Goal: Transaction & Acquisition: Purchase product/service

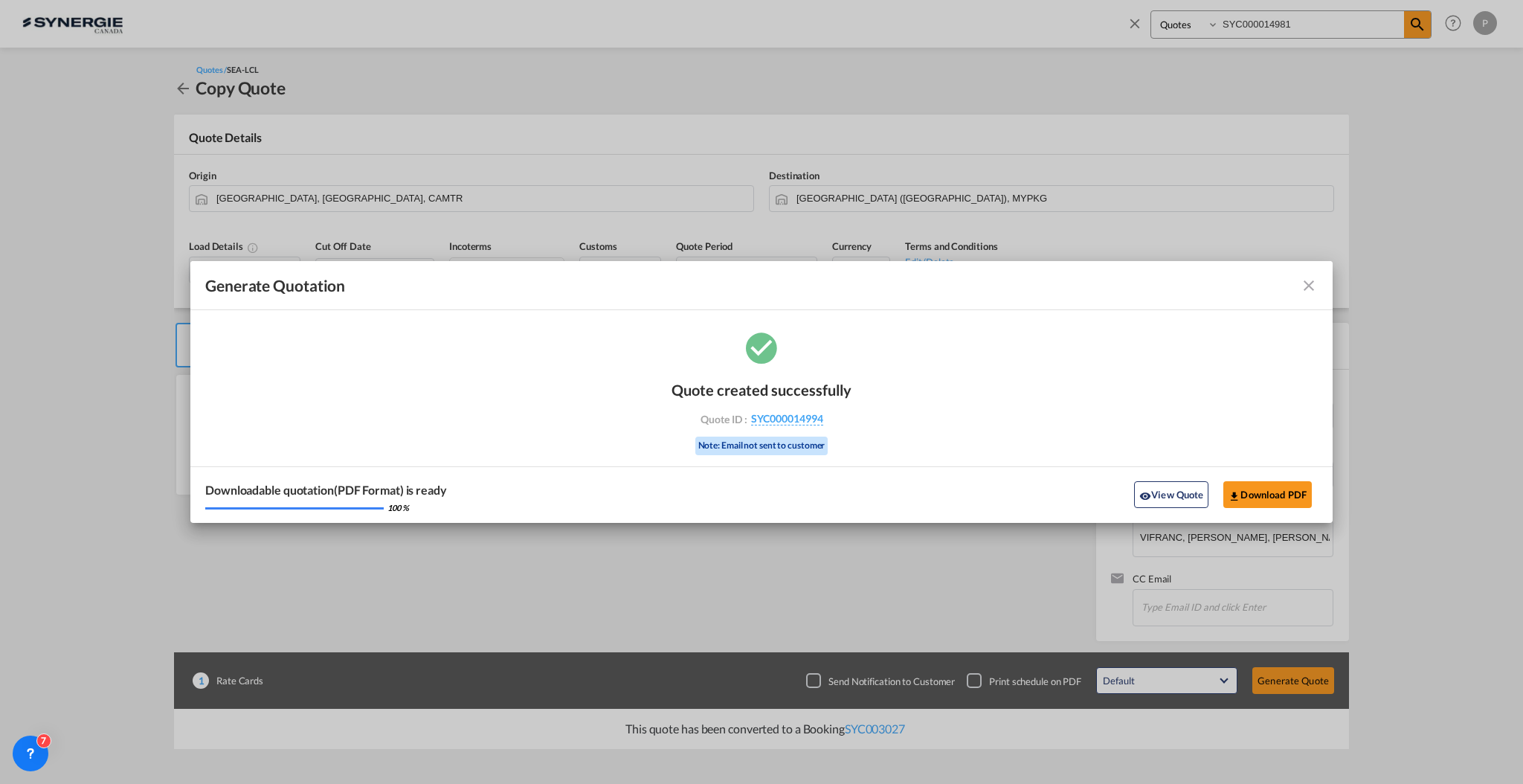
select select "Quotes"
click at [1159, 492] on button "View Quote" at bounding box center [1172, 495] width 74 height 27
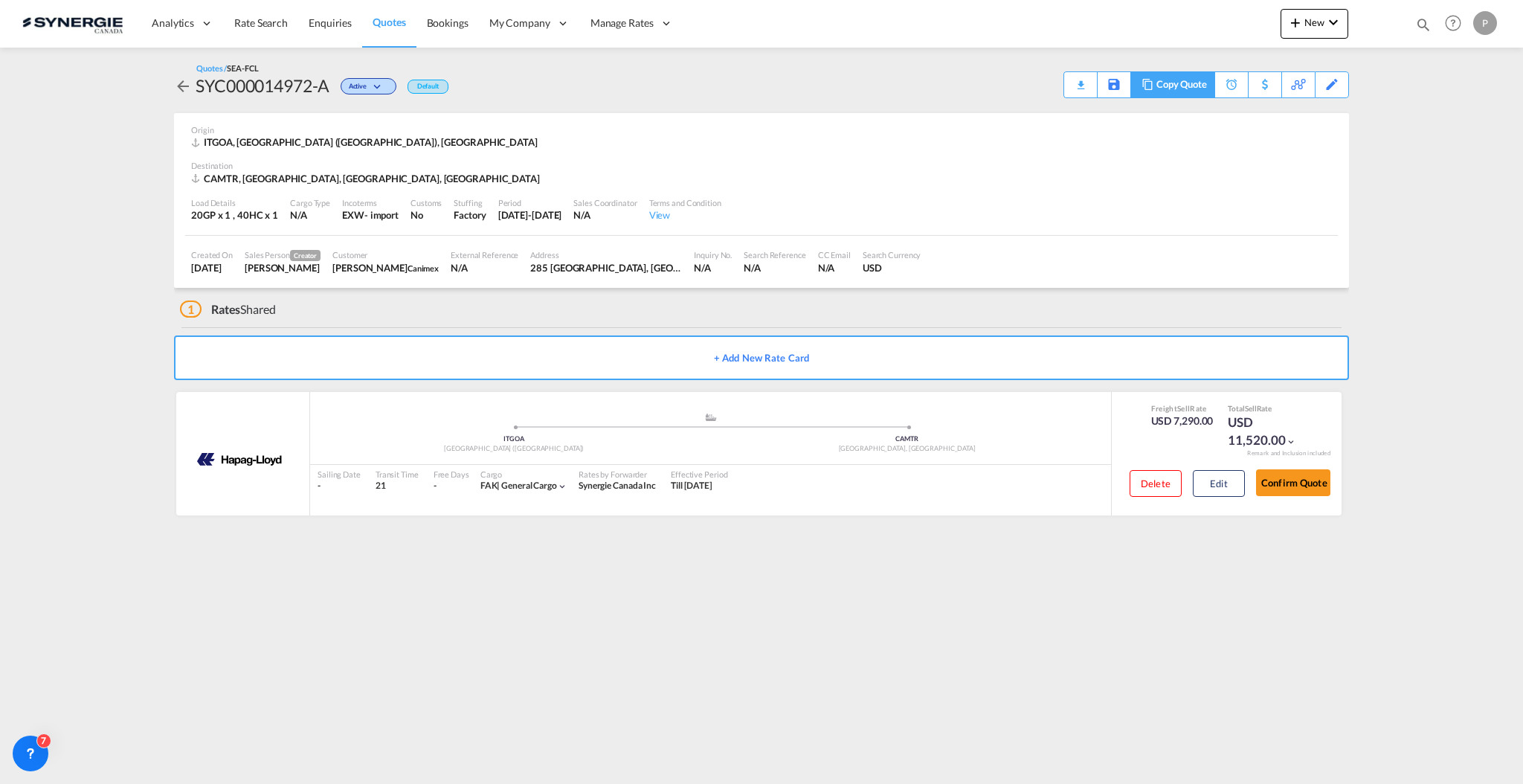
click at [1190, 87] on div "Copy Quote" at bounding box center [1181, 85] width 50 height 26
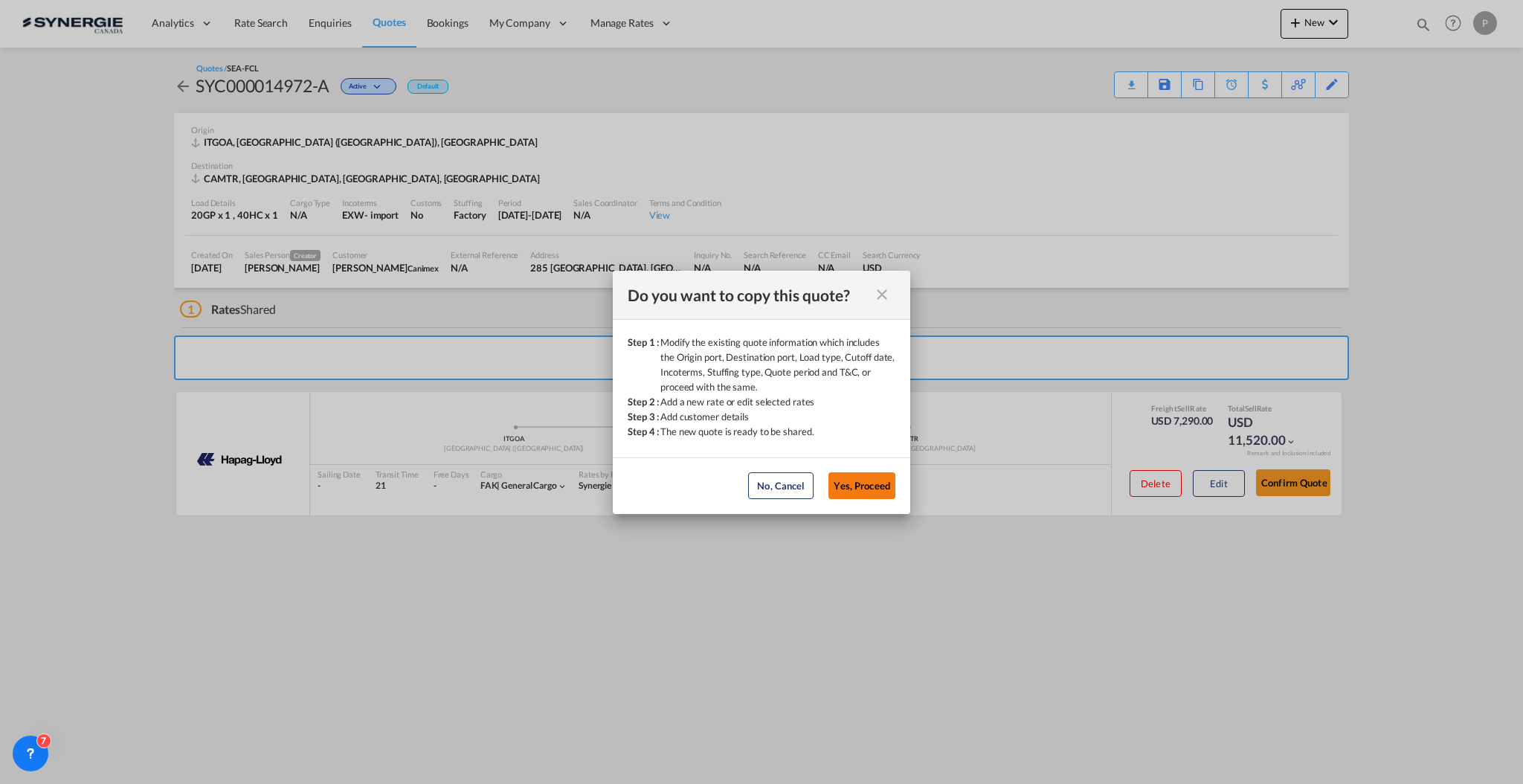
click at [865, 482] on button "Yes, Proceed" at bounding box center [862, 486] width 67 height 27
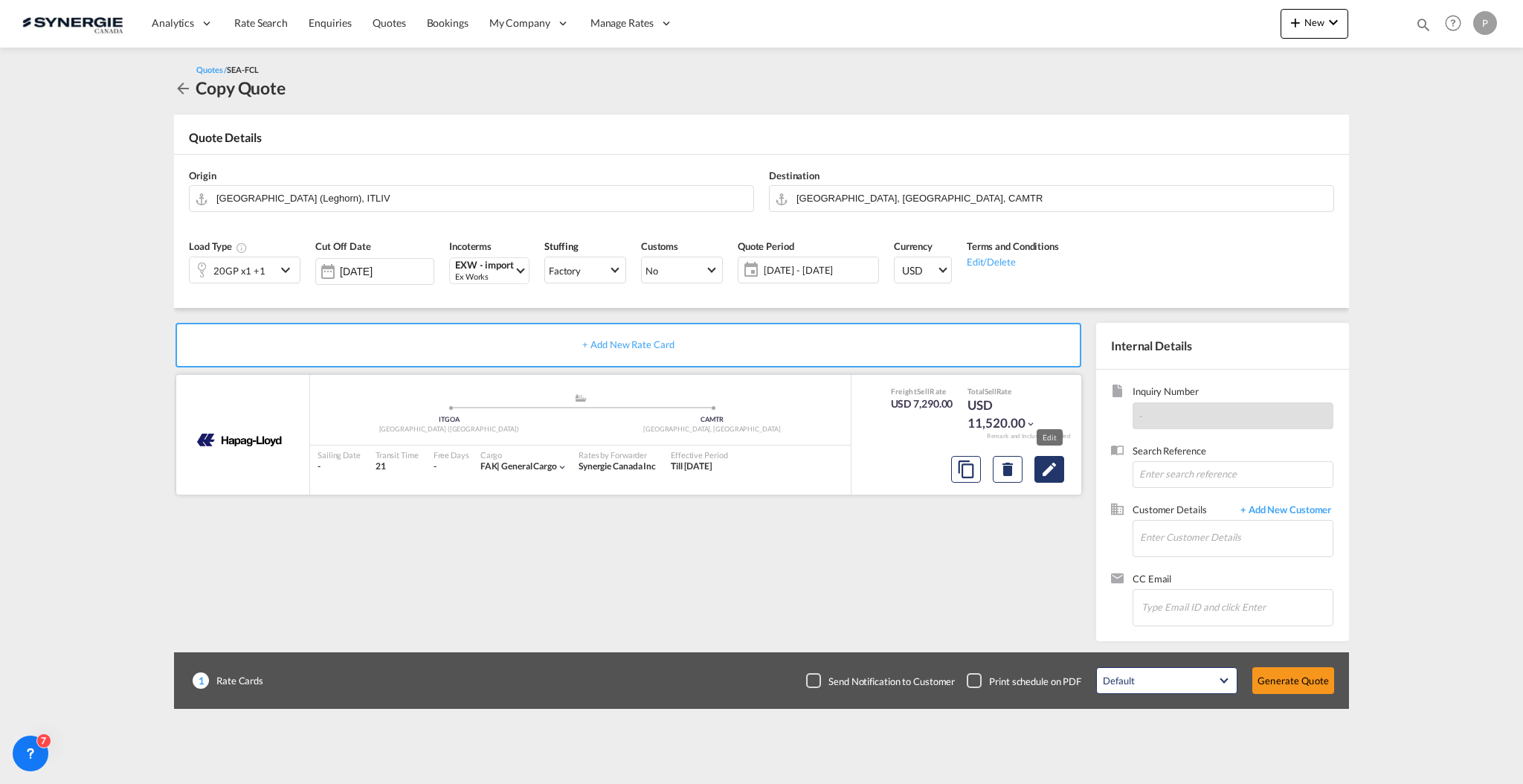
click at [1059, 469] on button "Edit" at bounding box center [1050, 469] width 30 height 27
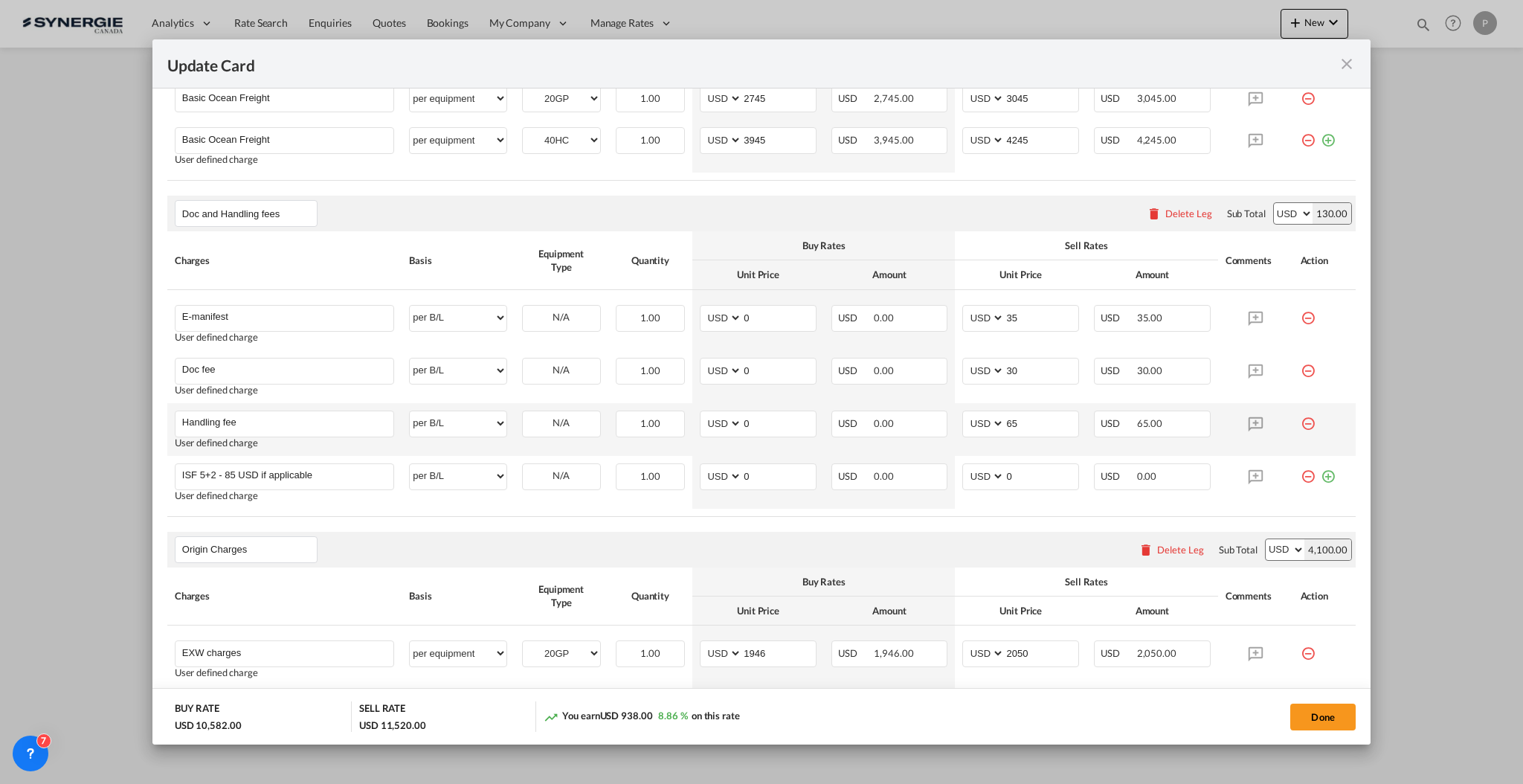
scroll to position [595, 0]
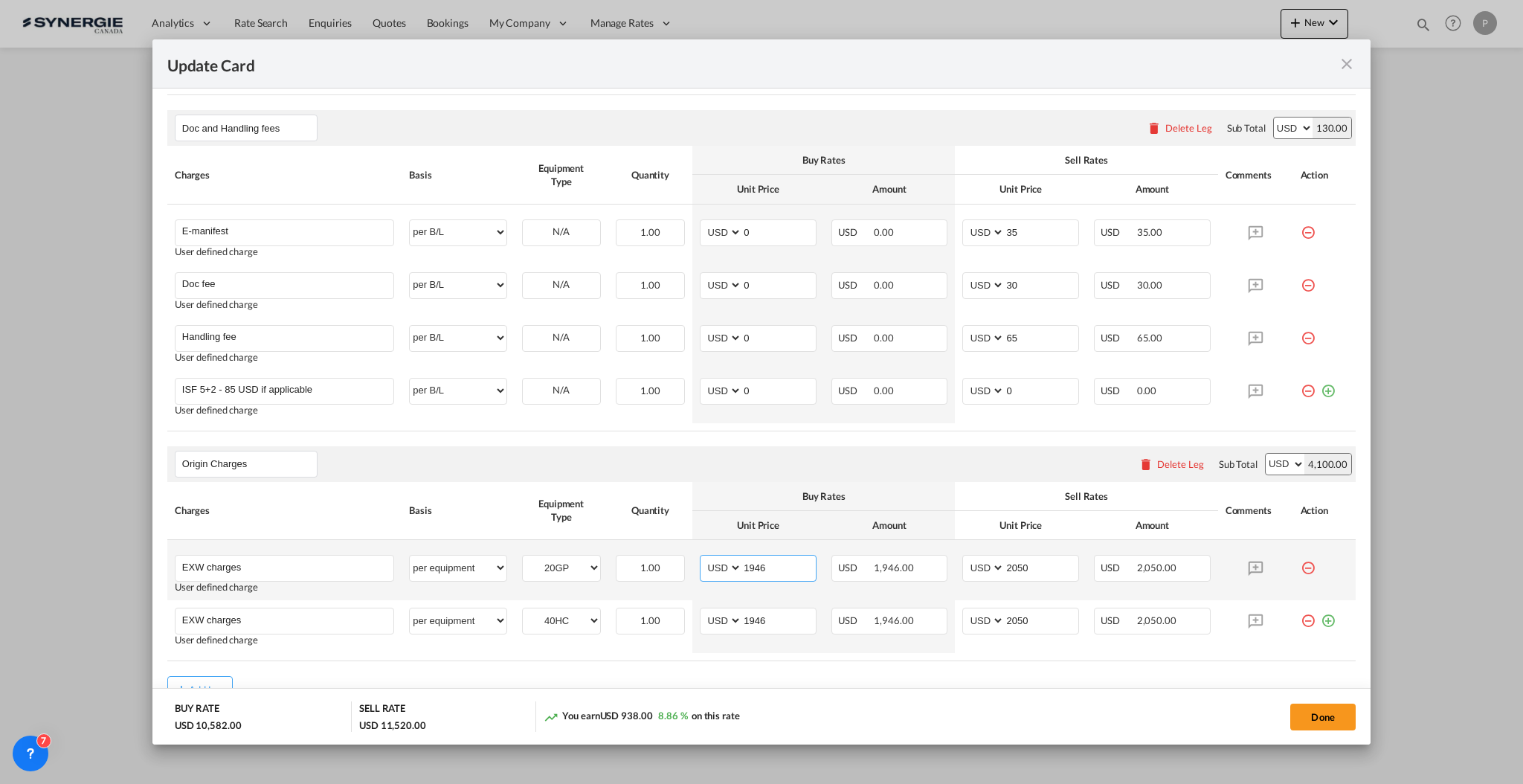
click at [781, 576] on input "1946" at bounding box center [779, 566] width 73 height 22
type input "1170"
click at [765, 618] on input "1946" at bounding box center [779, 619] width 73 height 22
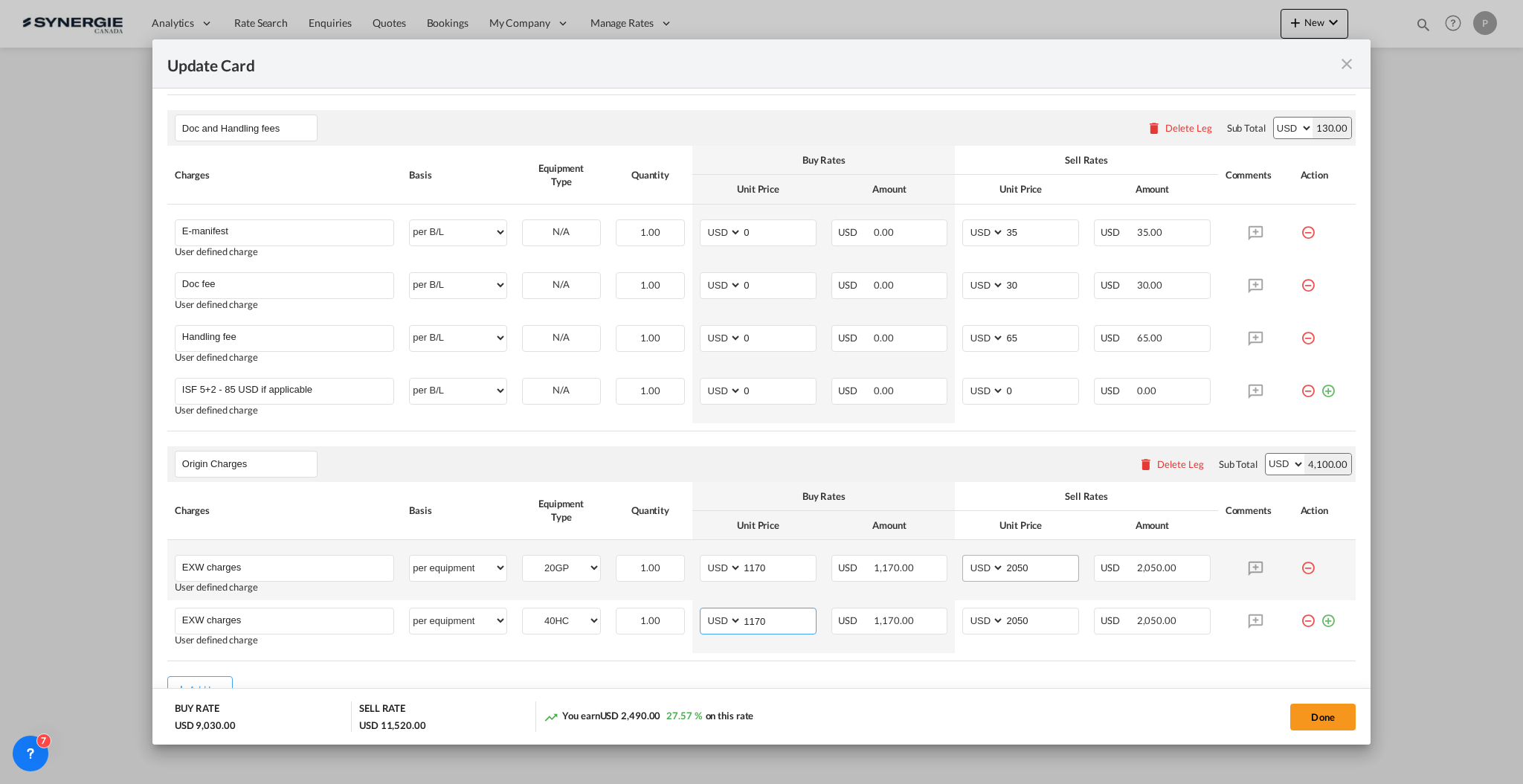
type input "1170"
click at [1036, 571] on input "2050" at bounding box center [1042, 566] width 73 height 22
type input "1280"
click at [1031, 627] on input "2050" at bounding box center [1042, 619] width 73 height 22
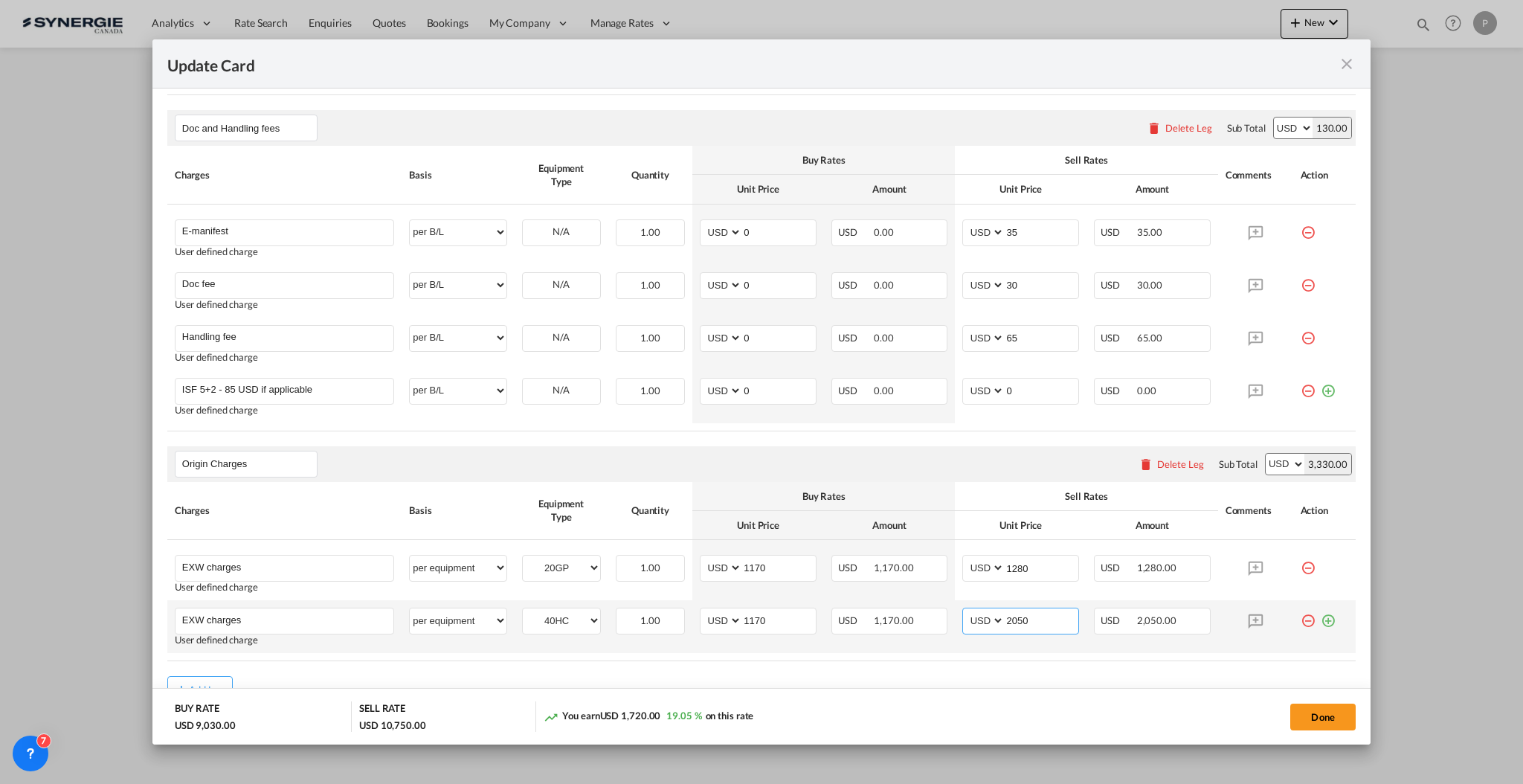
click at [1031, 627] on input "2050" at bounding box center [1042, 619] width 73 height 22
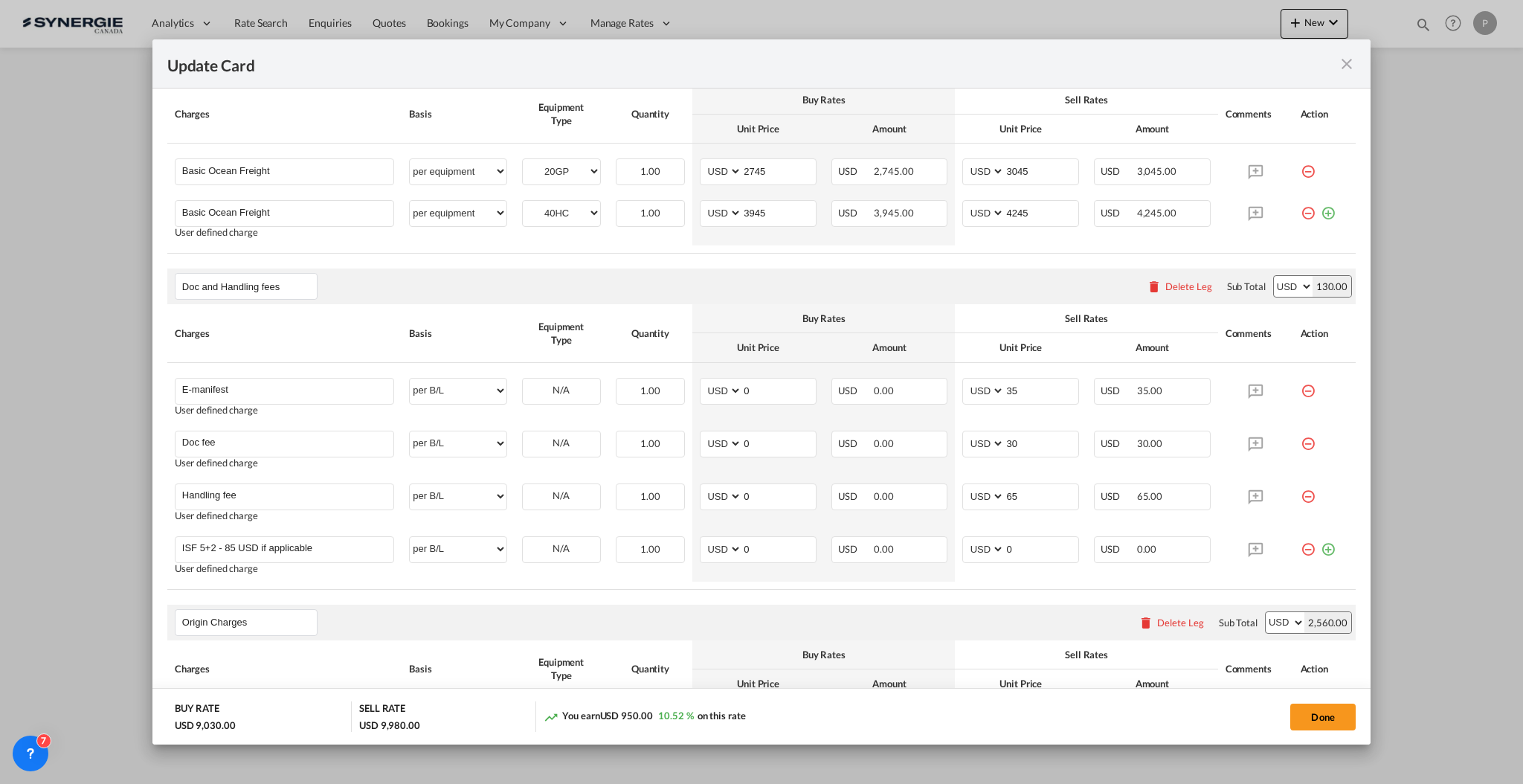
scroll to position [375, 0]
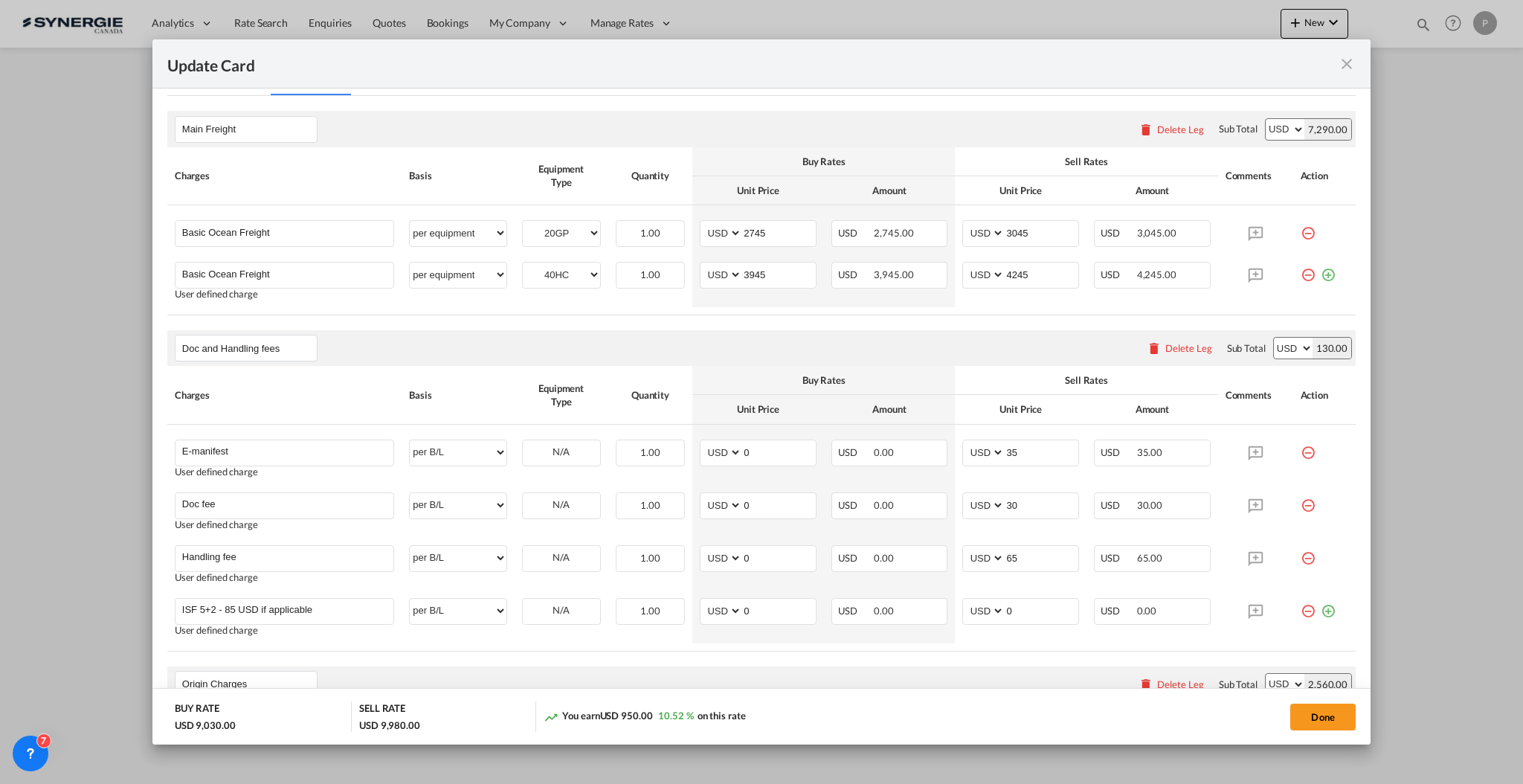
type input "1280"
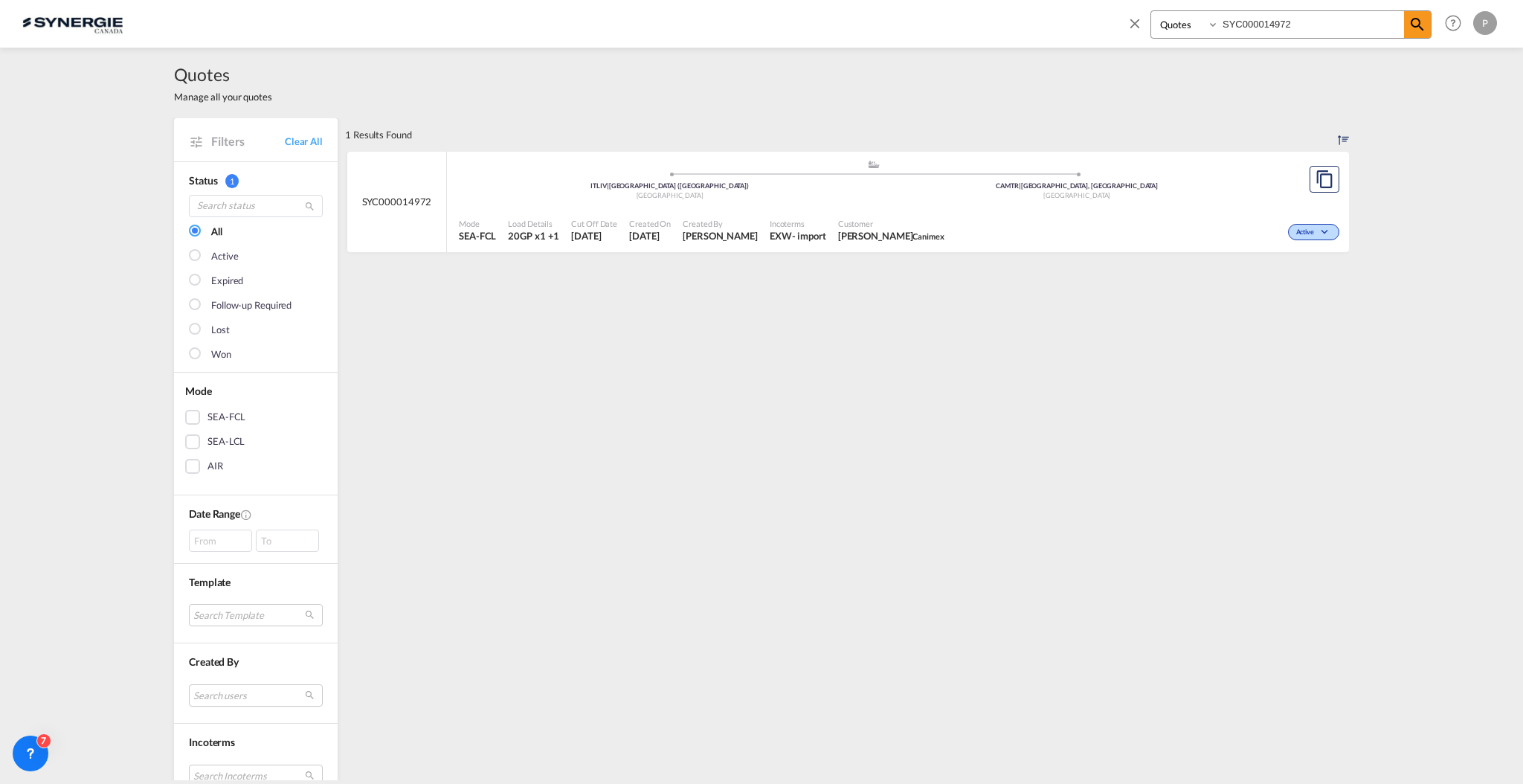
select select "Quotes"
drag, startPoint x: 292, startPoint y: 152, endPoint x: 295, endPoint y: 143, distance: 9.5
click at [292, 151] on div "Filters Clear All" at bounding box center [256, 140] width 164 height 42
click at [296, 140] on link "Clear All" at bounding box center [304, 141] width 38 height 13
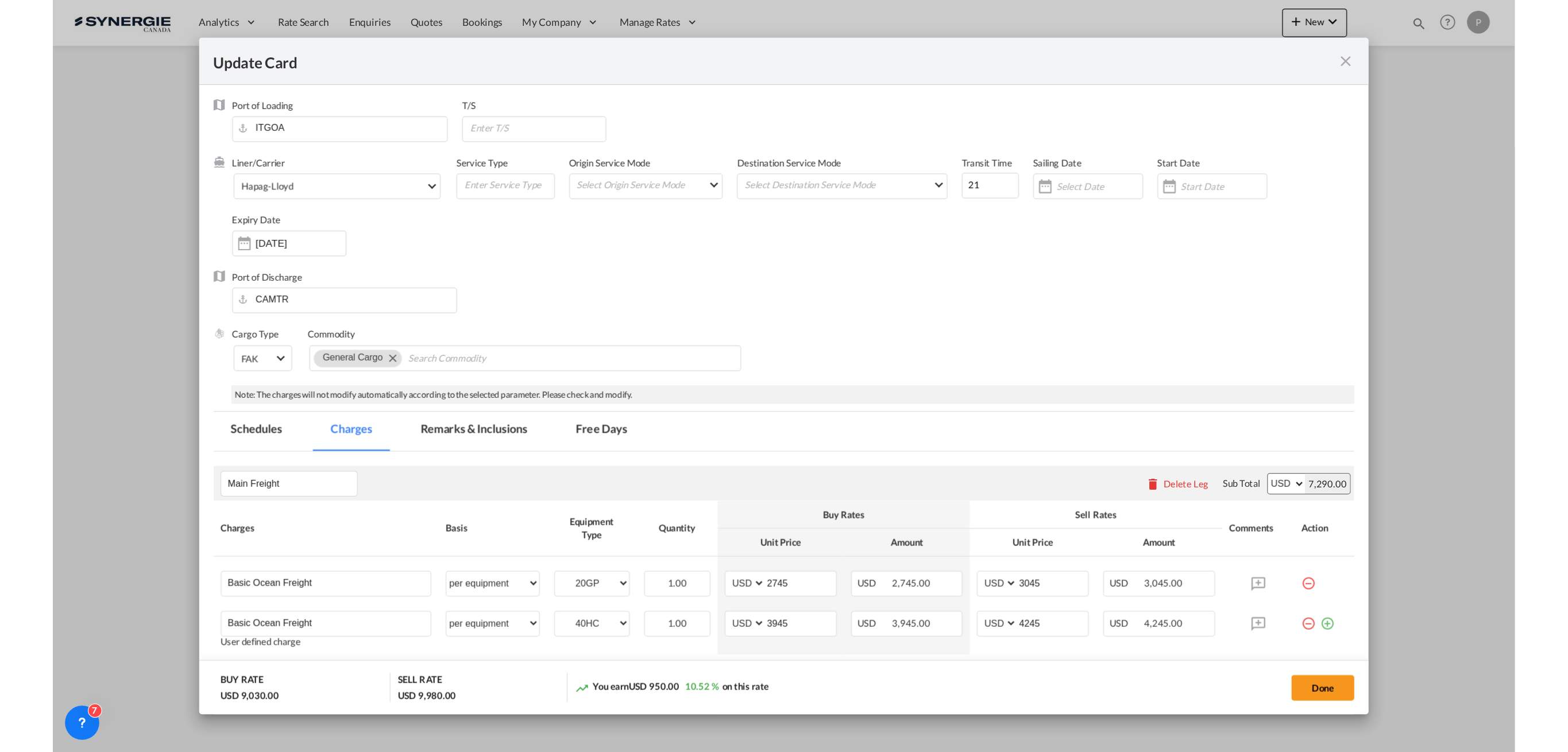
scroll to position [290, 0]
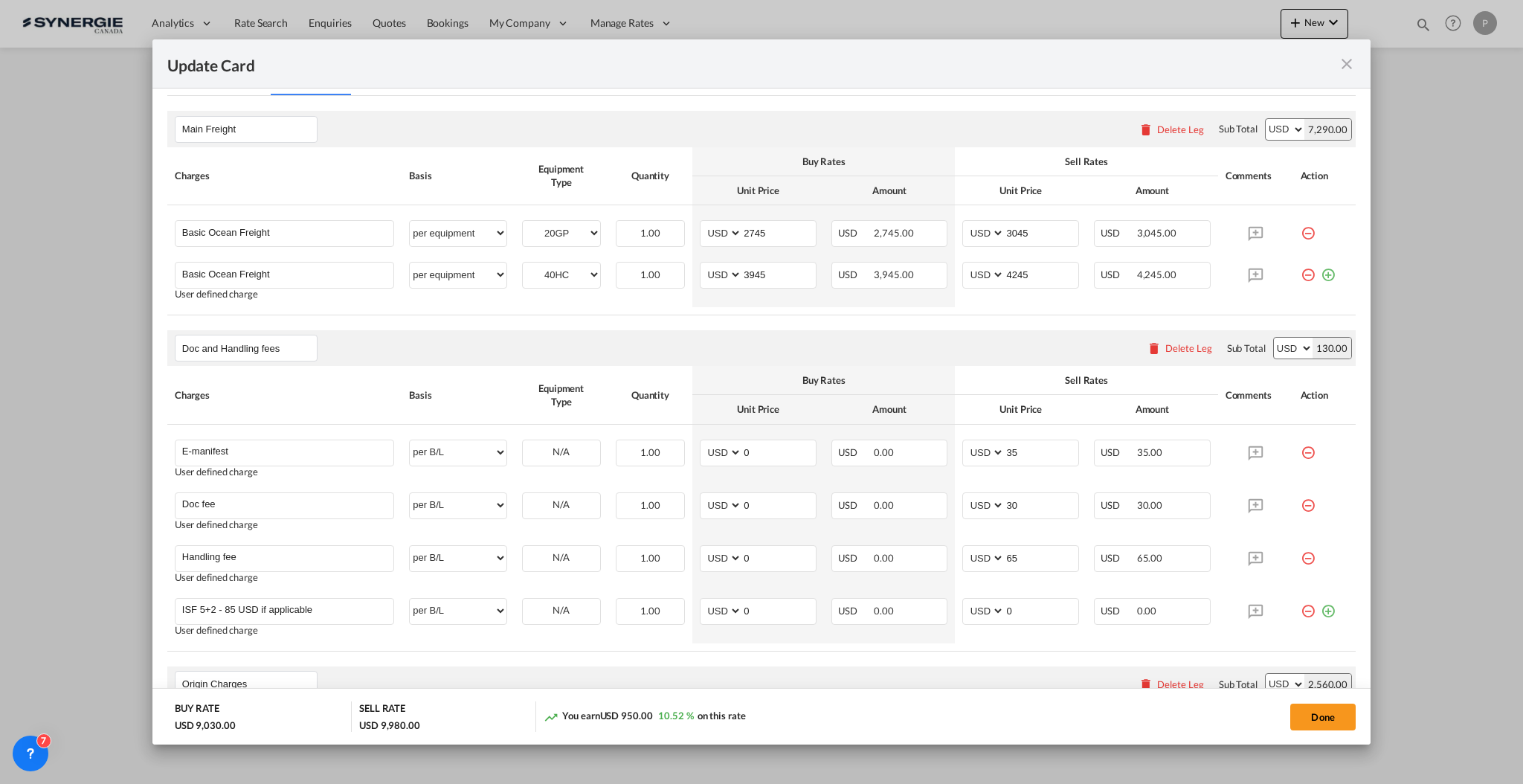
click at [1350, 65] on md-icon "icon-close fg-AAA8AD m-0 pointer" at bounding box center [1347, 64] width 18 height 18
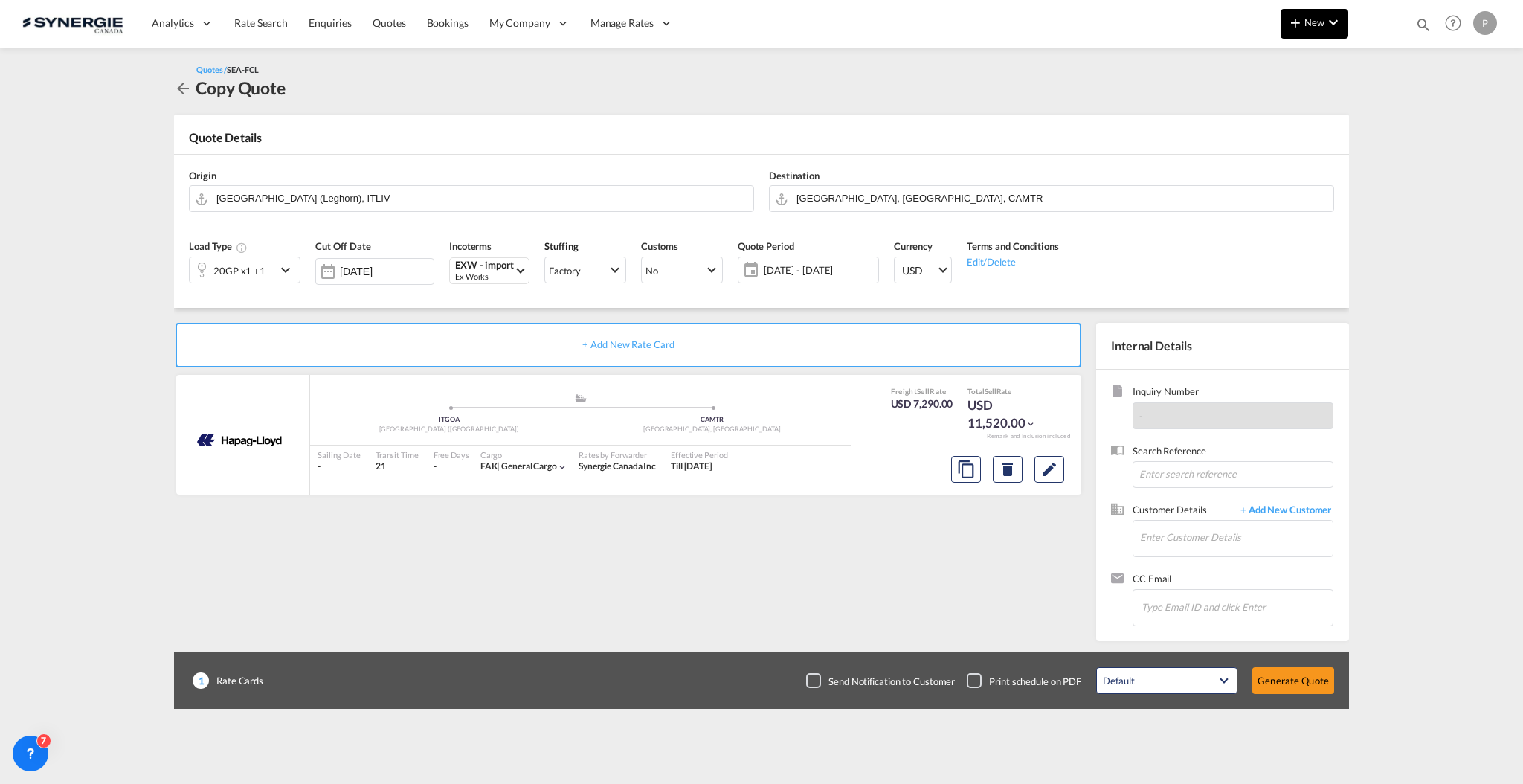
click at [1321, 26] on span "New" at bounding box center [1314, 21] width 56 height 12
click at [1282, 111] on span "Quote" at bounding box center [1274, 111] width 16 height 30
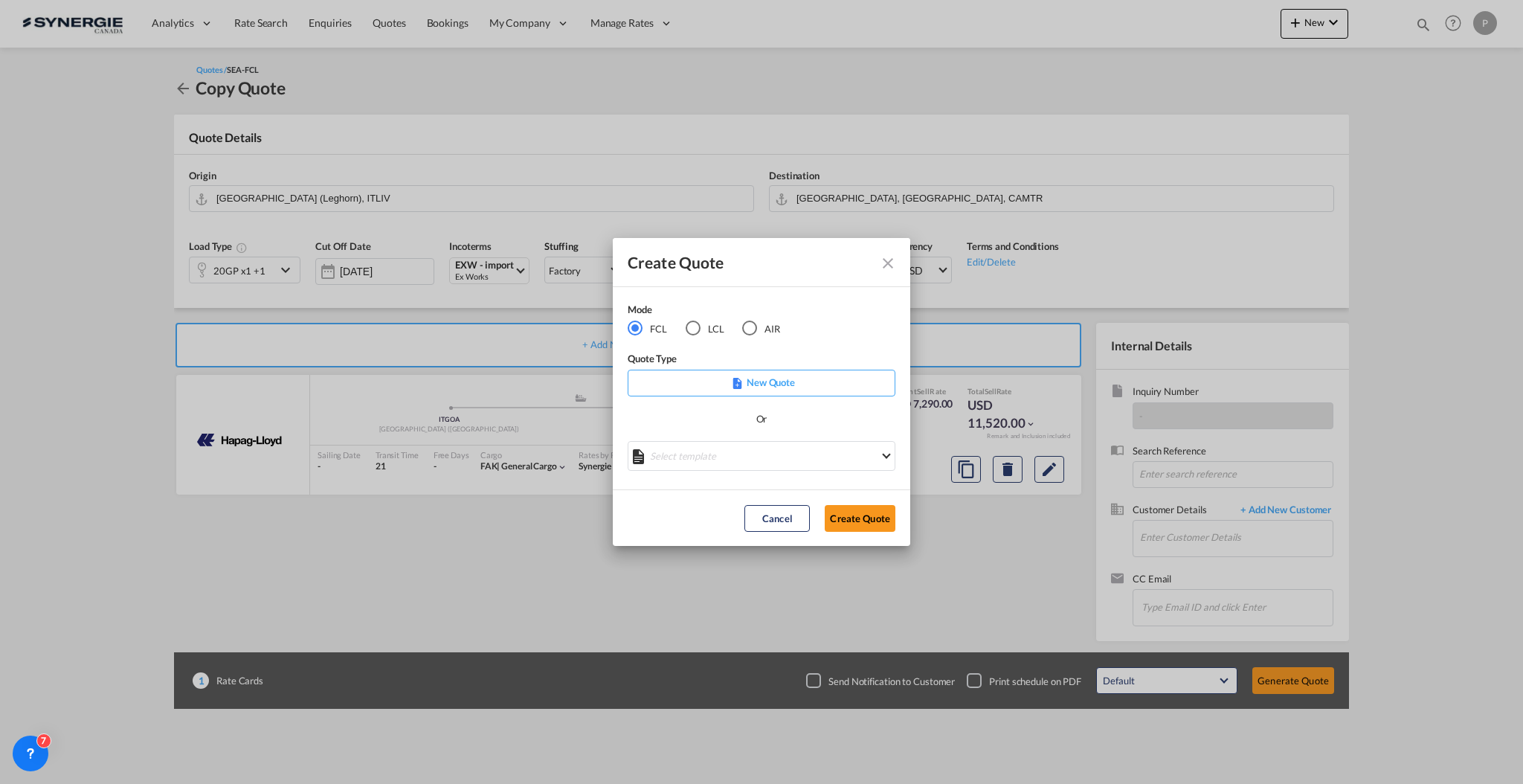
click at [690, 329] on div "LCL" at bounding box center [693, 327] width 15 height 15
click at [740, 455] on md-select "Select template *NEW* UBV Italy consol LCL Pablo Gomez Saldarriaga | 23 Sep 202…" at bounding box center [761, 456] width 268 height 30
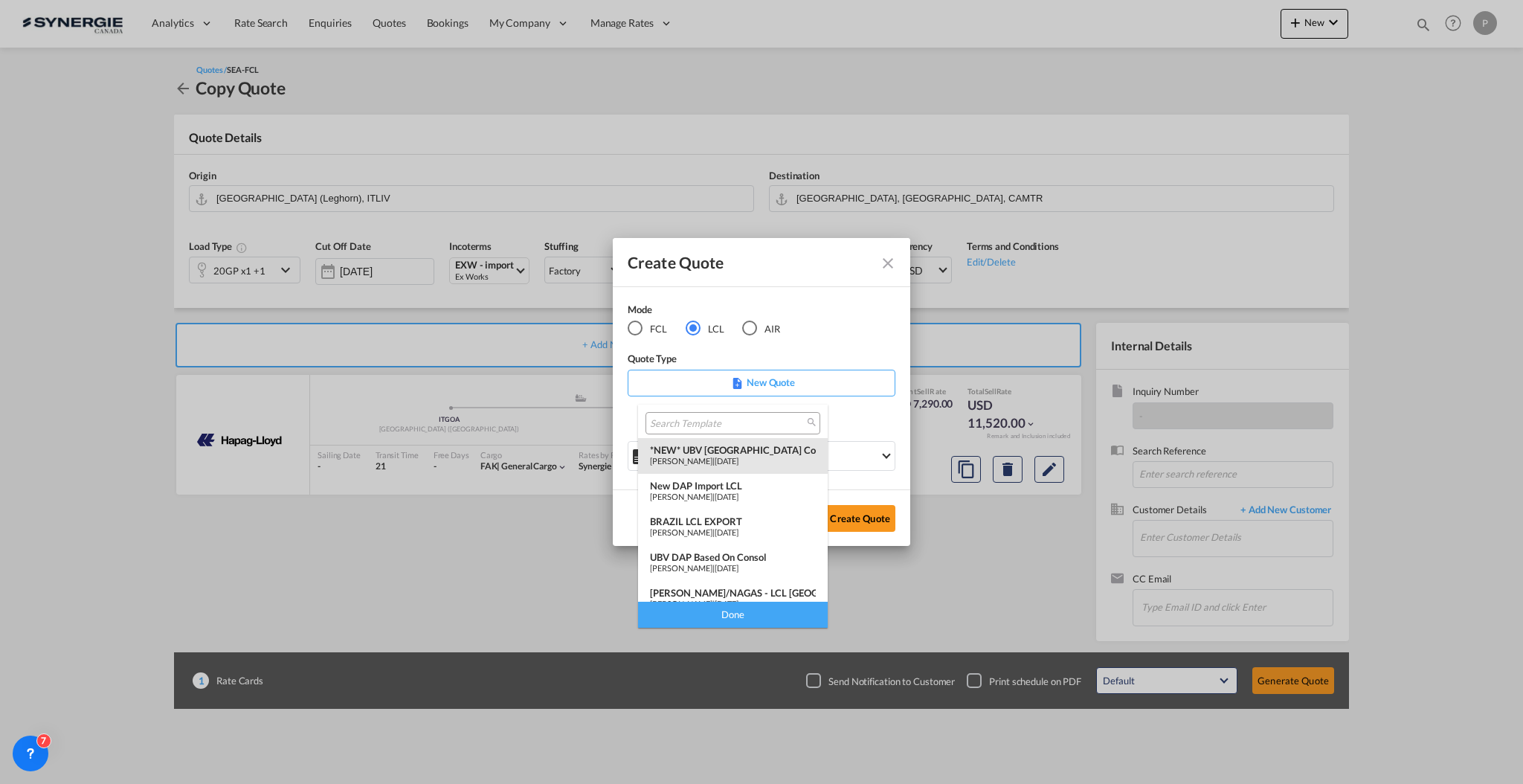
click at [739, 459] on span "23 Sep 2025" at bounding box center [727, 460] width 24 height 10
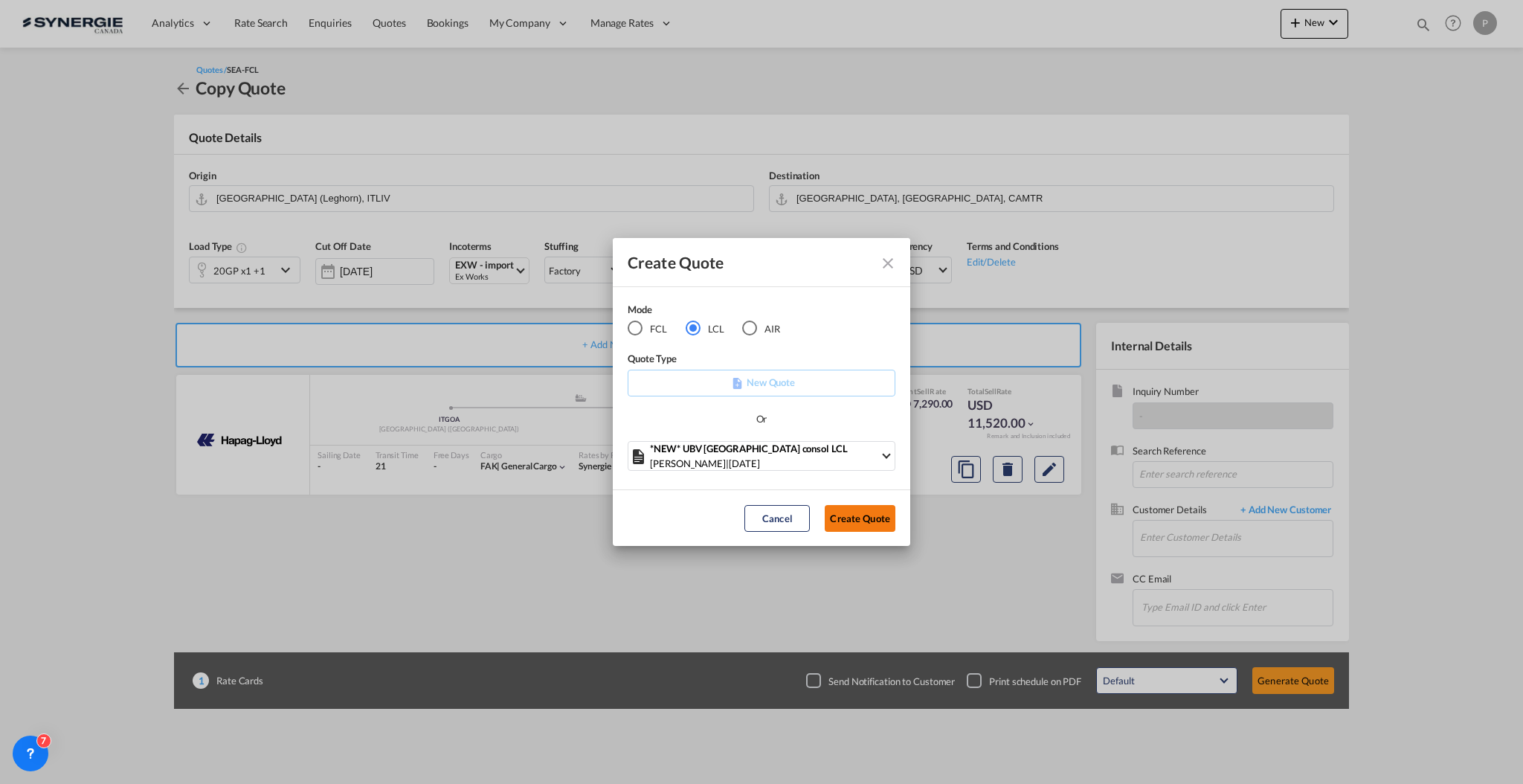
click at [869, 512] on button "Create Quote" at bounding box center [860, 519] width 71 height 27
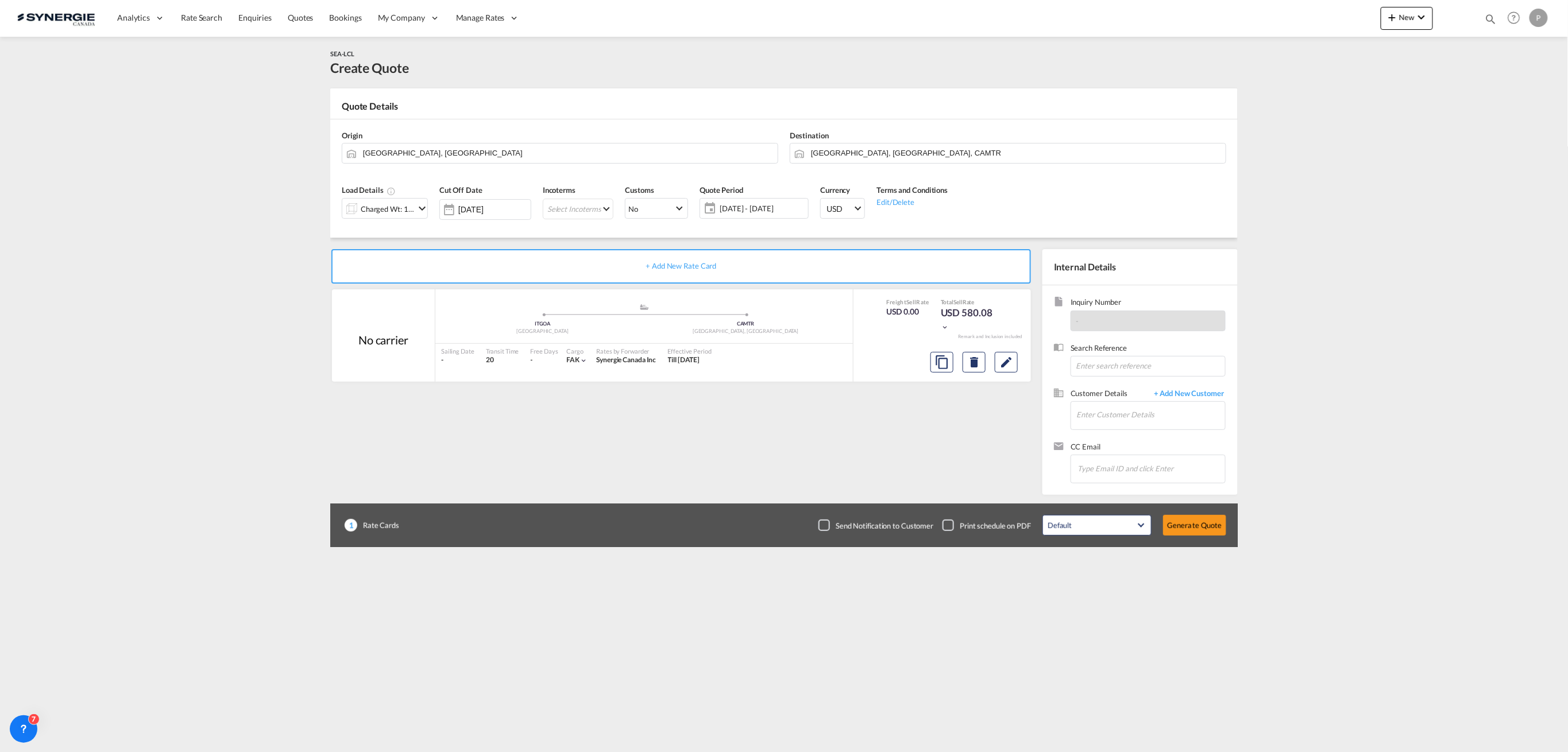
click at [422, 212] on md-icon "icon-chevron-down" at bounding box center [422, 208] width 14 height 14
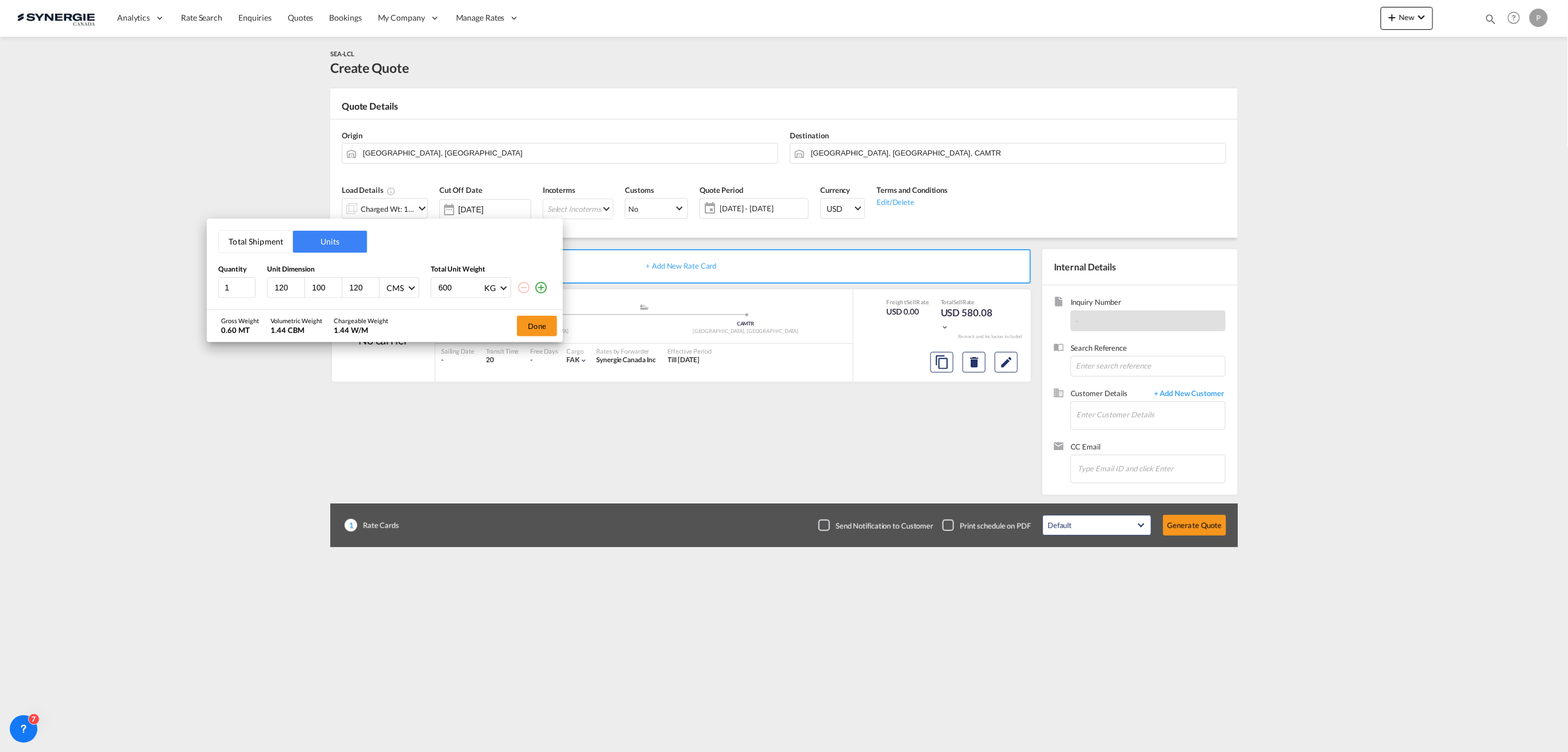
click at [277, 290] on input "120" at bounding box center [288, 288] width 31 height 10
type input "68"
type input "100"
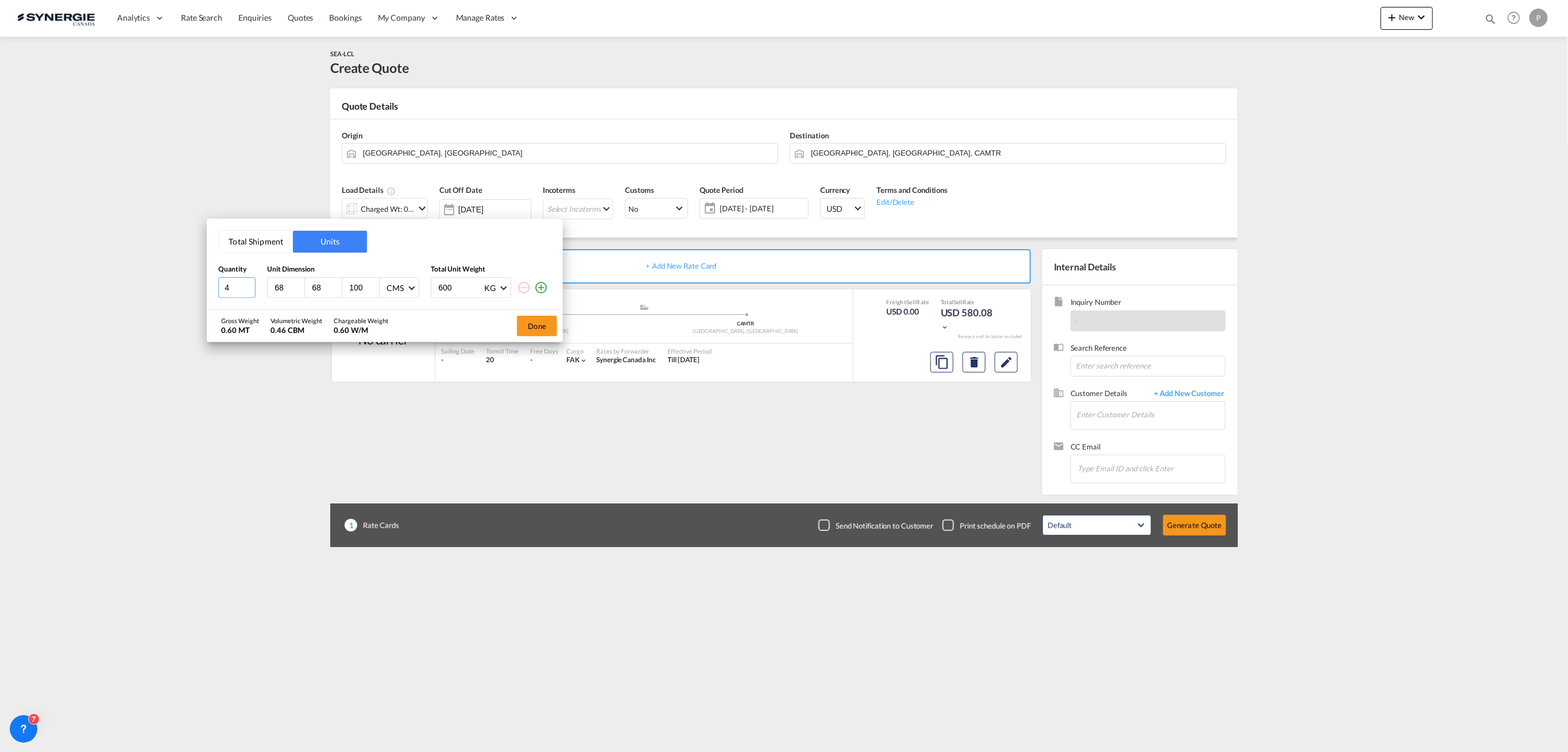
type input "4"
click at [452, 283] on input "600" at bounding box center [460, 288] width 46 height 20
click at [453, 283] on input "600" at bounding box center [460, 288] width 46 height 20
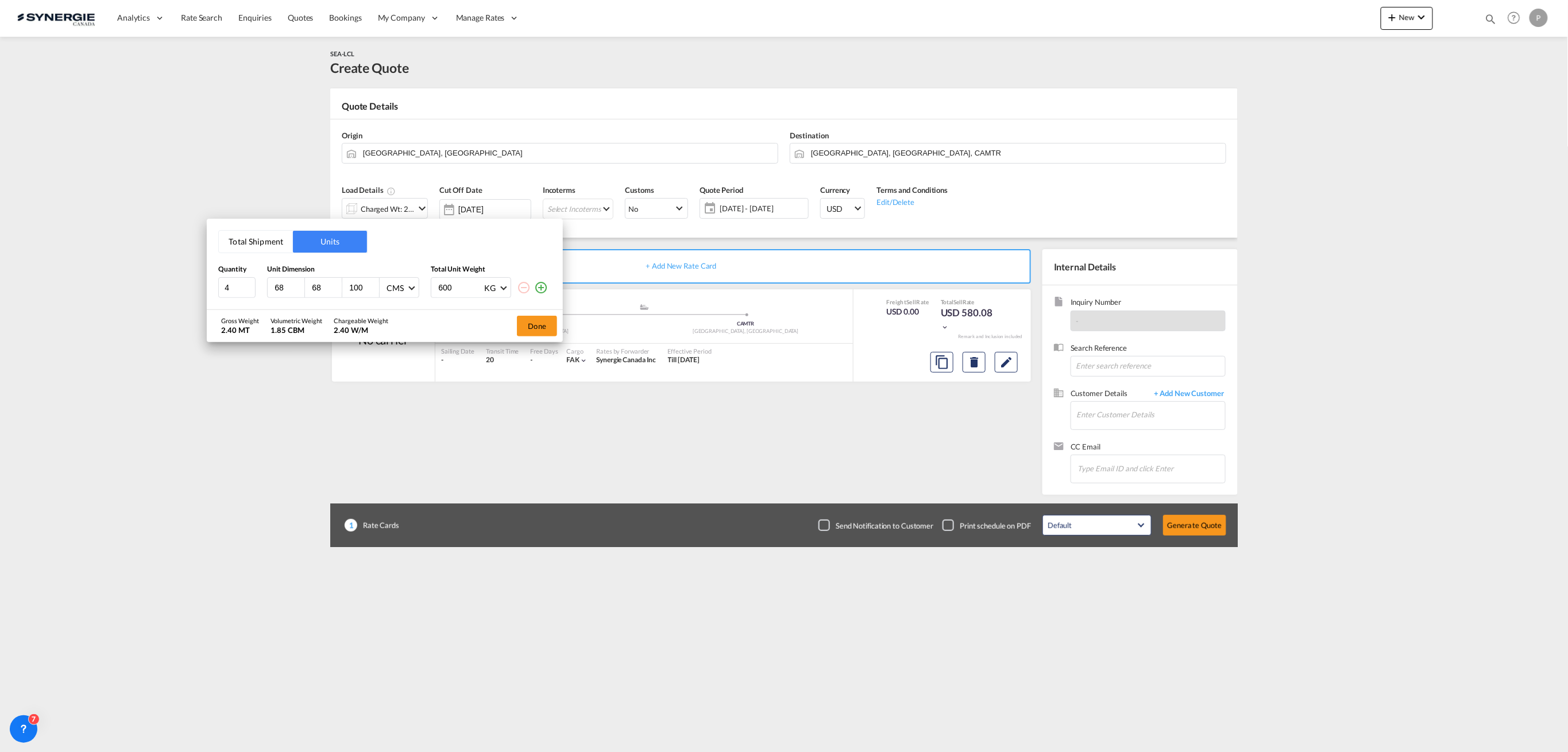
click at [448, 287] on input "600" at bounding box center [460, 288] width 46 height 20
type input "950"
click at [534, 326] on button "Done" at bounding box center [536, 326] width 40 height 20
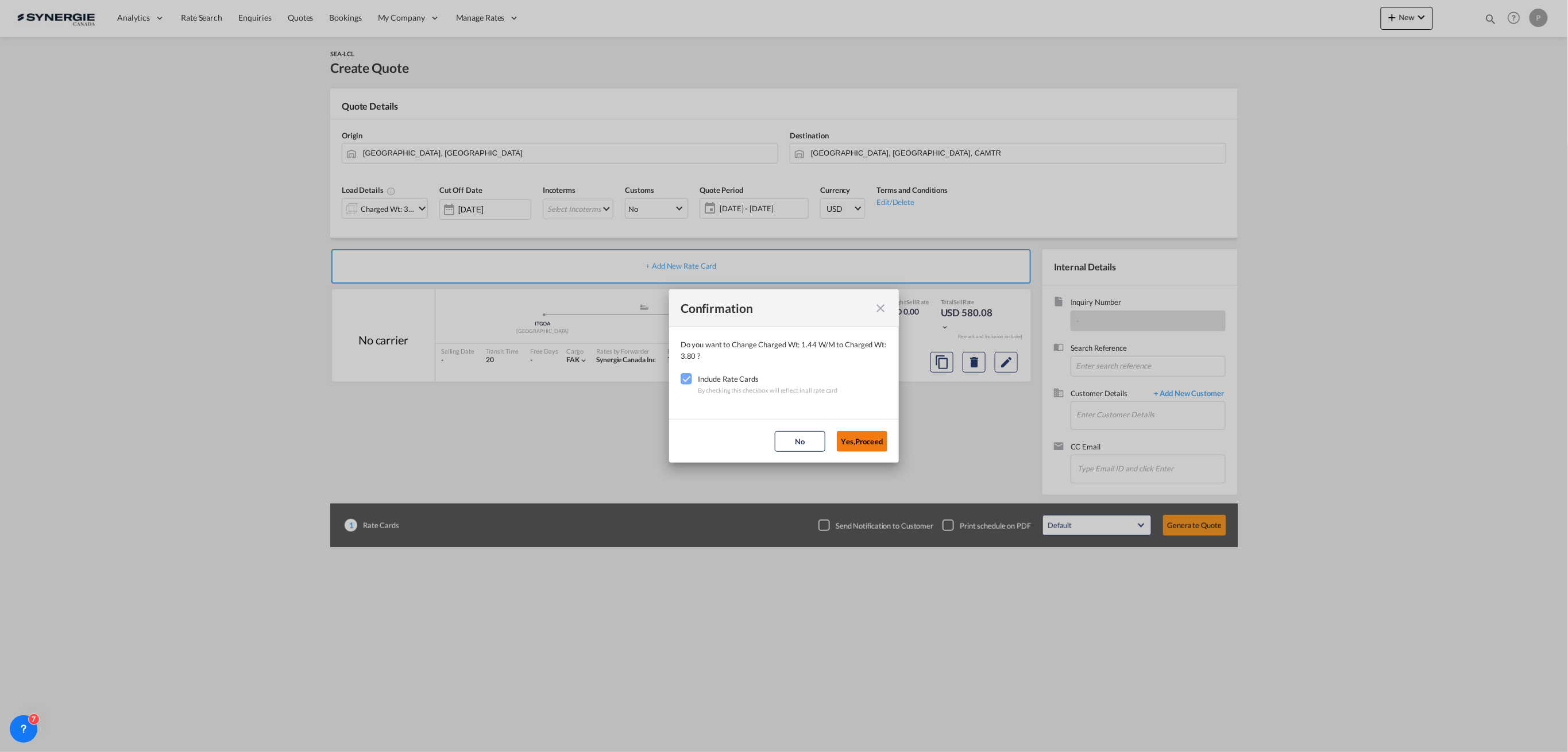
click at [866, 437] on button "Yes,Proceed" at bounding box center [862, 441] width 51 height 20
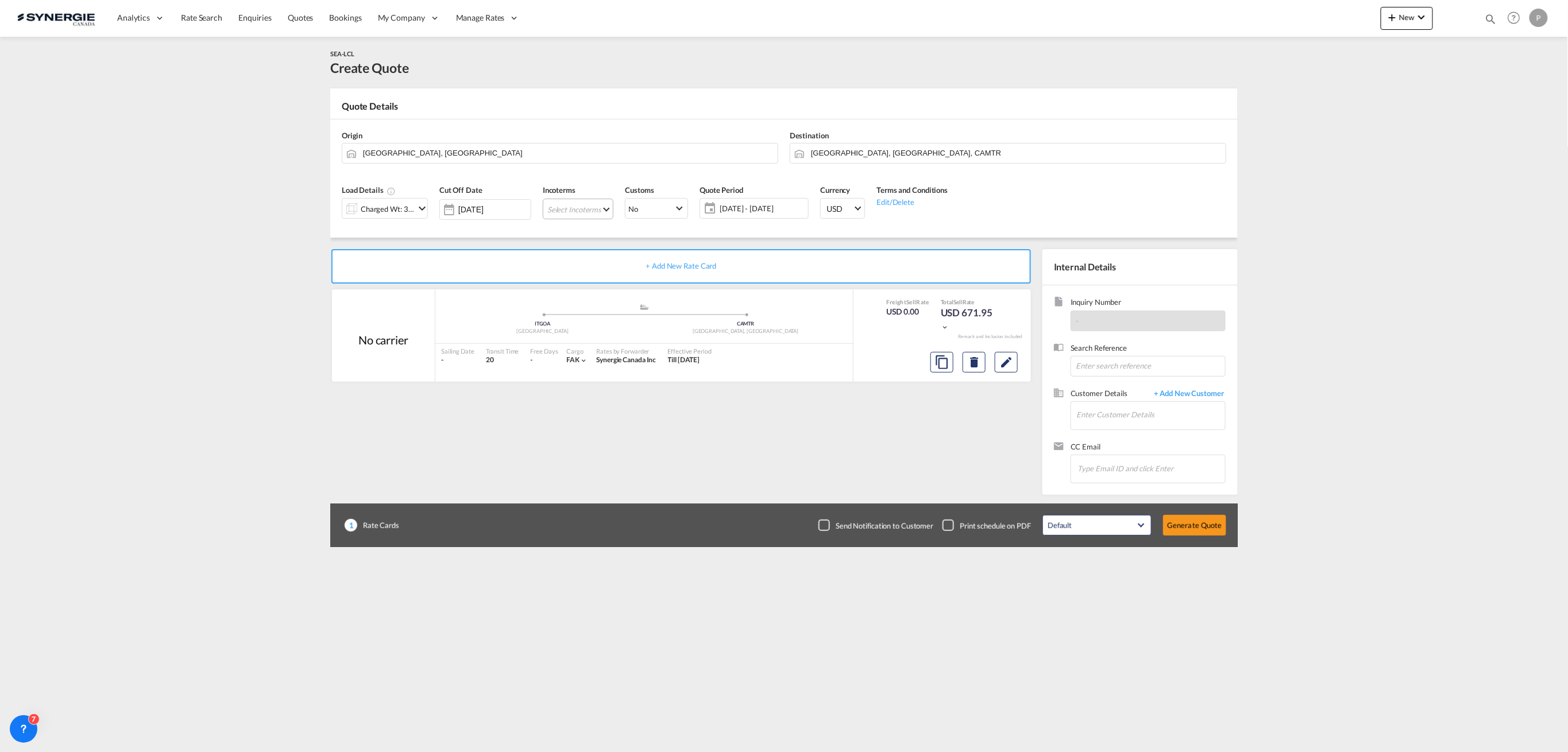
click at [592, 211] on md-select "Select Incoterms FCA - import Free Carrier FCA - export Free Carrier DAP - impo…" at bounding box center [577, 209] width 70 height 20
click at [608, 221] on md-select-header at bounding box center [623, 233] width 150 height 23
click at [608, 214] on md-backdrop at bounding box center [784, 376] width 1568 height 752
click at [608, 232] on div "Incoterms Select Incoterms -" at bounding box center [578, 206] width 82 height 55
click at [600, 209] on md-select "Select Incoterms" at bounding box center [577, 209] width 70 height 20
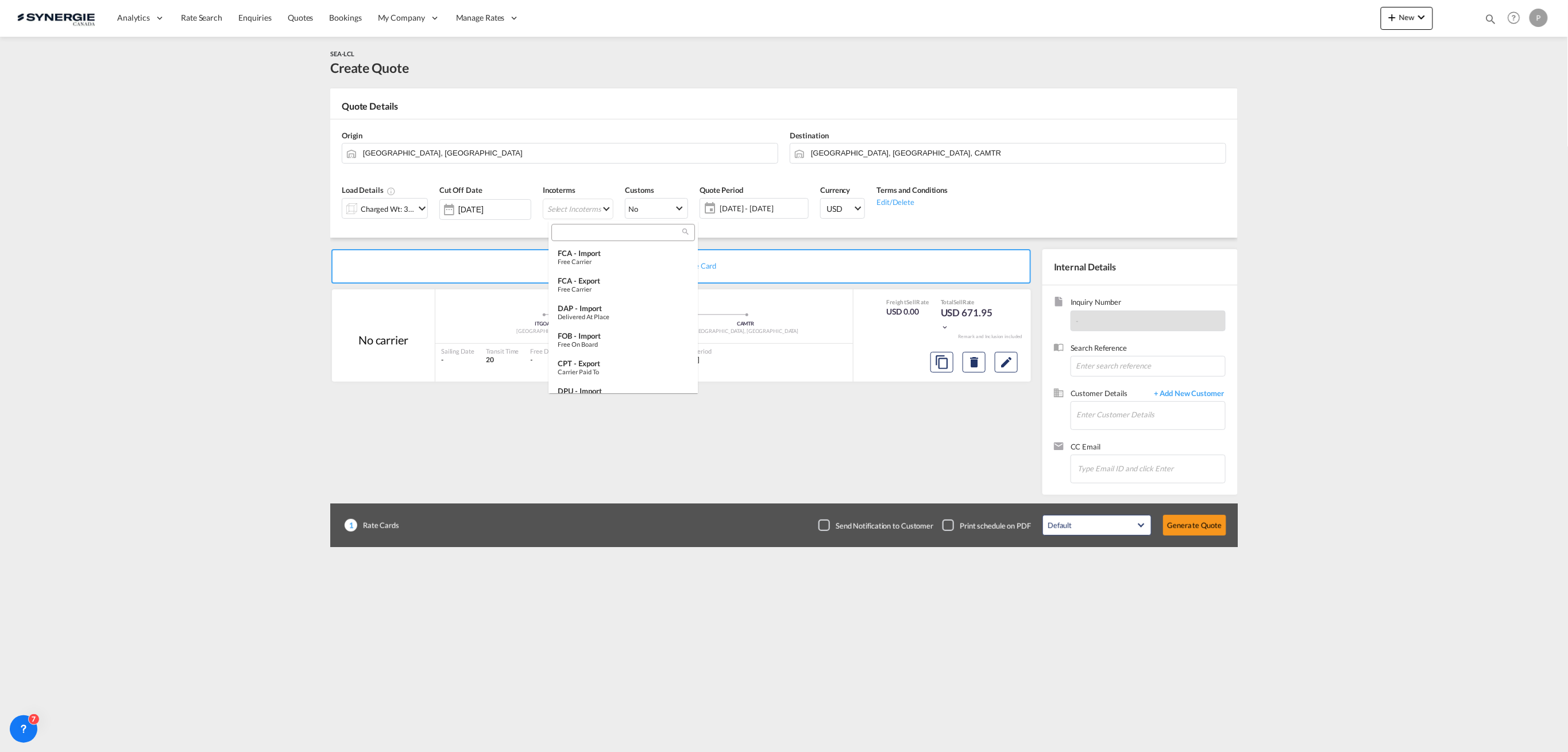
click at [607, 236] on input "search" at bounding box center [618, 233] width 128 height 10
type input "exw"
click at [613, 257] on div "Ex Works" at bounding box center [623, 261] width 131 height 8
click at [755, 210] on span "01 - 31 Oct 2025" at bounding box center [754, 208] width 85 height 10
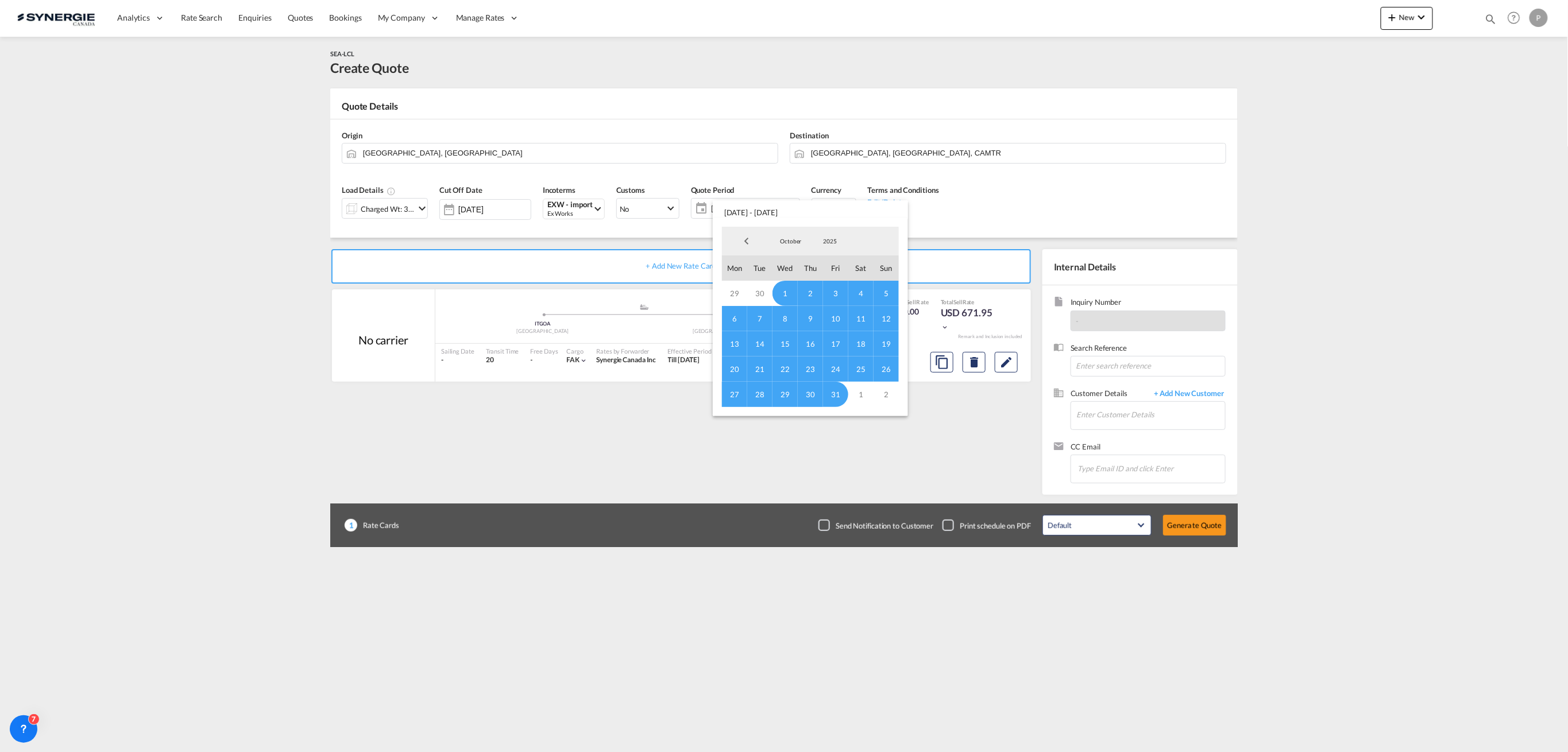
click at [789, 234] on md-select-value "October" at bounding box center [790, 240] width 39 height 17
click at [792, 208] on md-option "September" at bounding box center [802, 214] width 78 height 27
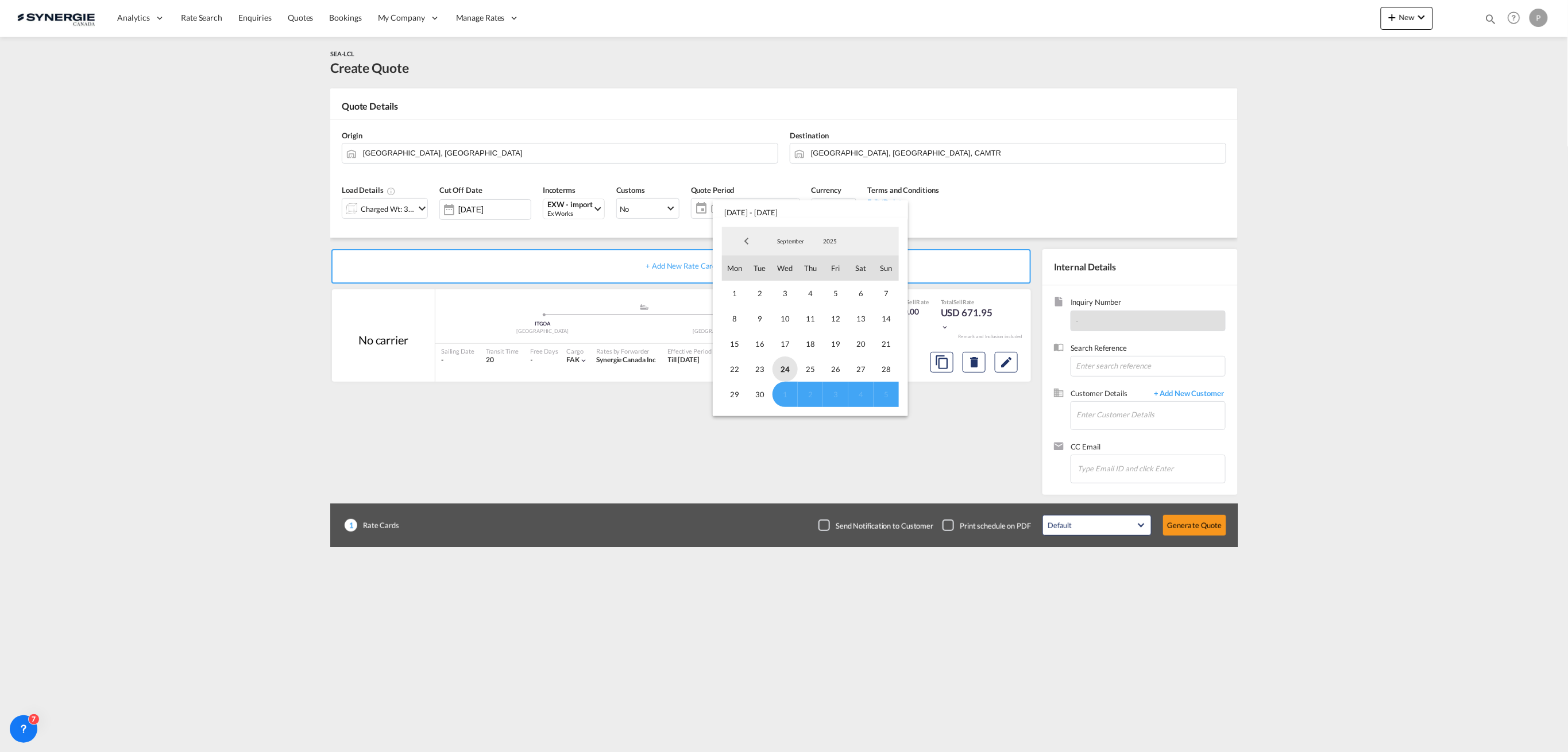
click at [788, 371] on span "24" at bounding box center [785, 369] width 25 height 25
click at [765, 387] on span "30" at bounding box center [760, 394] width 25 height 25
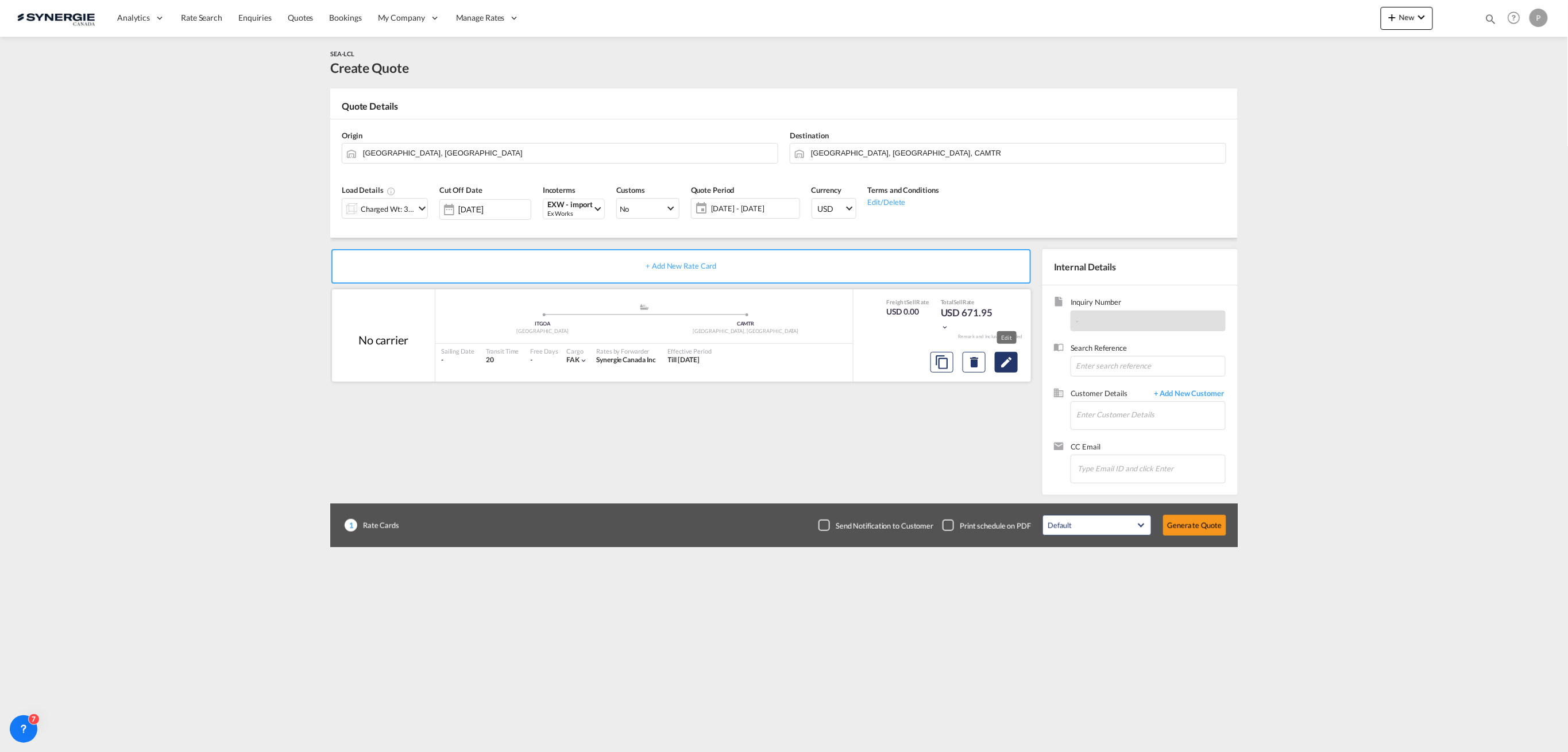
click at [1003, 364] on md-icon "Edit" at bounding box center [1006, 362] width 14 height 14
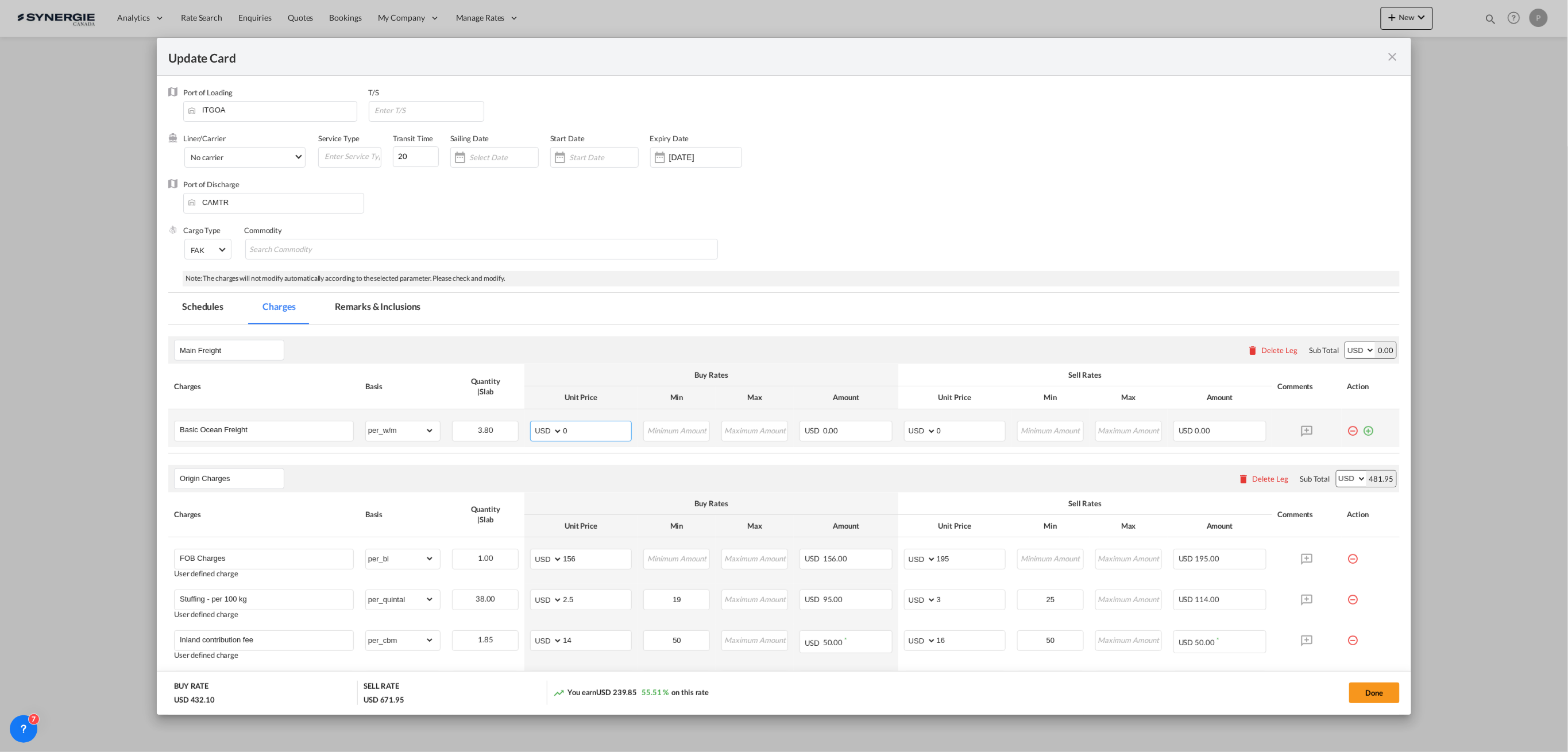
click at [584, 436] on input "0" at bounding box center [597, 430] width 68 height 17
click at [598, 430] on input "0" at bounding box center [597, 430] width 68 height 17
type input "8"
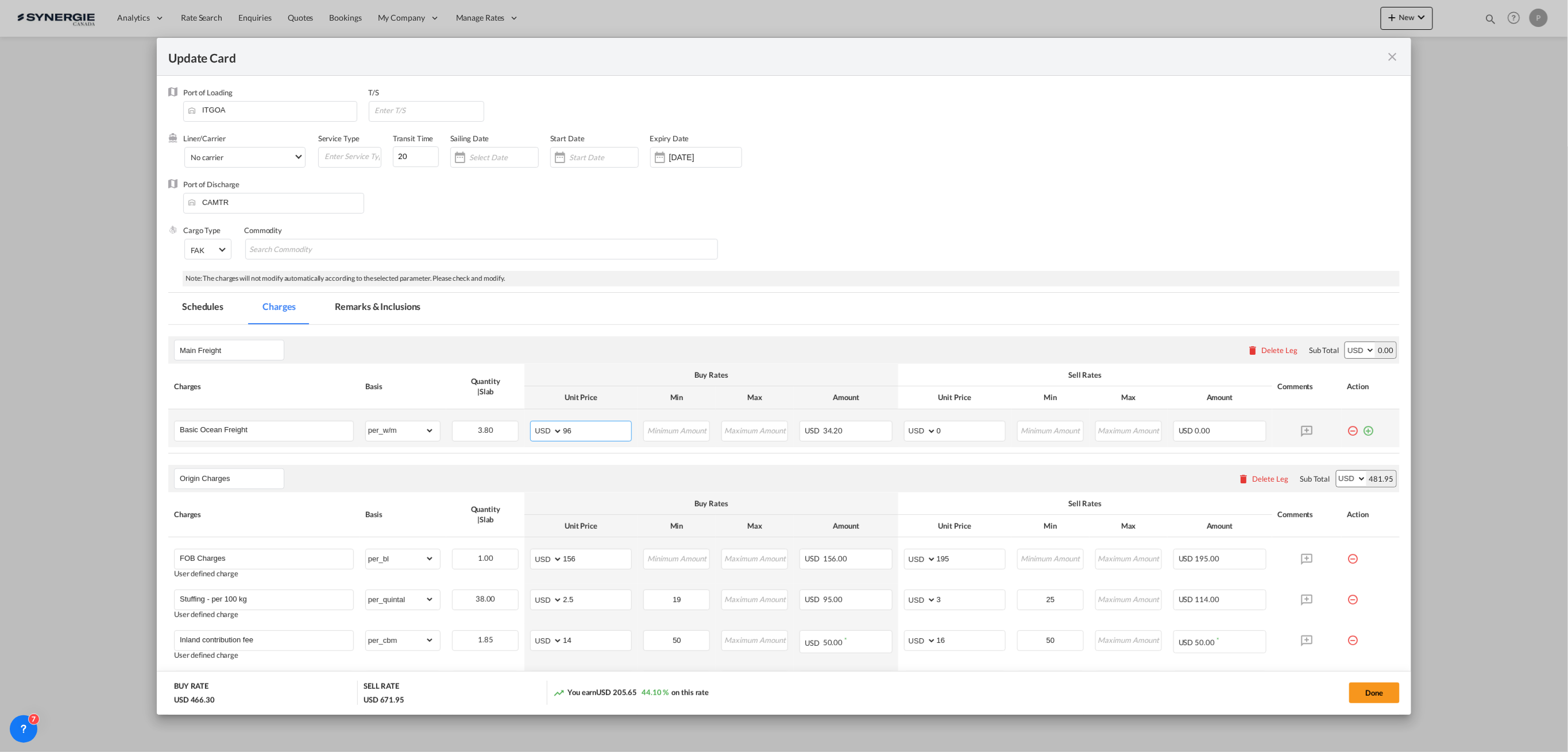
type input "96"
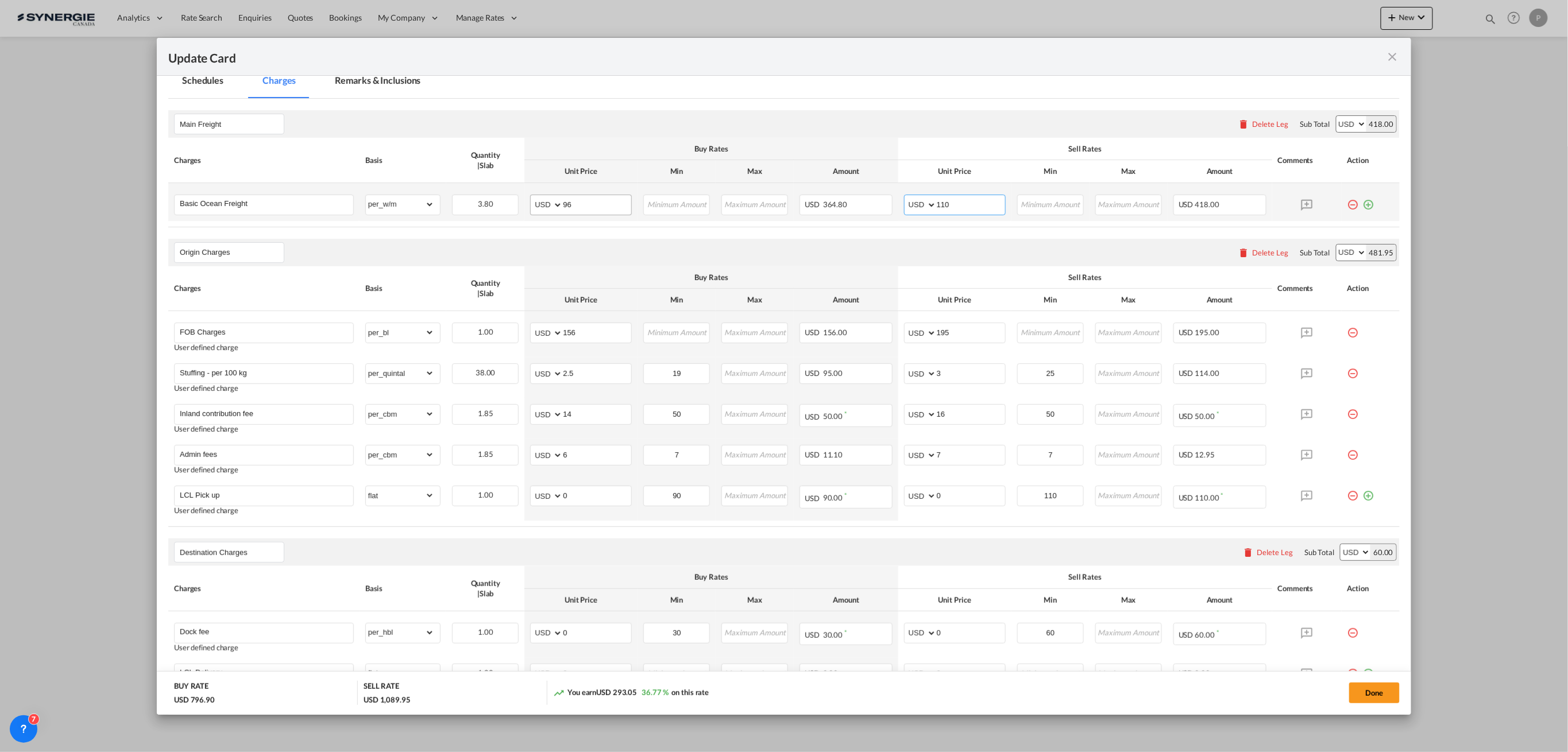
scroll to position [229, 0]
type input "110"
click at [573, 486] on input "0" at bounding box center [597, 491] width 68 height 17
click at [581, 489] on input "0" at bounding box center [597, 491] width 68 height 17
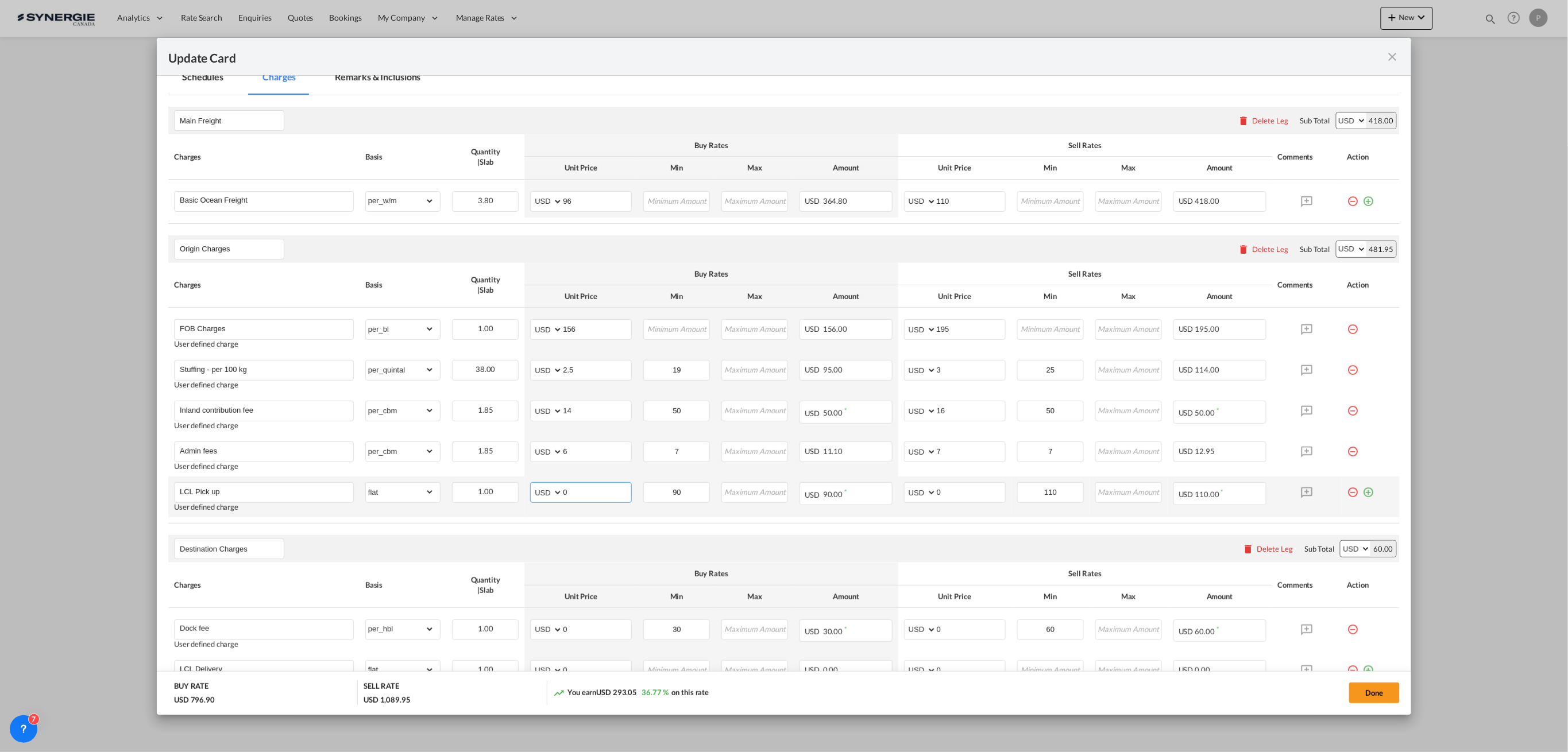
click at [581, 489] on input "0" at bounding box center [597, 491] width 68 height 17
type input "545"
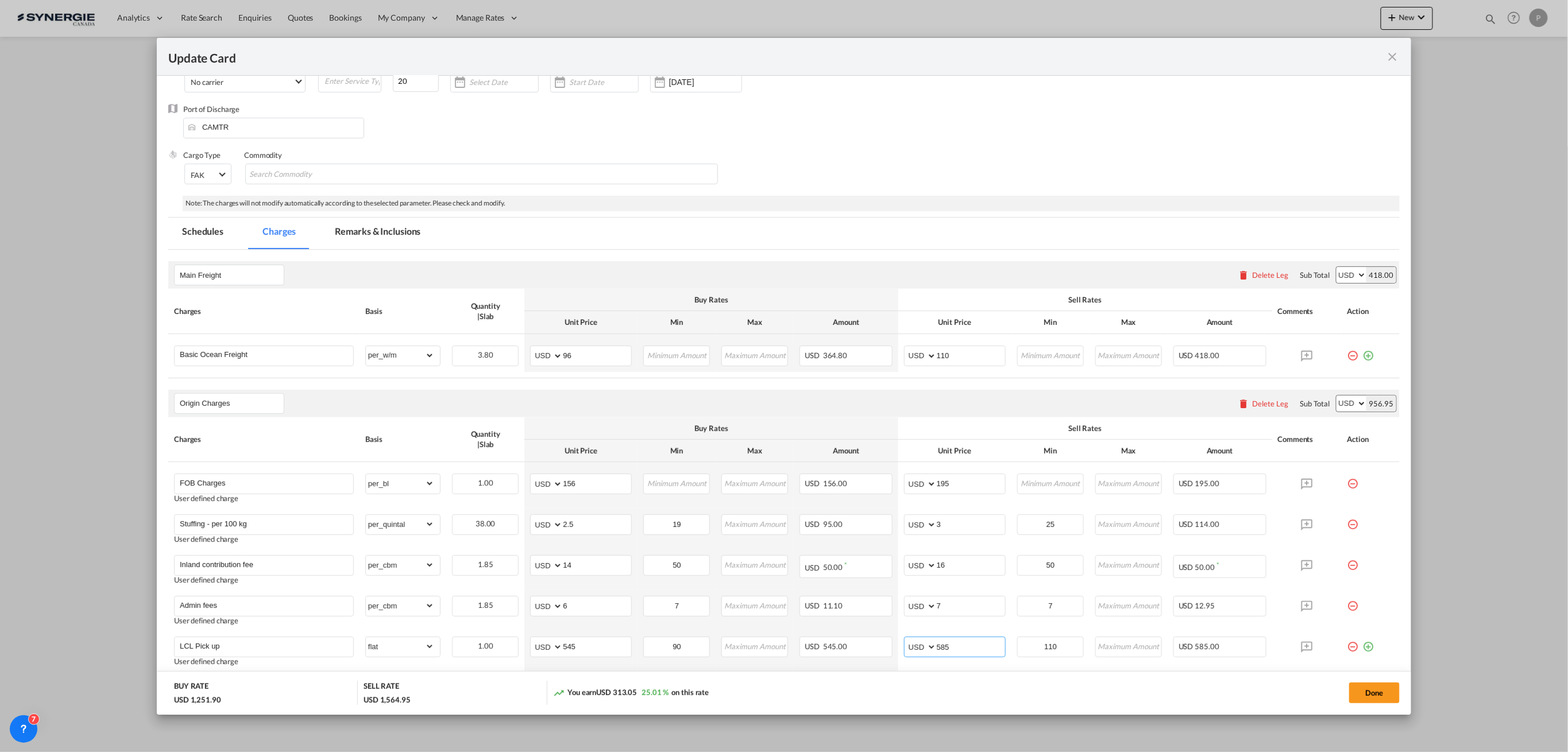
scroll to position [153, 0]
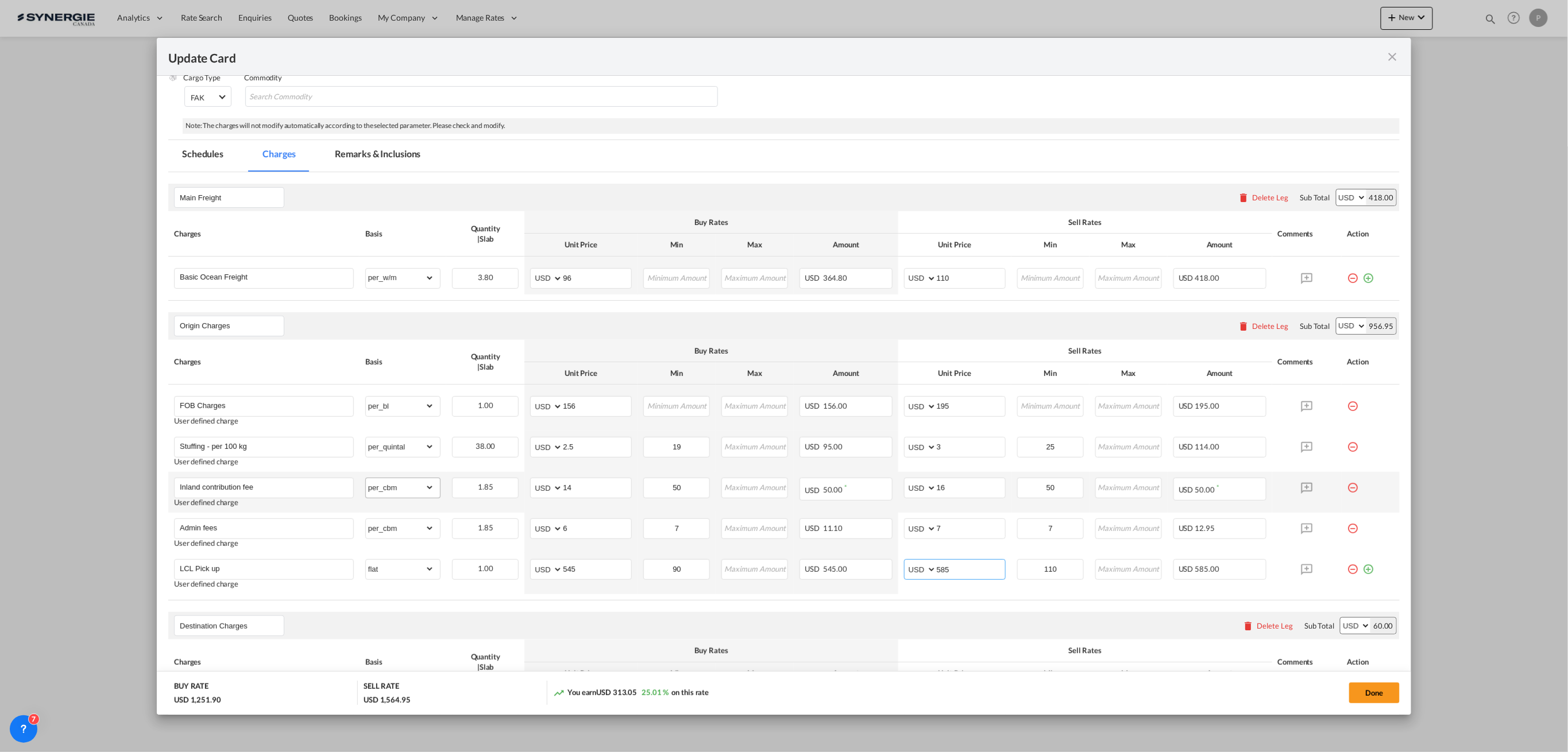
type input "585"
click at [414, 492] on select "gross_weight volumetric_weight per_shipment per_bl per_km per_hawb per_kg flat …" at bounding box center [400, 487] width 68 height 18
select select "per_w/m"
click at [366, 478] on select "gross_weight volumetric_weight per_shipment per_bl per_km per_hawb per_kg flat …" at bounding box center [400, 487] width 68 height 18
click at [408, 528] on select "gross_weight volumetric_weight per_shipment per_bl per_km per_hawb per_kg flat …" at bounding box center [400, 528] width 68 height 18
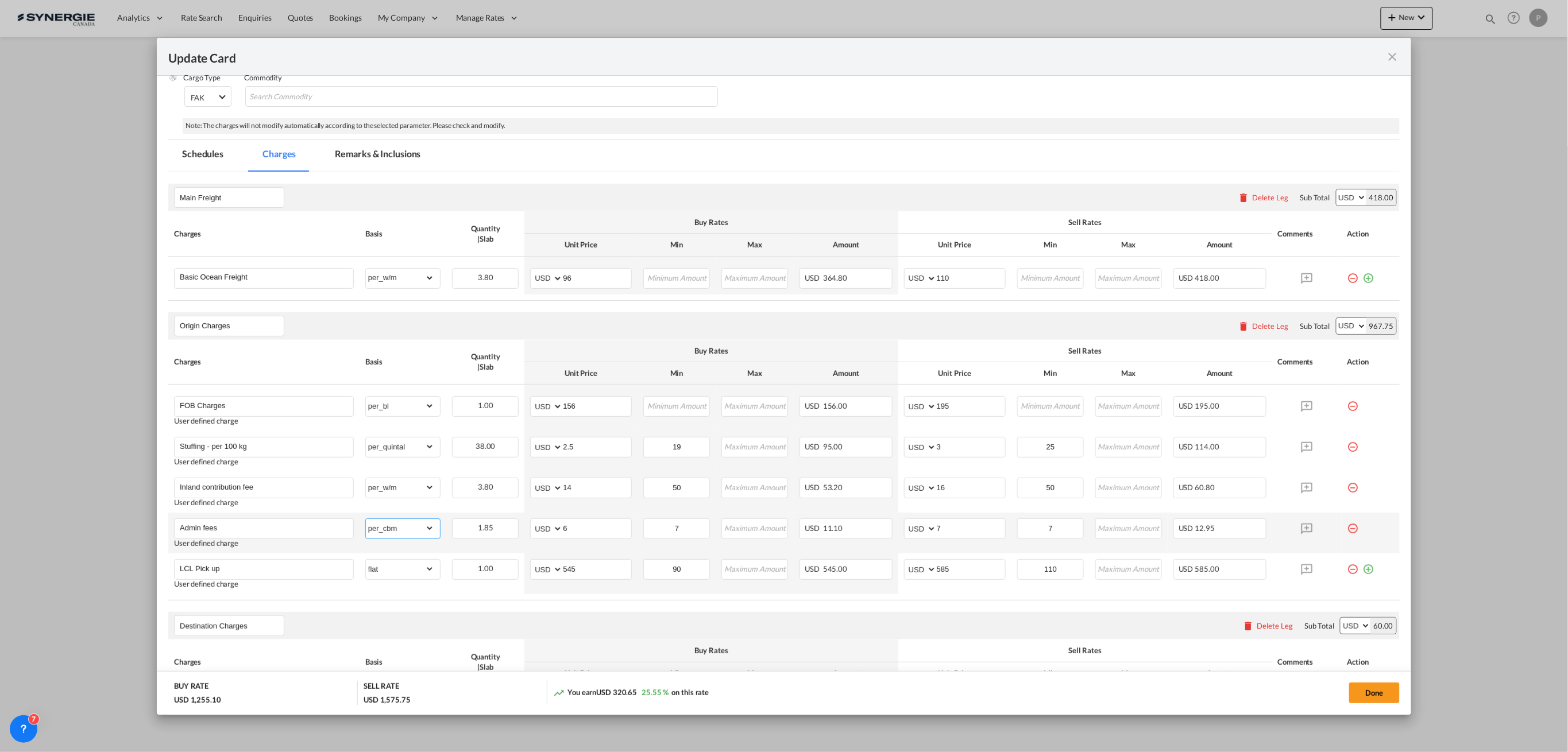
select select "per_w/m"
click at [366, 519] on select "gross_weight volumetric_weight per_shipment per_bl per_km per_hawb per_kg flat …" at bounding box center [400, 528] width 68 height 18
click at [941, 277] on input "110" at bounding box center [971, 277] width 68 height 17
type input "118"
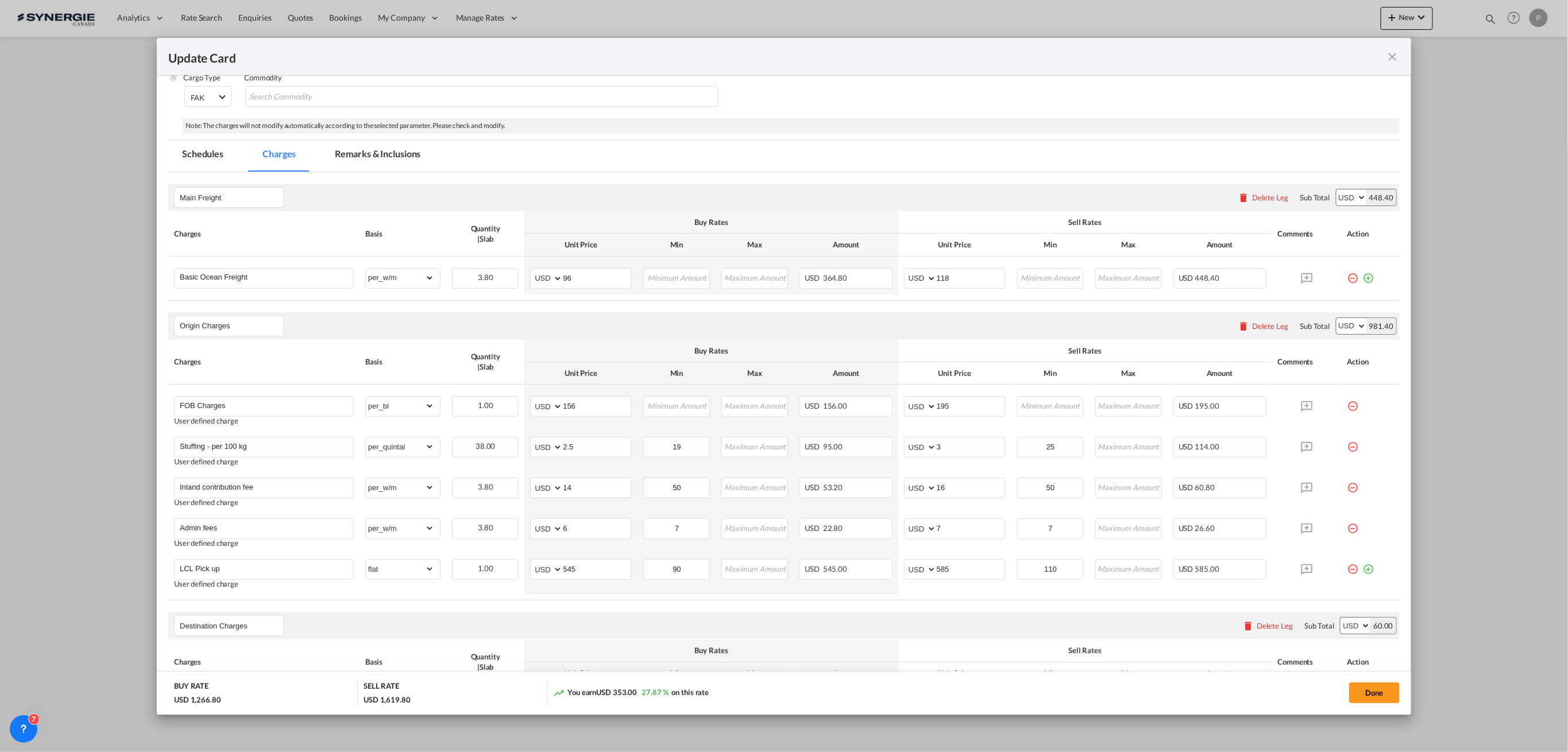
click at [951, 218] on div "Sell Rates" at bounding box center [1085, 222] width 362 height 10
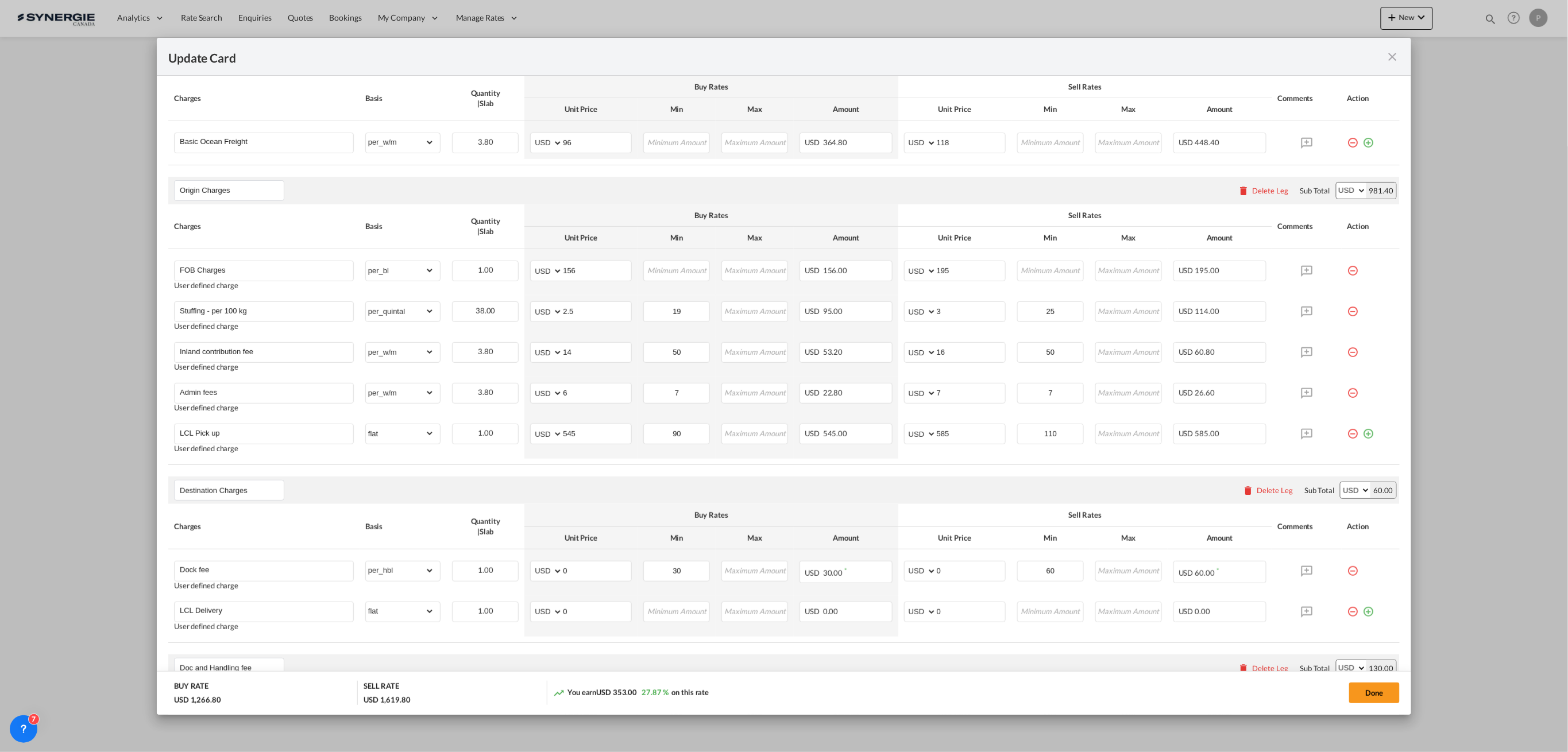
scroll to position [382, 0]
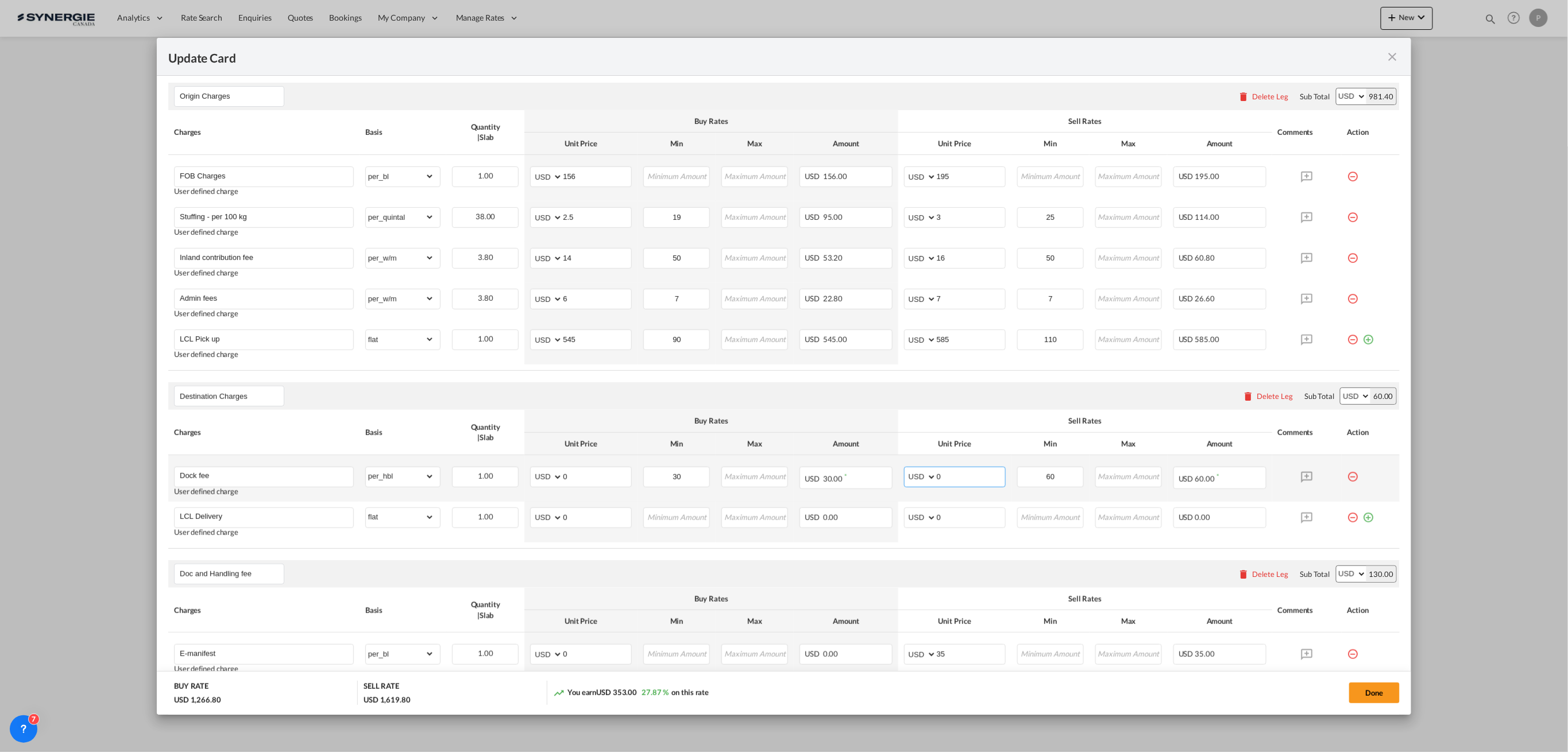
click at [978, 477] on input "0" at bounding box center [971, 475] width 68 height 17
type input "73"
click at [573, 473] on input "0" at bounding box center [597, 475] width 68 height 17
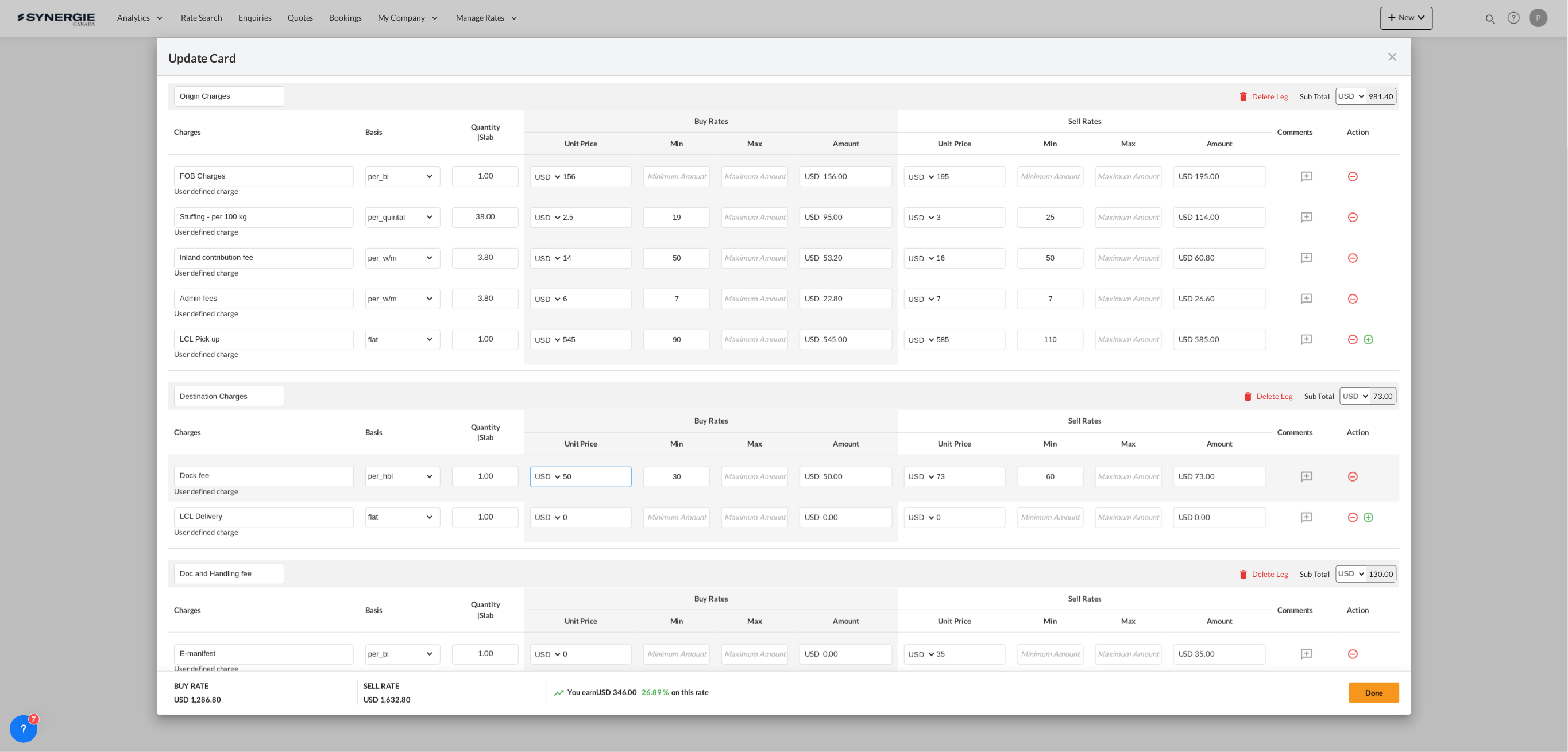
click at [597, 469] on input "50" at bounding box center [597, 475] width 68 height 17
click at [596, 469] on input "50" at bounding box center [597, 475] width 68 height 17
type input "45"
click at [1176, 518] on md-icon "icon-minus-circle-outline red-400-fg pt-7" at bounding box center [1353, 513] width 12 height 12
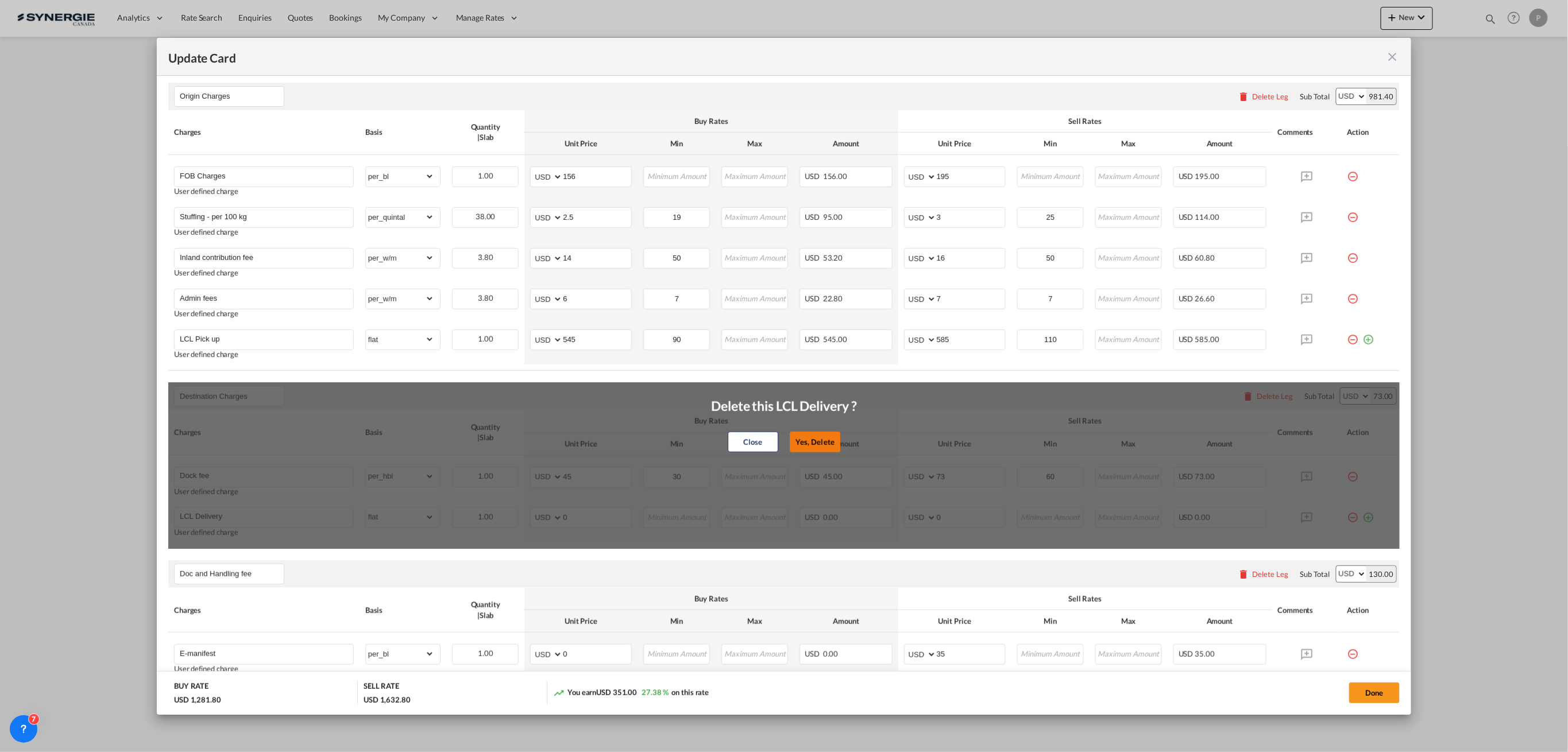
click at [813, 449] on button "Yes, Delete" at bounding box center [815, 442] width 51 height 20
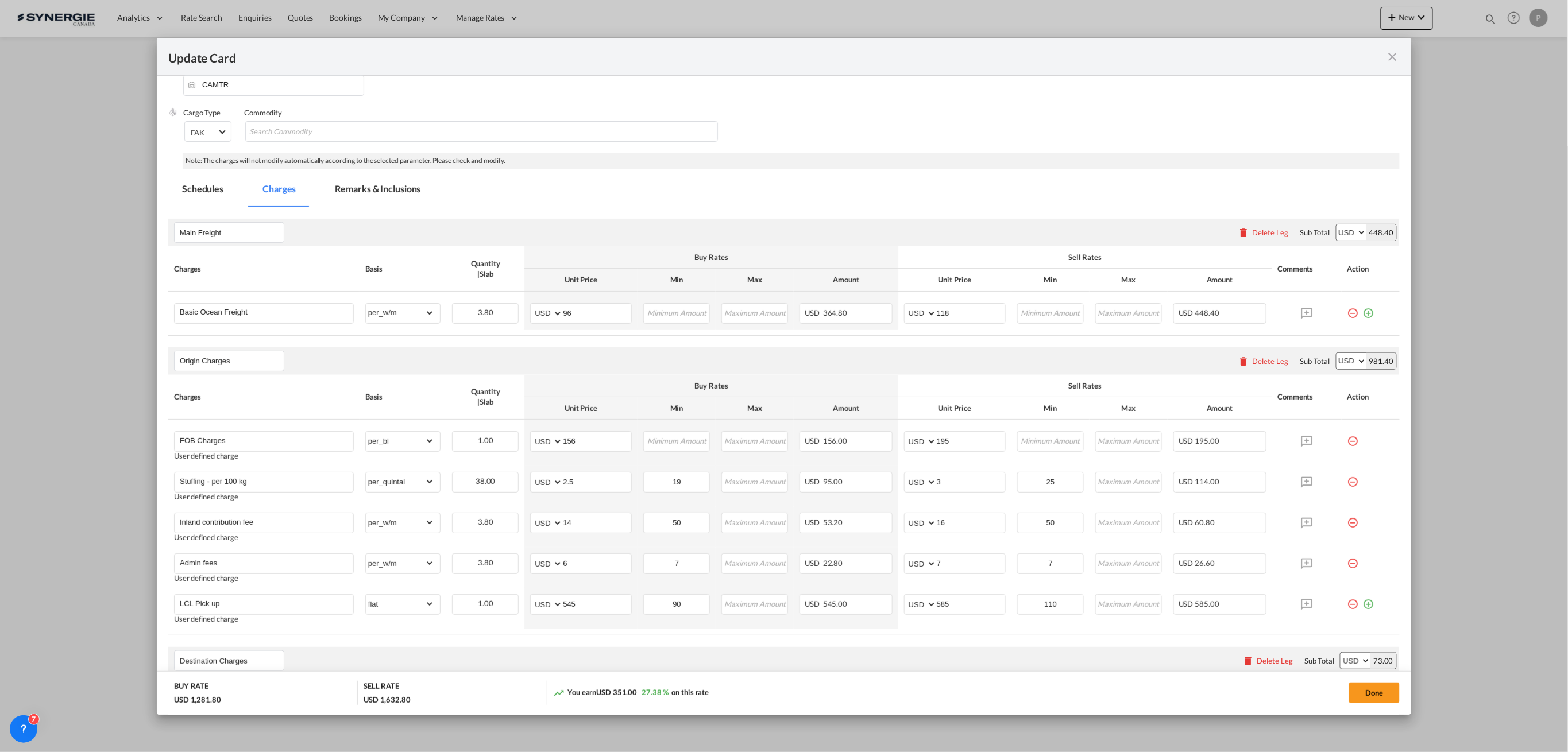
scroll to position [0, 0]
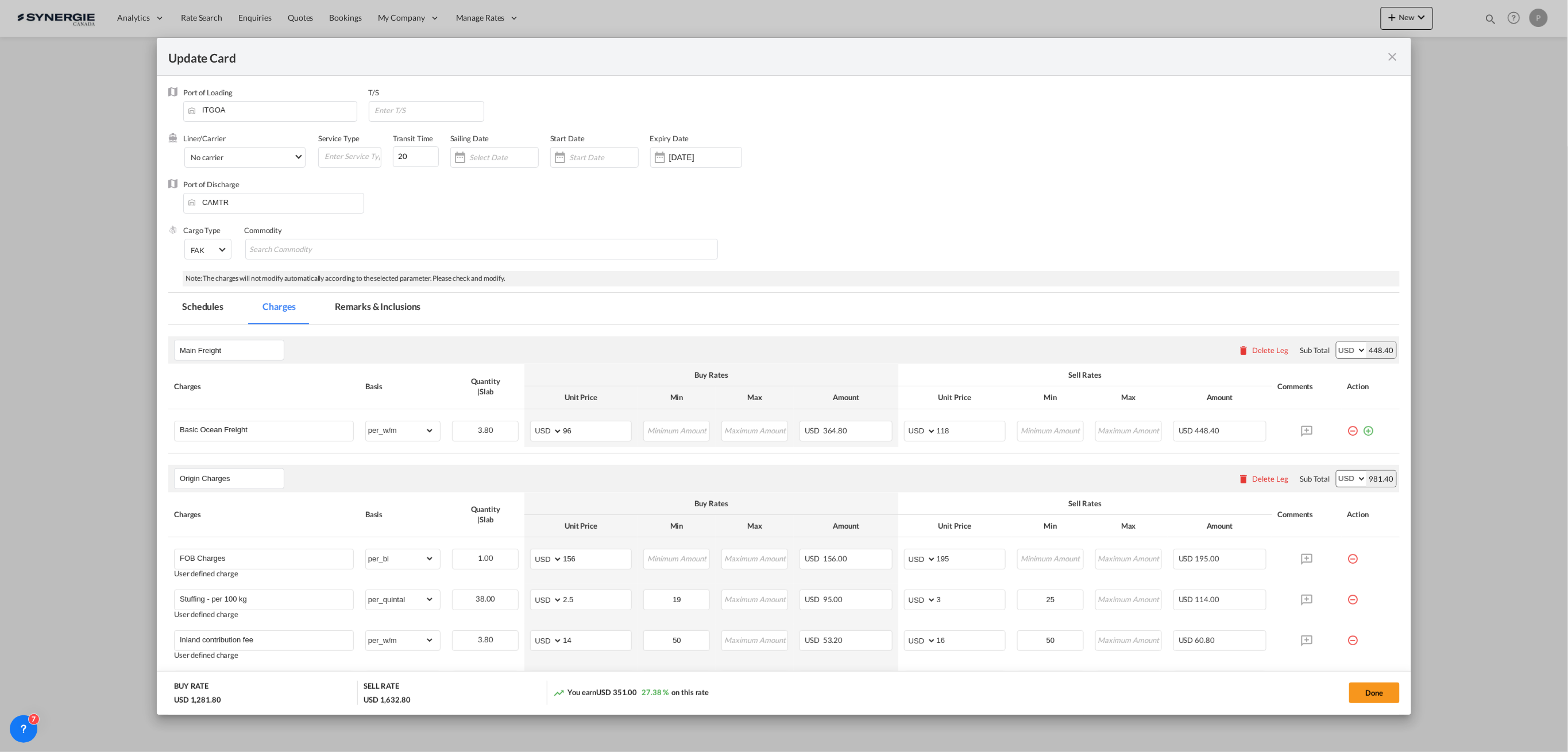
click at [378, 311] on md-tab-item "Remarks & Inclusions" at bounding box center [378, 309] width 113 height 31
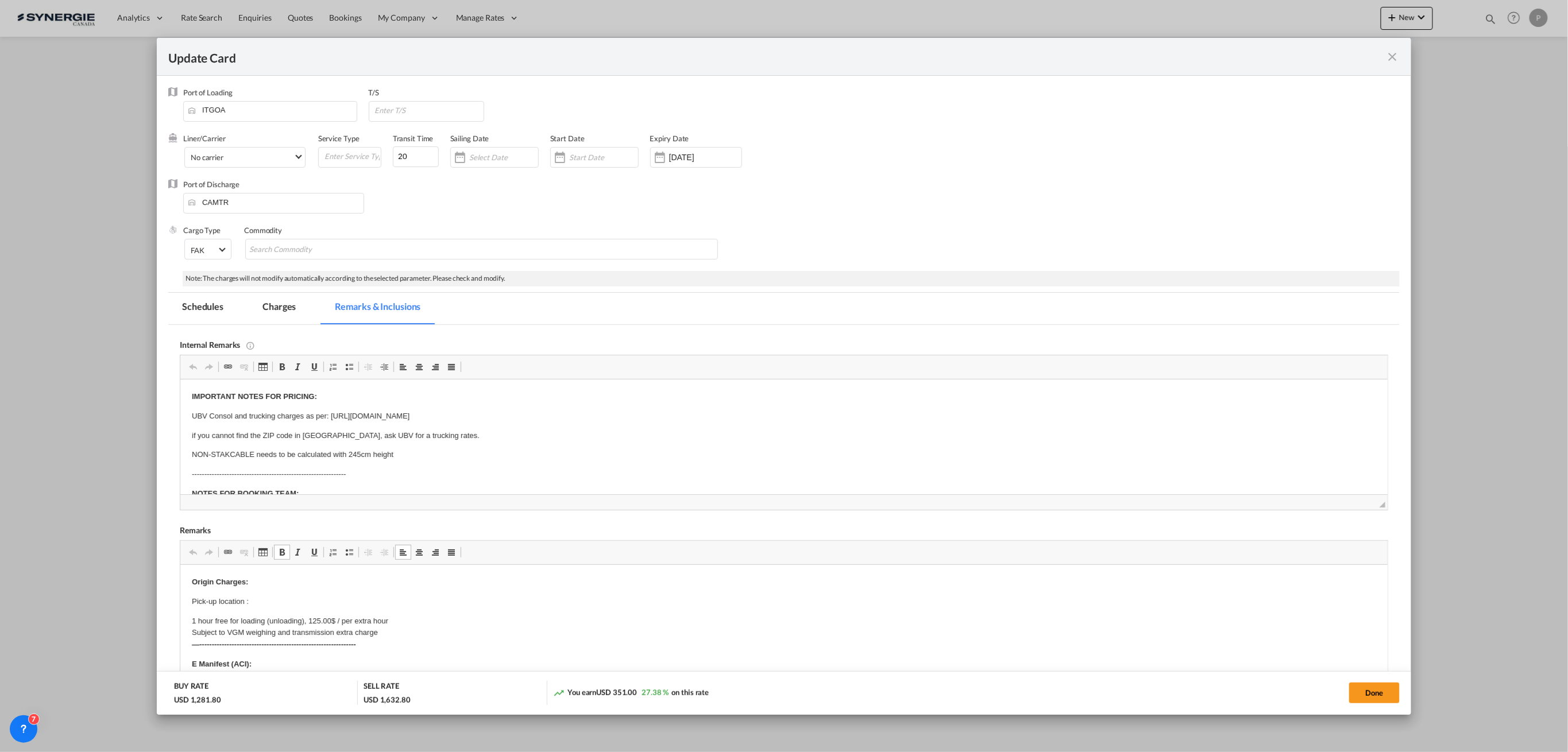
click at [325, 604] on p "Pick-up location :" at bounding box center [783, 602] width 1184 height 12
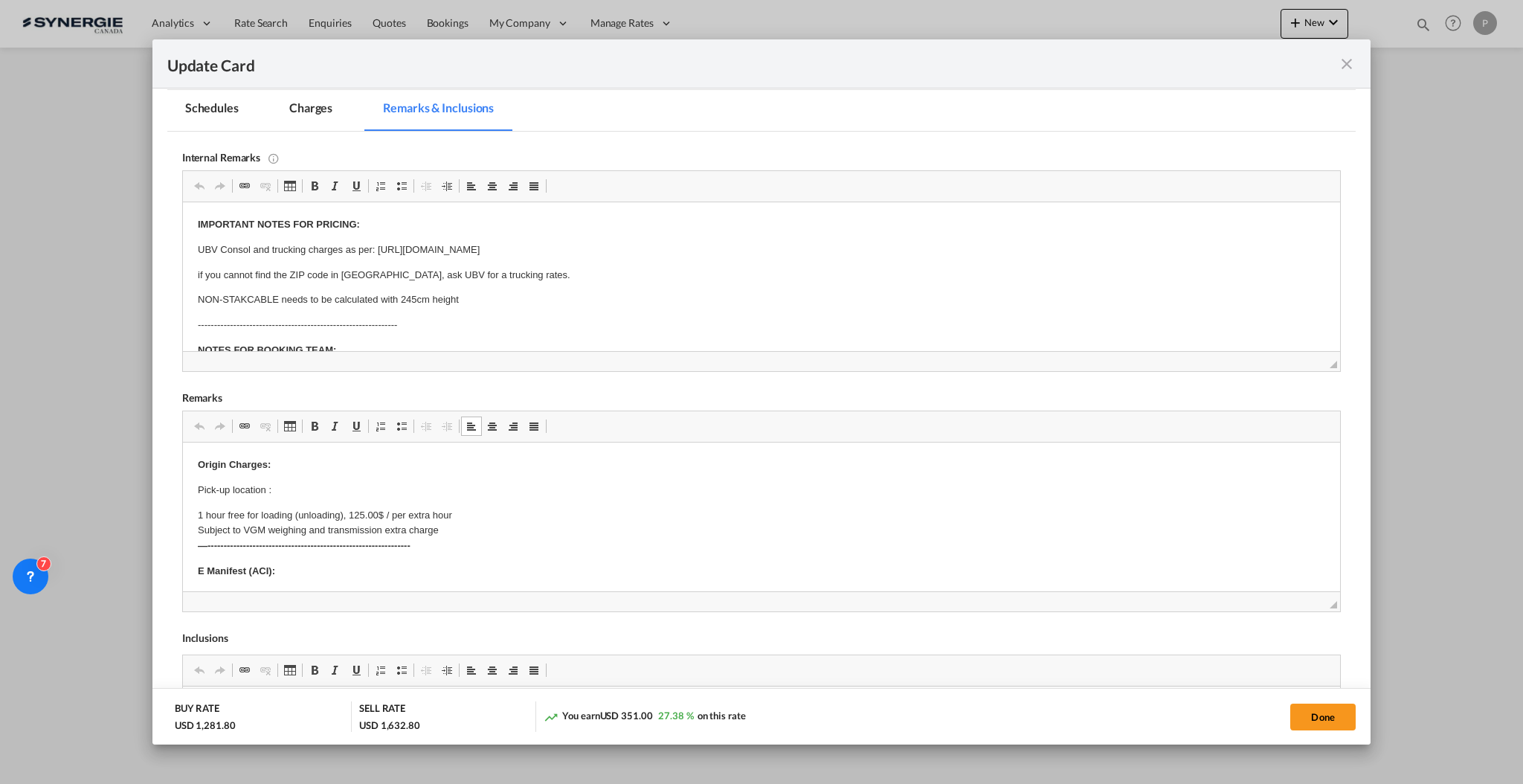
scroll to position [396, 0]
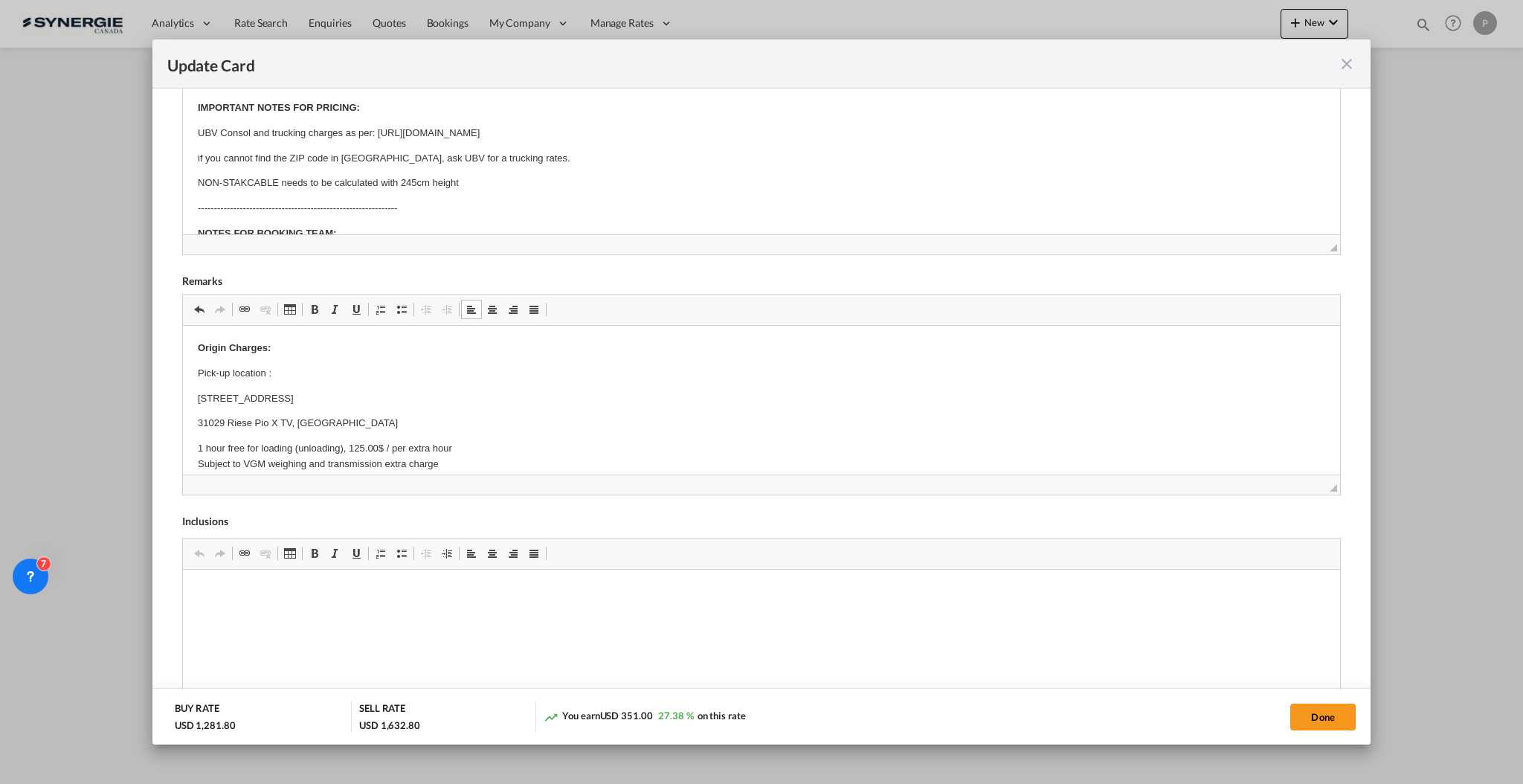
click at [349, 365] on body "Origin Charges: Pick-up location : Via Monte Santo, 33/a 31029 Riese Pio X TV, …" at bounding box center [761, 776] width 1127 height 872
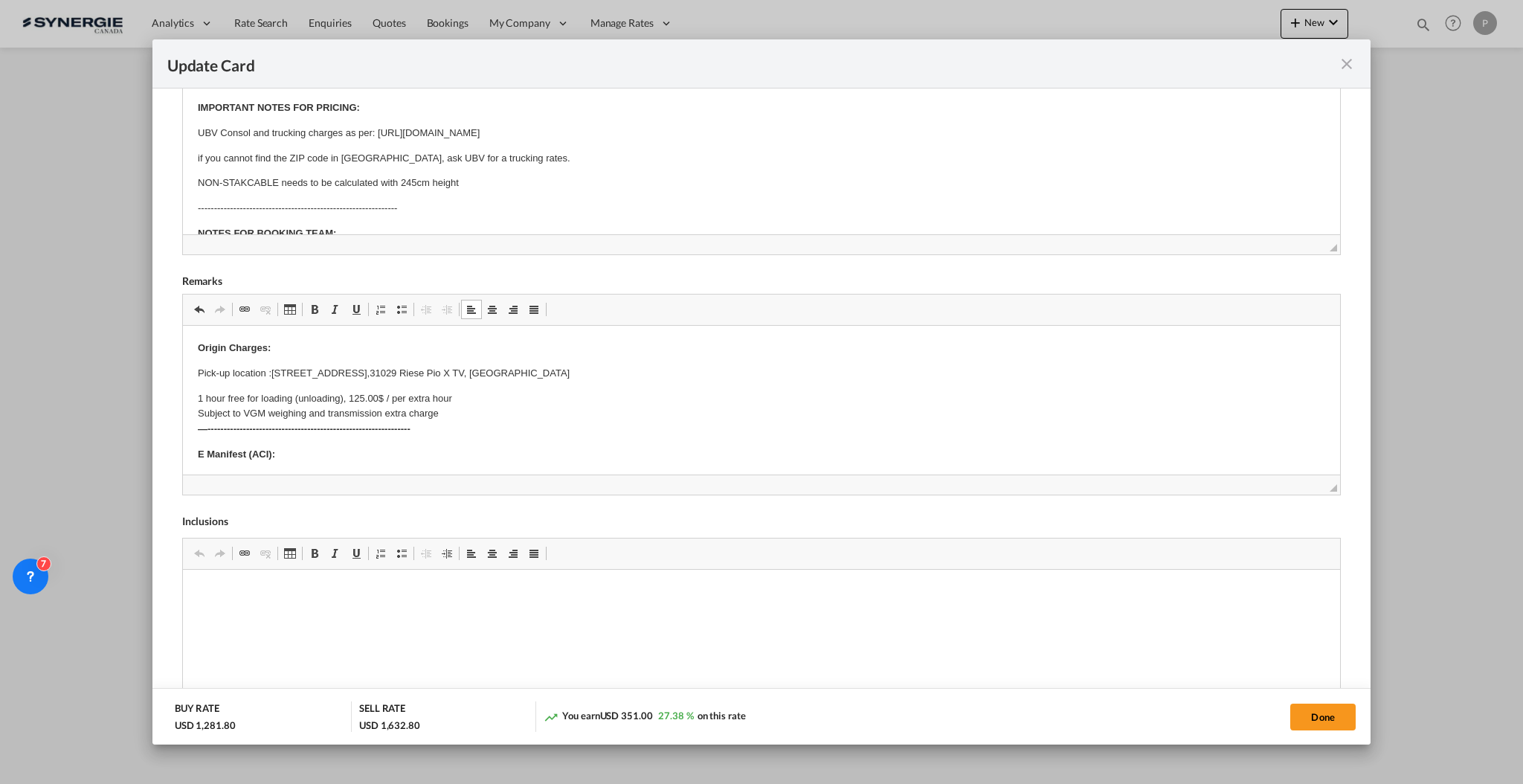
click at [190, 342] on html "Origin Charges: Pick-up location : Via Monte Santo, 33/a, 31029 Riese Pio X TV,…" at bounding box center [761, 751] width 1158 height 851
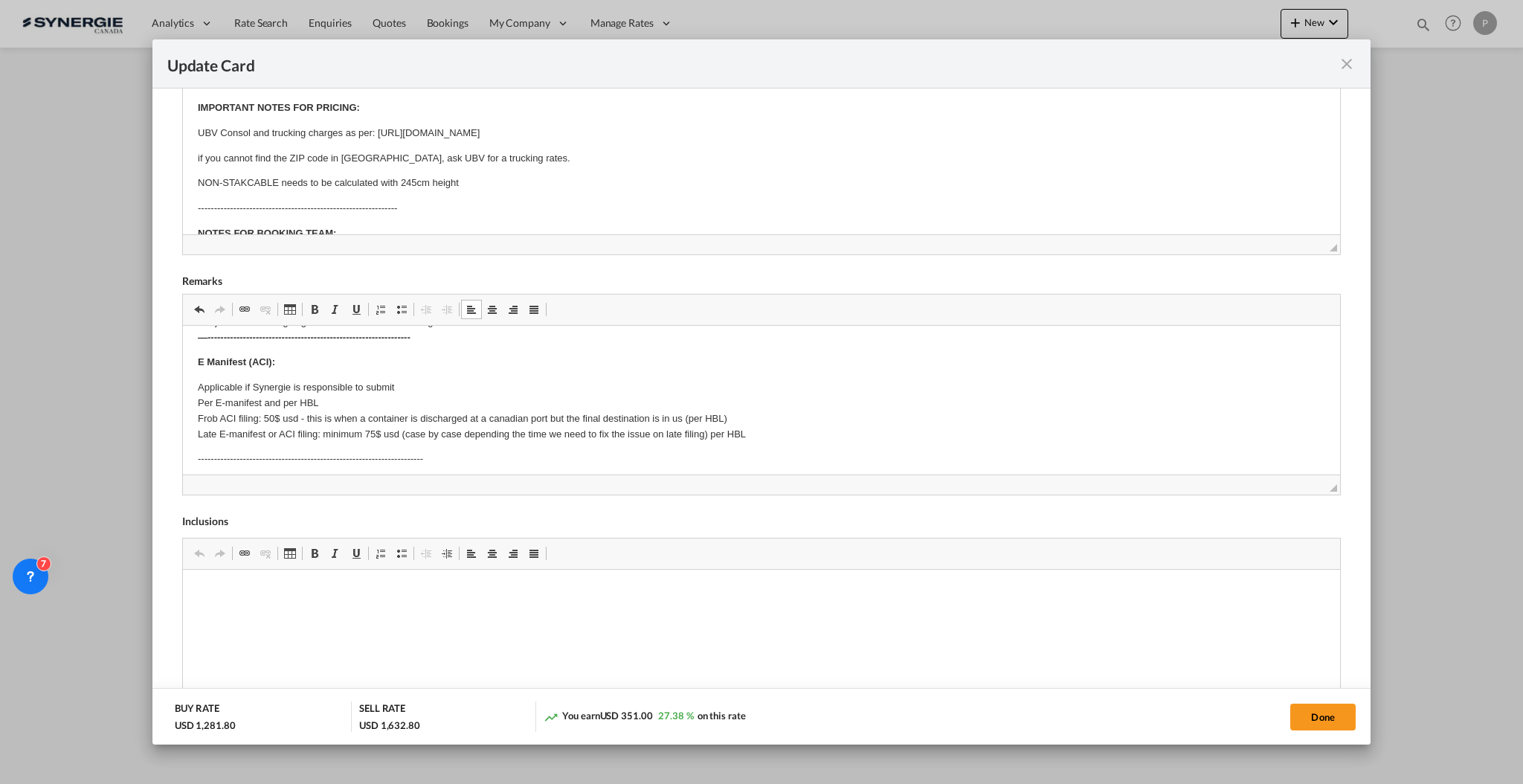
scroll to position [198, 0]
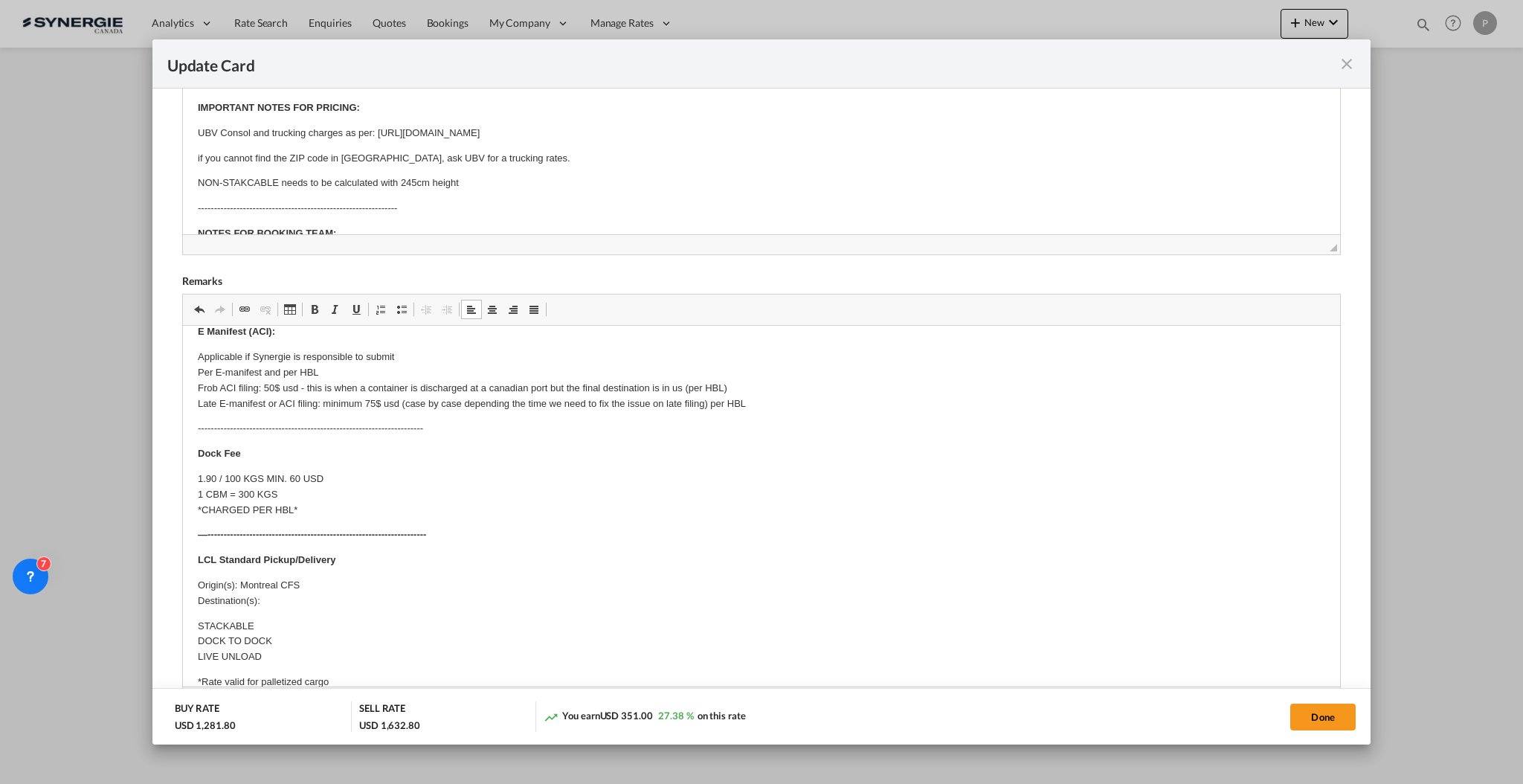
drag, startPoint x: 1319, startPoint y: 488, endPoint x: 893, endPoint y: 338, distance: 451.6
click at [1355, 770] on div "Update Card Port of Loading ITGOA T/S Liner/Carrier No carrier Atlantic Contain…" at bounding box center [761, 392] width 1523 height 784
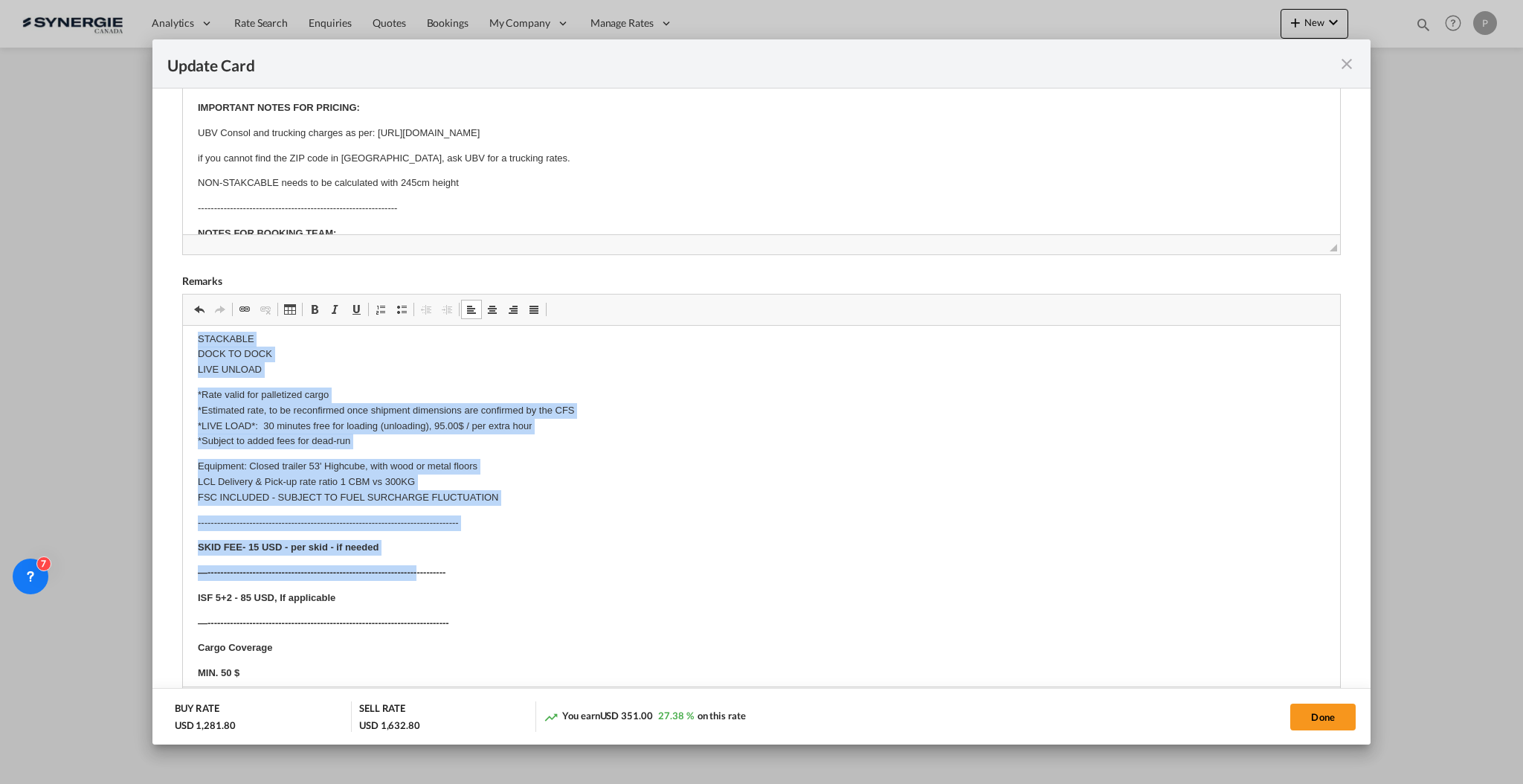
scroll to position [496, 0]
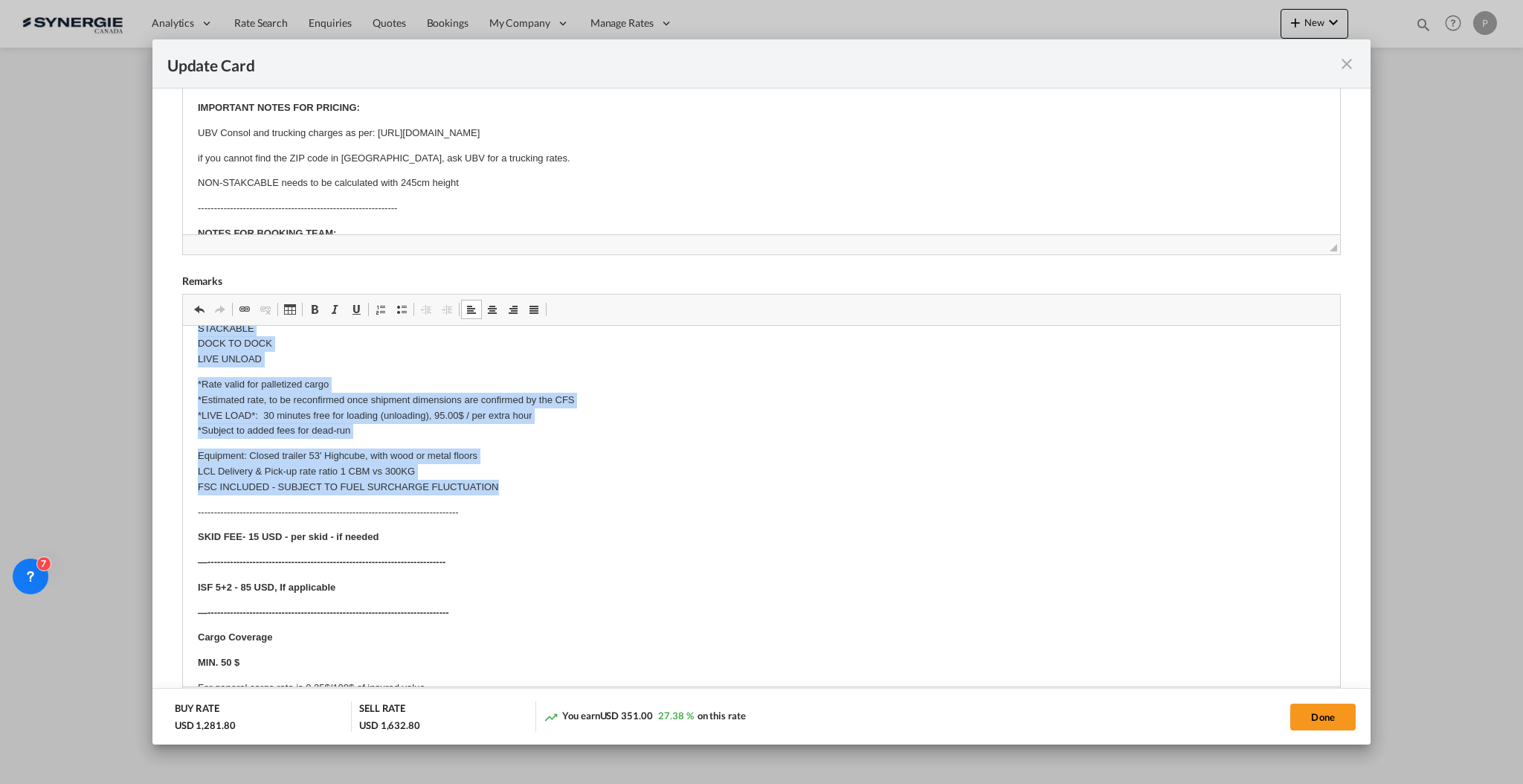
drag, startPoint x: 198, startPoint y: 437, endPoint x: 503, endPoint y: 490, distance: 309.6
click at [503, 490] on body "4 Bundles, 68x68x100 cm each 3800 Kg total ------------------------------------…" at bounding box center [761, 294] width 1127 height 897
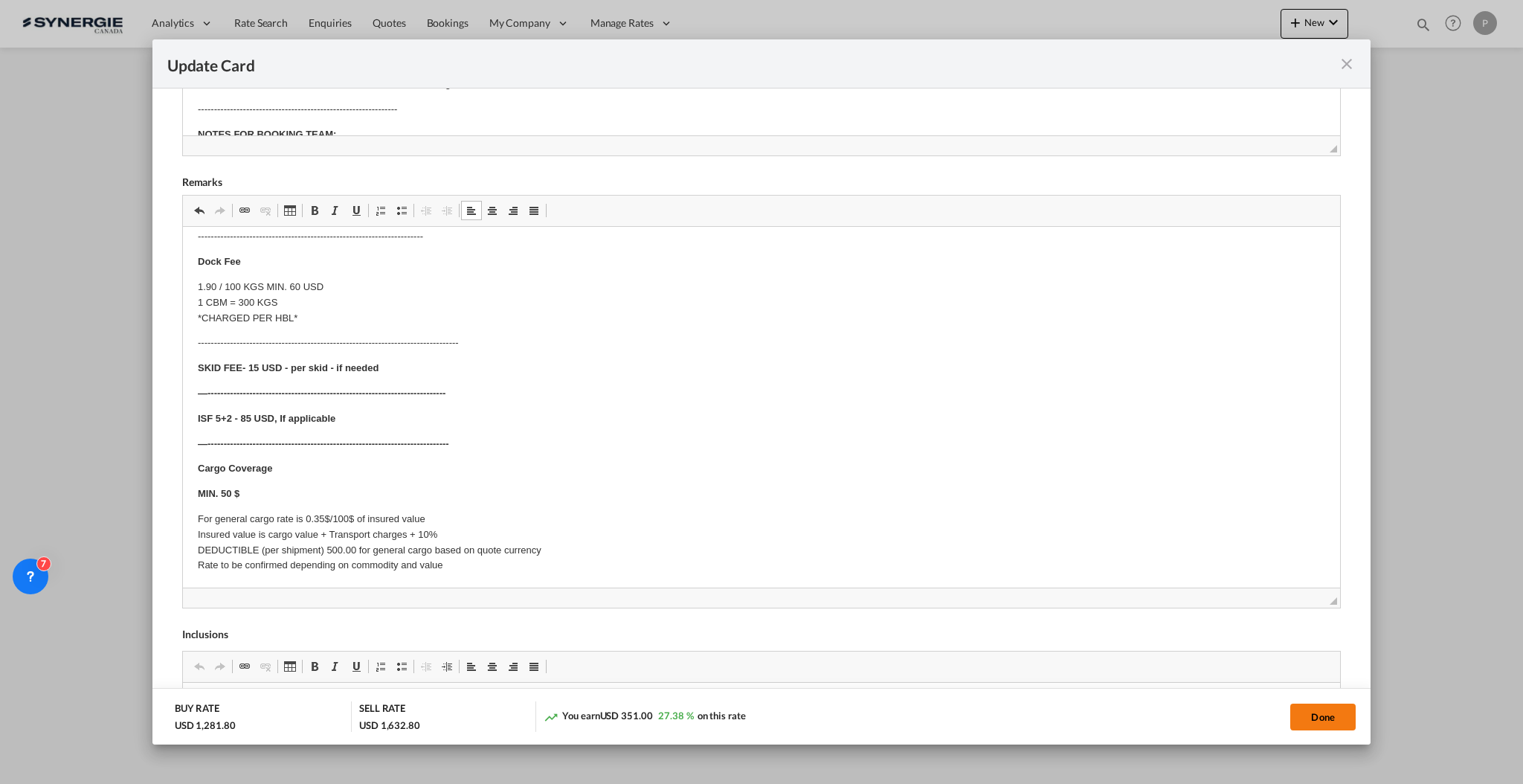
click at [1331, 711] on button "Done" at bounding box center [1323, 717] width 65 height 27
type input "22 Oct 2025"
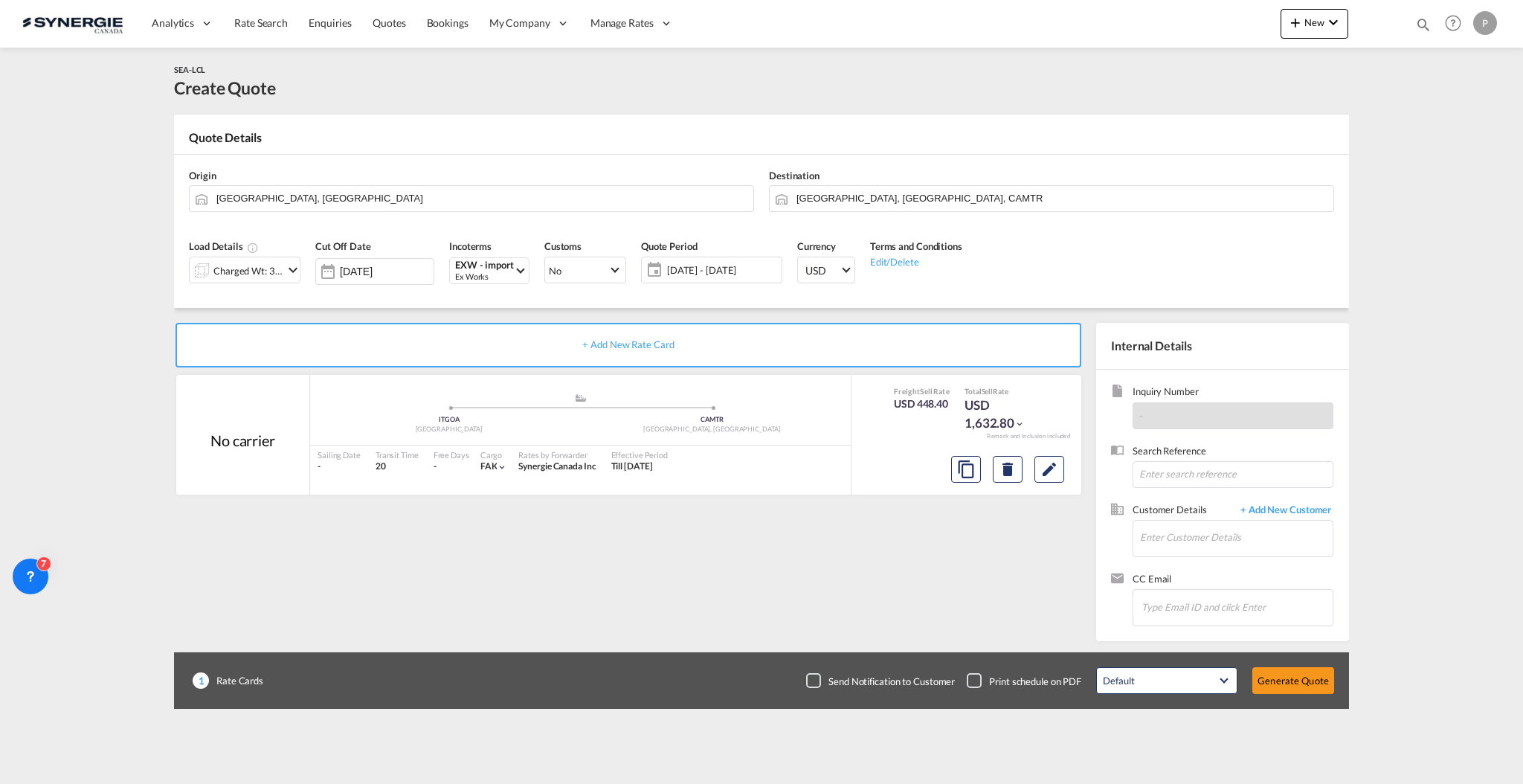
scroll to position [13, 0]
click at [1196, 542] on input "Enter Customer Details" at bounding box center [1237, 537] width 193 height 34
paste input "[EMAIL_ADDRESS][DOMAIN_NAME]"
click at [1211, 557] on div "JOSEE LEMAIRE lemairej@canimex.com | Canimex" at bounding box center [1236, 563] width 194 height 40
type input "Canimex, JOSEE LEMAIRE, lemairej@canimex.com"
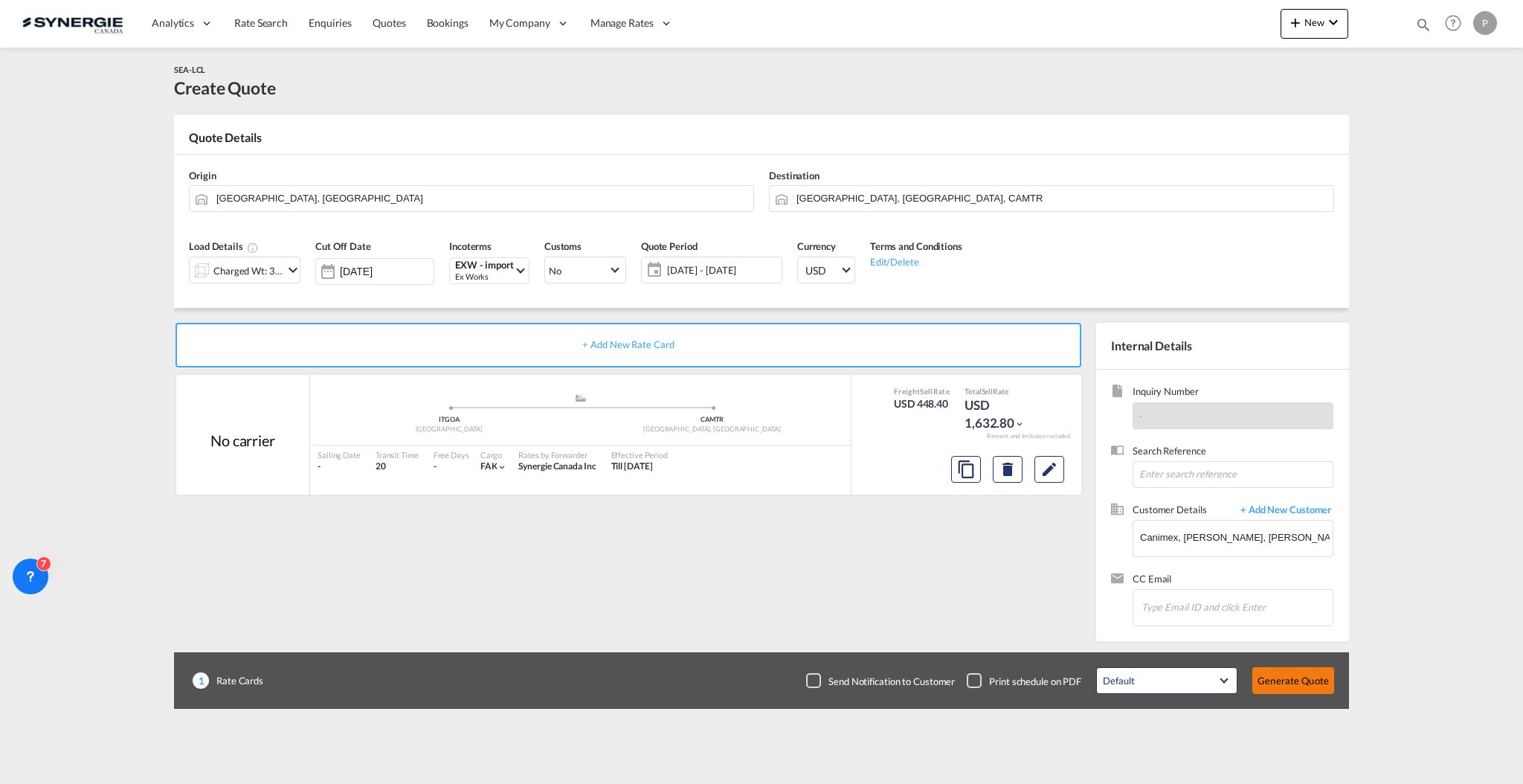
click at [1298, 673] on button "Generate Quote" at bounding box center [1293, 680] width 81 height 27
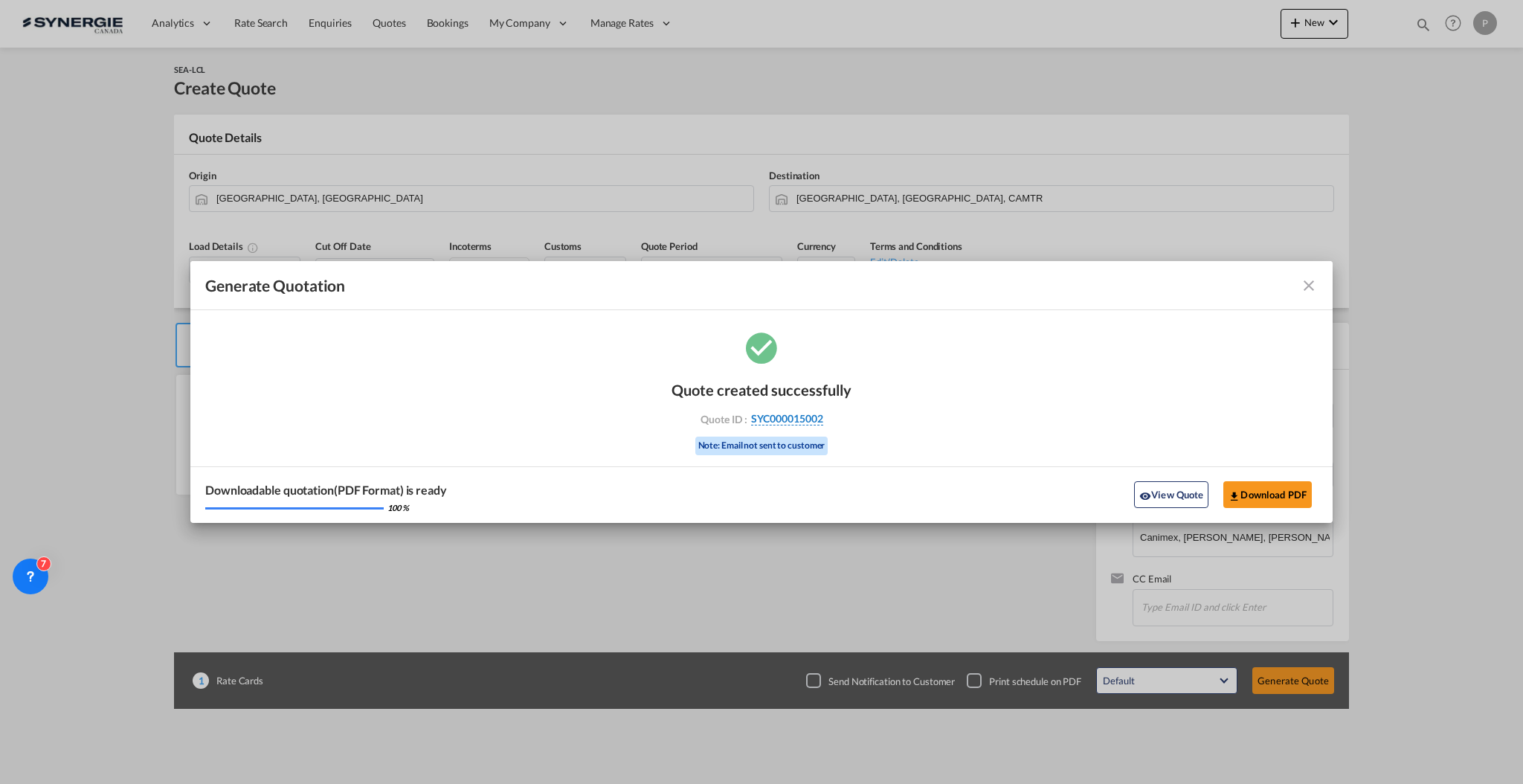
drag, startPoint x: 842, startPoint y: 421, endPoint x: 823, endPoint y: 419, distance: 19.1
click at [823, 419] on div "Quote ID : SYC000015002" at bounding box center [761, 419] width 173 height 13
copy div "SYC000015002"
click at [1298, 492] on button "Download PDF" at bounding box center [1268, 495] width 88 height 27
click at [1312, 288] on md-icon "icon-close fg-AAA8AD cursor m-0" at bounding box center [1309, 286] width 18 height 18
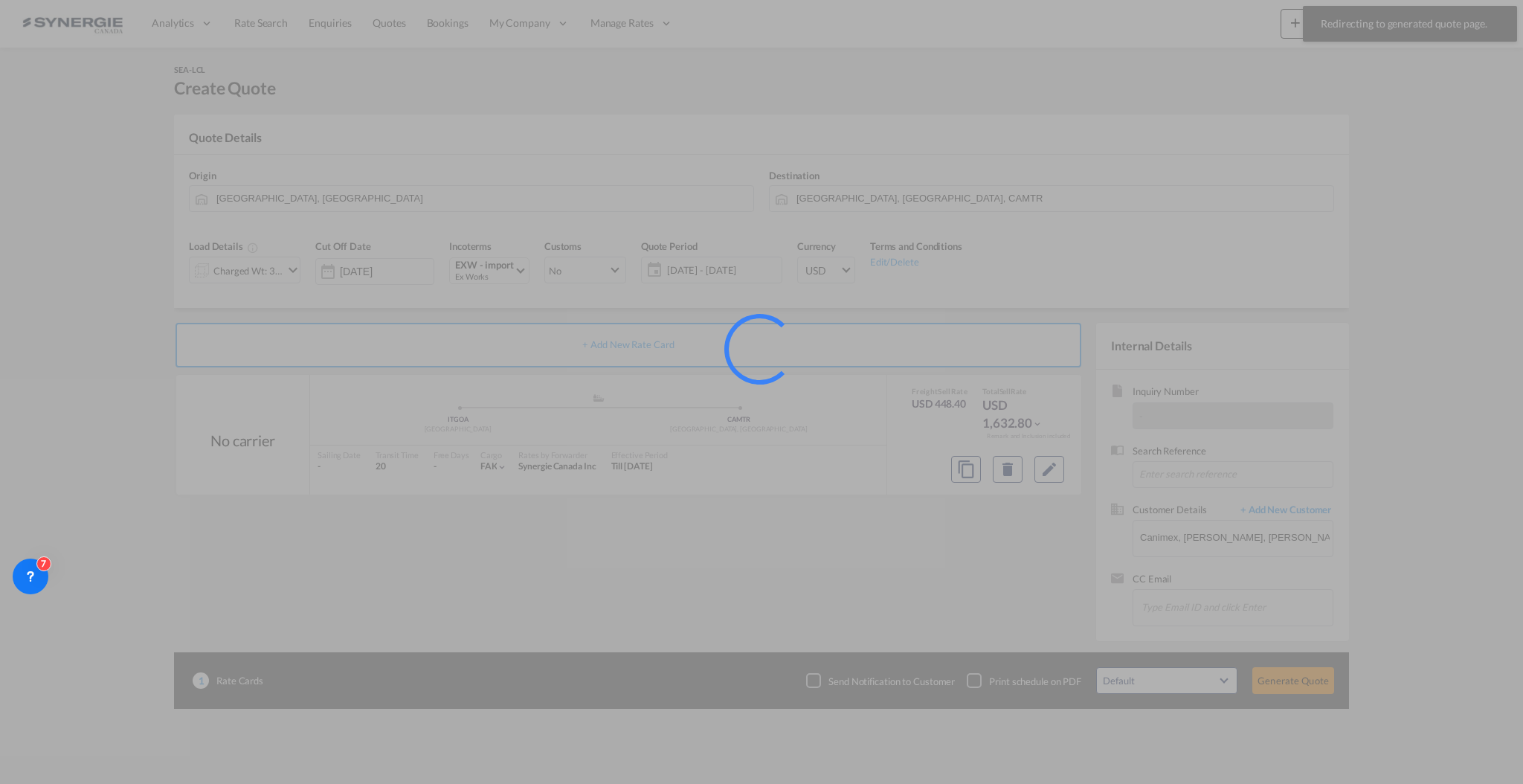
click at [1418, 29] on div at bounding box center [761, 392] width 1523 height 784
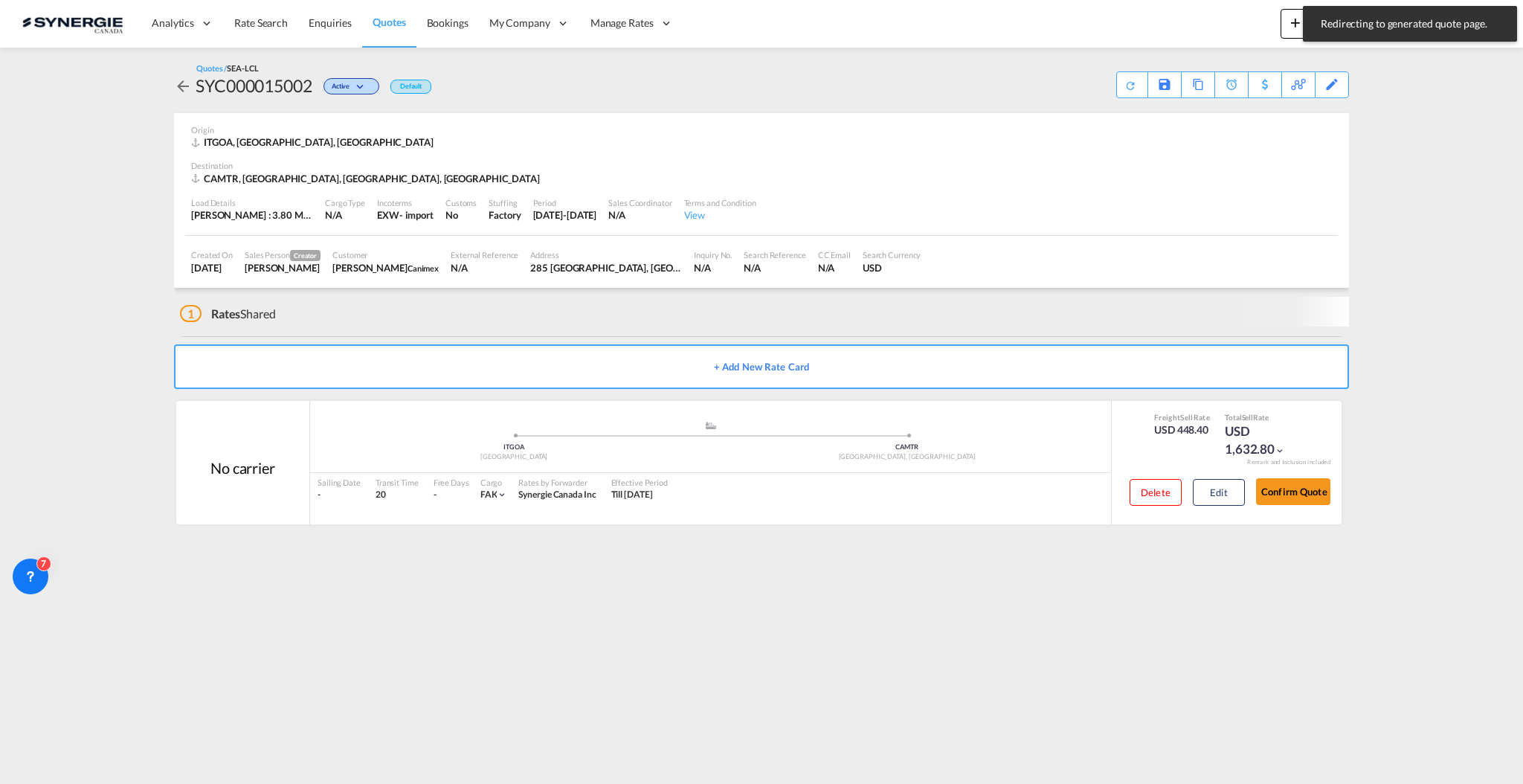
click at [1415, 29] on span "Redirecting to generated quote page." at bounding box center [1411, 23] width 188 height 15
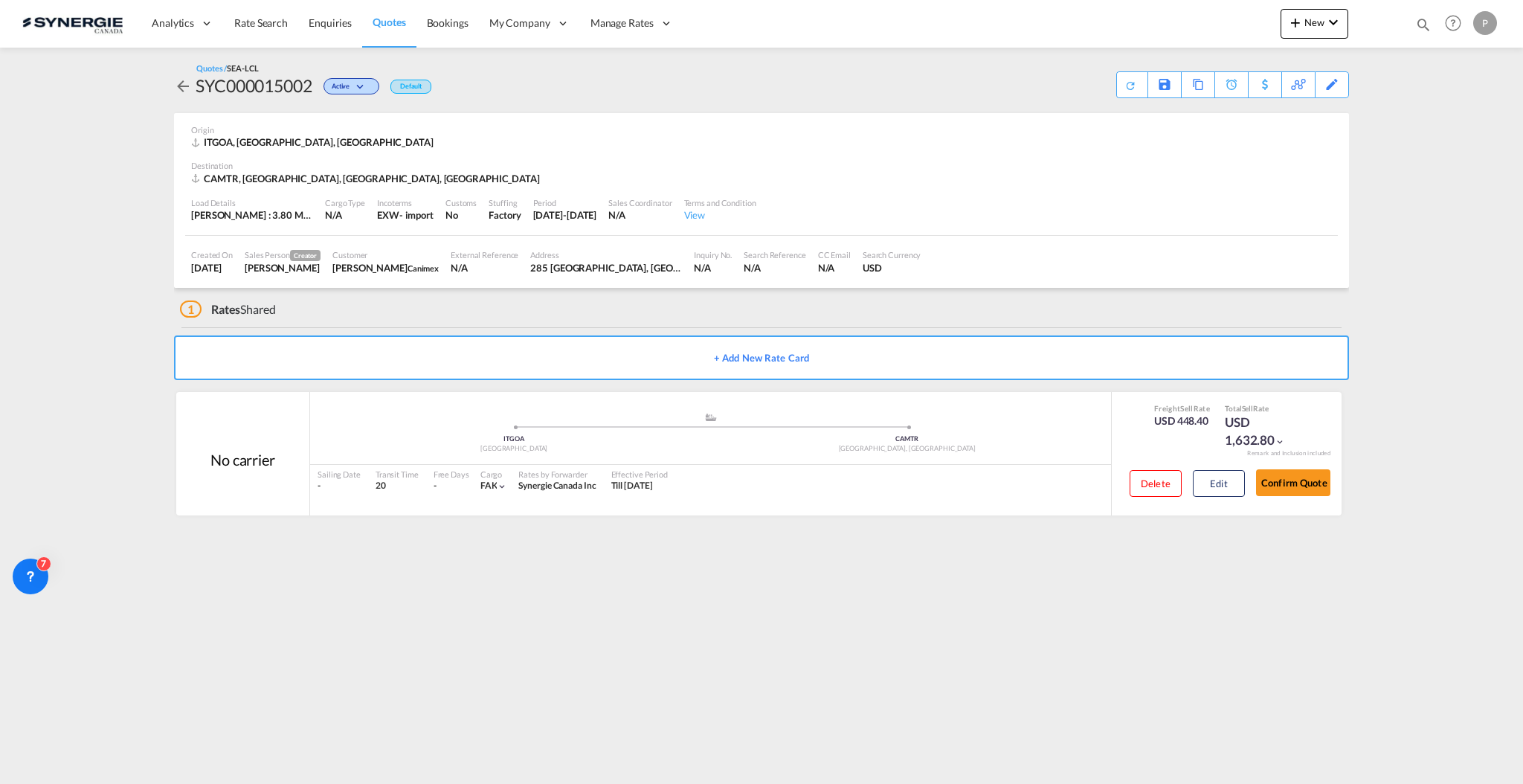
click at [1416, 27] on md-icon "icon-magnify" at bounding box center [1424, 24] width 16 height 16
click at [1162, 29] on select "Bookings Quotes Enquiries" at bounding box center [1187, 25] width 71 height 27
select select "Quotes"
click at [1151, 12] on select "Bookings Quotes Enquiries" at bounding box center [1187, 25] width 71 height 27
click at [1226, 31] on input at bounding box center [1311, 24] width 185 height 26
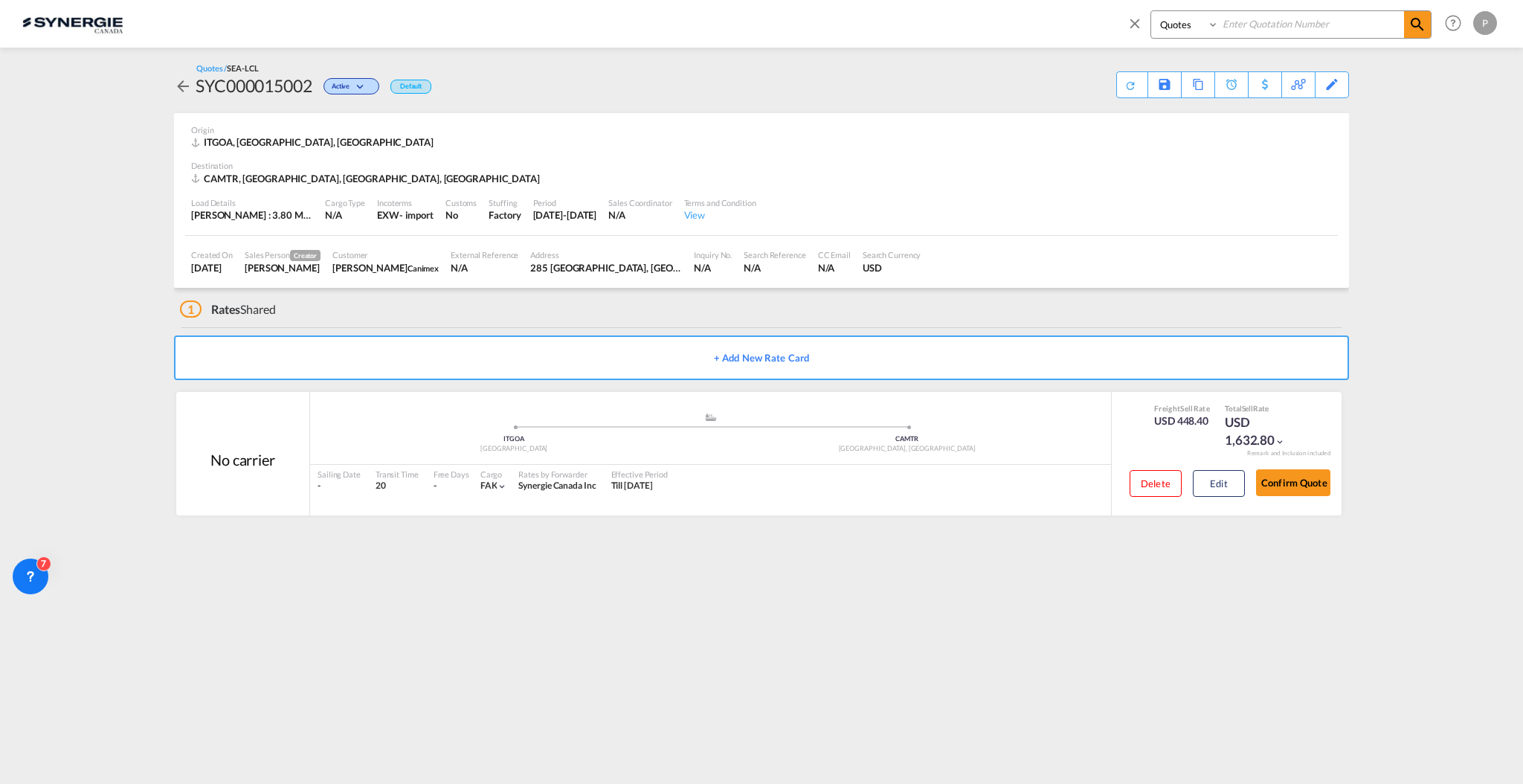
paste input "SYC000014902"
type input "SYC000014902"
click at [1411, 25] on md-icon "icon-magnify" at bounding box center [1418, 25] width 18 height 18
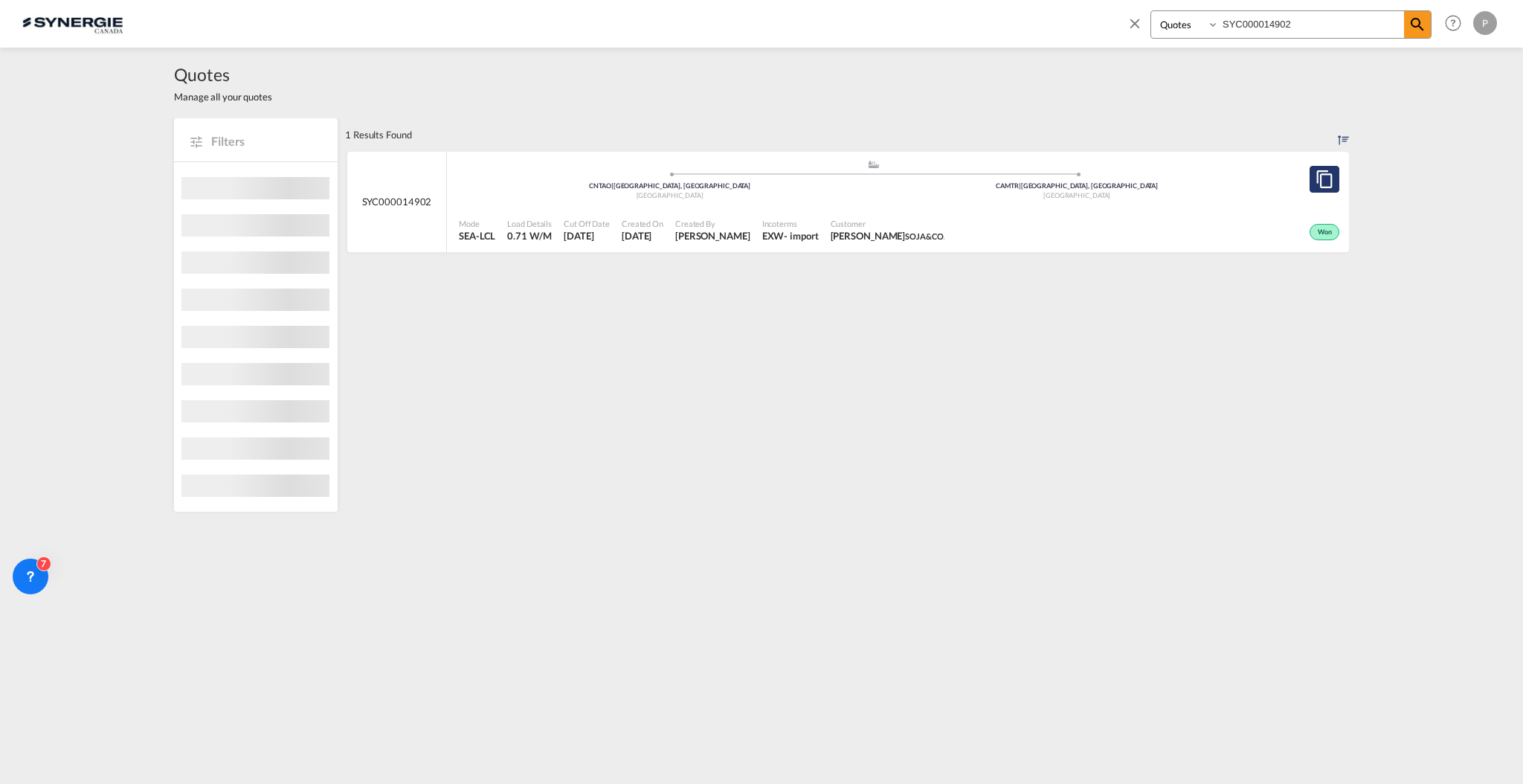
click at [1319, 178] on md-icon "assets/icons/custom/copyQuote.svg" at bounding box center [1325, 179] width 18 height 18
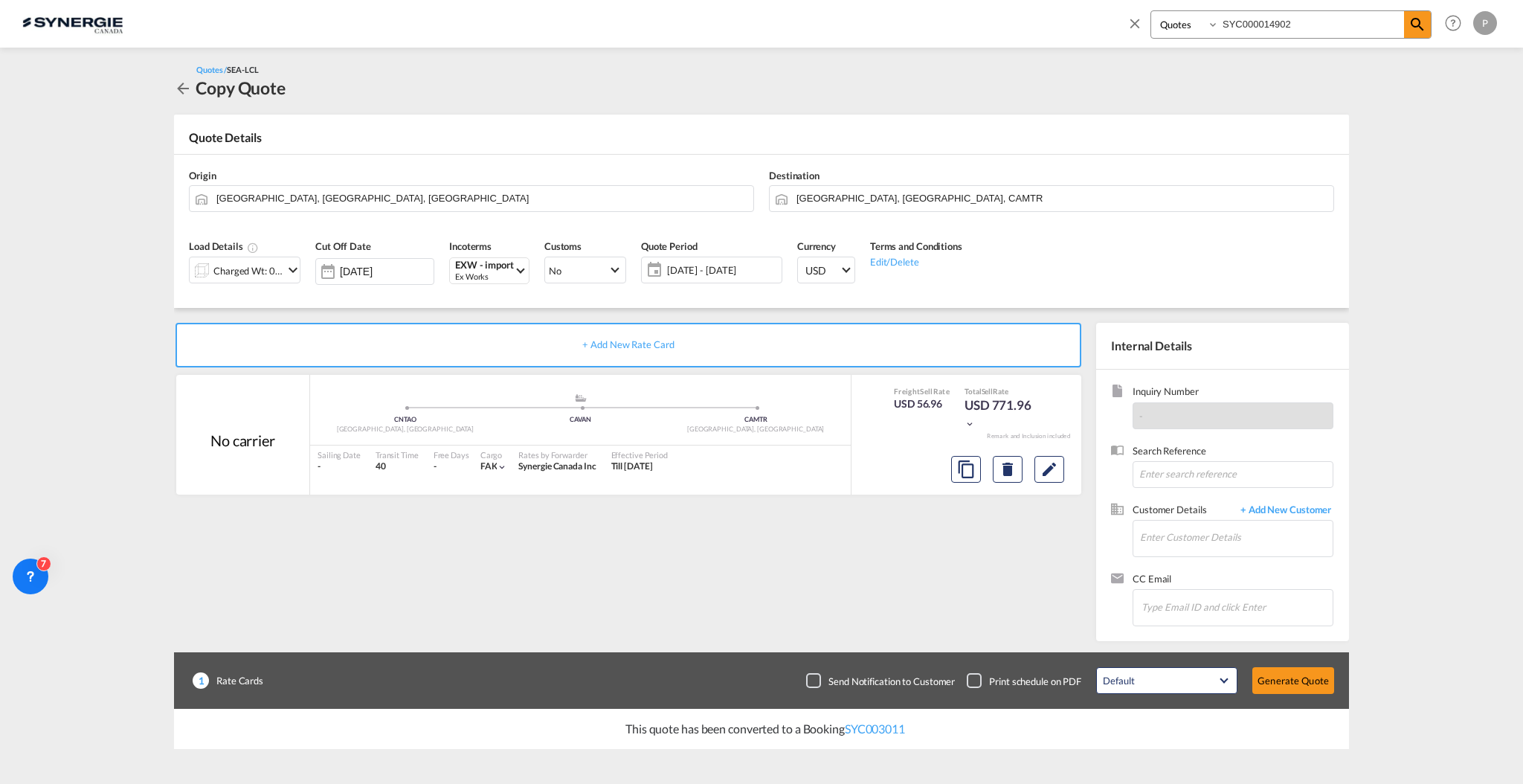
click at [729, 273] on span "19 Sep - 19 Oct 2025" at bounding box center [722, 270] width 111 height 13
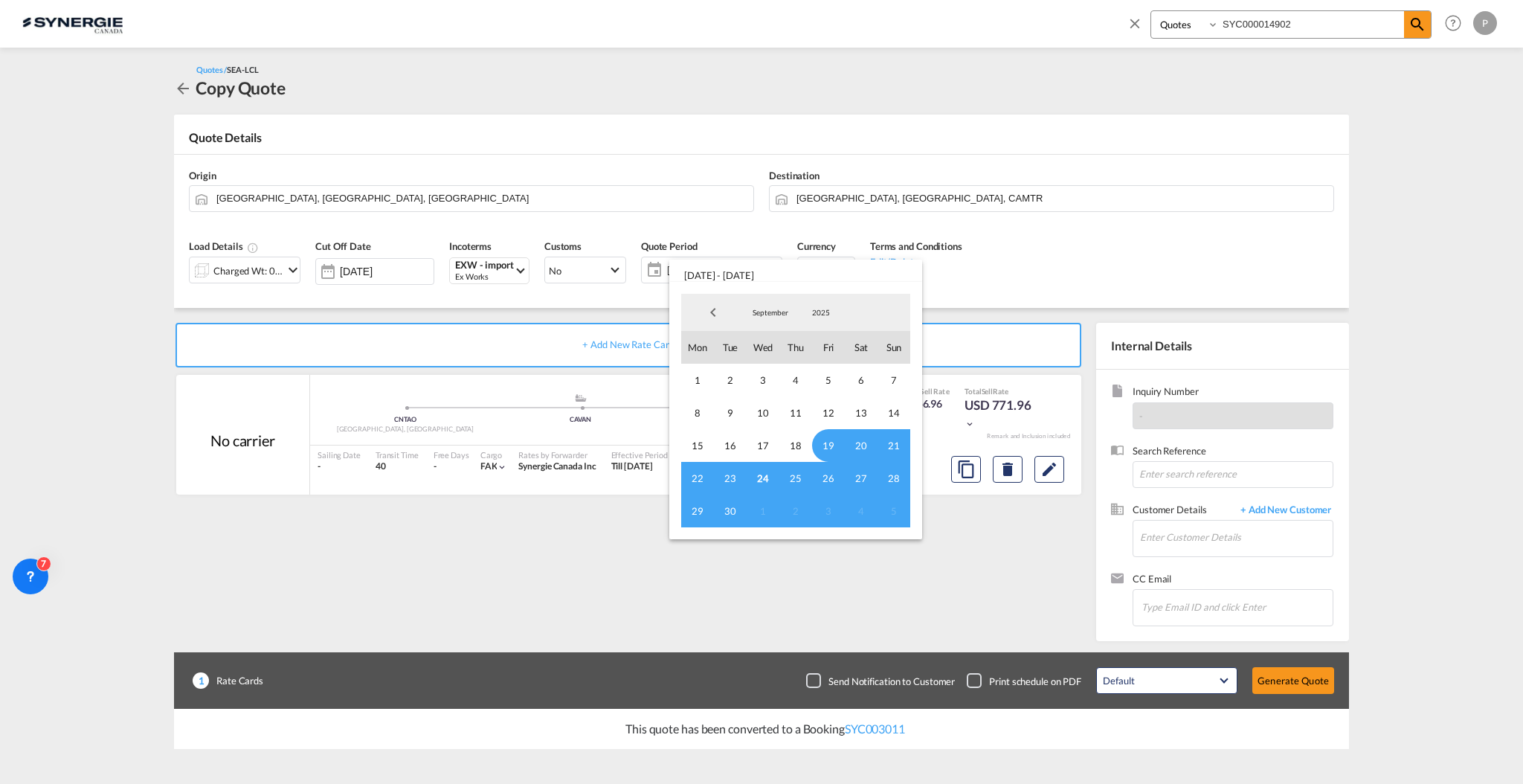
click at [767, 481] on span "24" at bounding box center [763, 478] width 33 height 33
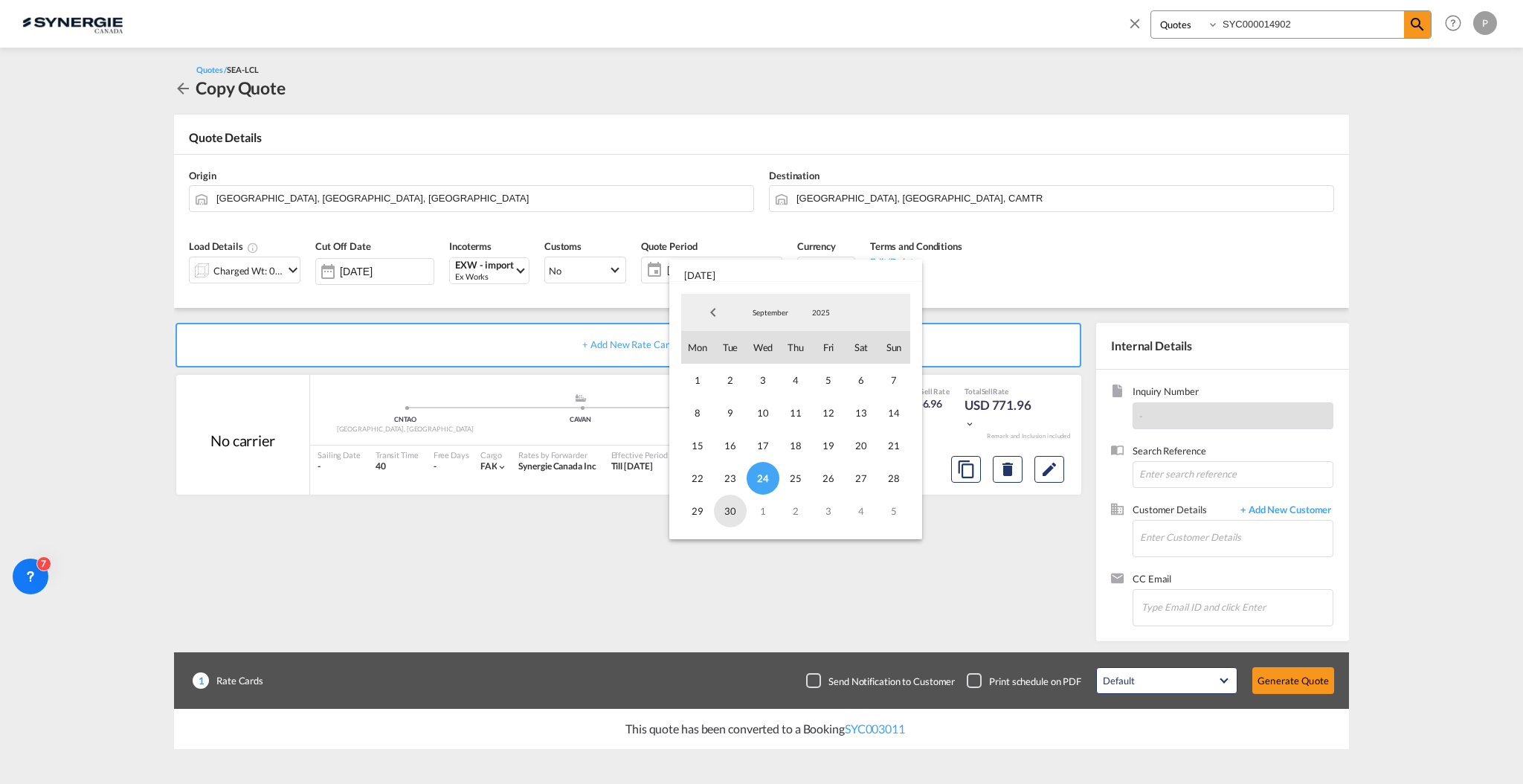
click at [728, 512] on span "30" at bounding box center [730, 511] width 33 height 33
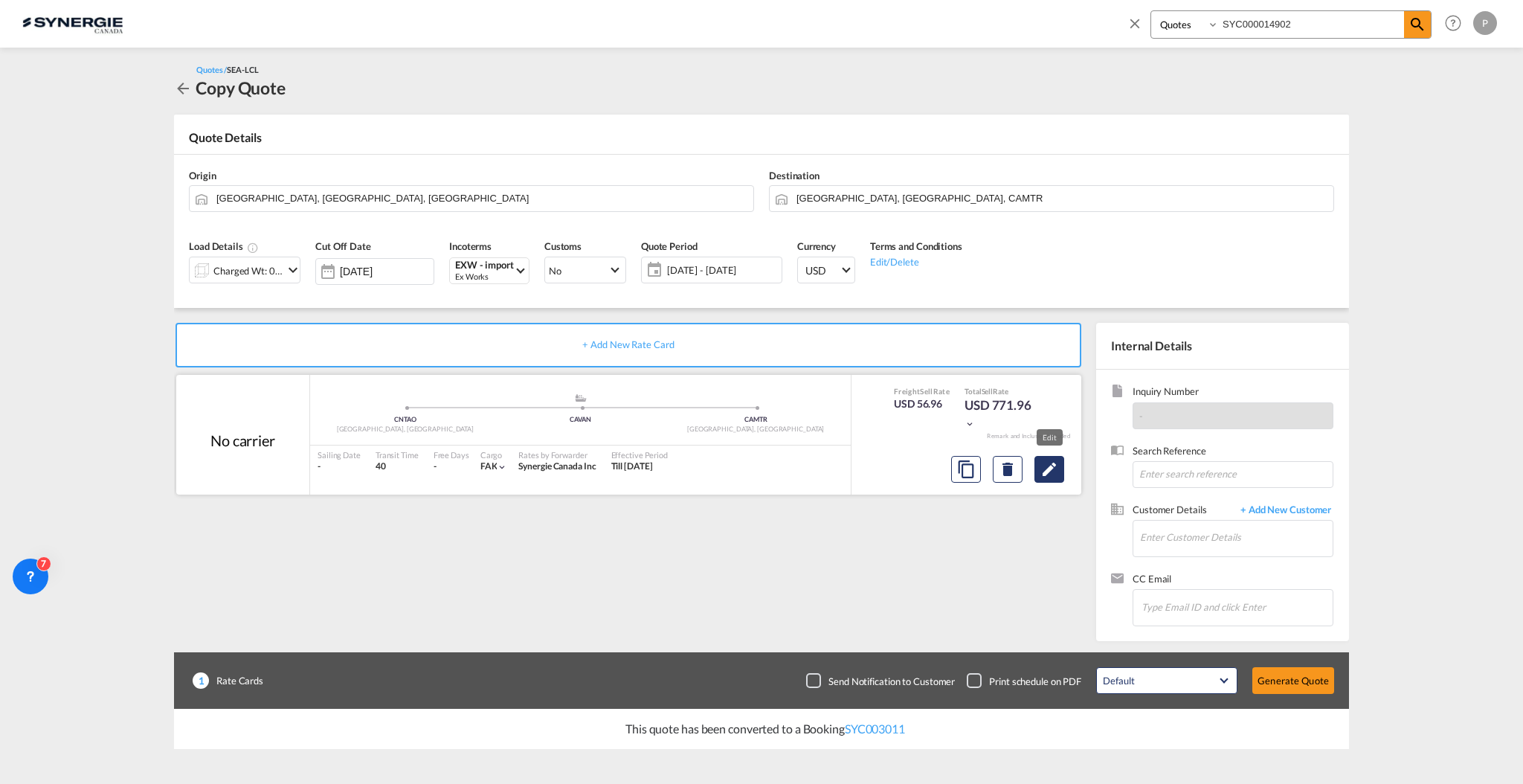
click at [1050, 465] on md-icon "Edit" at bounding box center [1050, 469] width 18 height 18
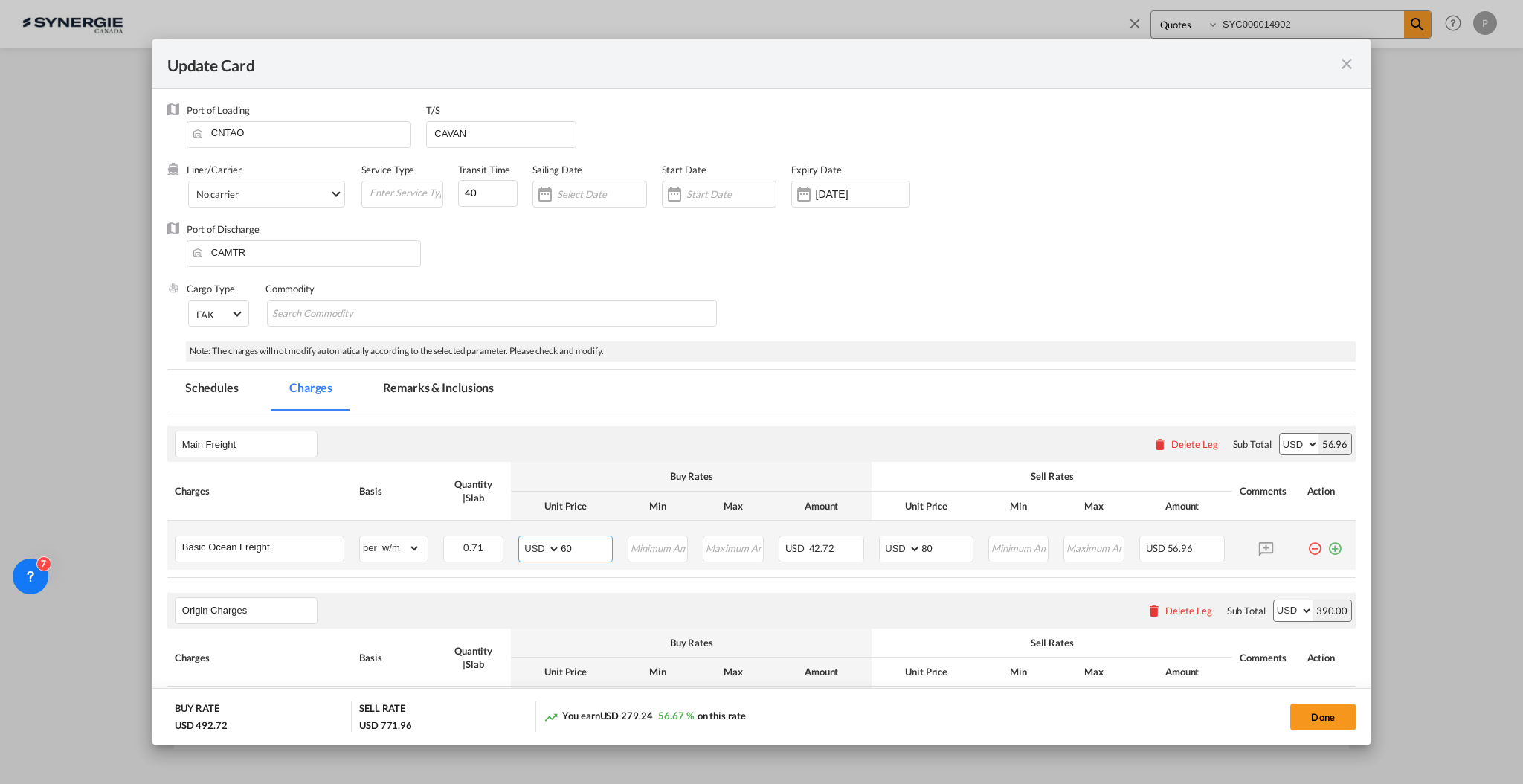
click at [602, 541] on input "60" at bounding box center [587, 547] width 51 height 22
type input "70"
type input "90"
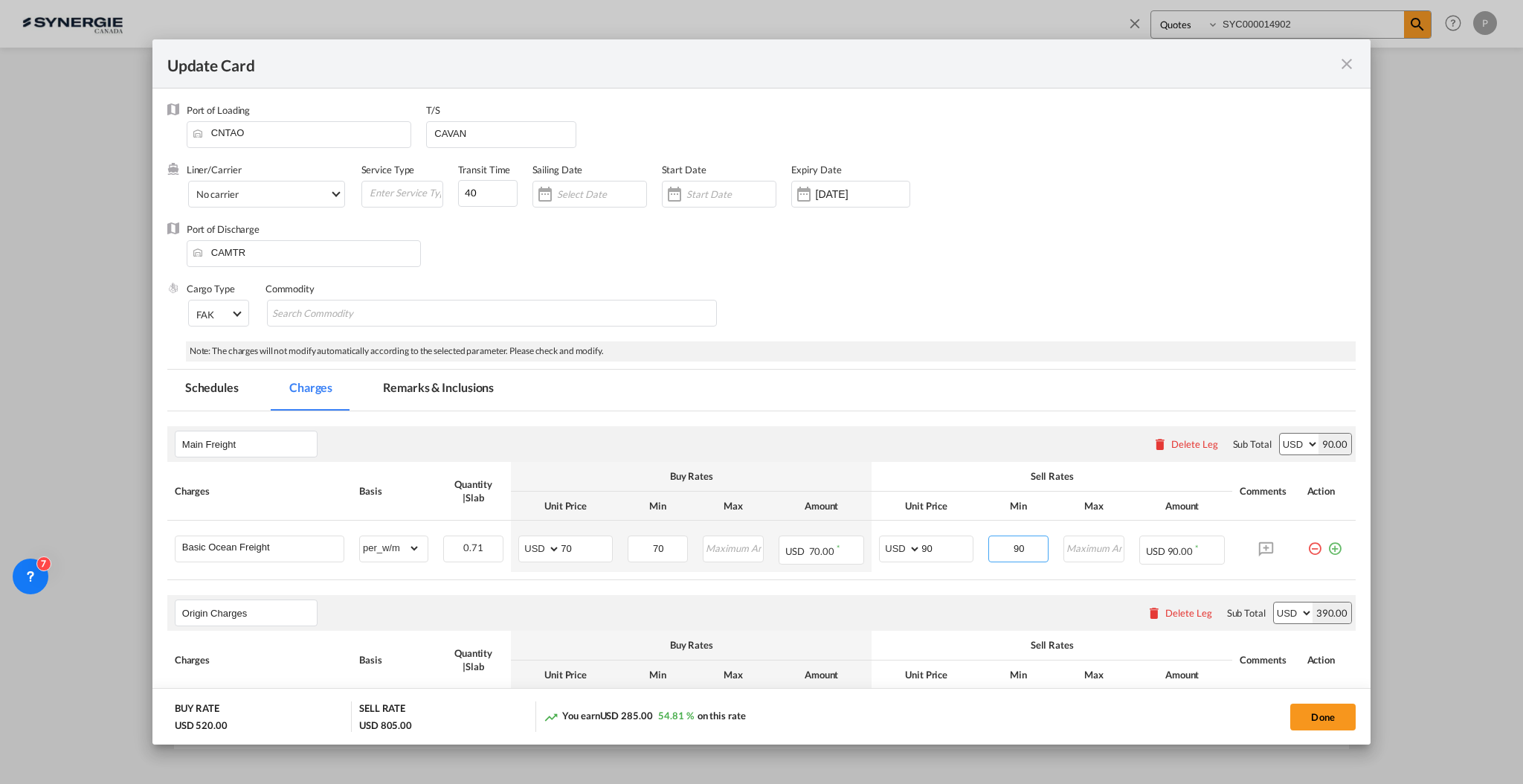
type input "90"
click at [428, 389] on md-tab-item "Remarks & Inclusions" at bounding box center [439, 390] width 147 height 41
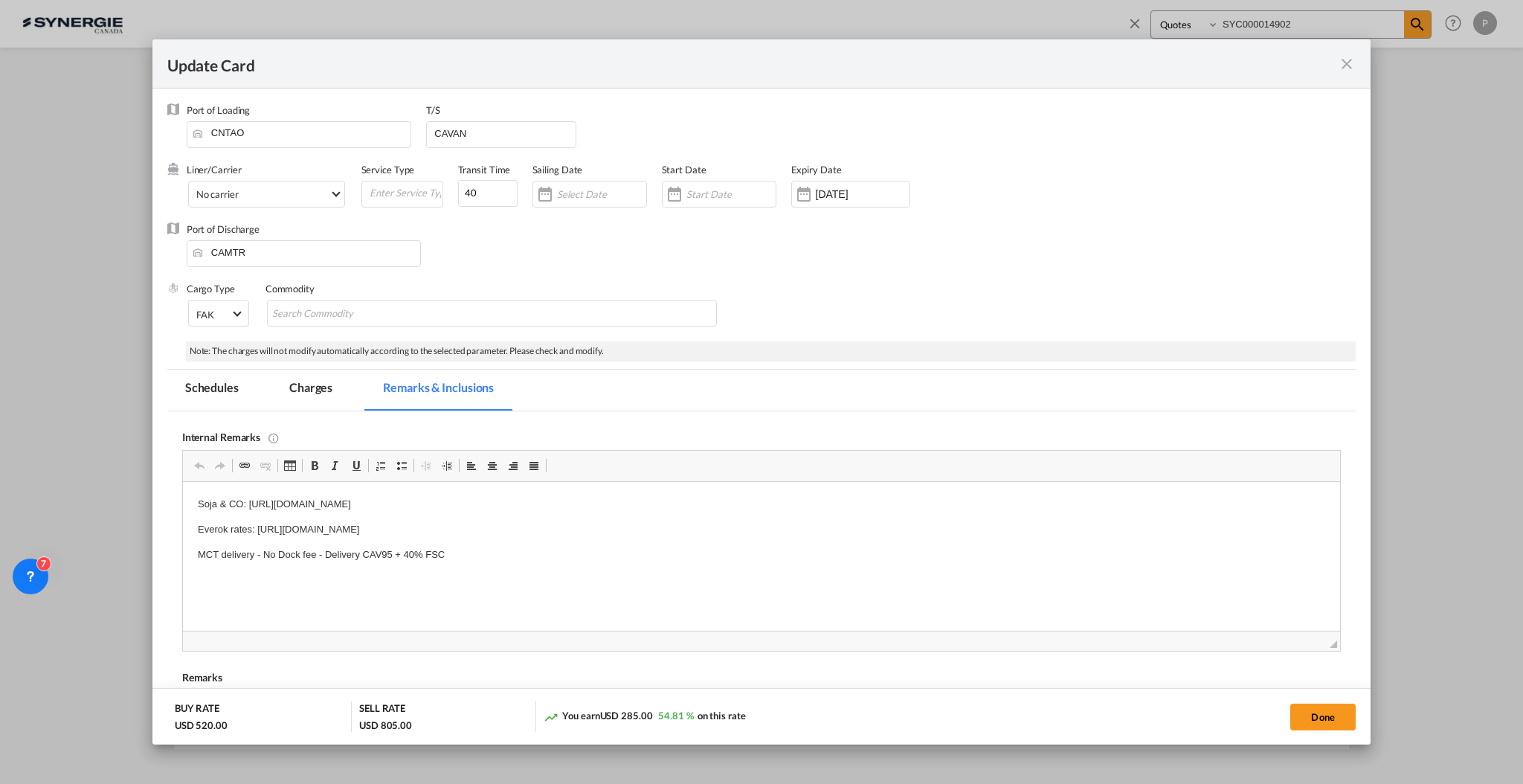
click at [321, 388] on md-tab-item "Charges" at bounding box center [311, 390] width 79 height 41
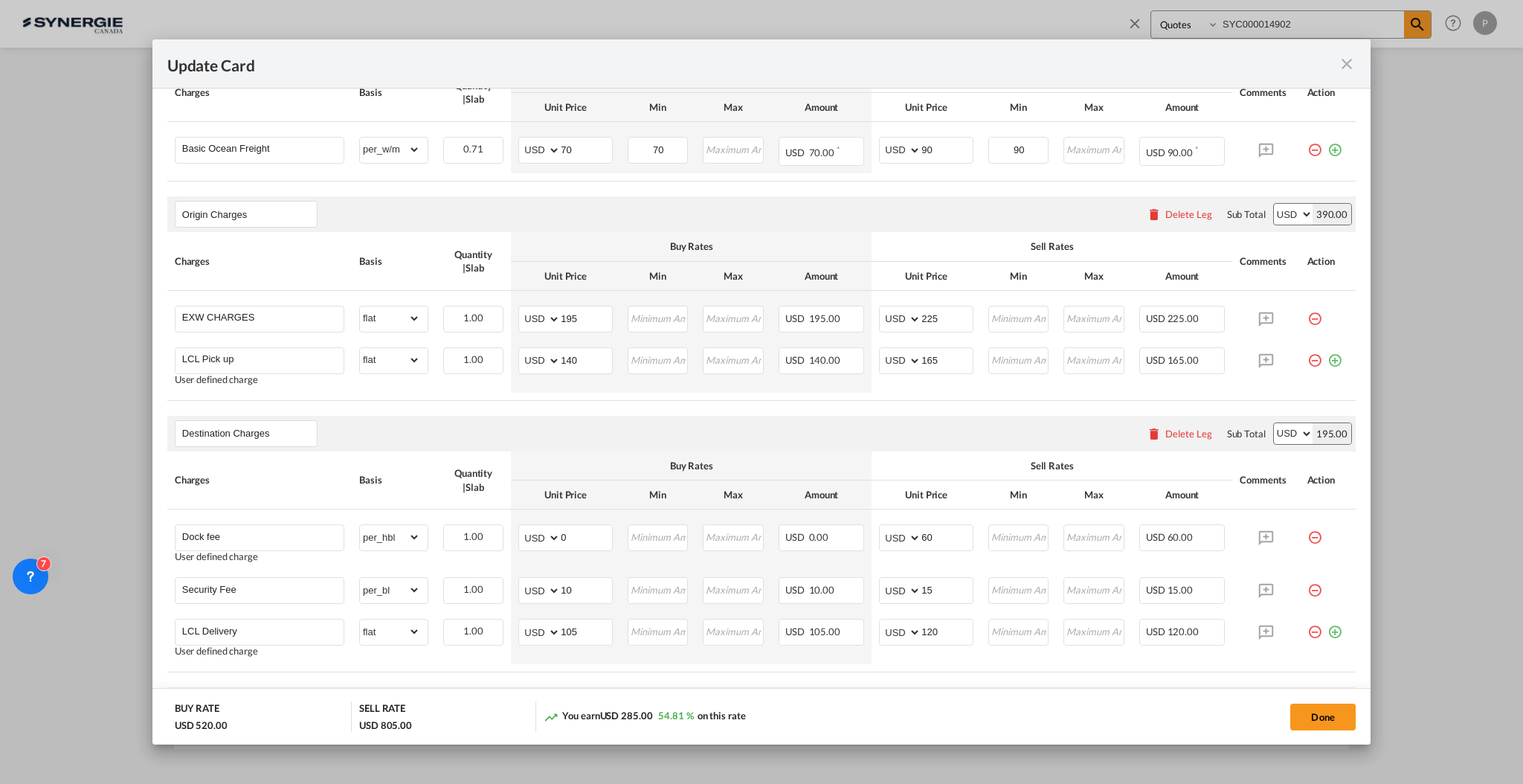
scroll to position [595, 0]
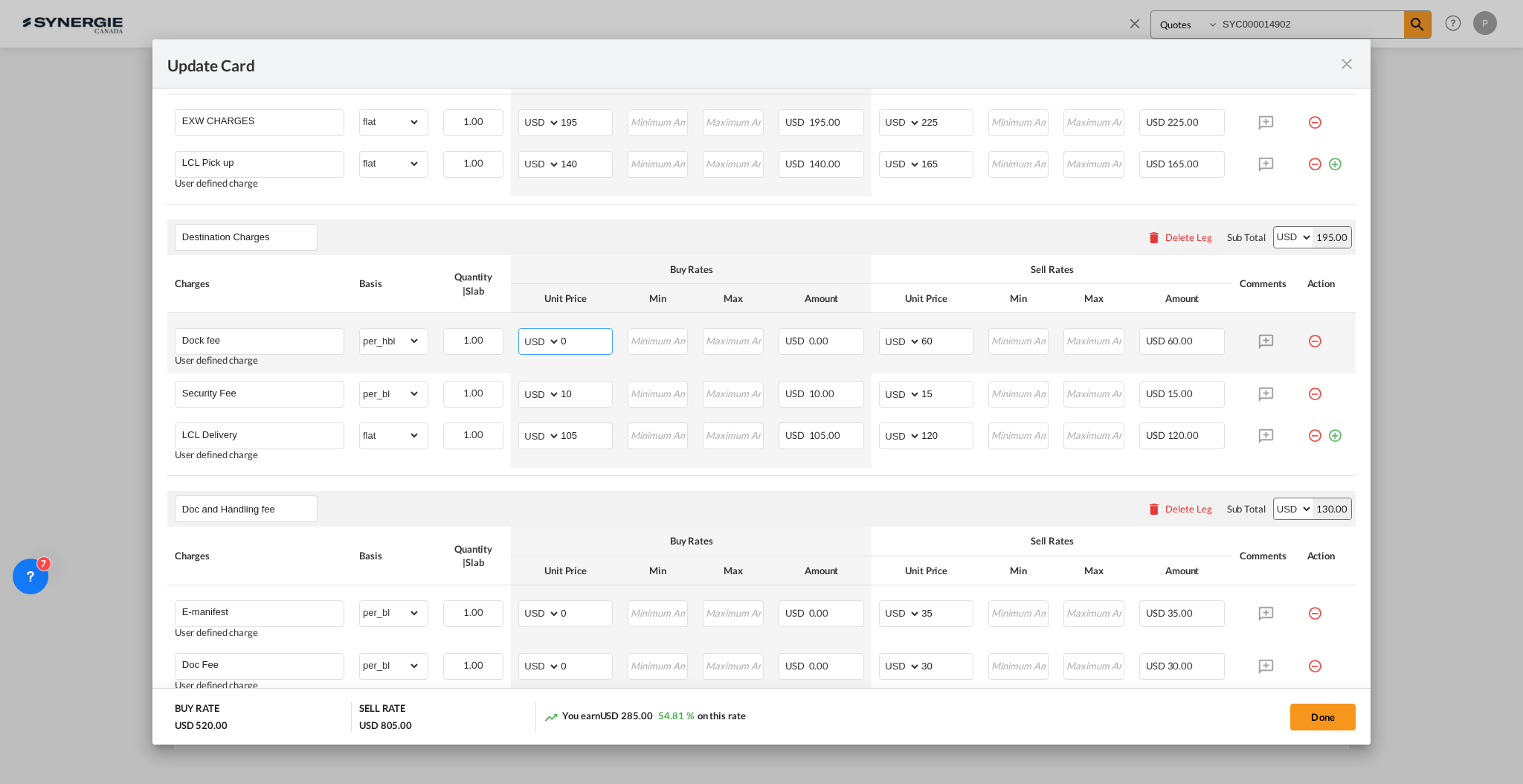
click at [586, 346] on input "0" at bounding box center [587, 340] width 51 height 22
type input "60"
type input "75"
click at [581, 434] on input "105" at bounding box center [587, 434] width 51 height 22
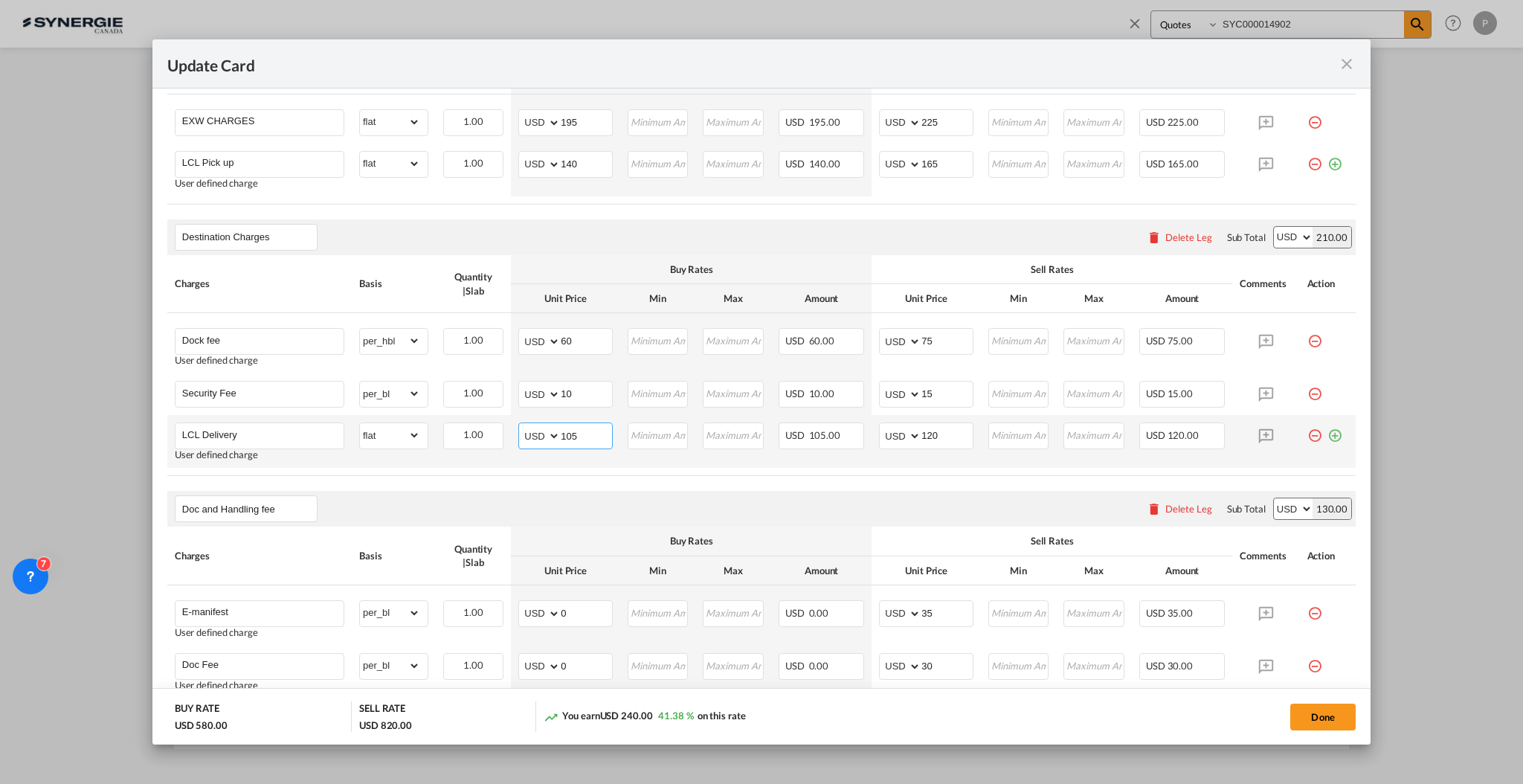
click at [581, 434] on input "105" at bounding box center [587, 434] width 51 height 22
type input "50"
click at [569, 393] on input "10" at bounding box center [587, 392] width 51 height 22
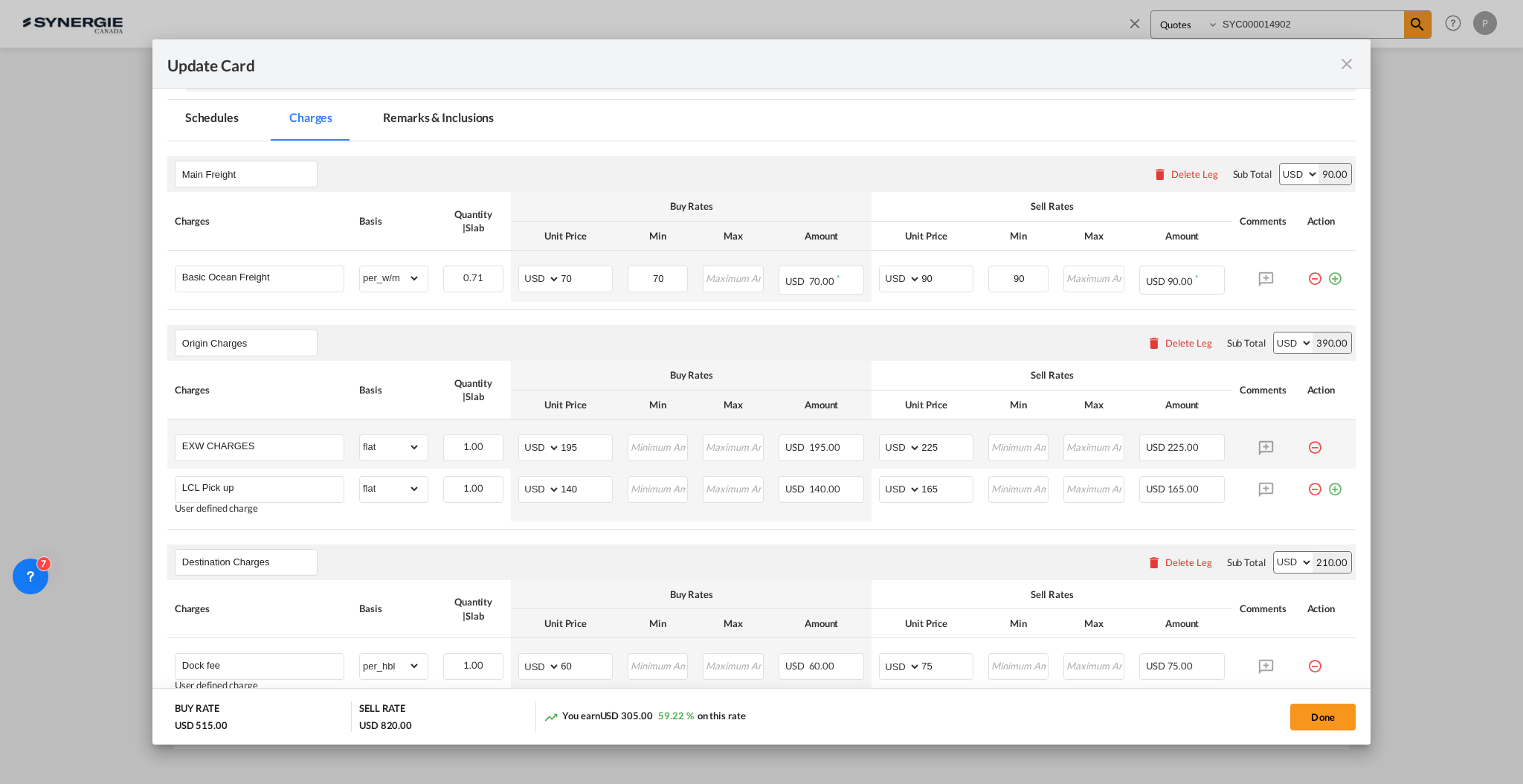
scroll to position [297, 0]
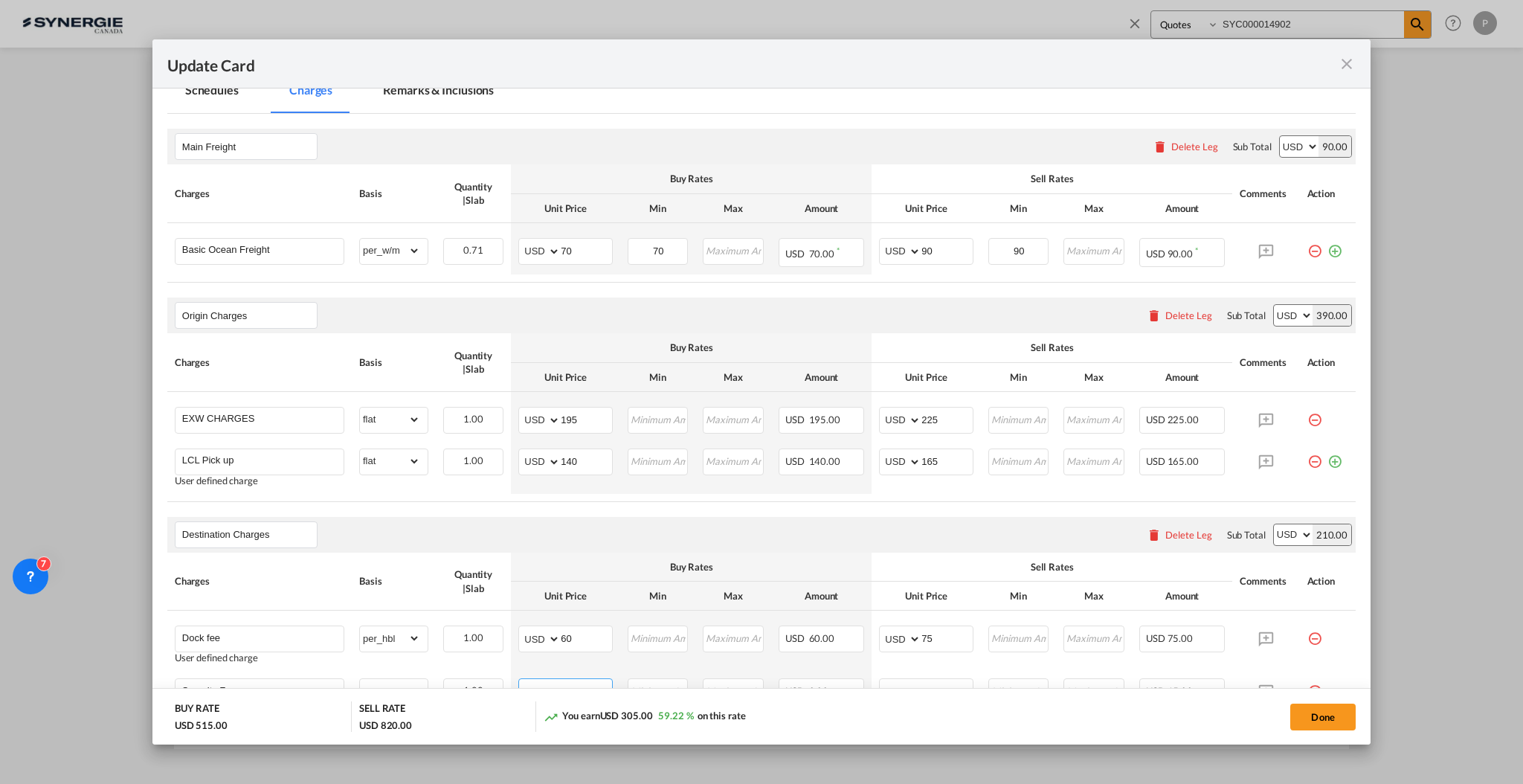
type input "0"
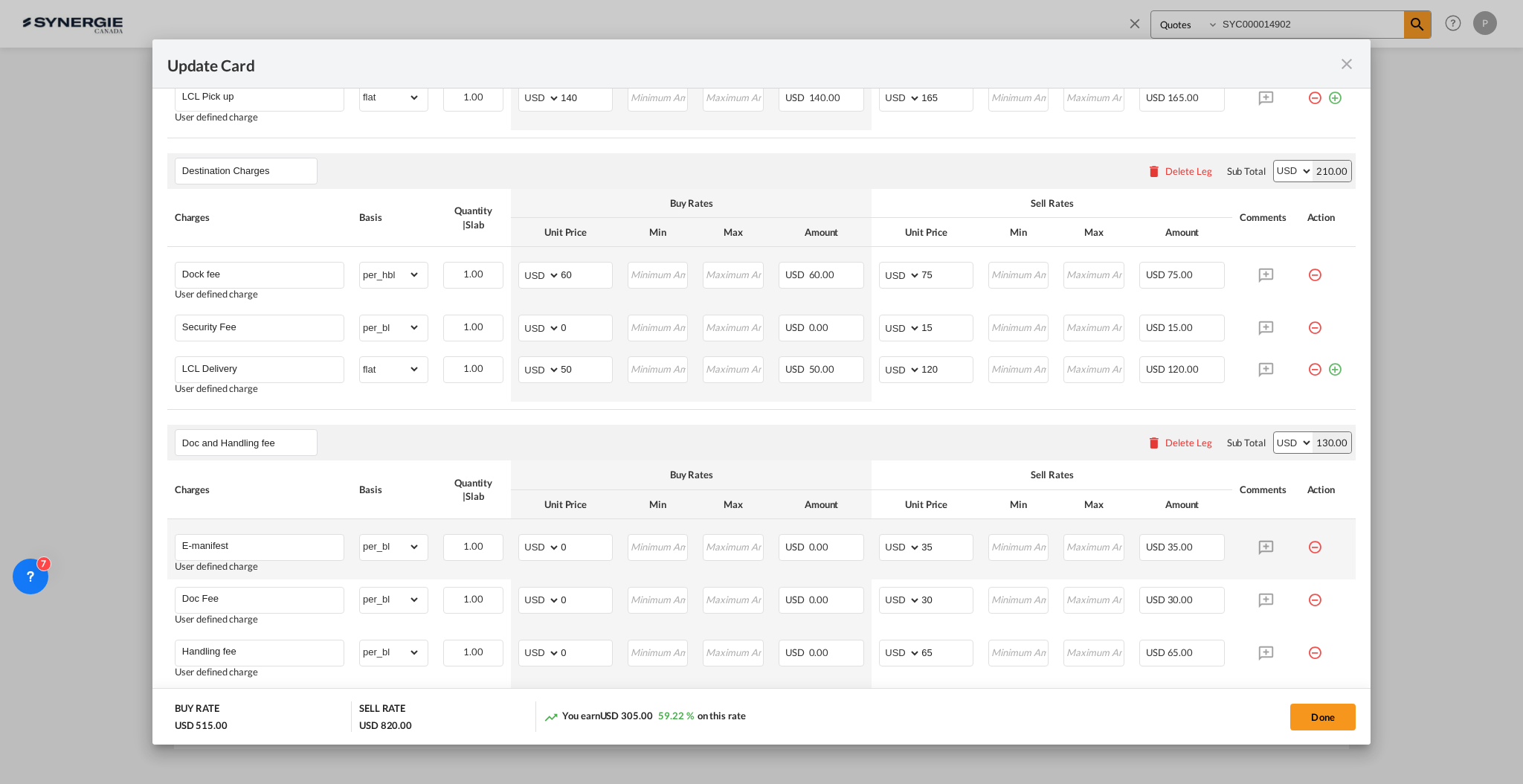
scroll to position [694, 0]
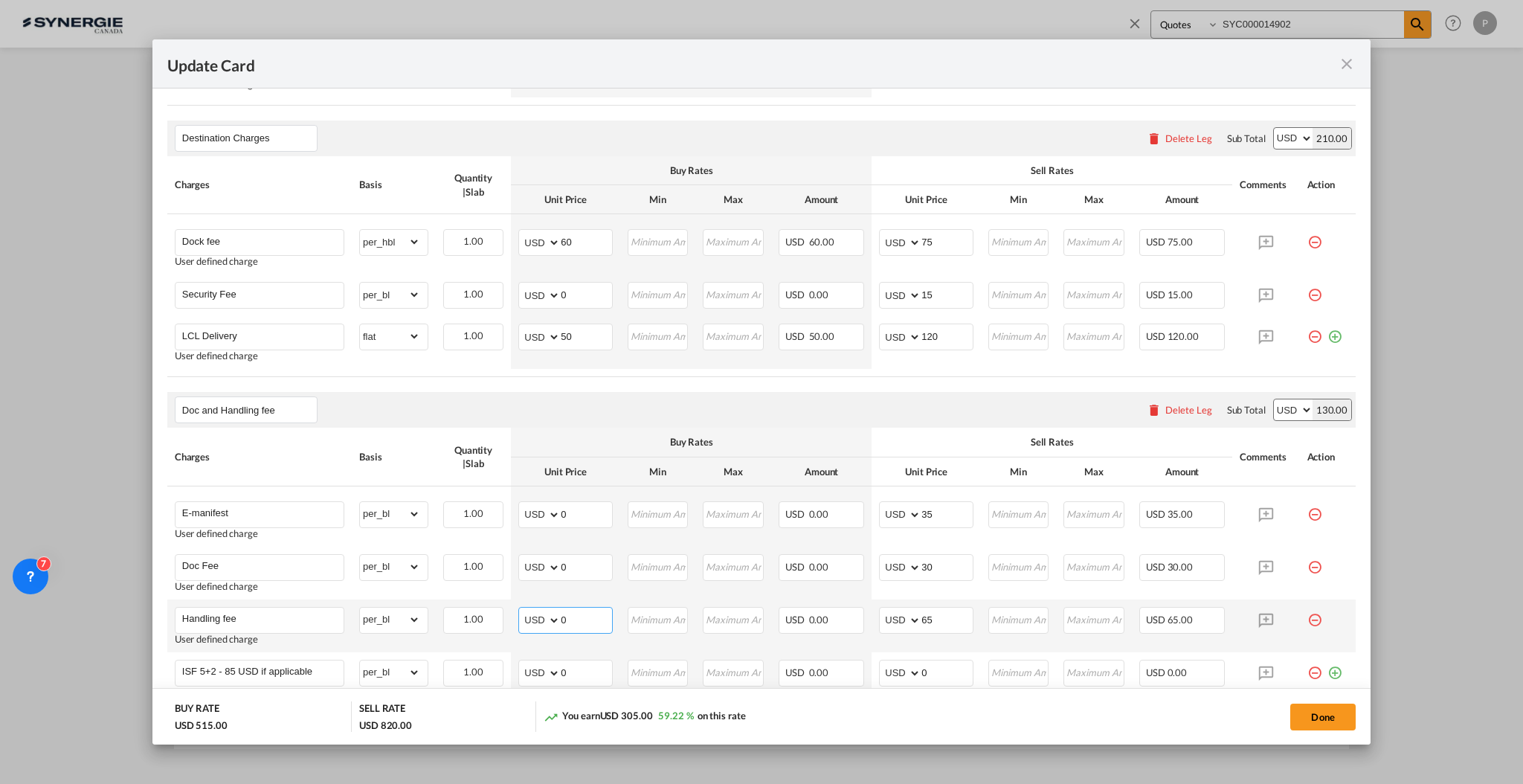
click at [580, 626] on input "0" at bounding box center [587, 619] width 51 height 22
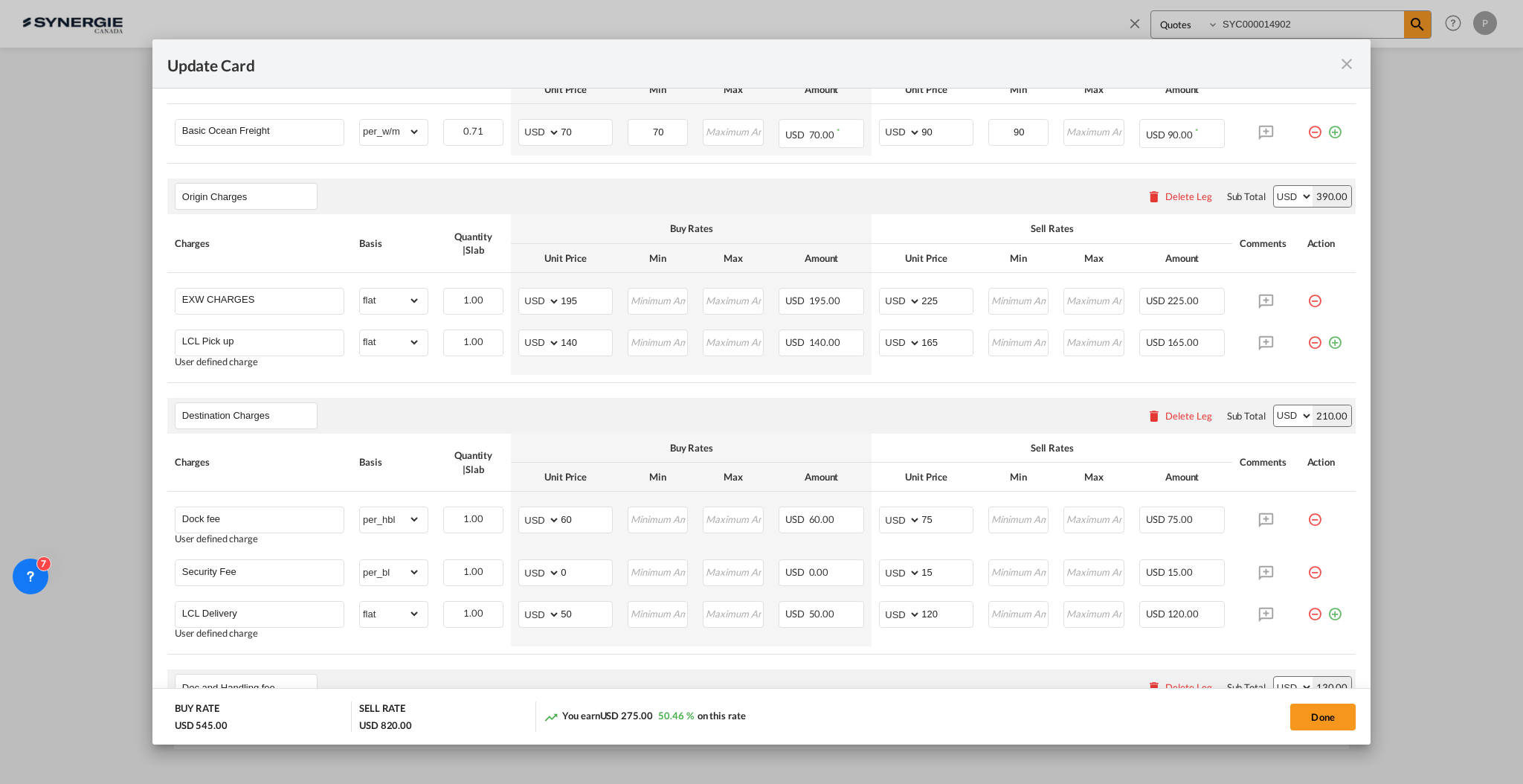
scroll to position [396, 0]
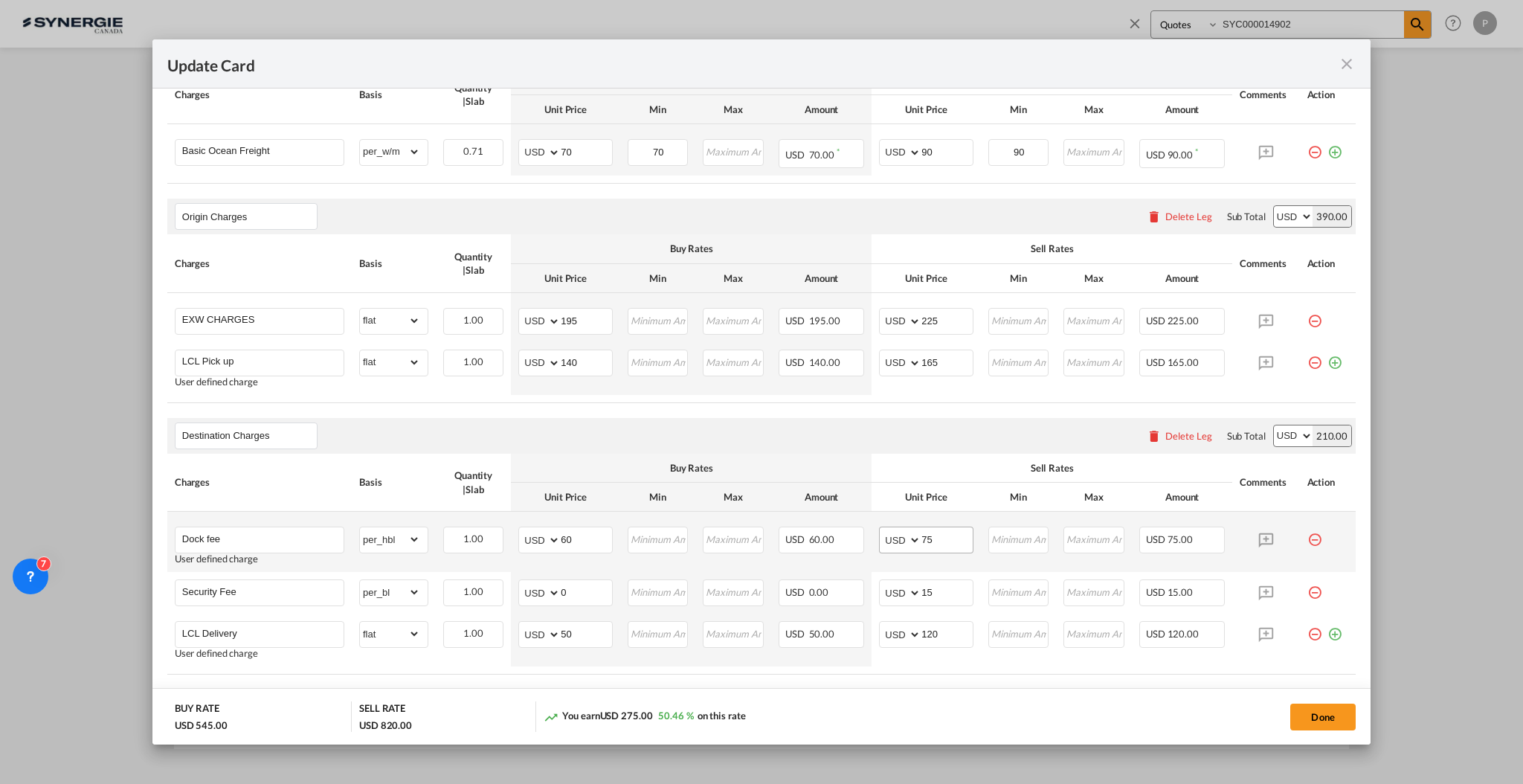
type input "30"
click at [950, 529] on input "75" at bounding box center [947, 538] width 51 height 22
type input "60"
click at [944, 486] on th "Unit Price" at bounding box center [927, 497] width 110 height 29
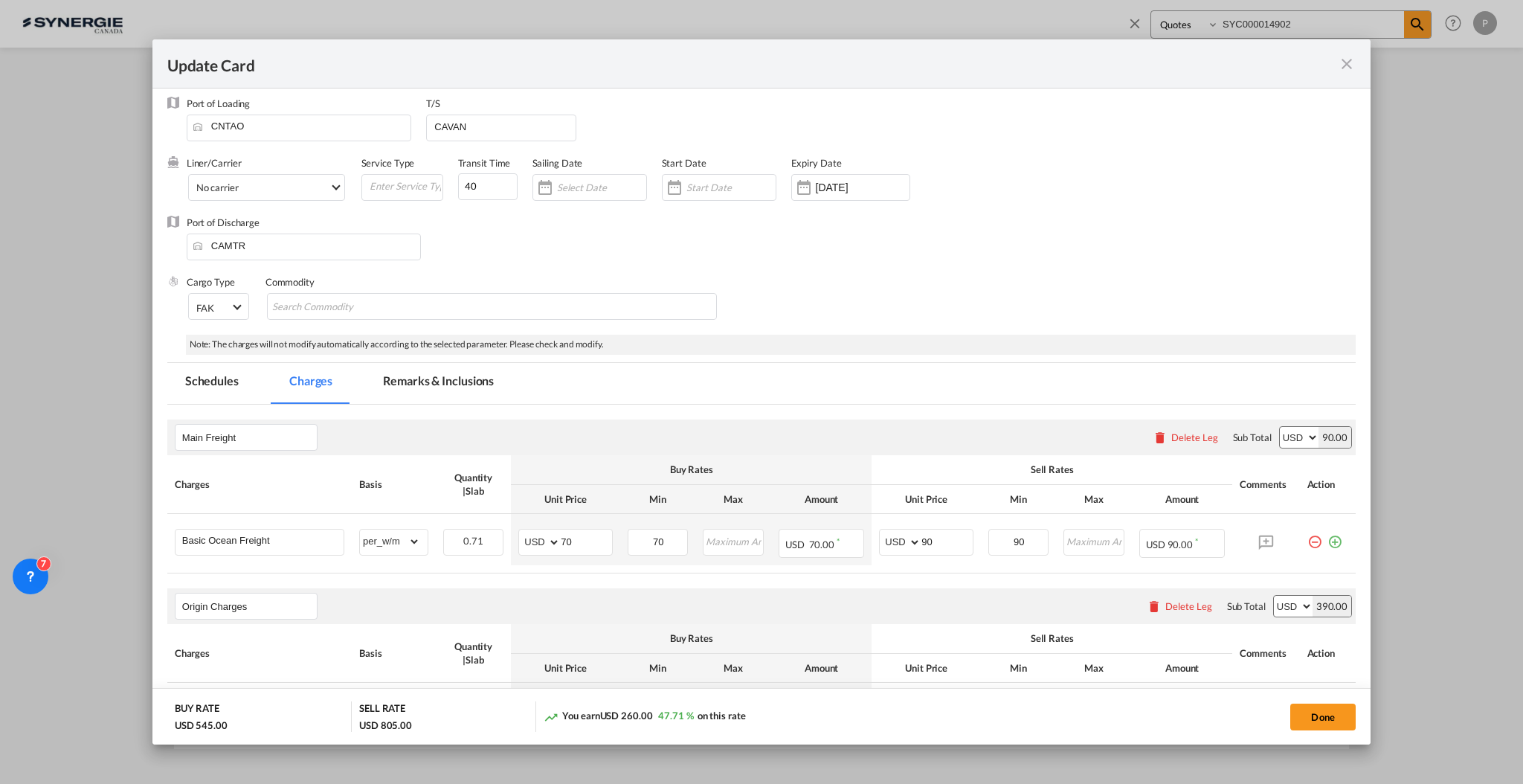
scroll to position [0, 0]
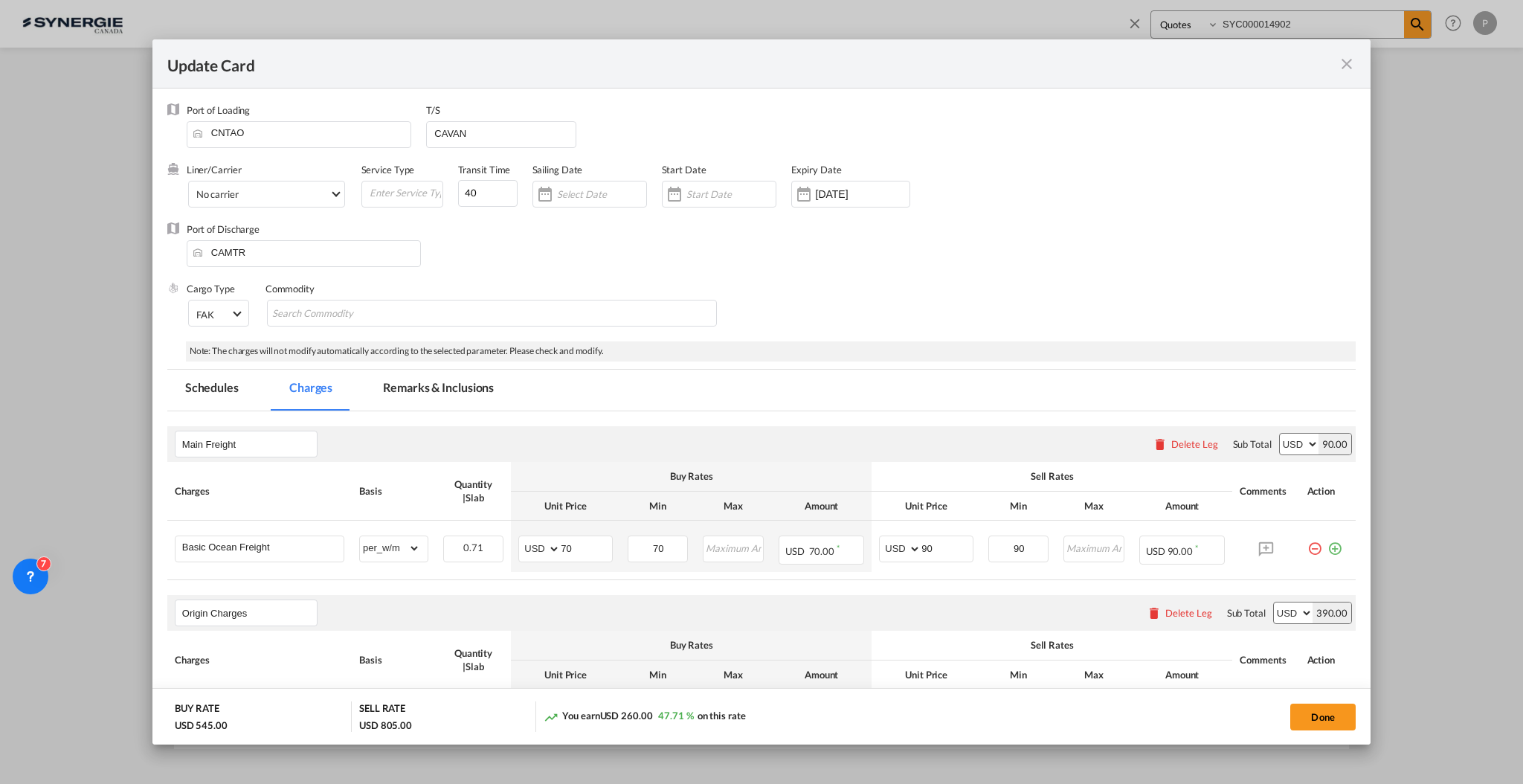
click at [436, 400] on md-tab-item "Remarks & Inclusions" at bounding box center [439, 390] width 147 height 41
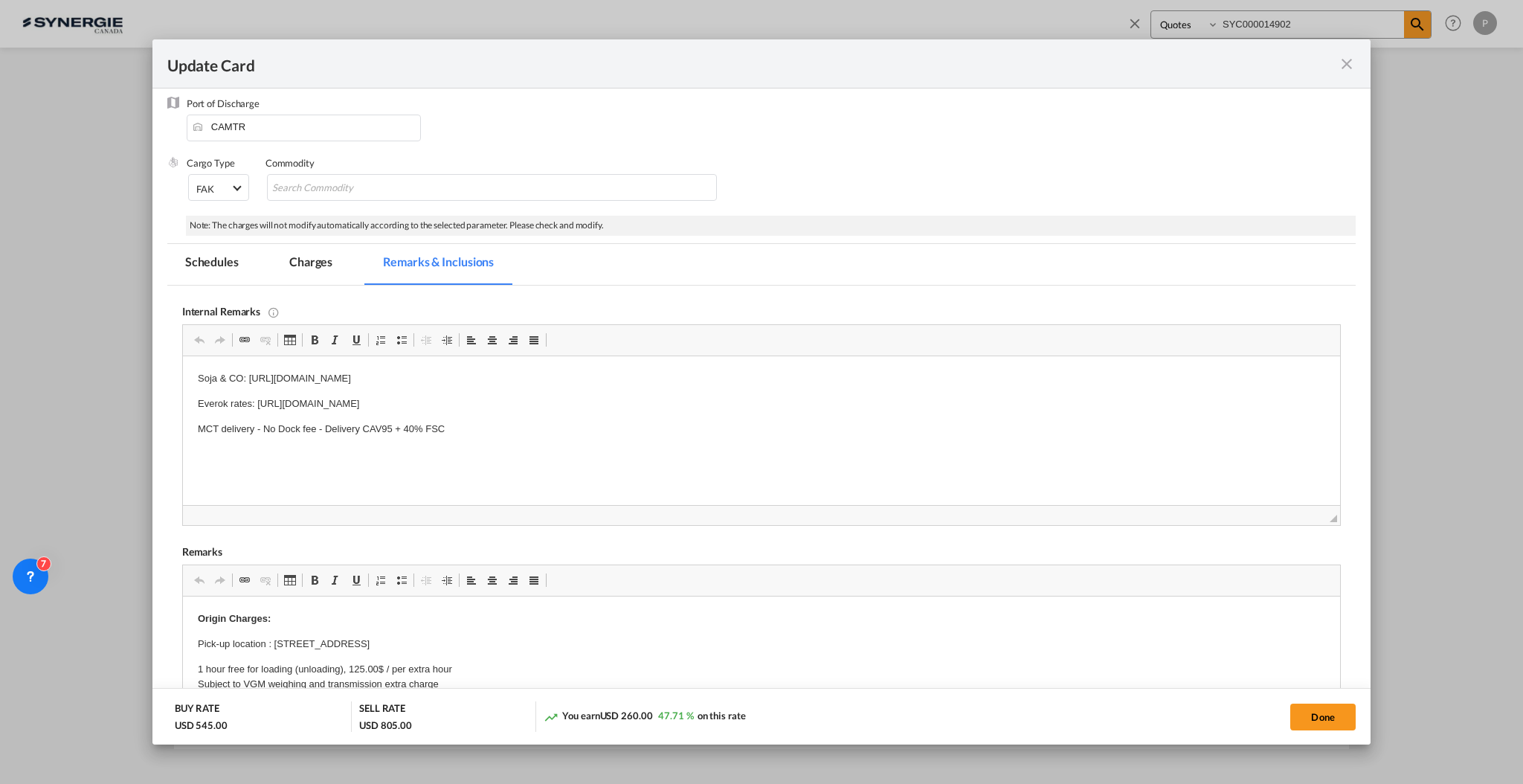
scroll to position [198, 0]
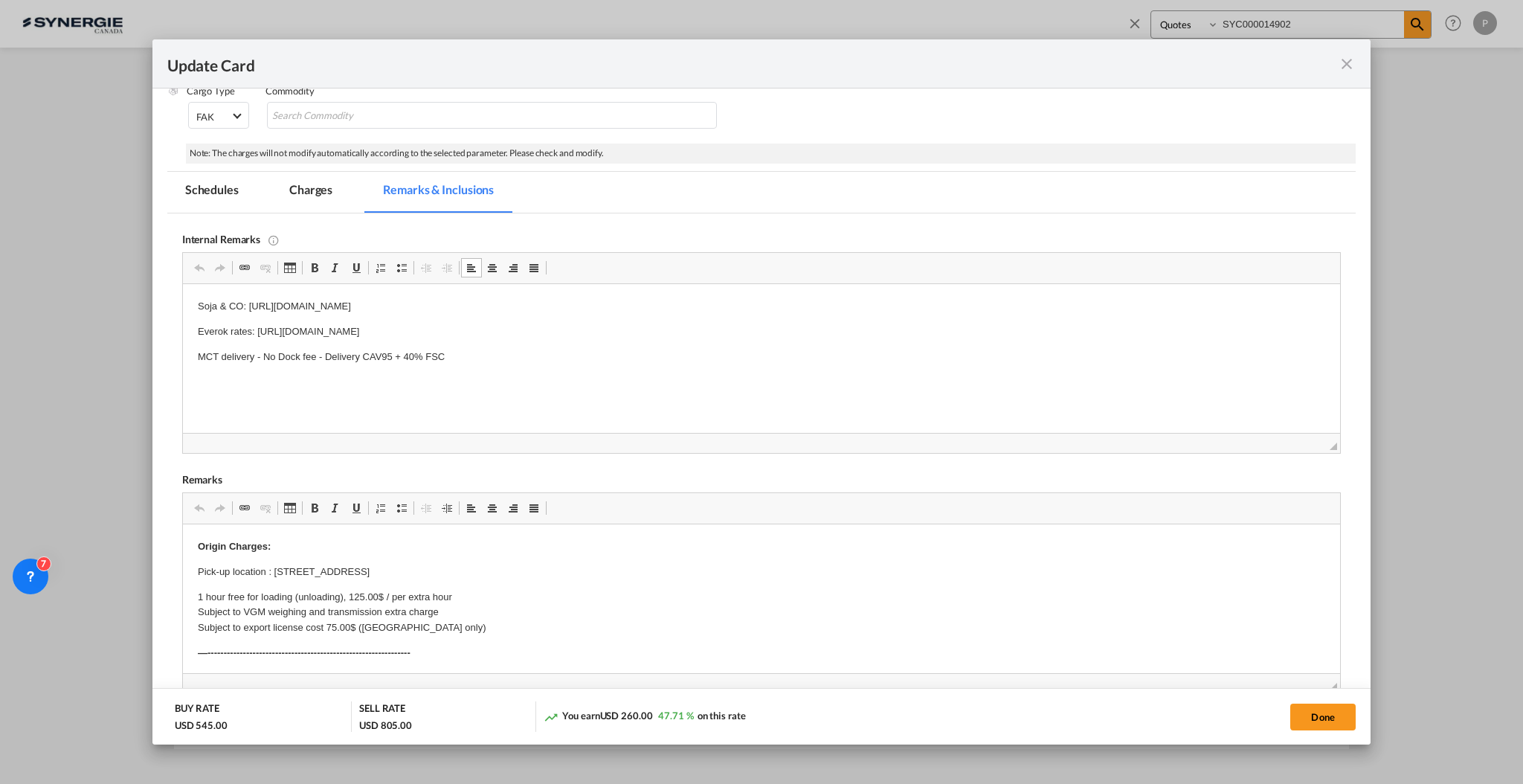
drag, startPoint x: 482, startPoint y: 357, endPoint x: 362, endPoint y: 632, distance: 300.0
click at [197, 359] on p "MCT delivery - No Dock fee - Delivery CAV95 + 40% FSC" at bounding box center [761, 357] width 1127 height 16
click at [349, 356] on p "Gestion 2000 delivery:" at bounding box center [761, 357] width 1127 height 16
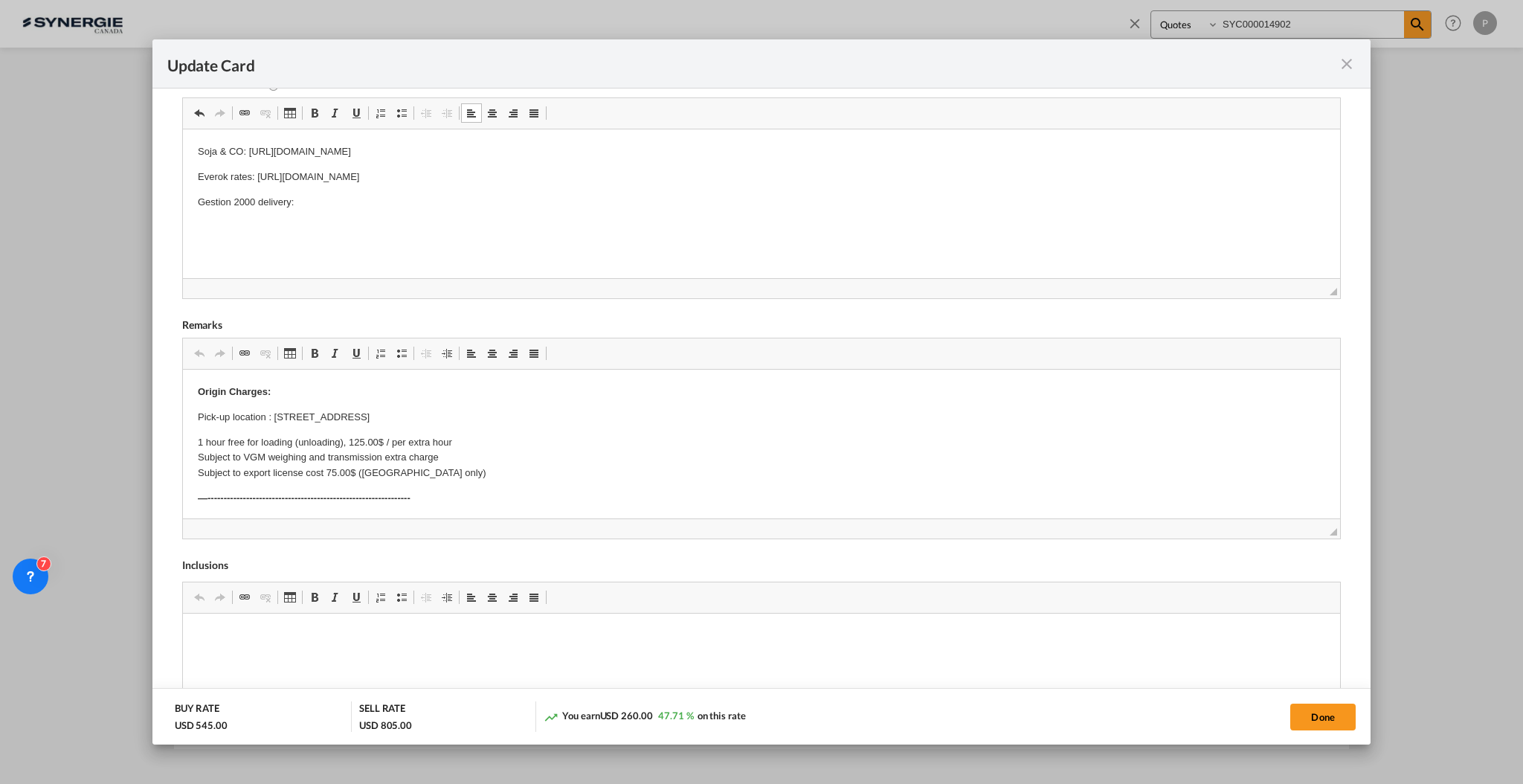
scroll to position [267, 0]
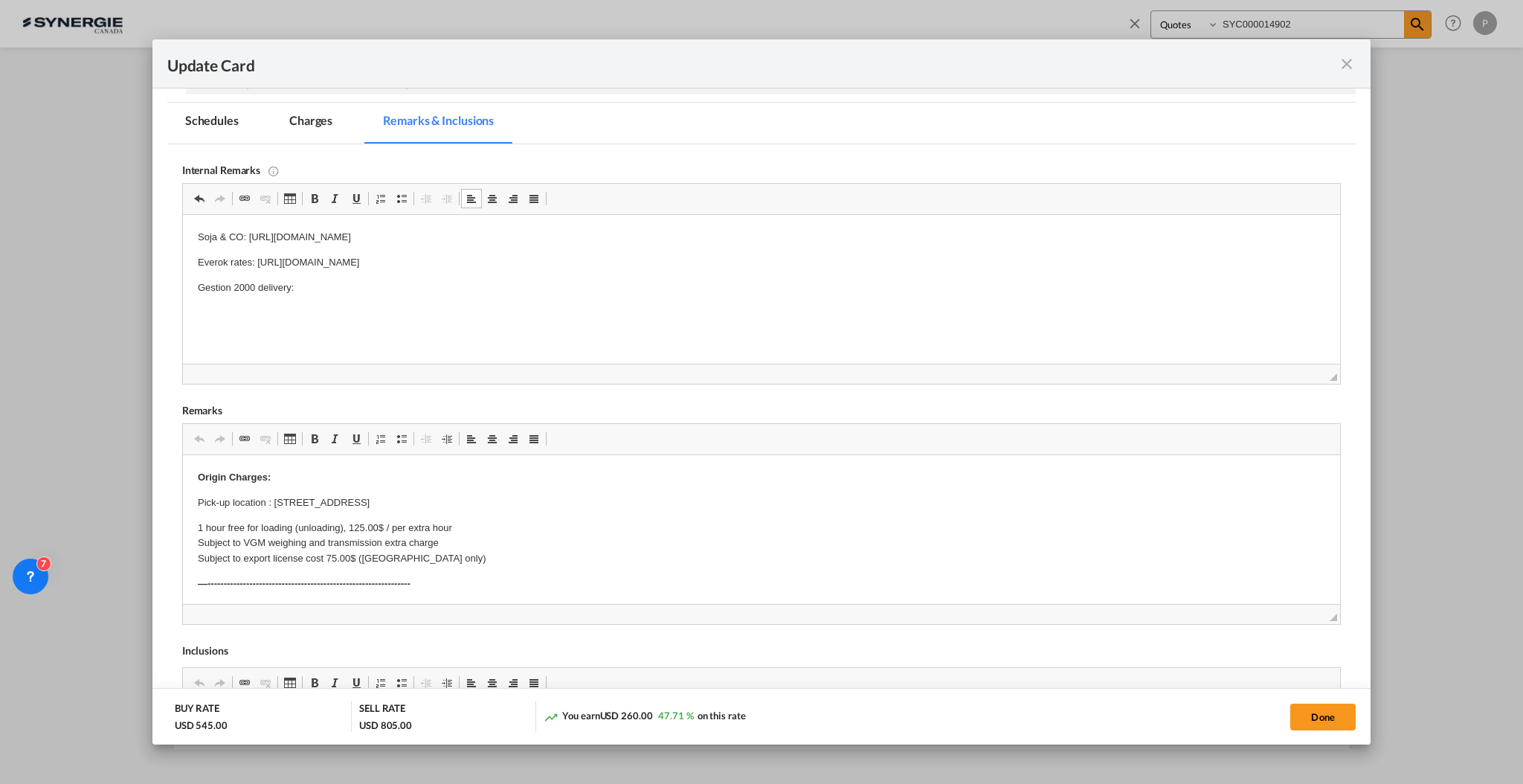
click at [389, 288] on p "Gestion 2000 delivery:" at bounding box center [761, 288] width 1127 height 16
click at [292, 119] on md-tab-item "Charges" at bounding box center [311, 123] width 79 height 41
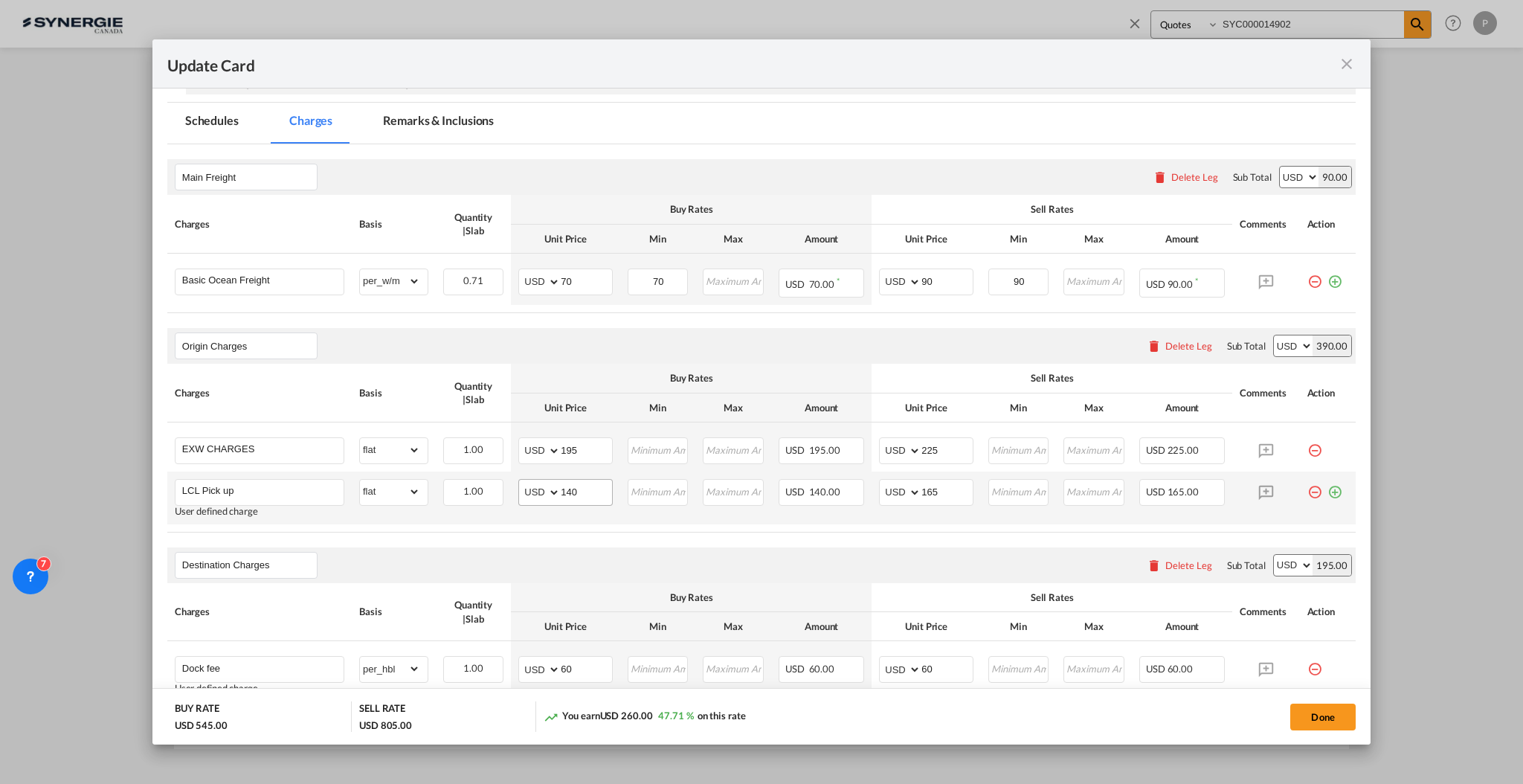
scroll to position [465, 0]
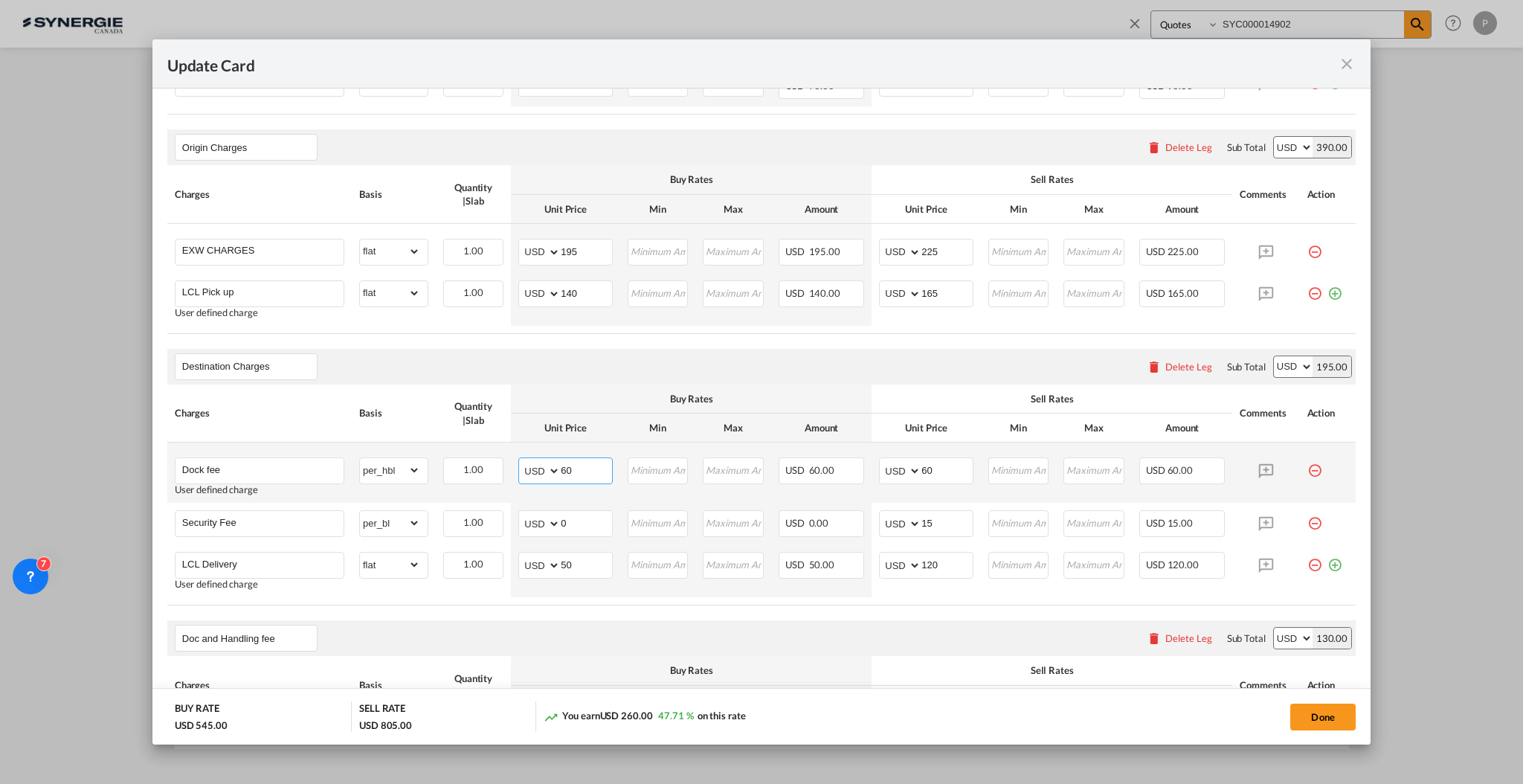
click at [580, 469] on input "60" at bounding box center [587, 469] width 51 height 22
click at [583, 560] on input "50" at bounding box center [587, 564] width 51 height 22
type input "70"
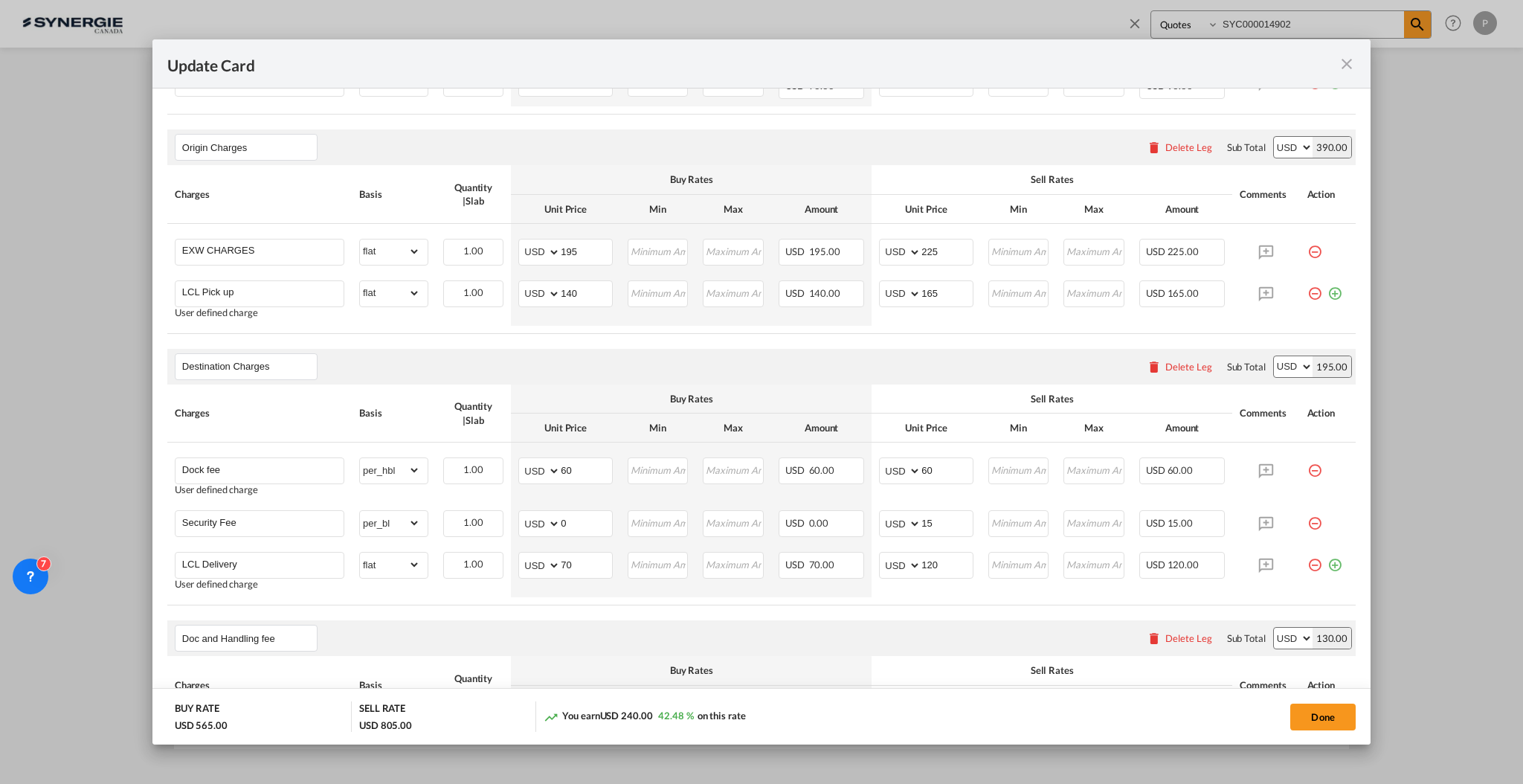
click at [681, 622] on div "Doc and Handling fee Please enter leg name Leg Name Already Exists Delete Leg S…" at bounding box center [761, 638] width 1188 height 35
click at [1342, 720] on button "Done" at bounding box center [1323, 717] width 65 height 27
type input "29 Sep 2025"
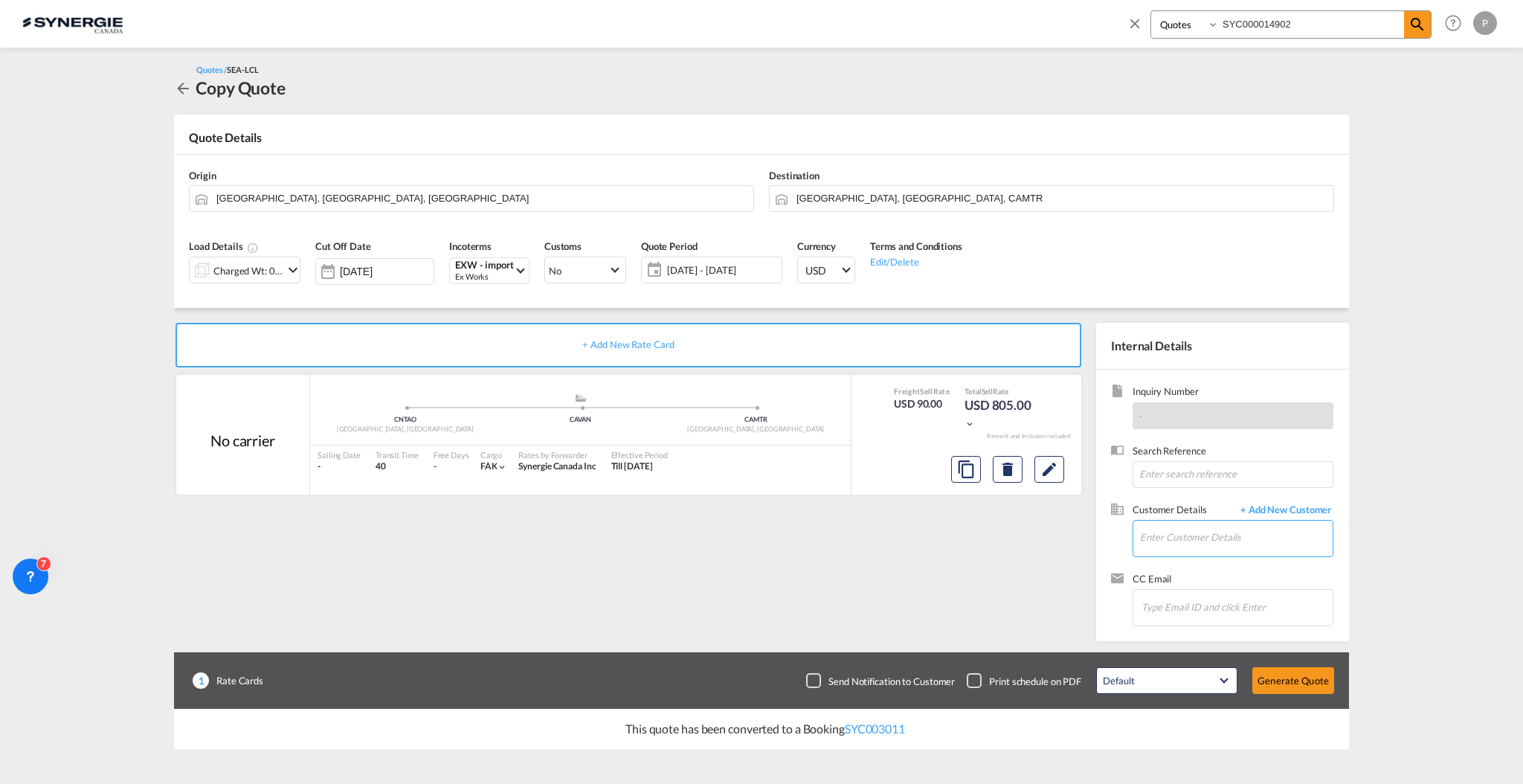
click at [1220, 543] on input "Enter Customer Details" at bounding box center [1237, 537] width 193 height 34
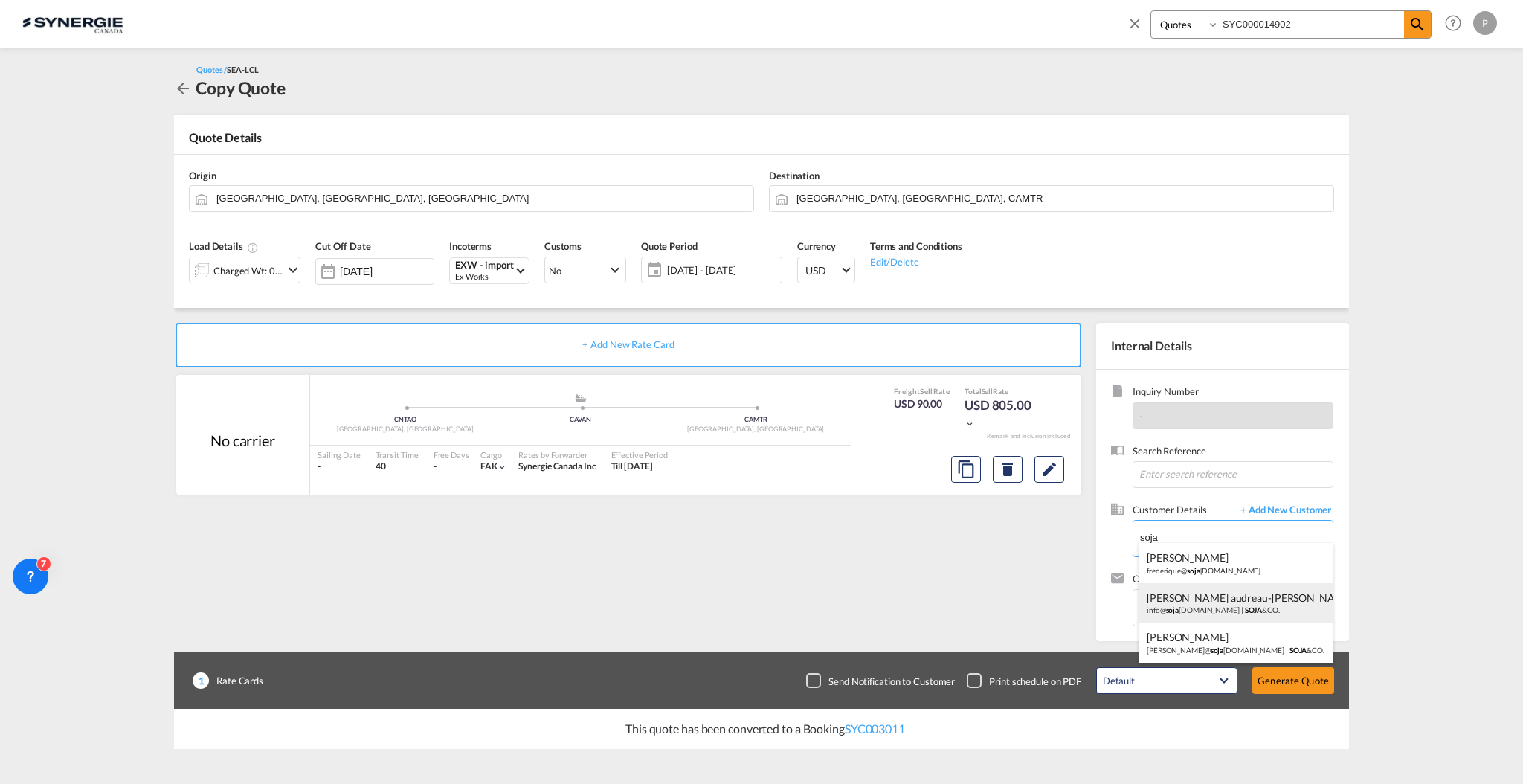
click at [1271, 606] on div "laurence audreau-Pépin info@ soja co.ca | SOJA &CO." at bounding box center [1236, 603] width 194 height 40
type input "SOJA&CO., laurence audreau-Pépin, info@sojaco.ca"
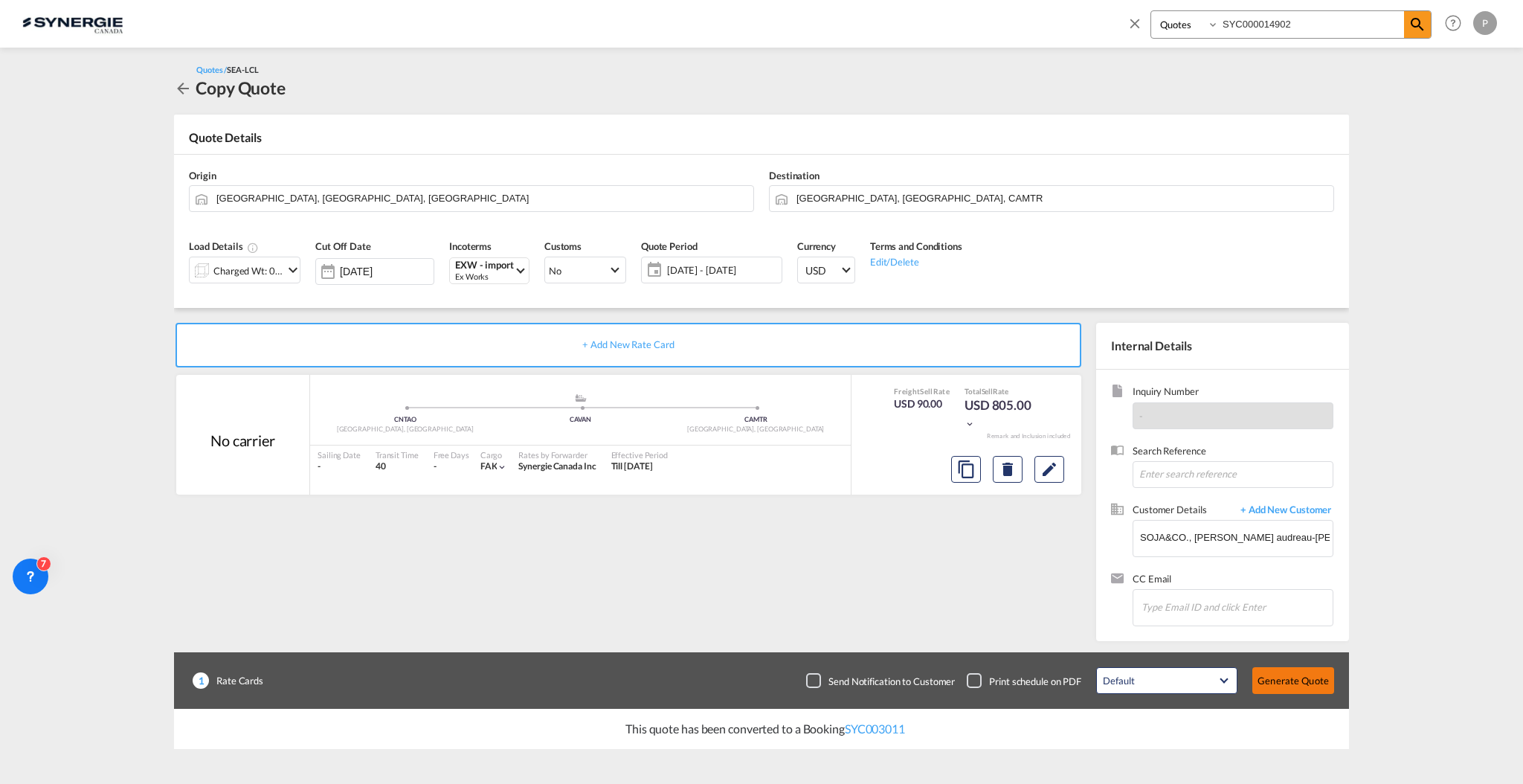
click at [1304, 678] on button "Generate Quote" at bounding box center [1293, 680] width 81 height 27
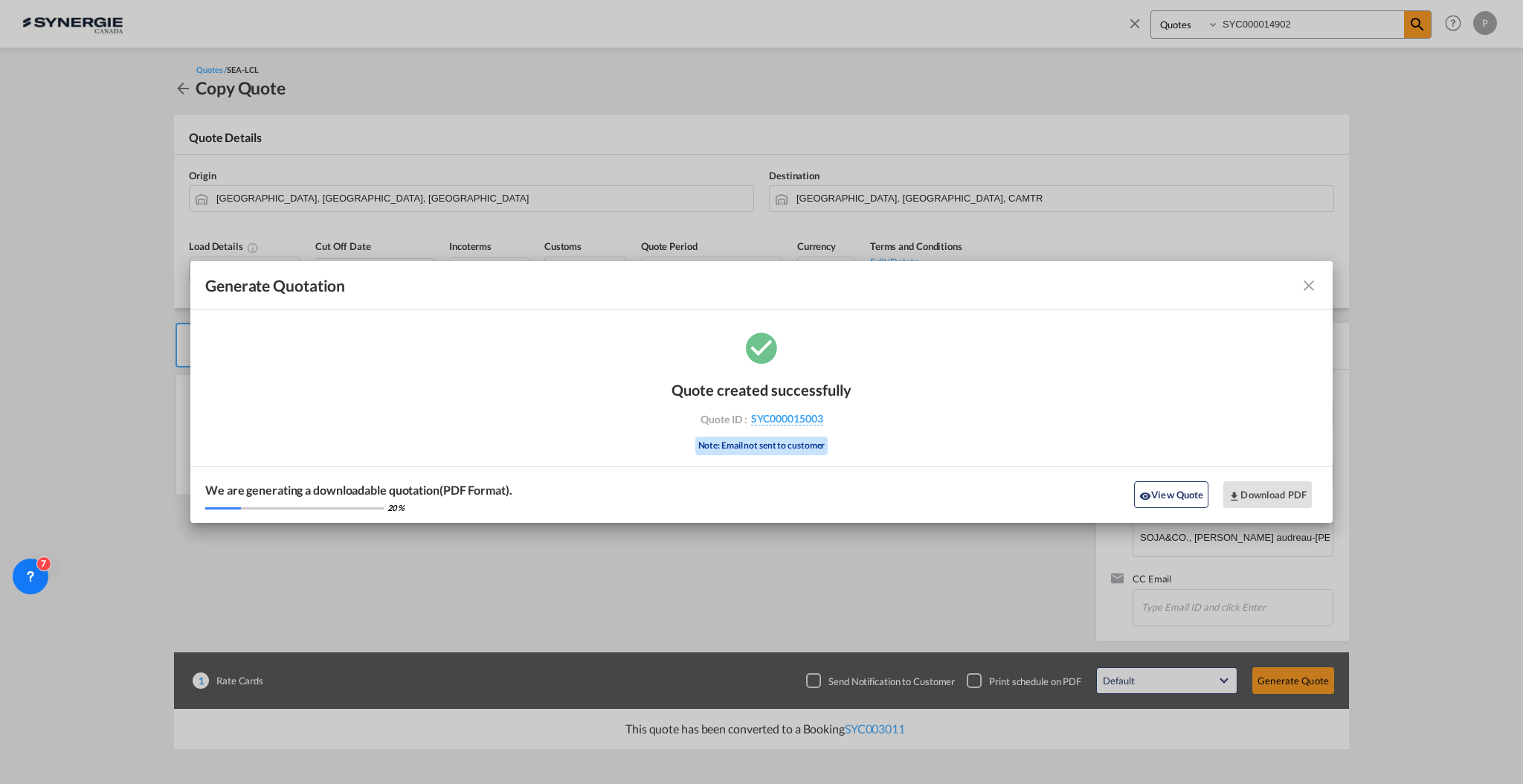
drag, startPoint x: 835, startPoint y: 426, endPoint x: 748, endPoint y: 417, distance: 87.5
click at [748, 417] on div "Quote created successfully Quote ID : SYC000015003 Note: Email not sent to cust…" at bounding box center [761, 416] width 180 height 100
drag, startPoint x: 861, startPoint y: 411, endPoint x: 824, endPoint y: 426, distance: 39.9
click at [824, 426] on div "Quote created successfully Quote ID : SYC000015003 Note: Email not sent to cust…" at bounding box center [761, 426] width 1142 height 194
copy div "SYC000015003"
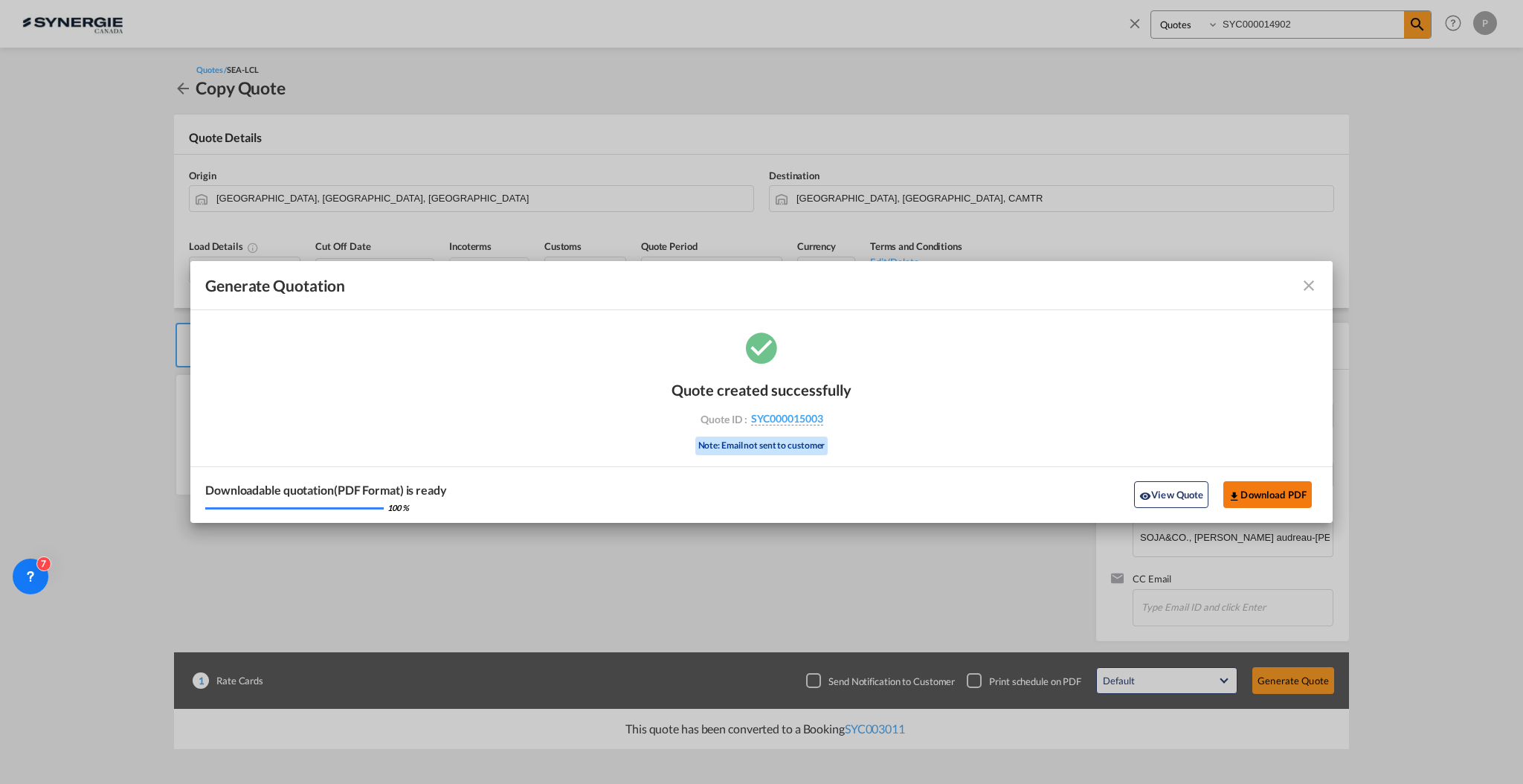
click at [1279, 488] on button "Download PDF" at bounding box center [1268, 495] width 88 height 27
click at [1303, 282] on md-icon "icon-close fg-AAA8AD cursor m-0" at bounding box center [1309, 286] width 18 height 18
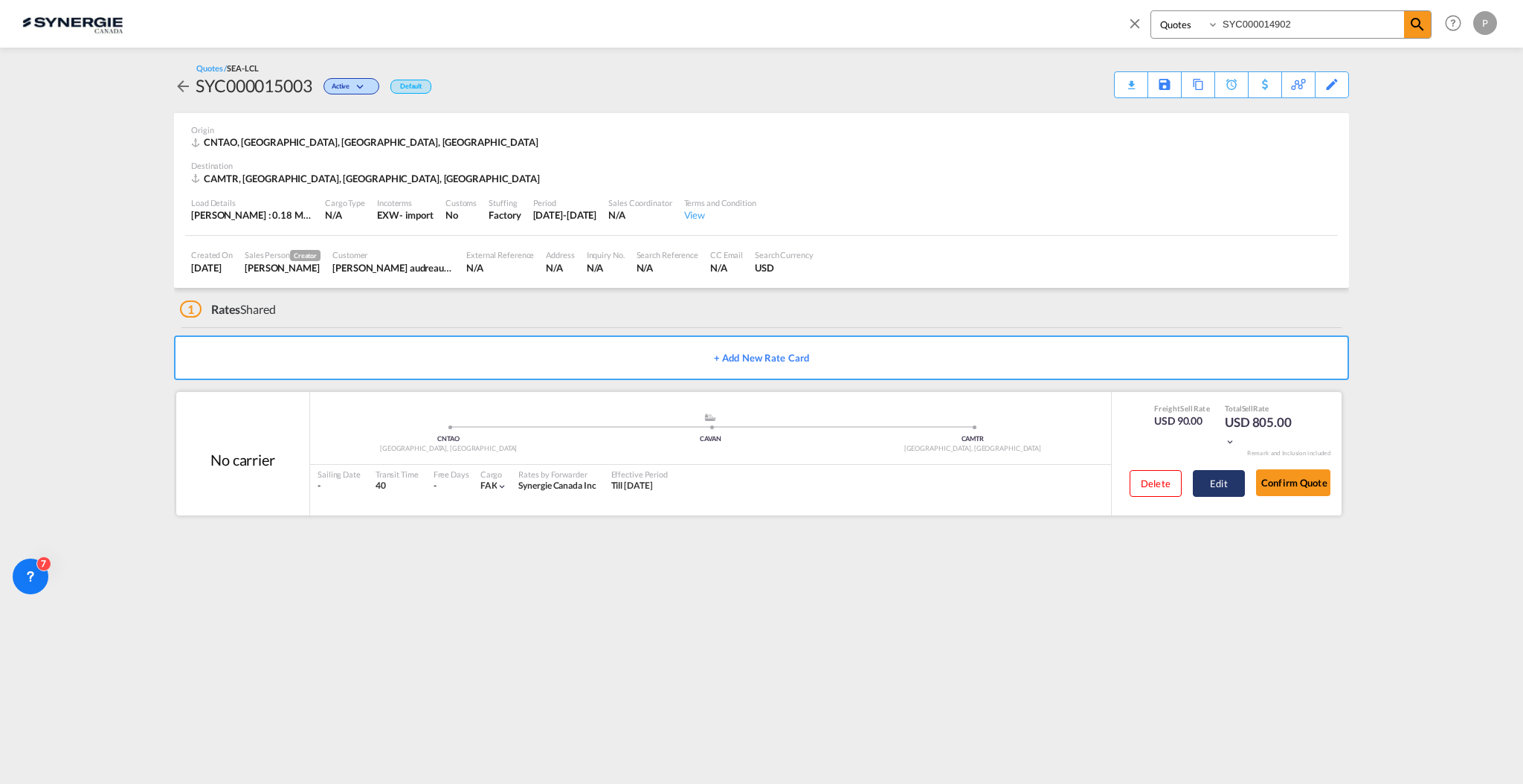
click at [1227, 488] on button "Edit" at bounding box center [1219, 483] width 52 height 27
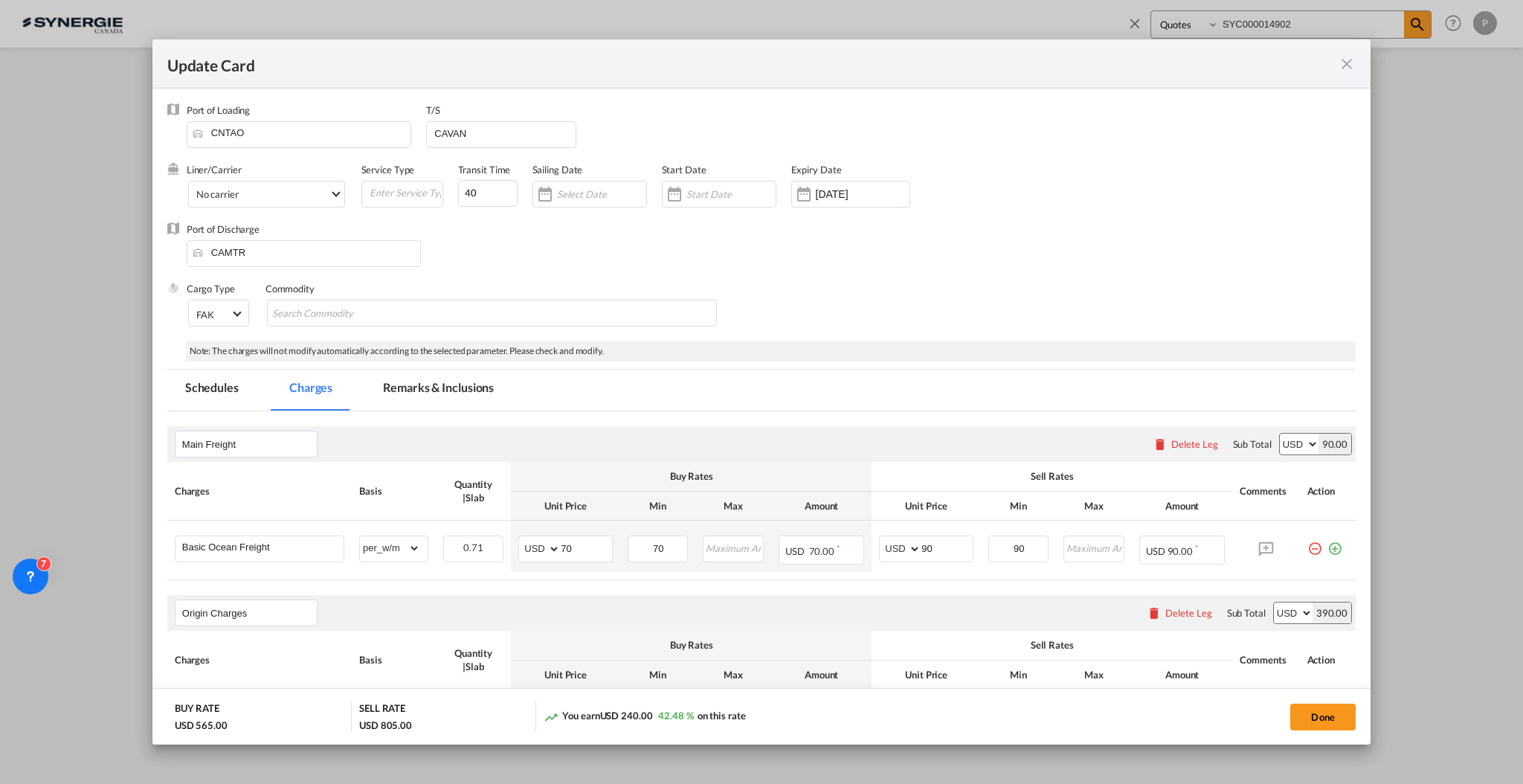
click at [386, 382] on md-tab-item "Remarks & Inclusions" at bounding box center [439, 390] width 147 height 41
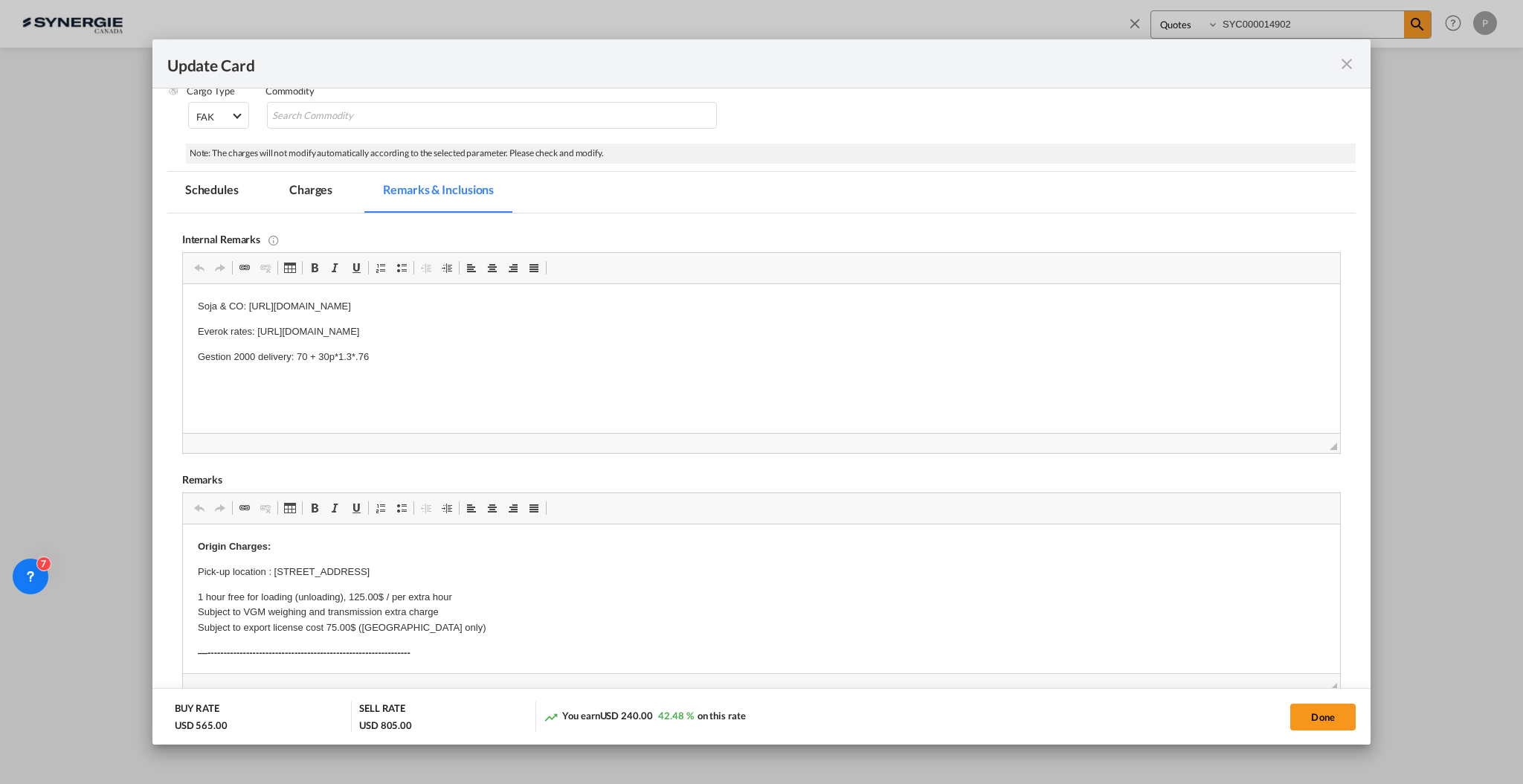
click at [1385, 172] on div "Update Card Port of Loading CNTAO T/S CAVAN Liner/Carrier No carrier Atlantic C…" at bounding box center [761, 392] width 1523 height 784
click at [1343, 61] on md-icon "icon-close fg-AAA8AD m-0 pointer" at bounding box center [1347, 64] width 18 height 18
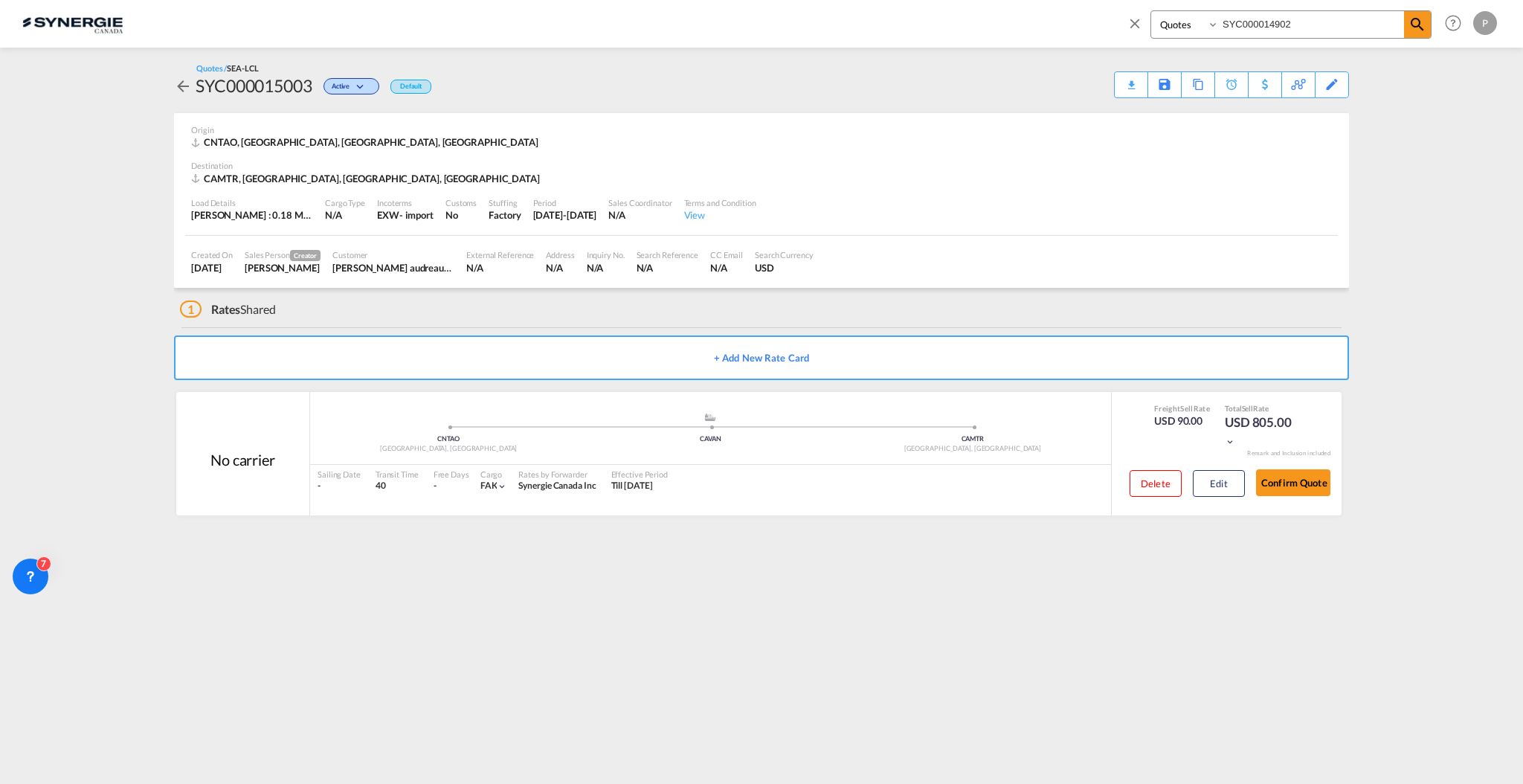
click at [1302, 24] on input "SYC000014902" at bounding box center [1311, 24] width 185 height 26
drag, startPoint x: 1288, startPoint y: 21, endPoint x: 1276, endPoint y: 21, distance: 12.0
click at [1276, 21] on input "SYC000014902" at bounding box center [1311, 24] width 185 height 26
drag, startPoint x: 1291, startPoint y: 20, endPoint x: 1277, endPoint y: 20, distance: 14.0
click at [1277, 20] on input "SYC000014902" at bounding box center [1311, 24] width 185 height 26
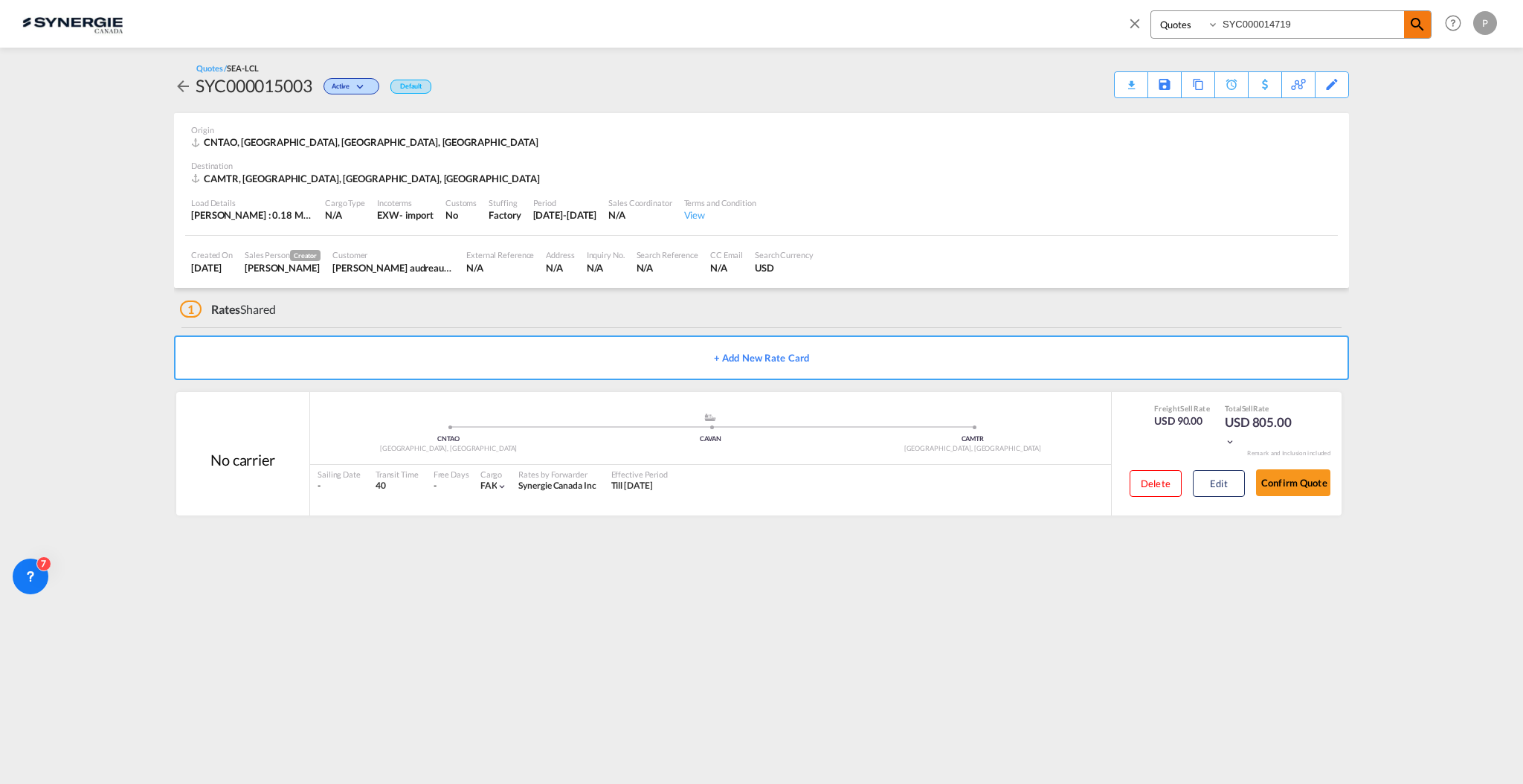
type input "SYC000014719"
click at [1409, 30] on md-icon "icon-magnify" at bounding box center [1418, 25] width 18 height 18
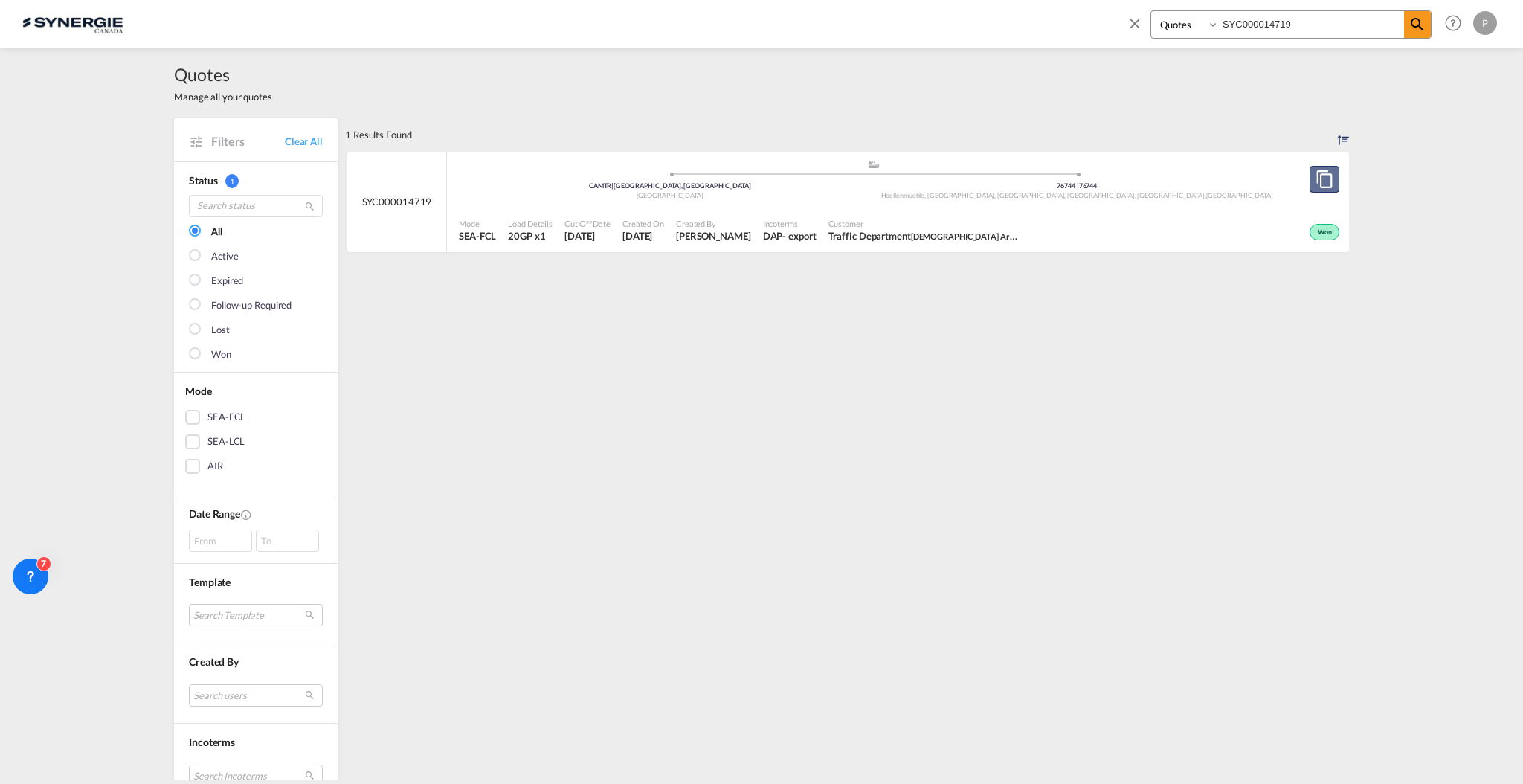
click at [1317, 185] on md-icon "assets/icons/custom/copyQuote.svg" at bounding box center [1325, 179] width 18 height 18
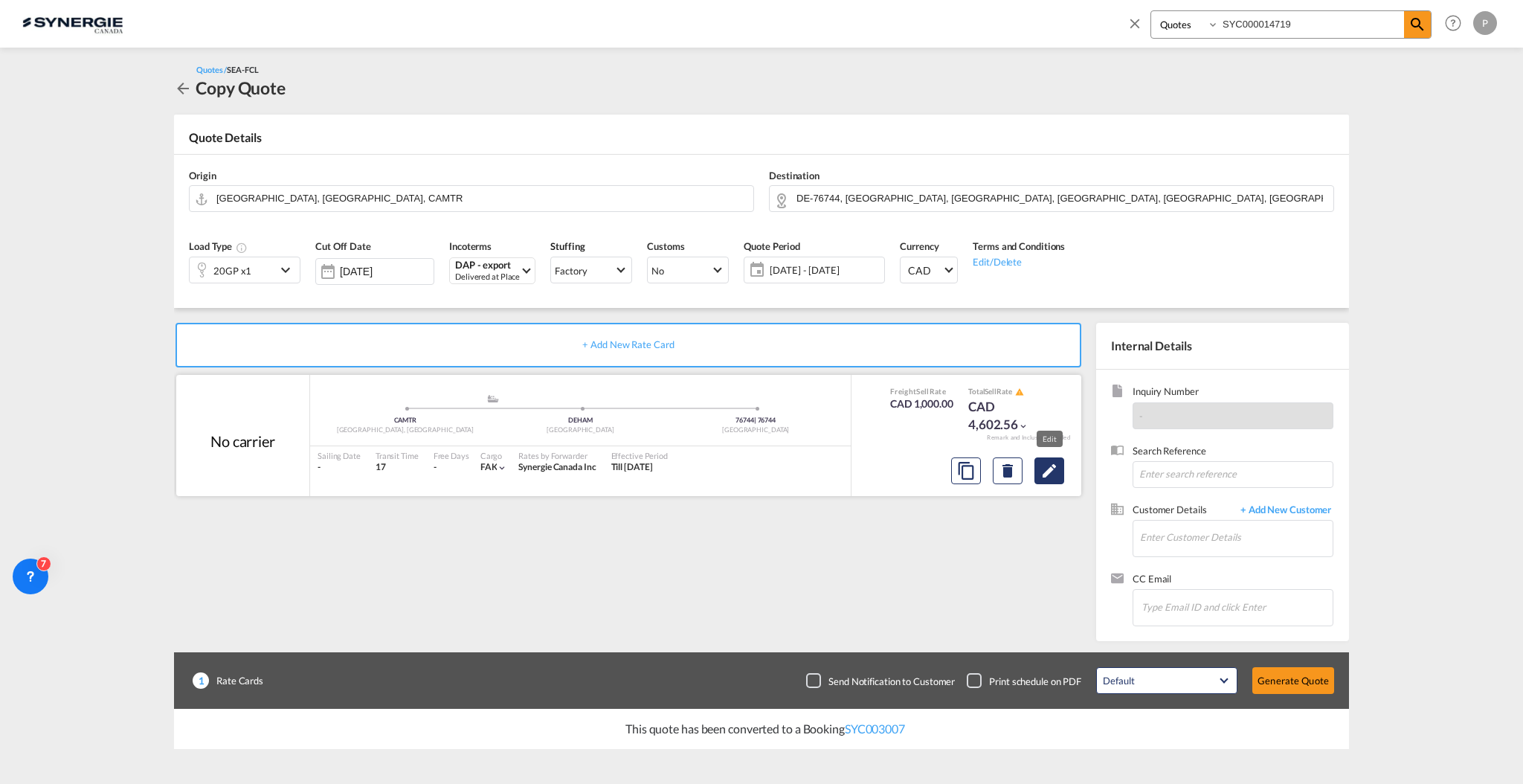
click at [1043, 468] on md-icon "Edit" at bounding box center [1050, 471] width 18 height 18
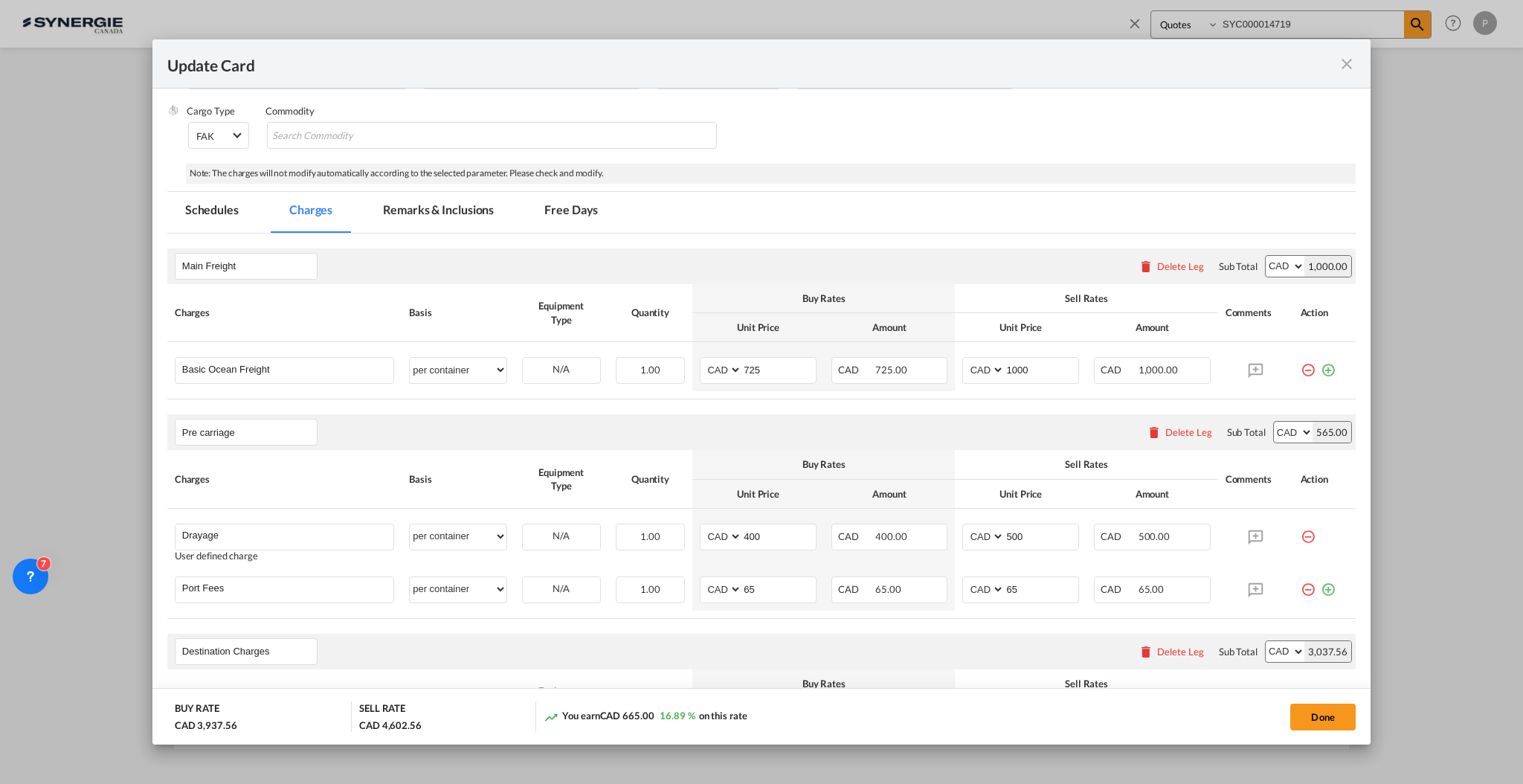
scroll to position [396, 0]
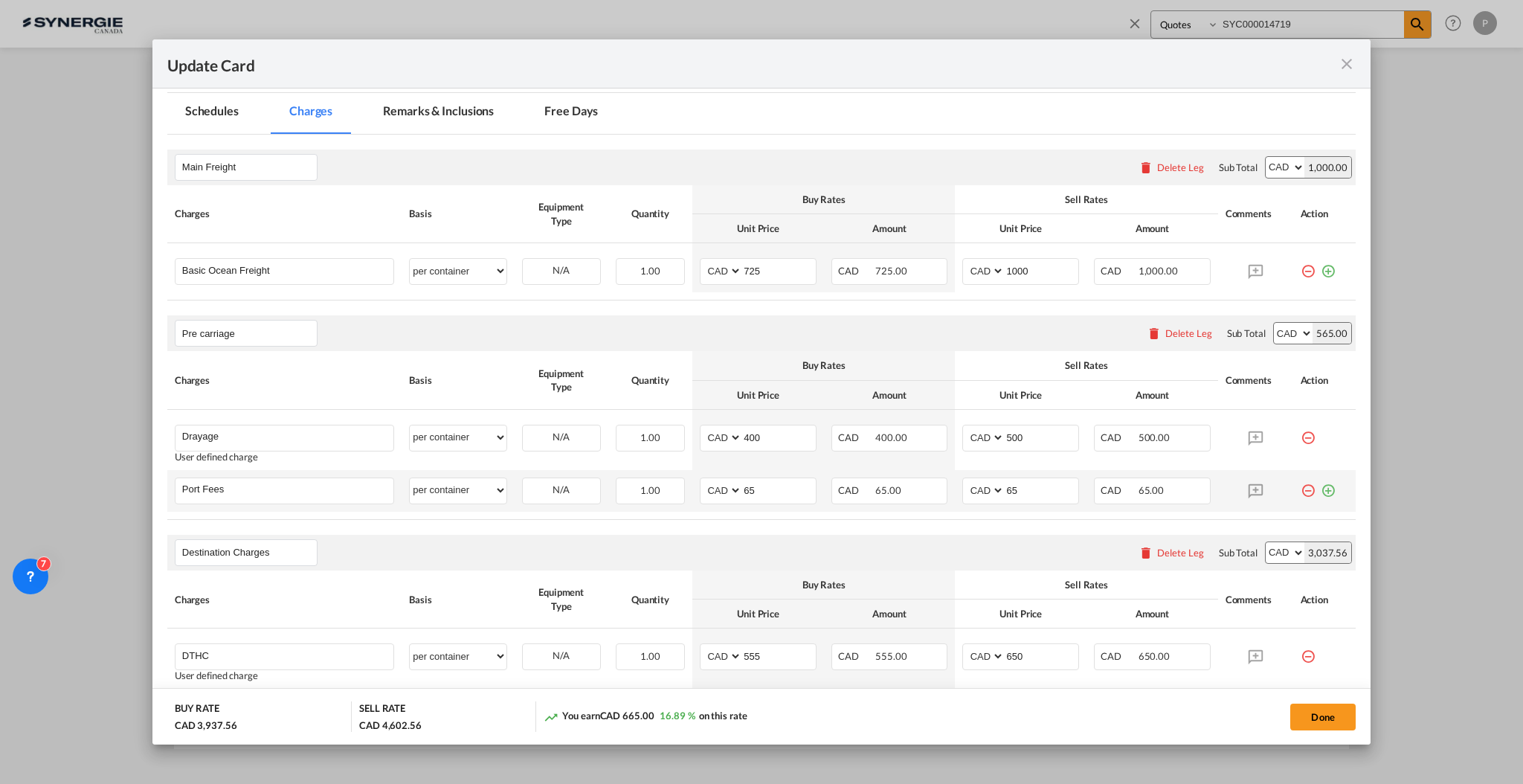
click at [1321, 492] on md-icon "icon-plus-circle-outline green-400-fg" at bounding box center [1328, 485] width 15 height 15
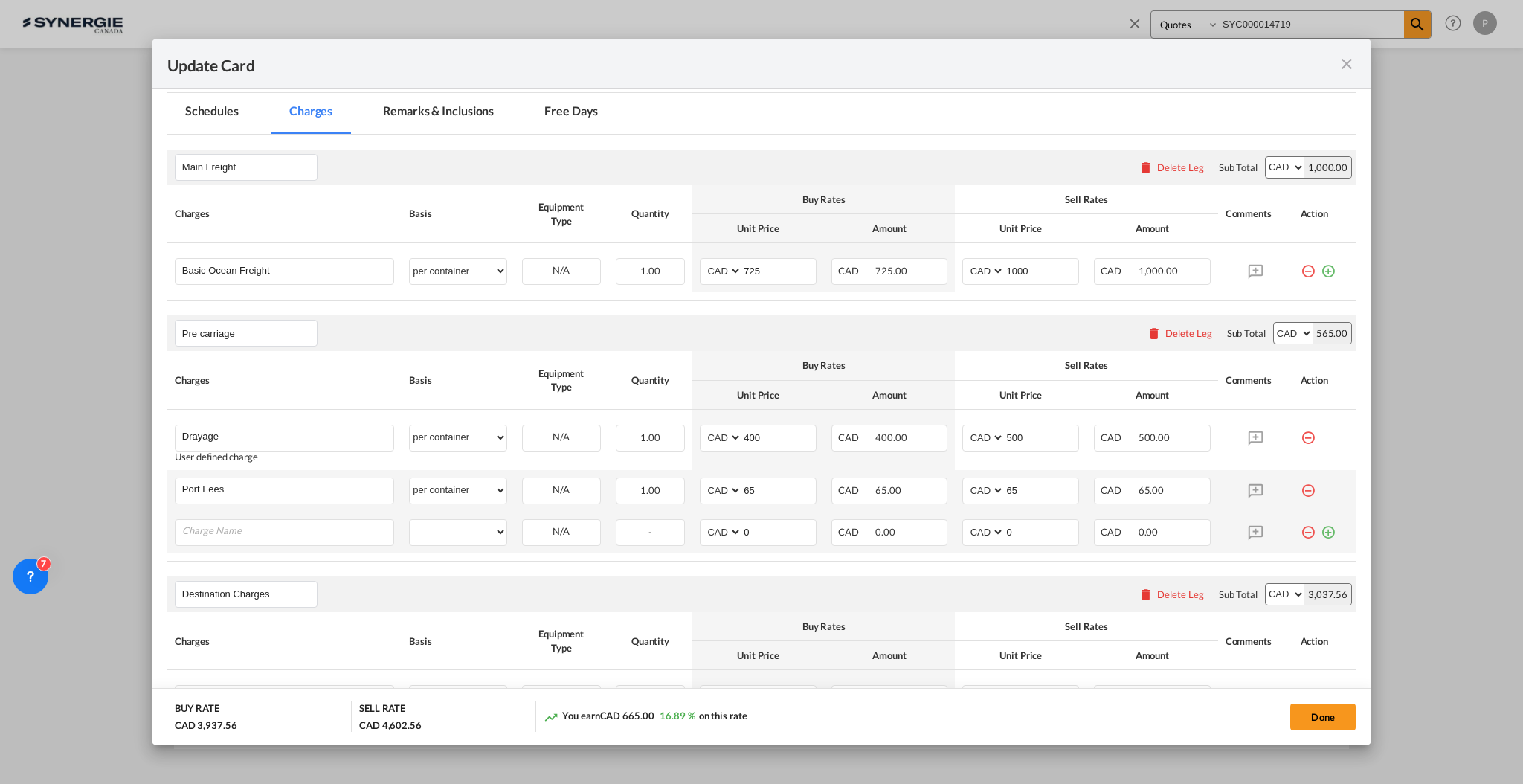
click at [1321, 531] on md-icon "icon-plus-circle-outline green-400-fg" at bounding box center [1328, 527] width 15 height 15
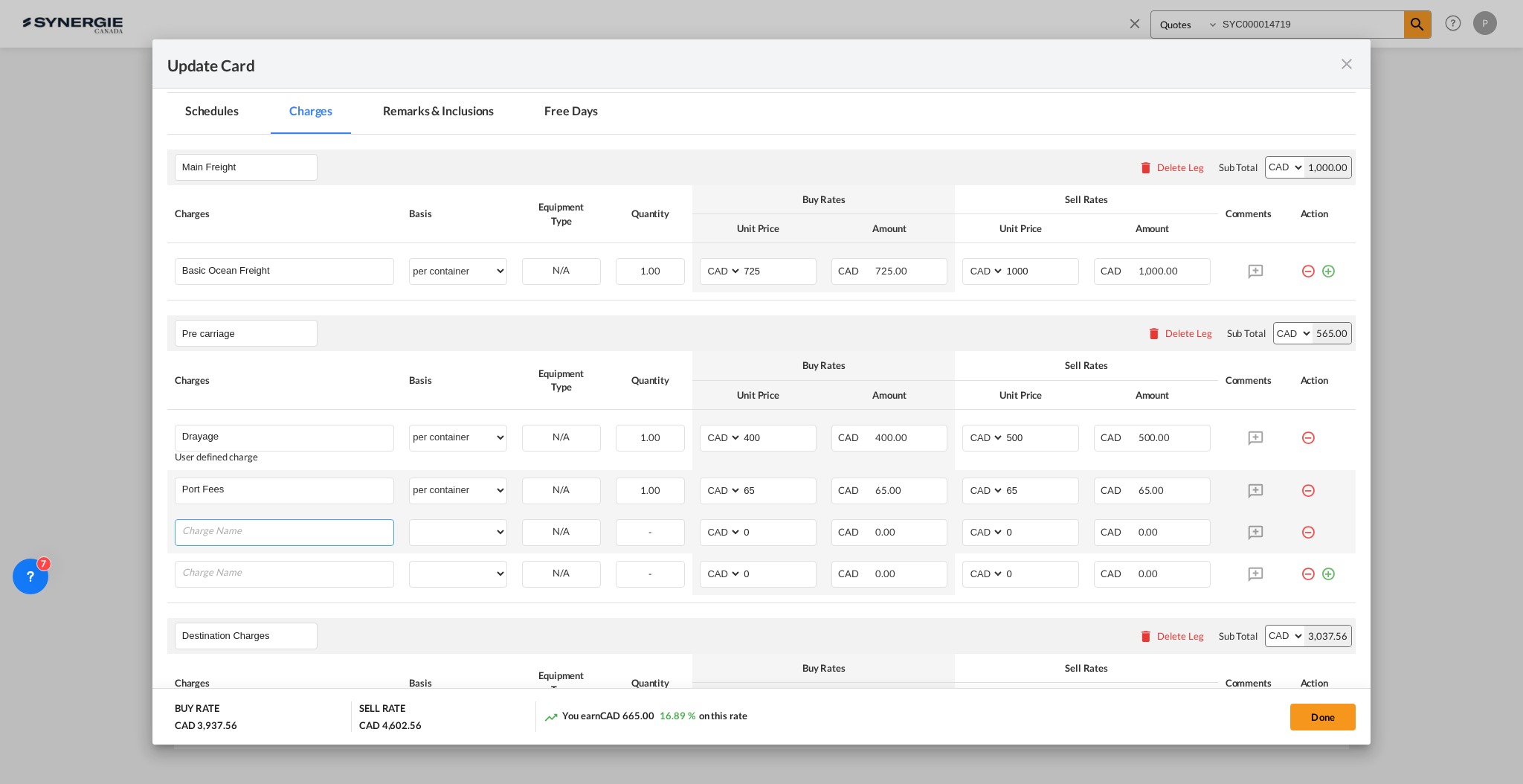
click at [247, 539] on input "Charge Name" at bounding box center [288, 531] width 212 height 22
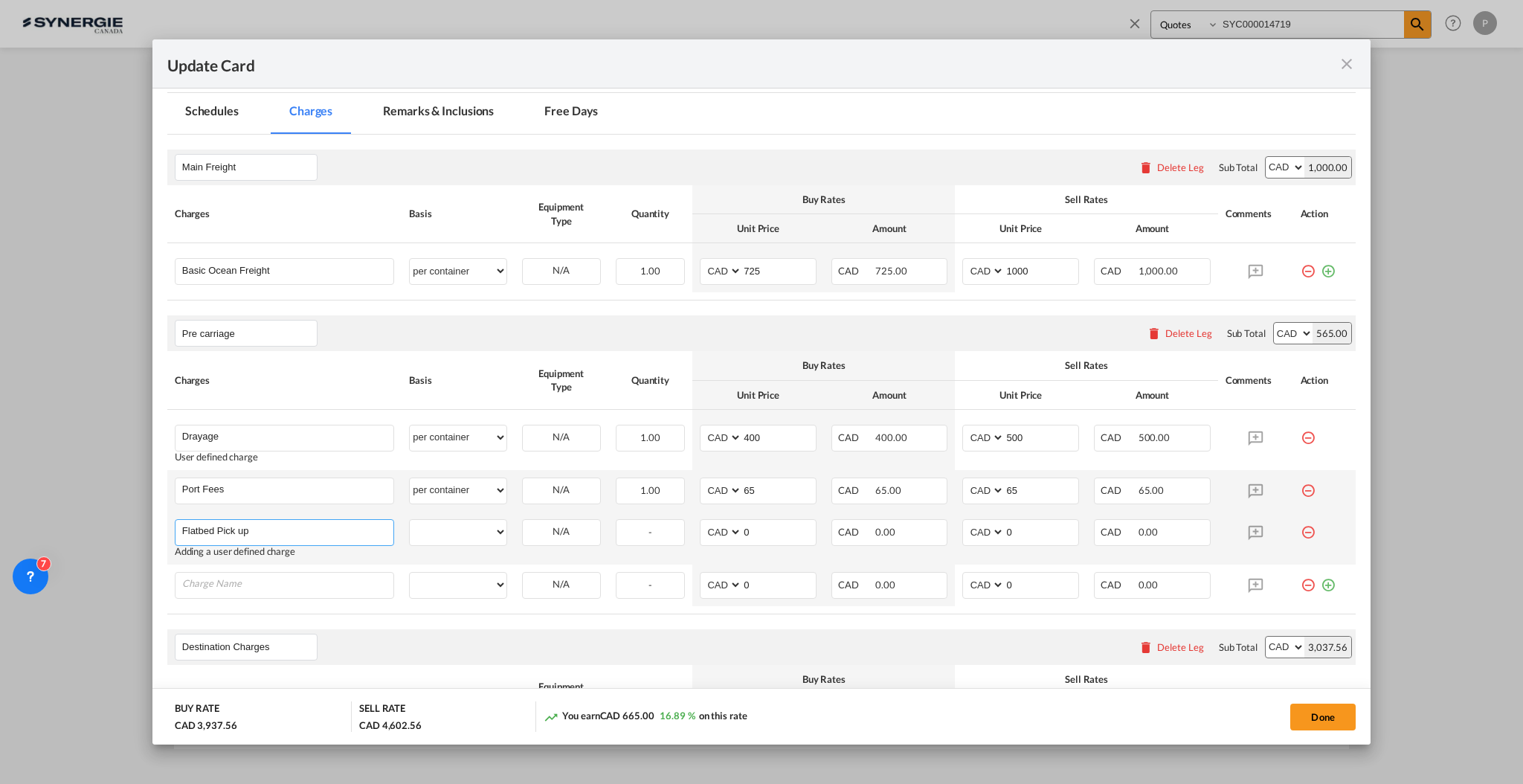
type input "Flatbed Pick up"
click at [473, 535] on select "per equipment per container per B/L per shipping bill per shipment per pallet p…" at bounding box center [458, 532] width 96 height 24
select select "per vehicle"
click at [410, 520] on select "per equipment per container per B/L per shipping bill per shipment per pallet p…" at bounding box center [458, 532] width 96 height 24
click at [750, 525] on input "0" at bounding box center [779, 531] width 73 height 22
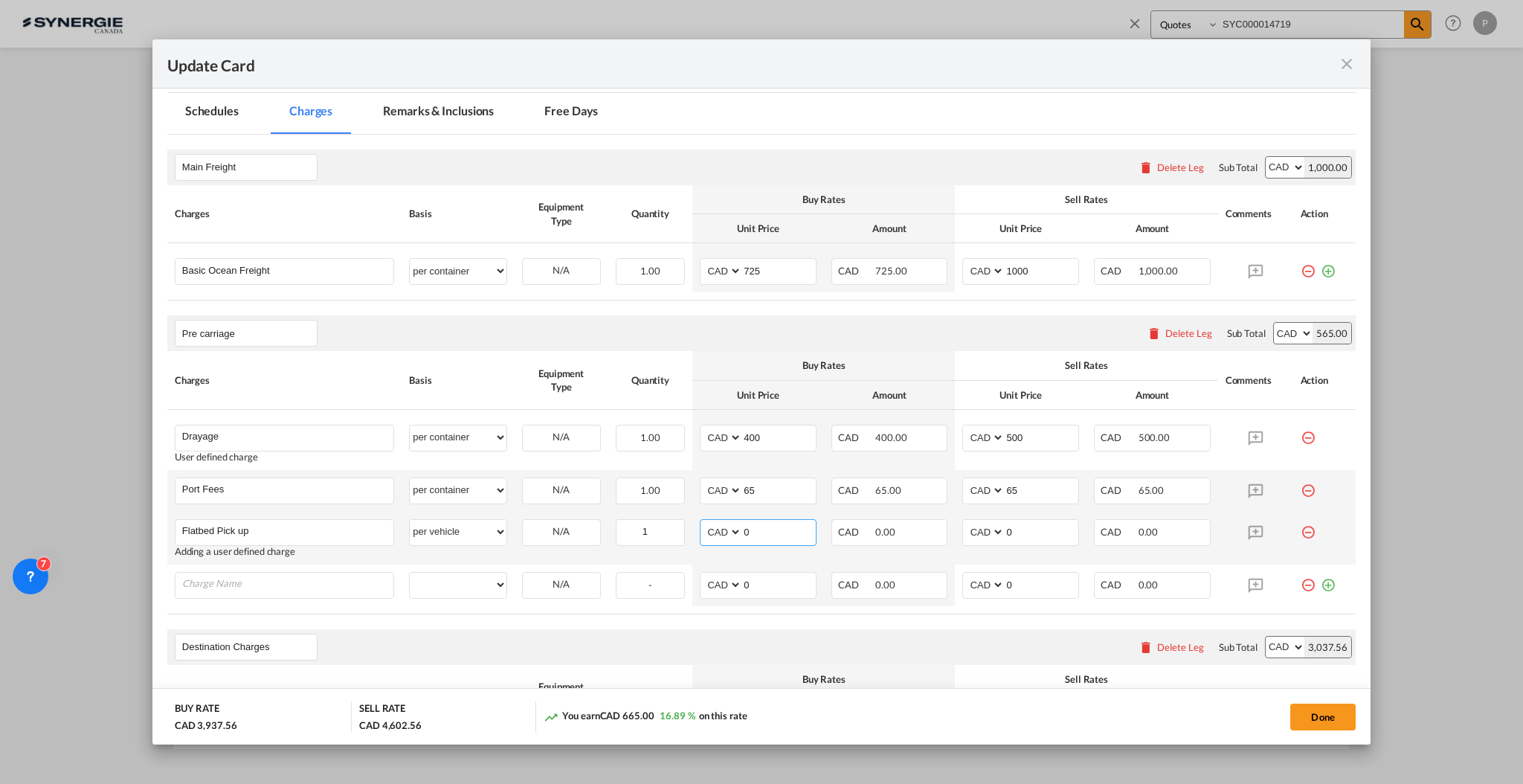
click at [750, 525] on input "0" at bounding box center [779, 531] width 73 height 22
type input "650"
click at [1005, 530] on input "0" at bounding box center [1042, 531] width 73 height 22
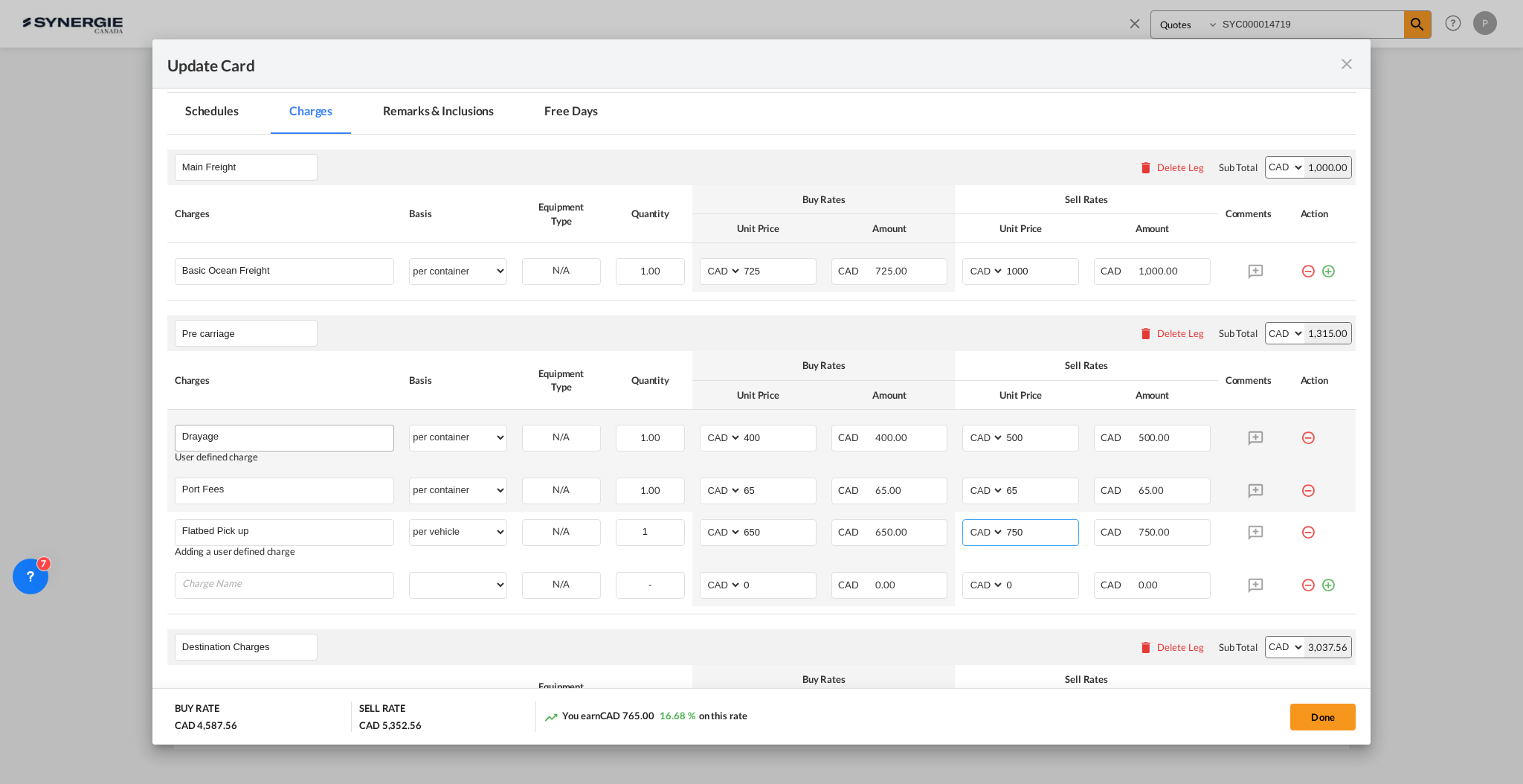
type input "750"
click at [263, 432] on input "Drayage" at bounding box center [288, 436] width 212 height 22
type input "Drayage & Loading blocking and bracing"
click at [758, 445] on input "400" at bounding box center [779, 436] width 73 height 22
click at [758, 445] on input "400" at bounding box center [779, 436] width 73 height 22
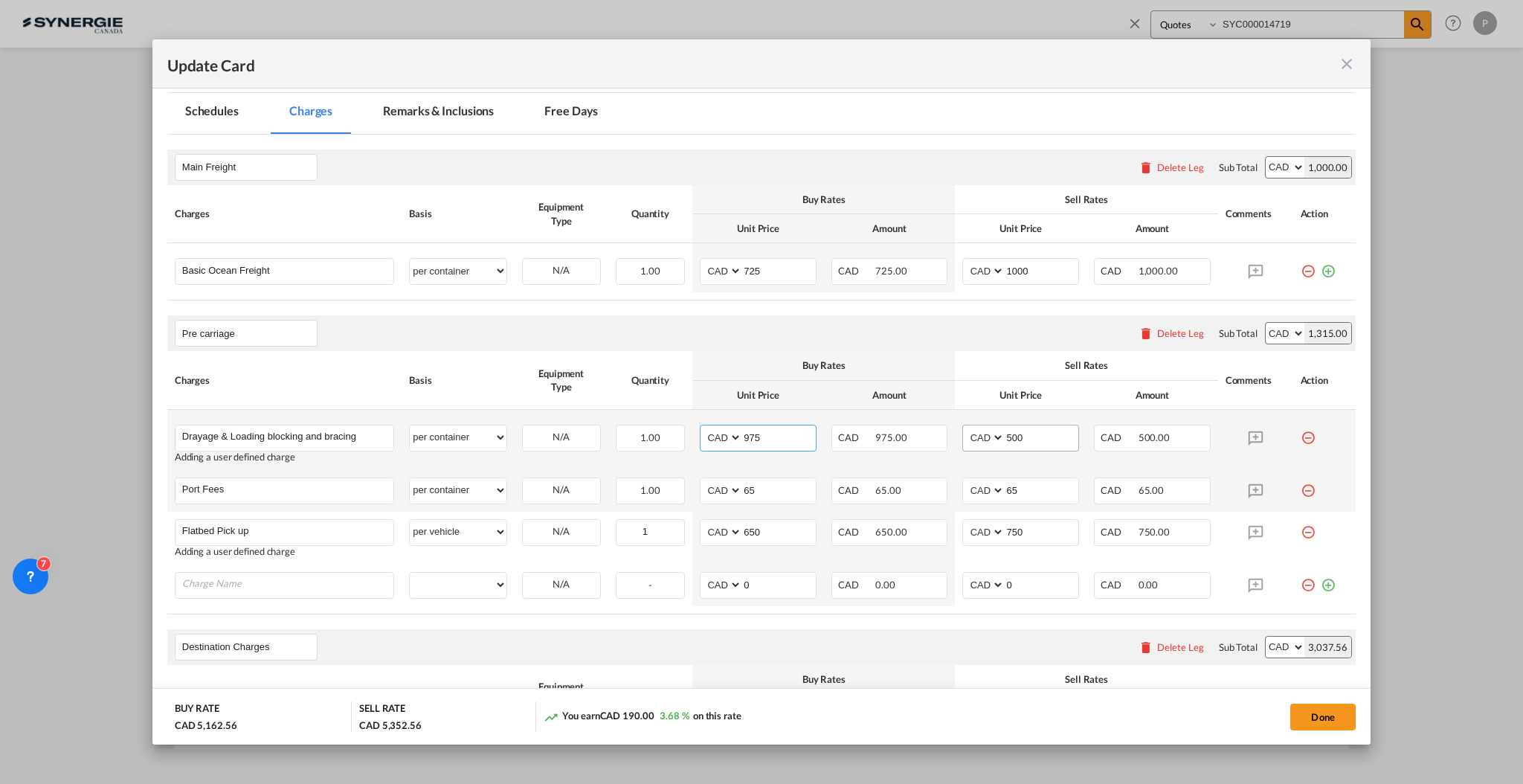
type input "975"
click at [1022, 441] on input "500" at bounding box center [1042, 436] width 73 height 22
click at [1009, 440] on input "110" at bounding box center [1042, 436] width 73 height 22
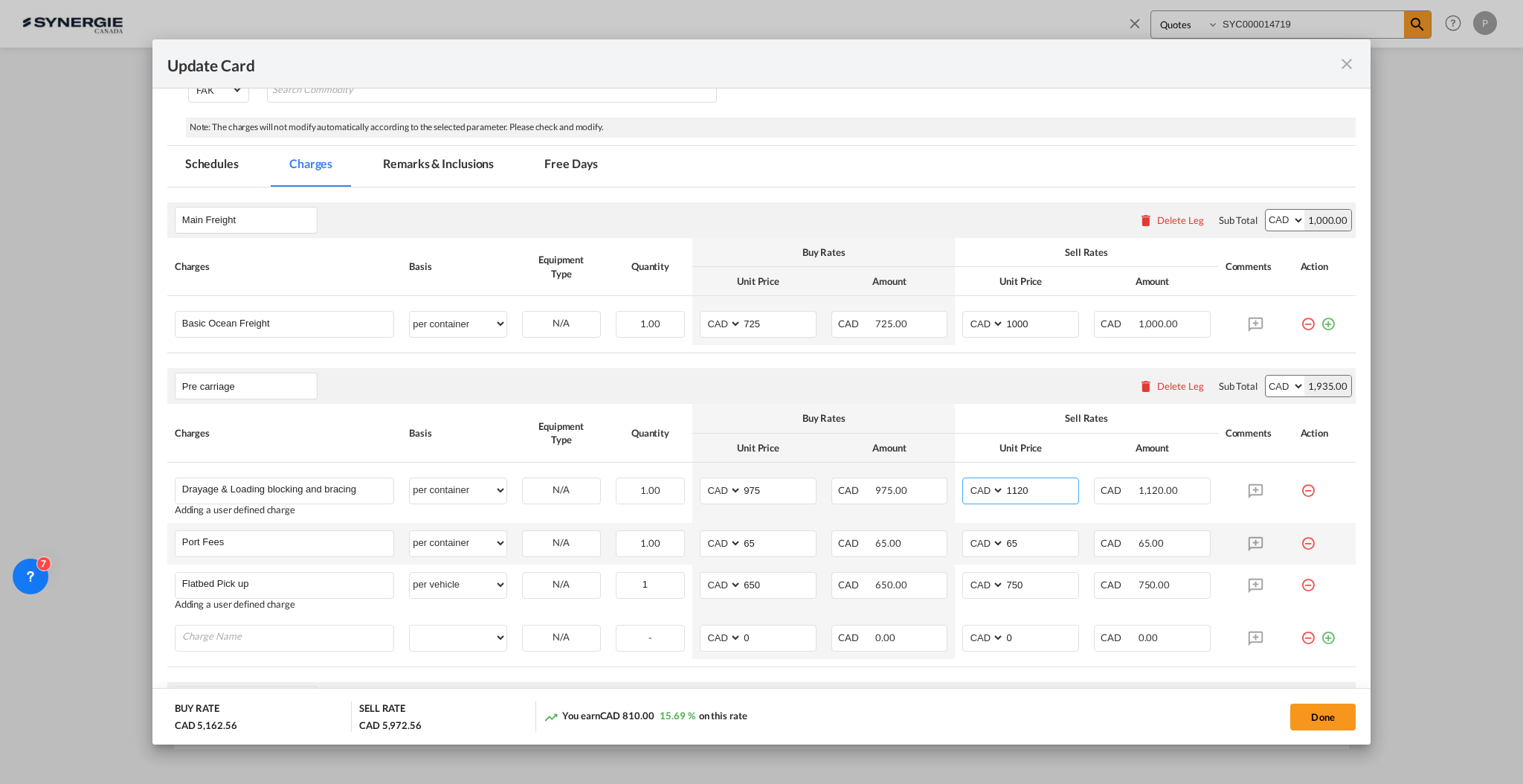
scroll to position [297, 0]
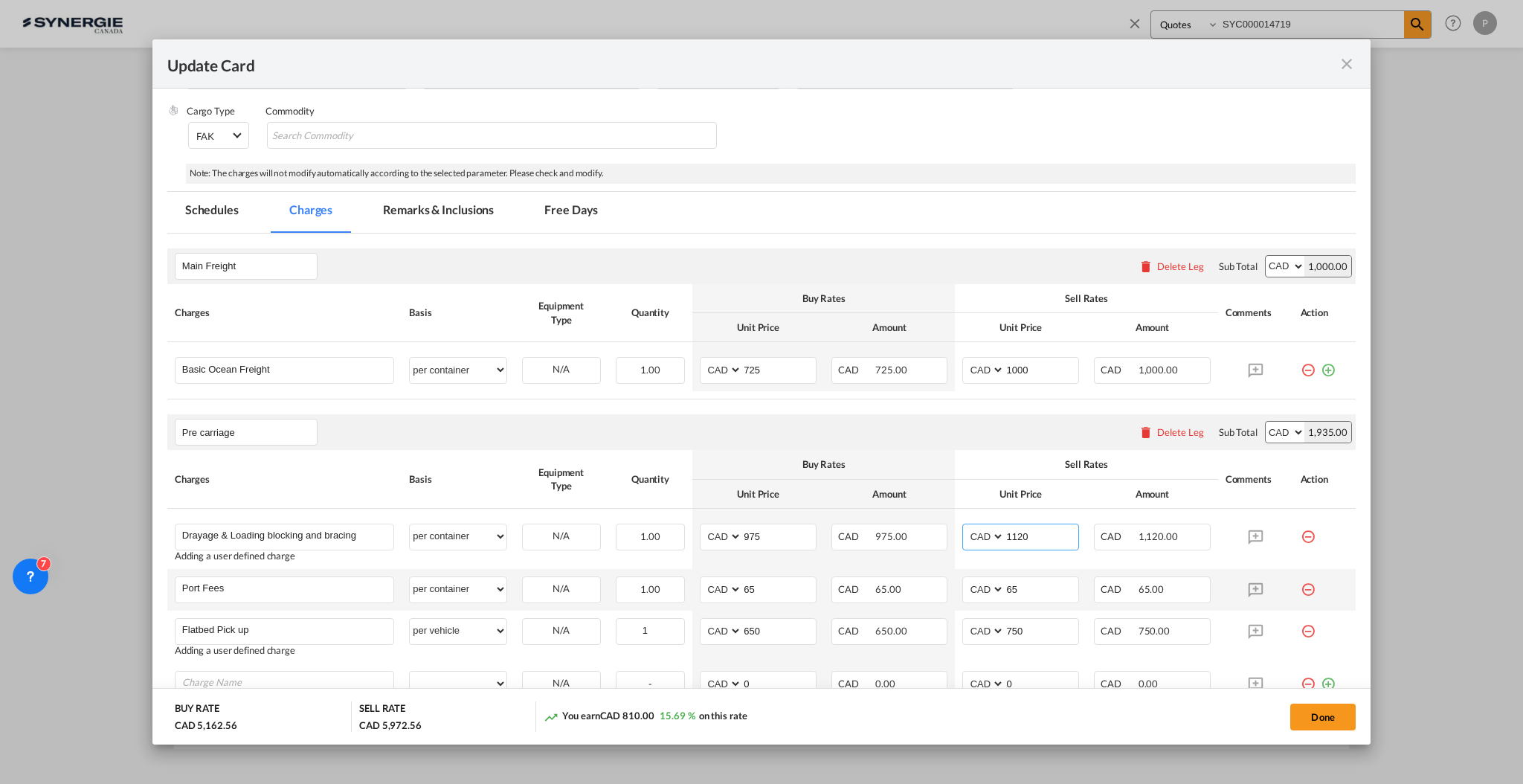
type input "1120"
click at [447, 209] on md-tab-item "Remarks & Inclusions" at bounding box center [439, 212] width 147 height 41
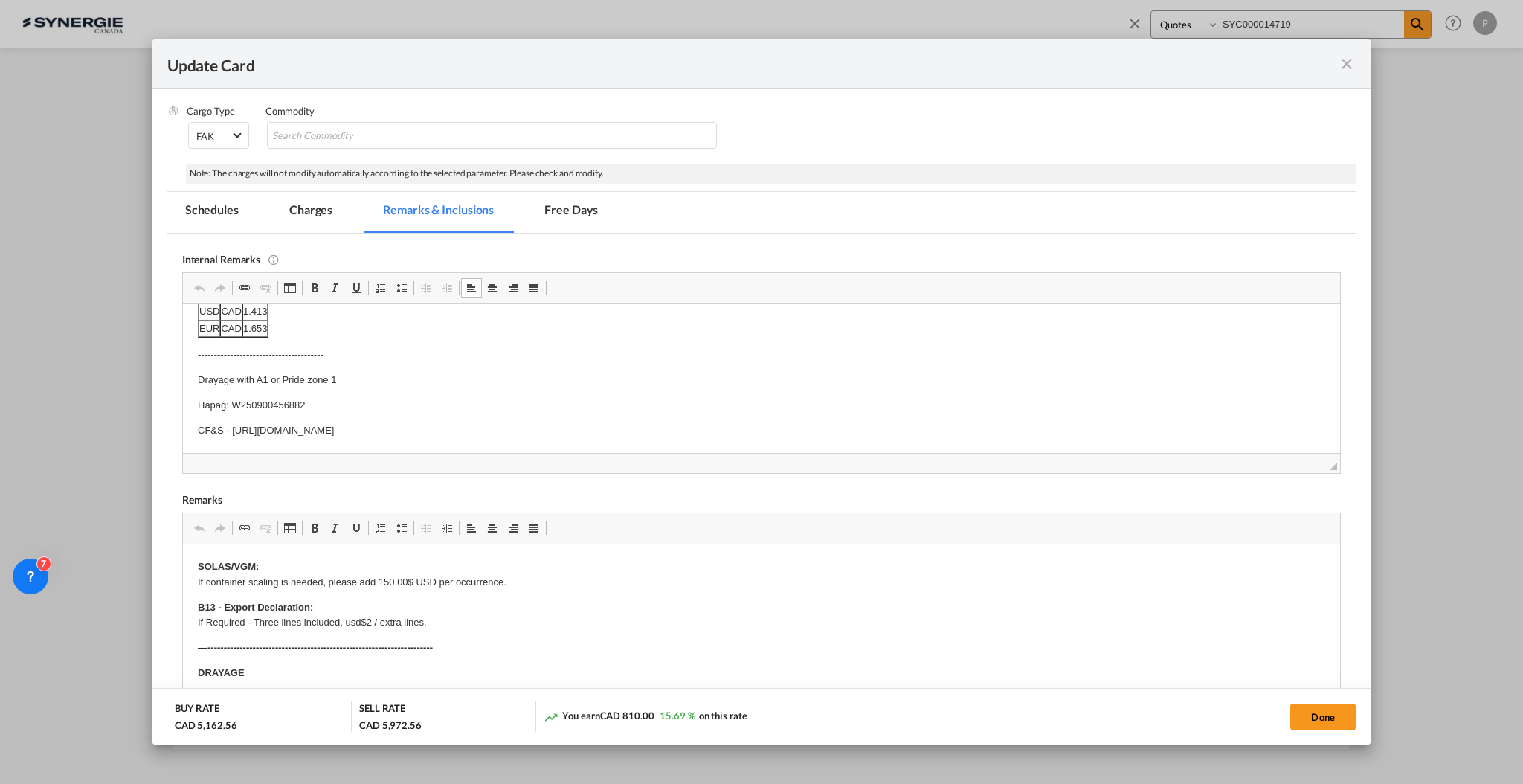
scroll to position [0, 0]
drag, startPoint x: 342, startPoint y: 374, endPoint x: 245, endPoint y: 369, distance: 97.1
drag, startPoint x: 348, startPoint y: 424, endPoint x: 198, endPoint y: 419, distance: 150.1
click at [198, 419] on p "Drayage with A1 or Pride zone 1" at bounding box center [761, 421] width 1127 height 16
click at [1342, 716] on button "Done" at bounding box center [1323, 717] width 65 height 27
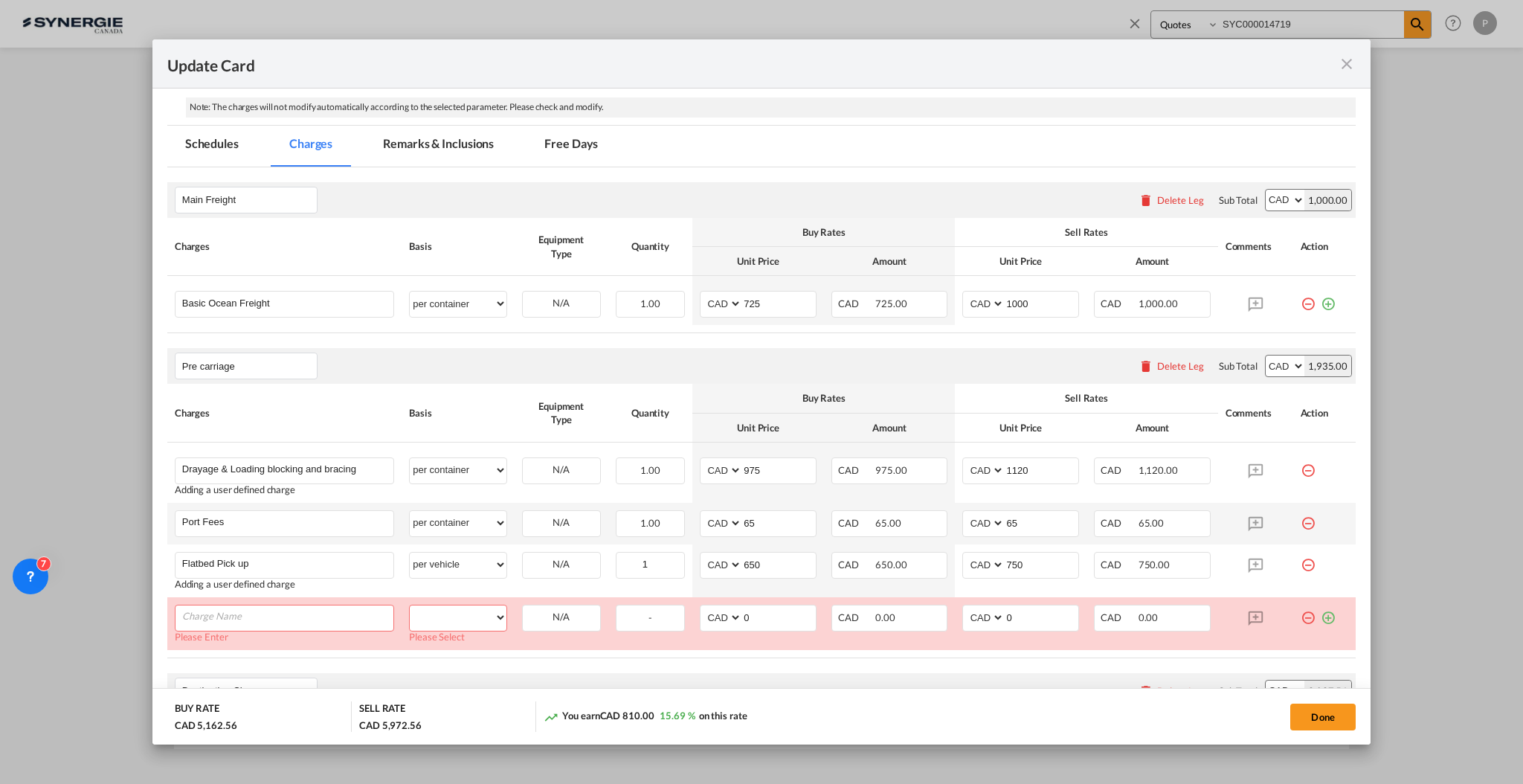
scroll to position [595, 0]
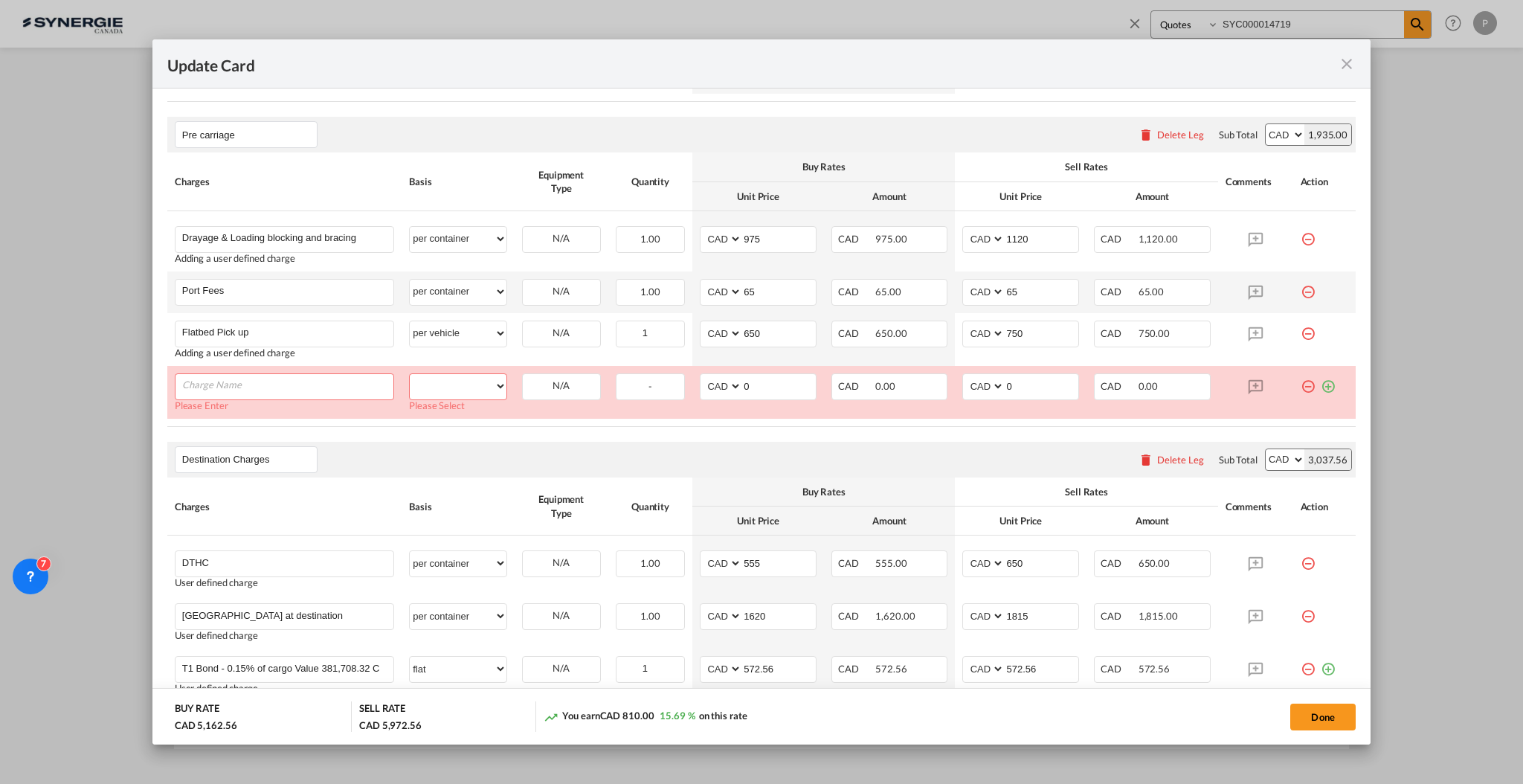
click at [1301, 387] on md-icon "icon-minus-circle-outline red-400-fg" at bounding box center [1308, 380] width 15 height 15
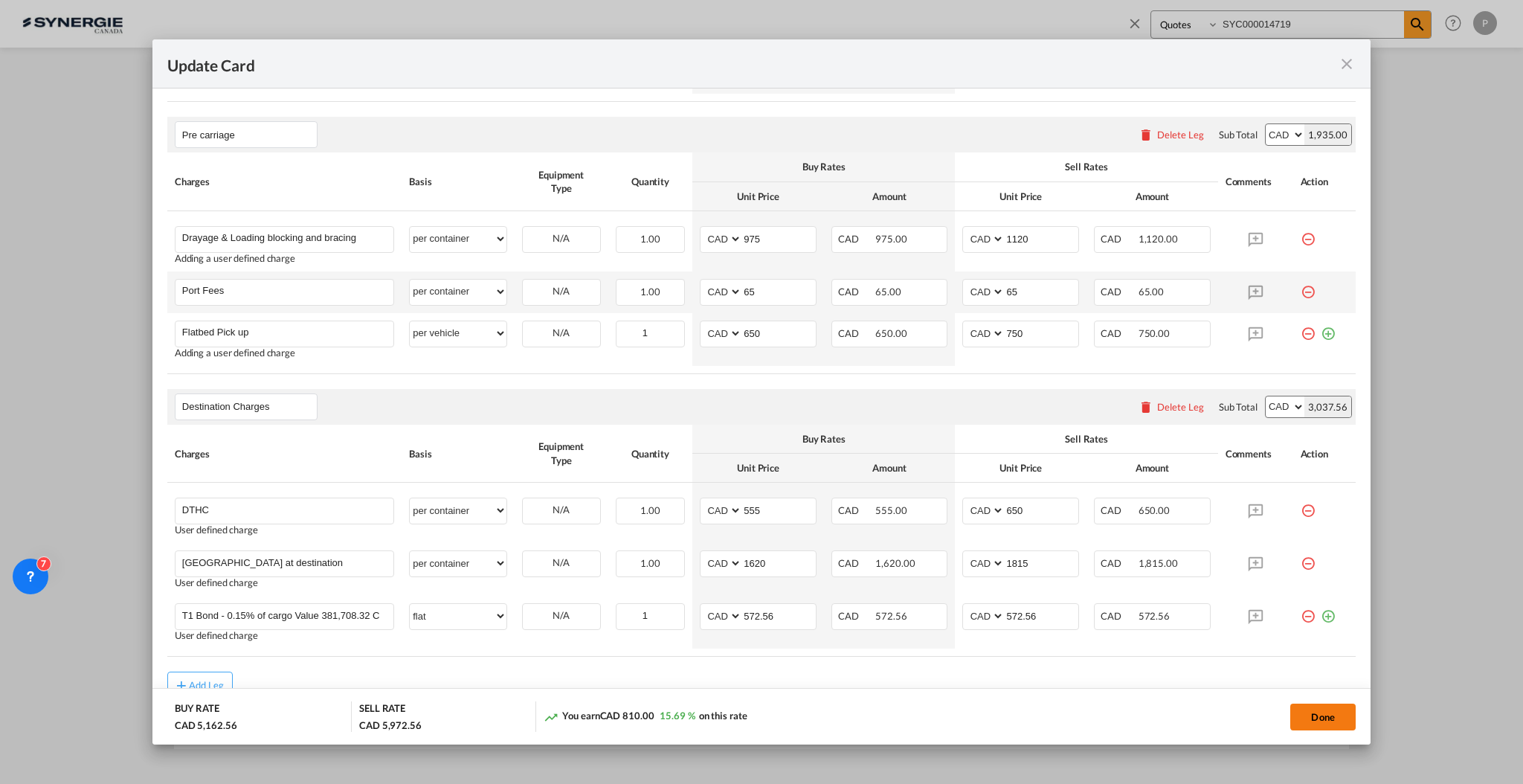
click at [1324, 720] on button "Done" at bounding box center [1323, 717] width 65 height 27
type input "11 Oct 2025"
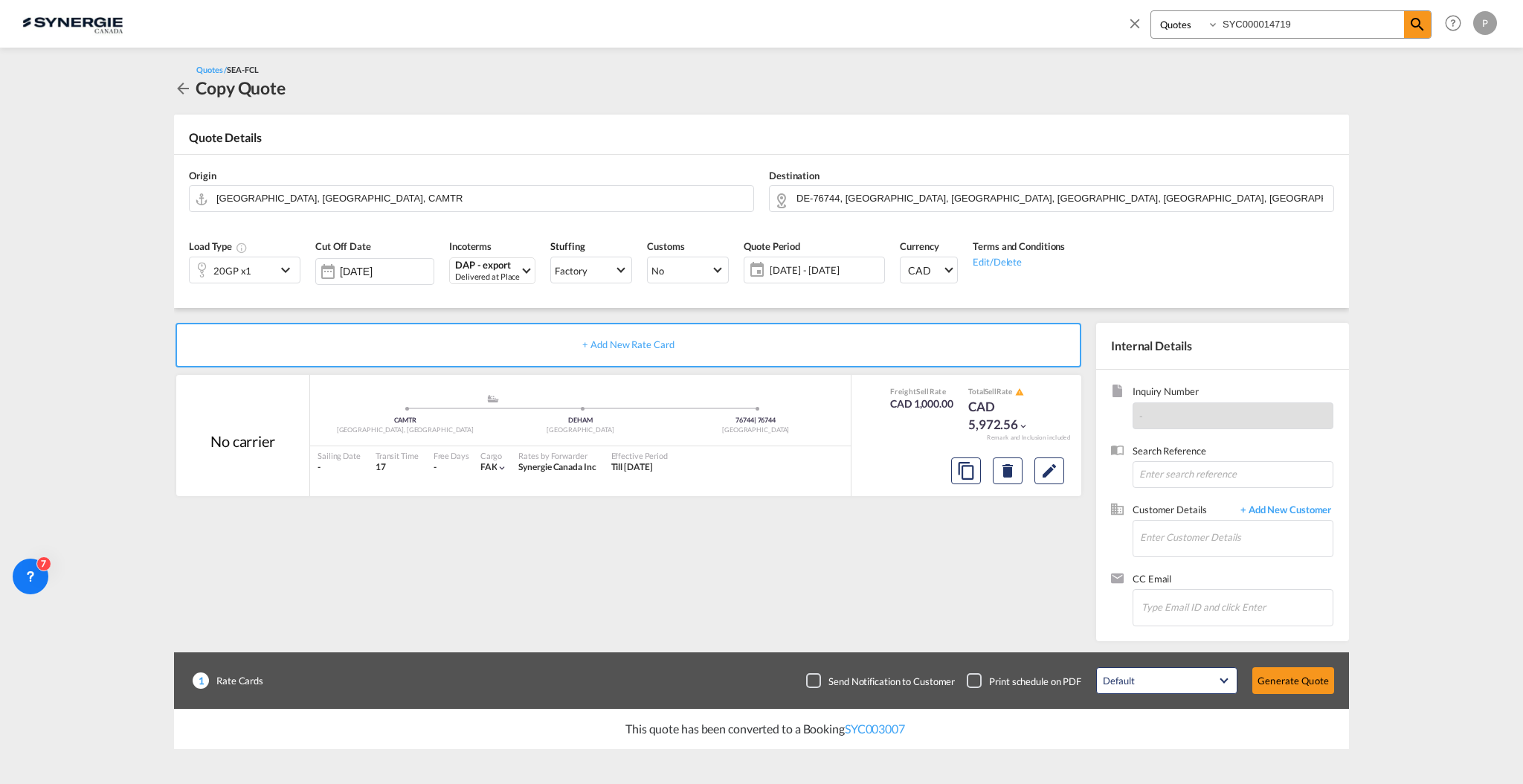
click at [805, 519] on div "+ Add New Rate Card No carrier added by you .a{fill:#aaa8ad;} .a{fill:#aaa8ad;}…" at bounding box center [632, 478] width 915 height 311
click at [1200, 547] on input "Enter Customer Details" at bounding box center [1237, 537] width 193 height 34
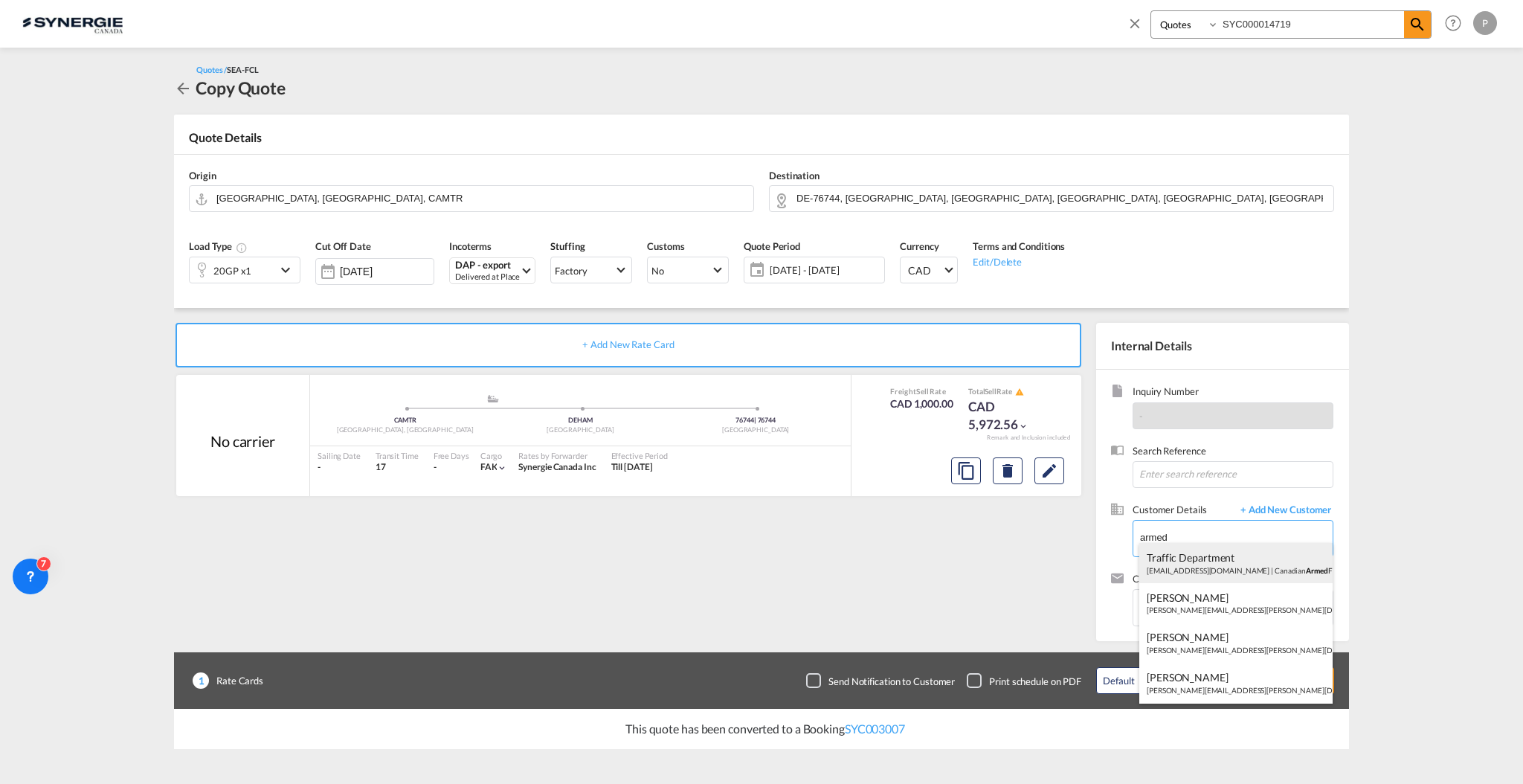
click at [1234, 565] on div "Traffic Department 25dafctrafficqm@forces.gc.ca | Canadian Armed Forces" at bounding box center [1236, 563] width 194 height 40
type input "Canadian Armed Forces, Traffic Department, 25dafctrafficqm@forces.gc.ca"
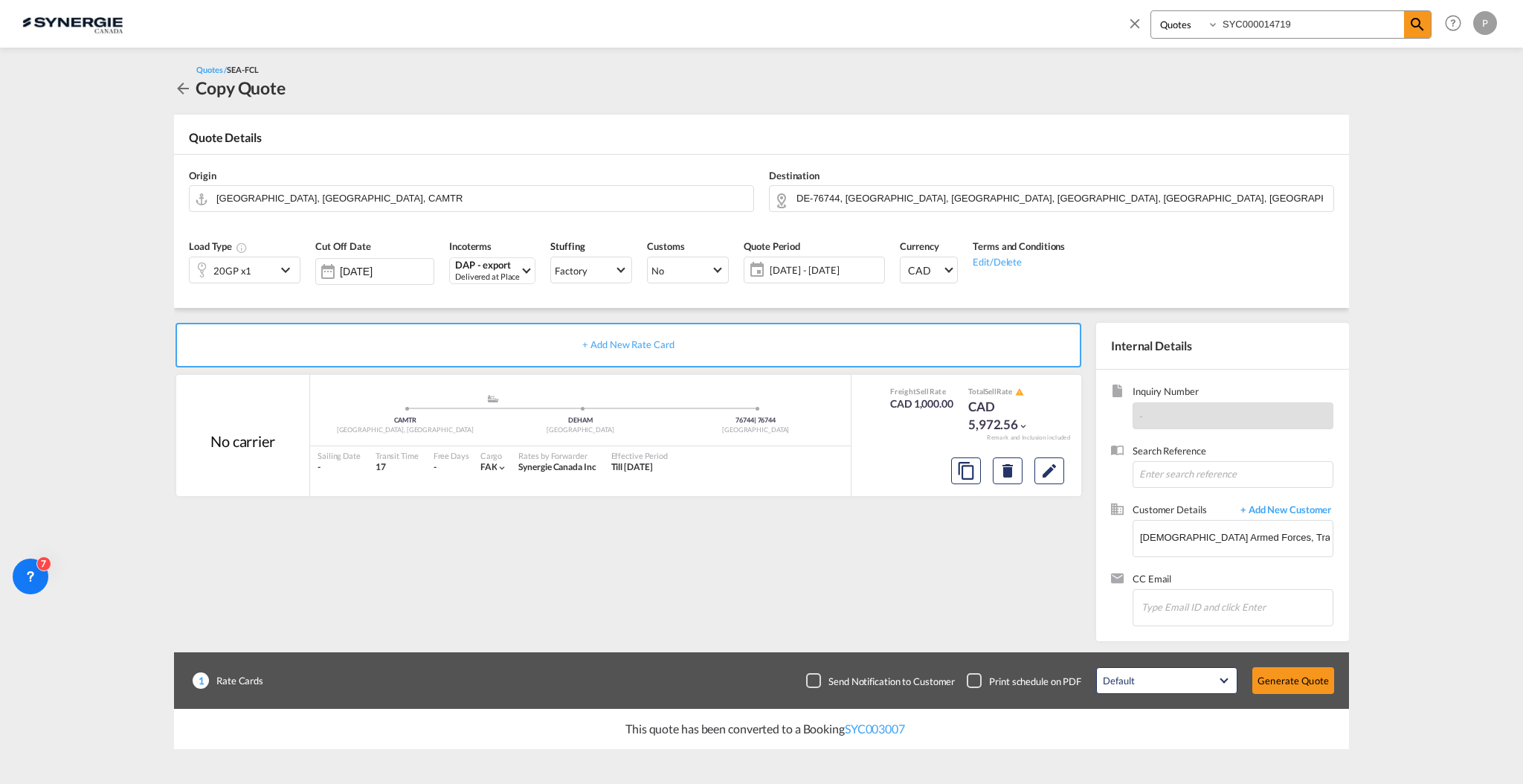
click at [1360, 572] on md-content "Bookings Quotes Enquiries SYC000014719 Help Resources Product Release P My Prof…" at bounding box center [761, 392] width 1523 height 784
click at [1309, 669] on button "Generate Quote" at bounding box center [1293, 680] width 81 height 27
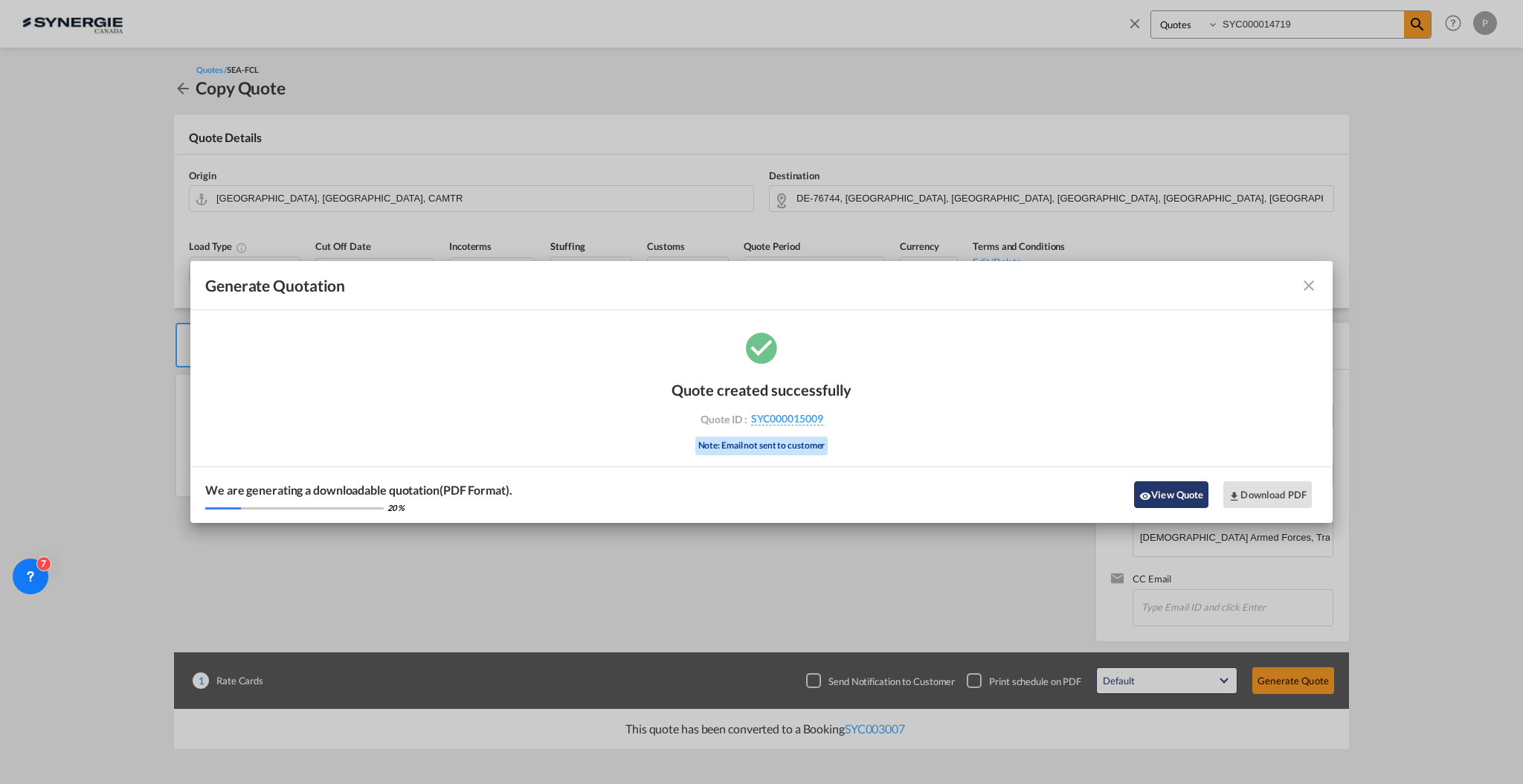
click at [1168, 496] on button "View Quote" at bounding box center [1172, 495] width 74 height 27
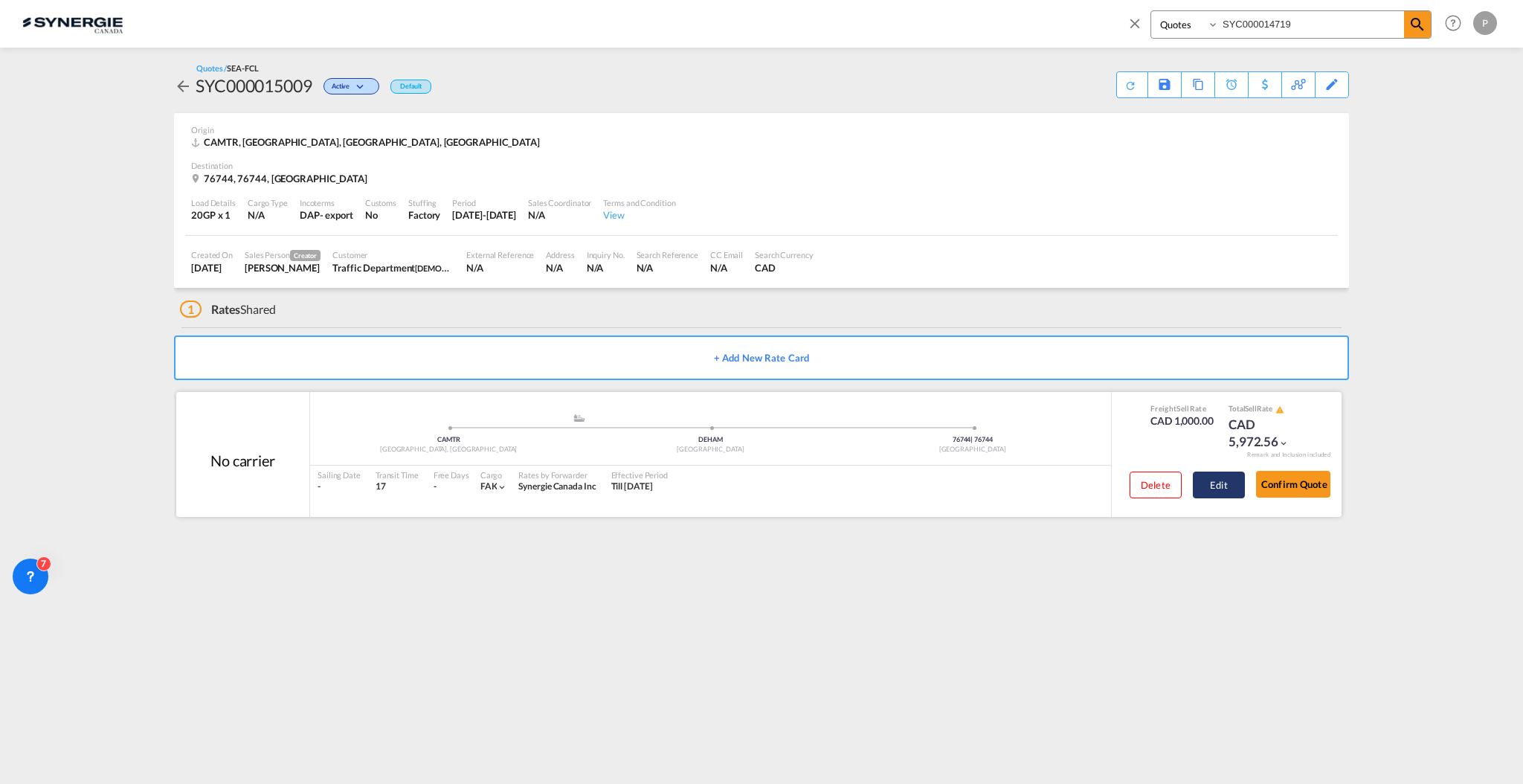
click at [1219, 482] on button "Edit" at bounding box center [1219, 485] width 52 height 27
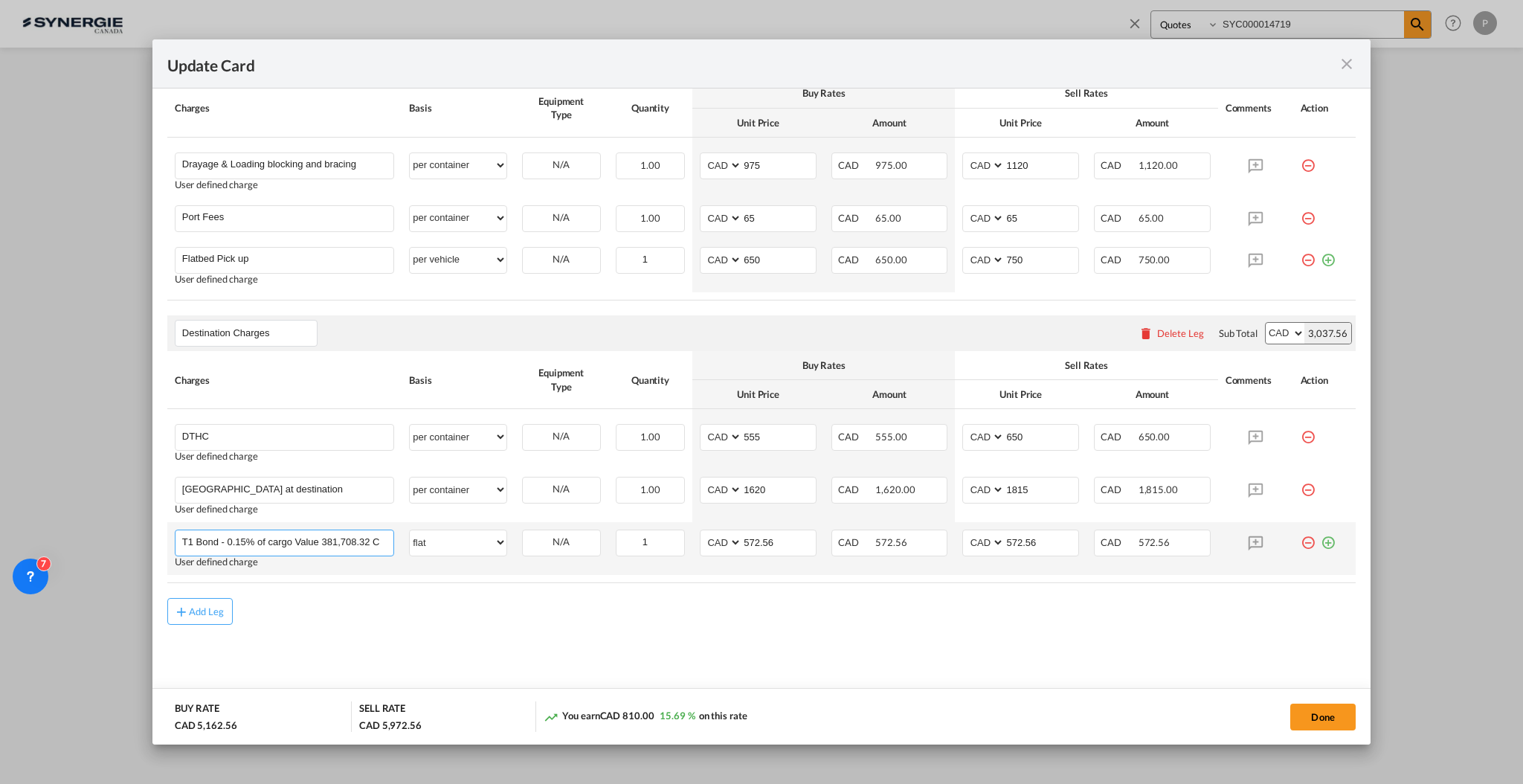
scroll to position [0, 16]
drag, startPoint x: 329, startPoint y: 539, endPoint x: 396, endPoint y: 541, distance: 67.0
click at [396, 541] on td "T1 Bond - 0.15% of cargo Value 381,708.32 CAD Please Enter User Defined Charges…" at bounding box center [284, 549] width 235 height 53
drag, startPoint x: 769, startPoint y: 537, endPoint x: 736, endPoint y: 534, distance: 33.1
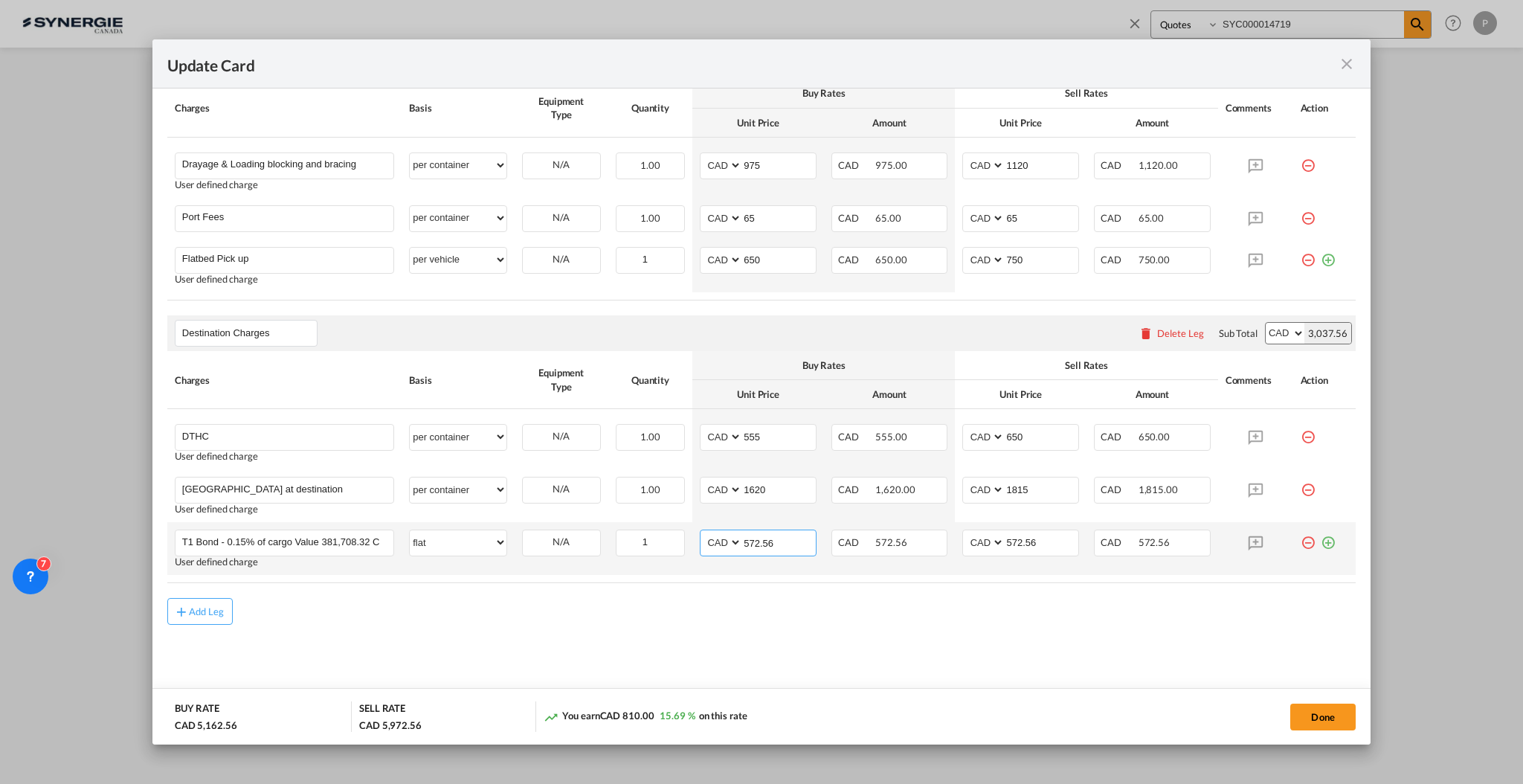
click at [742, 534] on input "572.56" at bounding box center [779, 541] width 73 height 22
type input "381.71"
click at [741, 613] on div "Add Leg" at bounding box center [761, 611] width 1188 height 27
click at [1335, 711] on button "Done" at bounding box center [1323, 717] width 65 height 27
type input "11 Oct 2025"
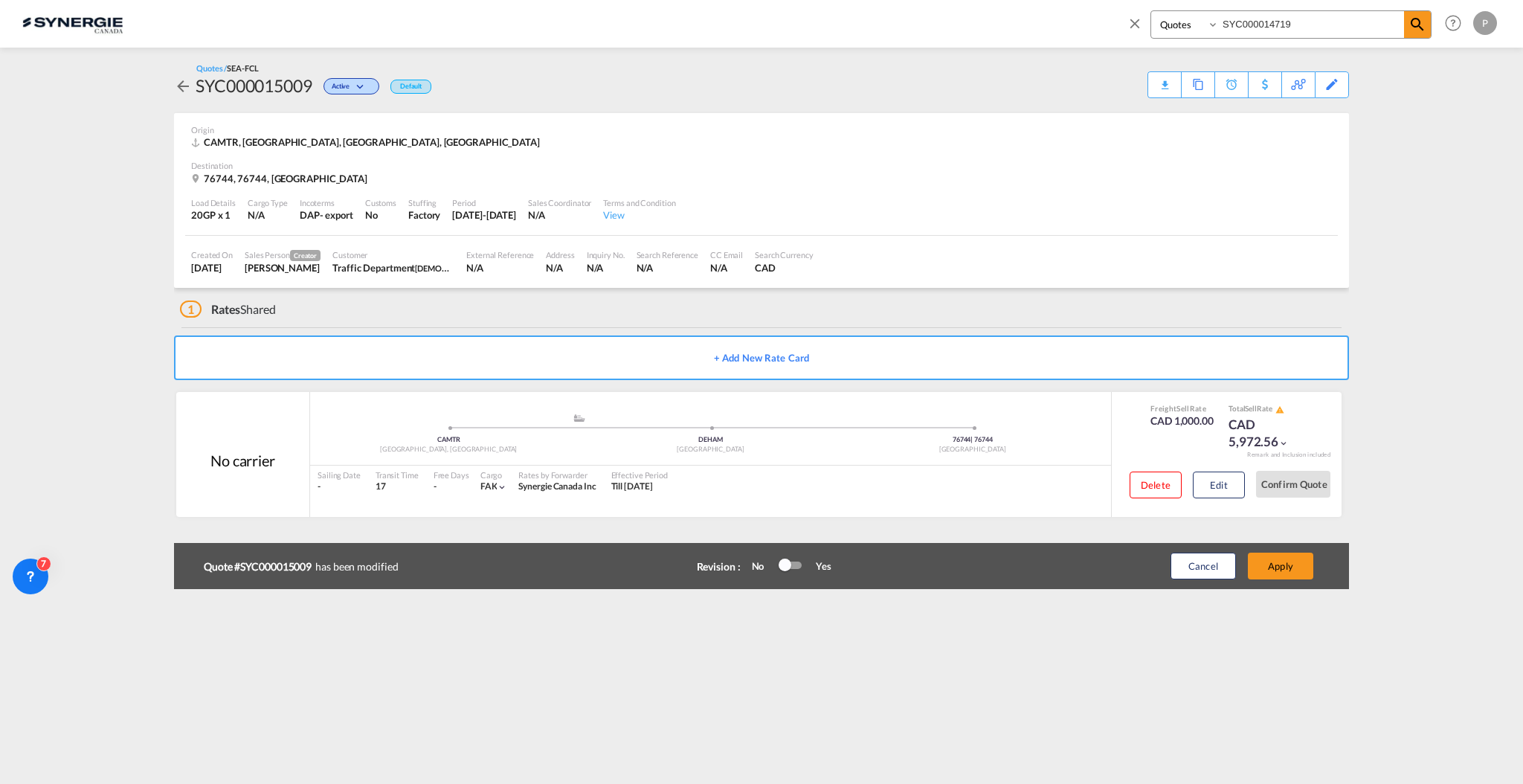
click at [792, 566] on div at bounding box center [790, 565] width 22 height 7
click at [1267, 566] on button "Apply" at bounding box center [1281, 566] width 65 height 27
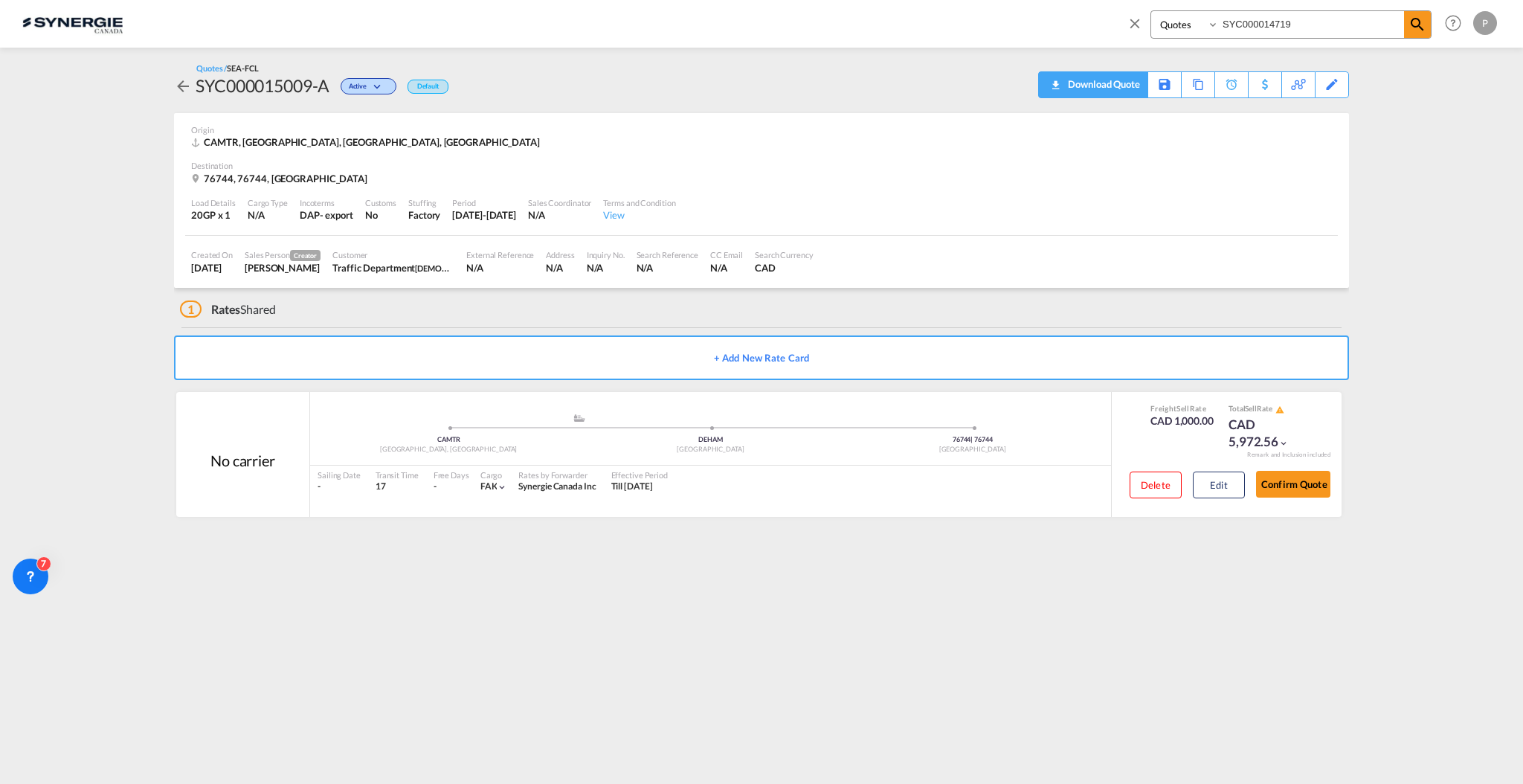
click at [1114, 78] on div "Download Quote" at bounding box center [1103, 84] width 76 height 24
click at [1281, 20] on input "SYC000014719" at bounding box center [1311, 24] width 185 height 26
paste input "876"
type input "SYC000014876"
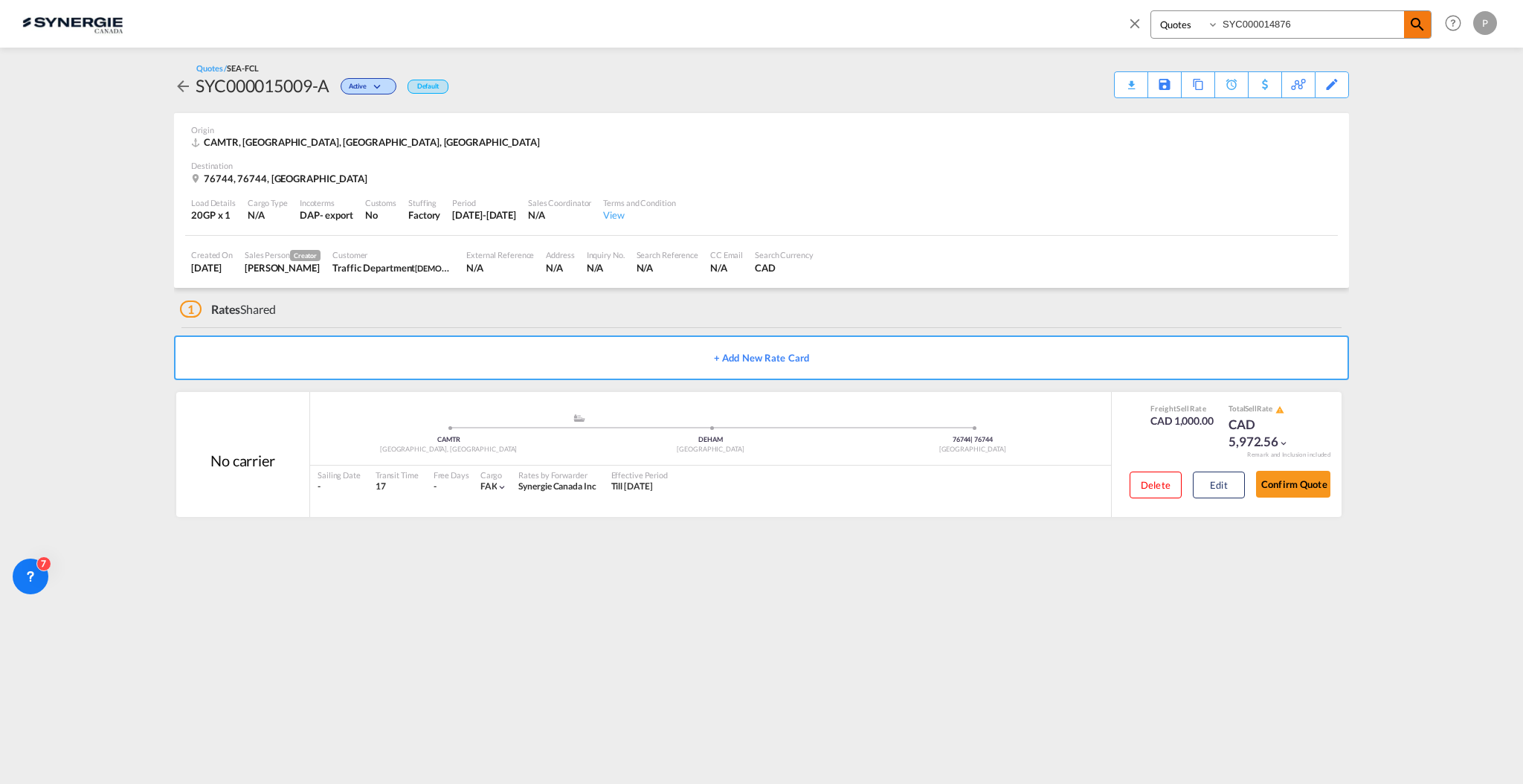
click at [1419, 19] on md-icon "icon-magnify" at bounding box center [1418, 25] width 18 height 18
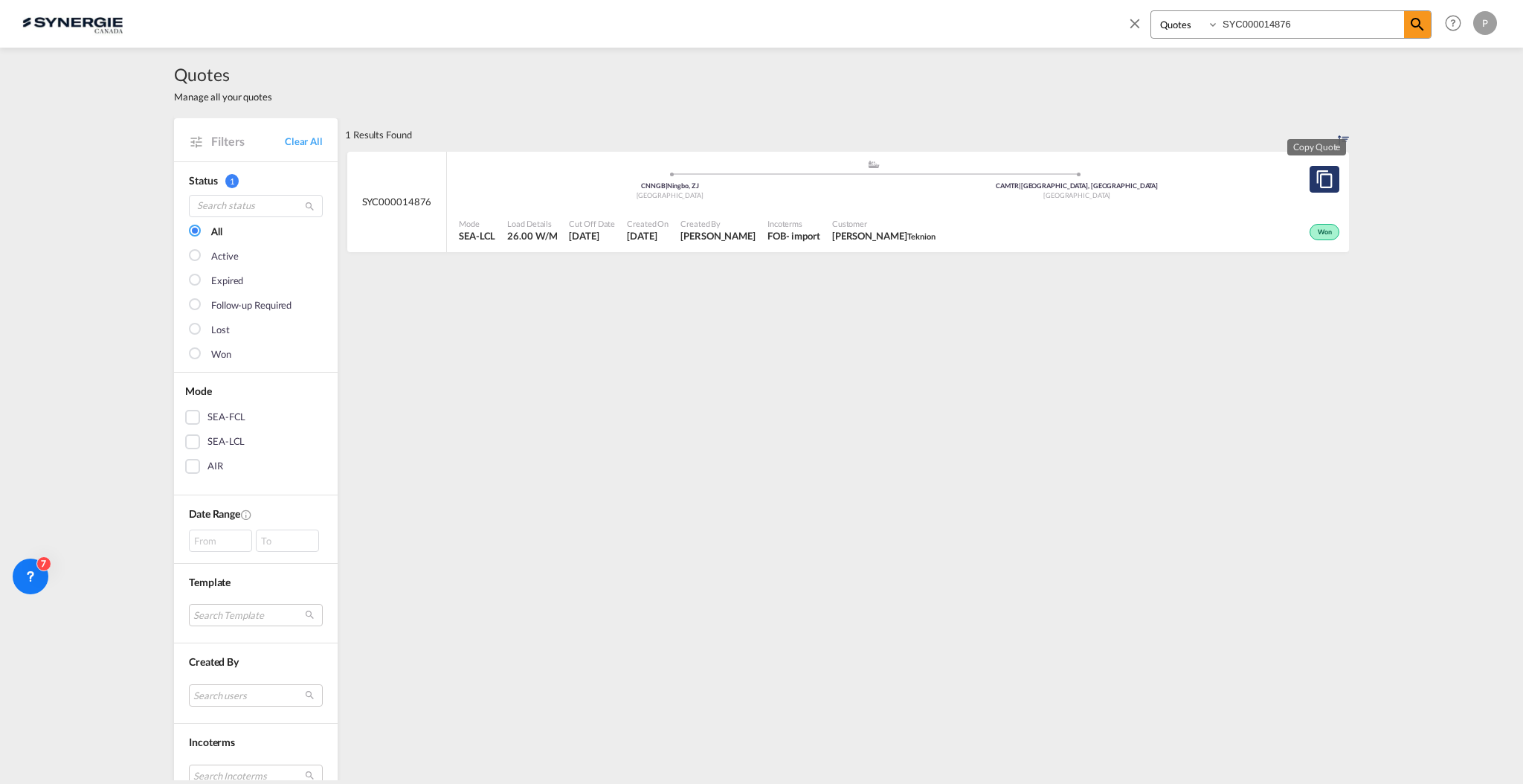
click at [1310, 186] on button "Copy Quote" at bounding box center [1325, 179] width 30 height 27
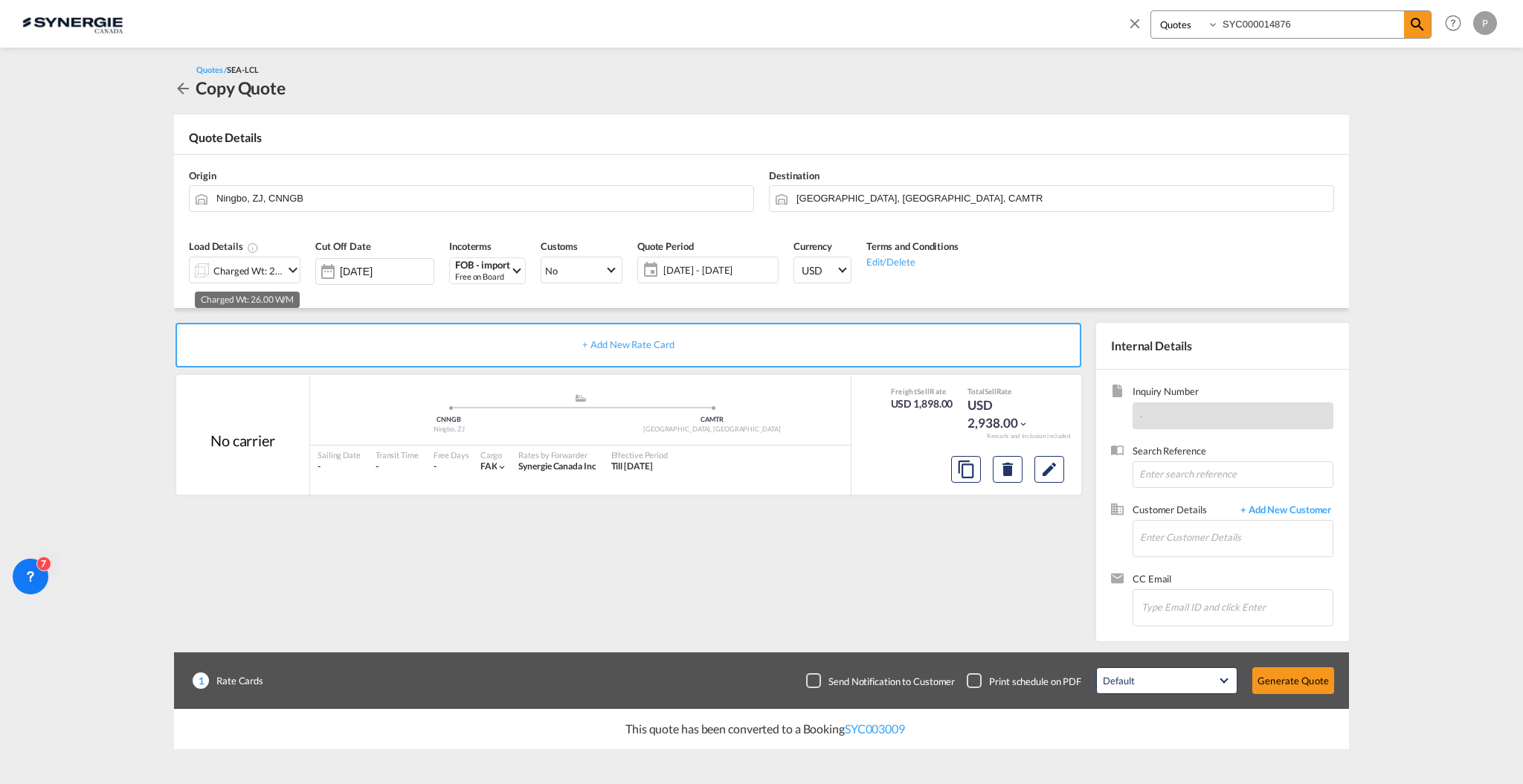
click at [260, 259] on div "Charged Wt: 26.00 W/M" at bounding box center [236, 270] width 94 height 26
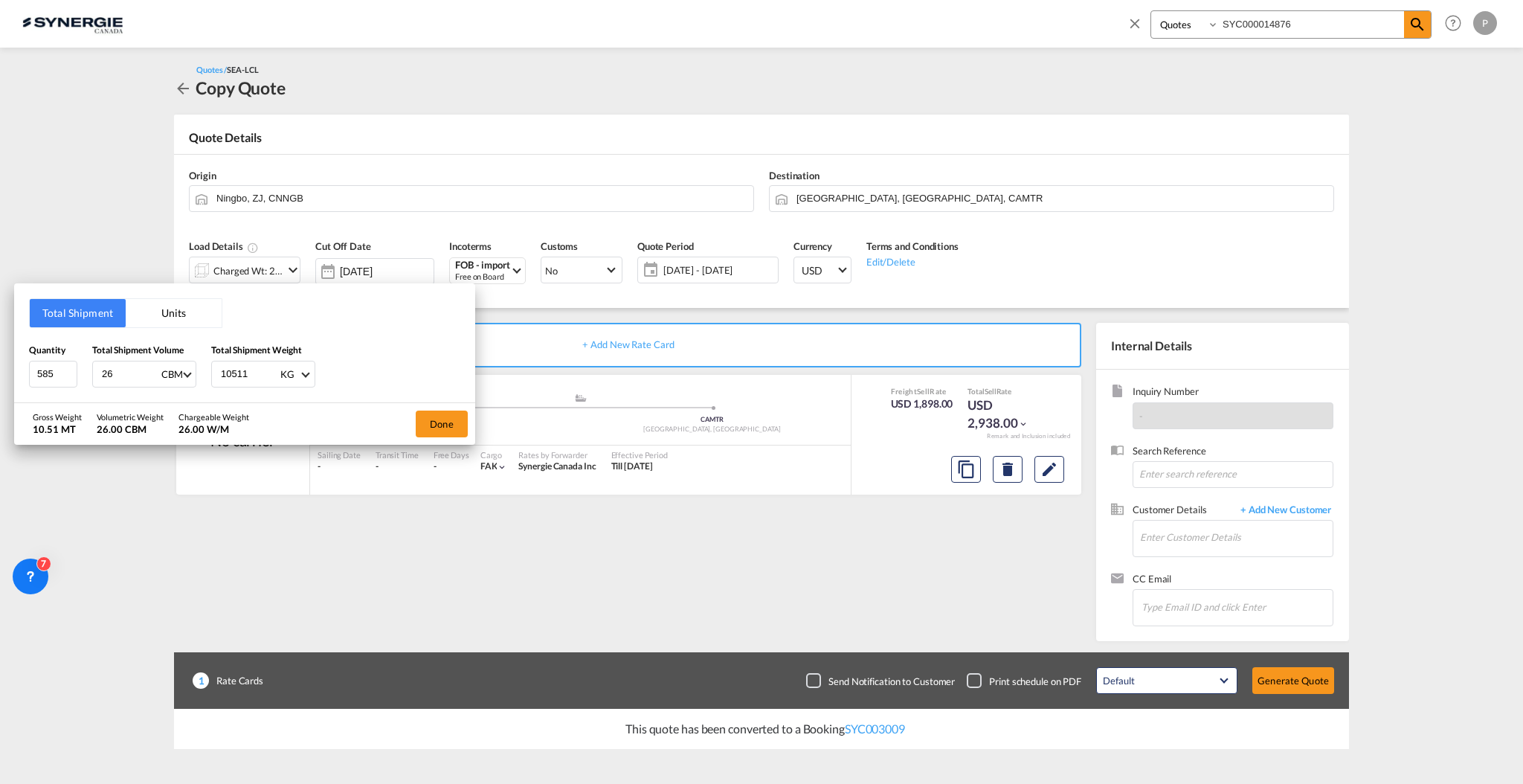
drag, startPoint x: 119, startPoint y: 371, endPoint x: 102, endPoint y: 367, distance: 17.5
click at [102, 367] on input "26" at bounding box center [129, 374] width 59 height 26
click at [125, 373] on input "26" at bounding box center [129, 374] width 59 height 26
drag, startPoint x: 123, startPoint y: 381, endPoint x: 104, endPoint y: 380, distance: 19.0
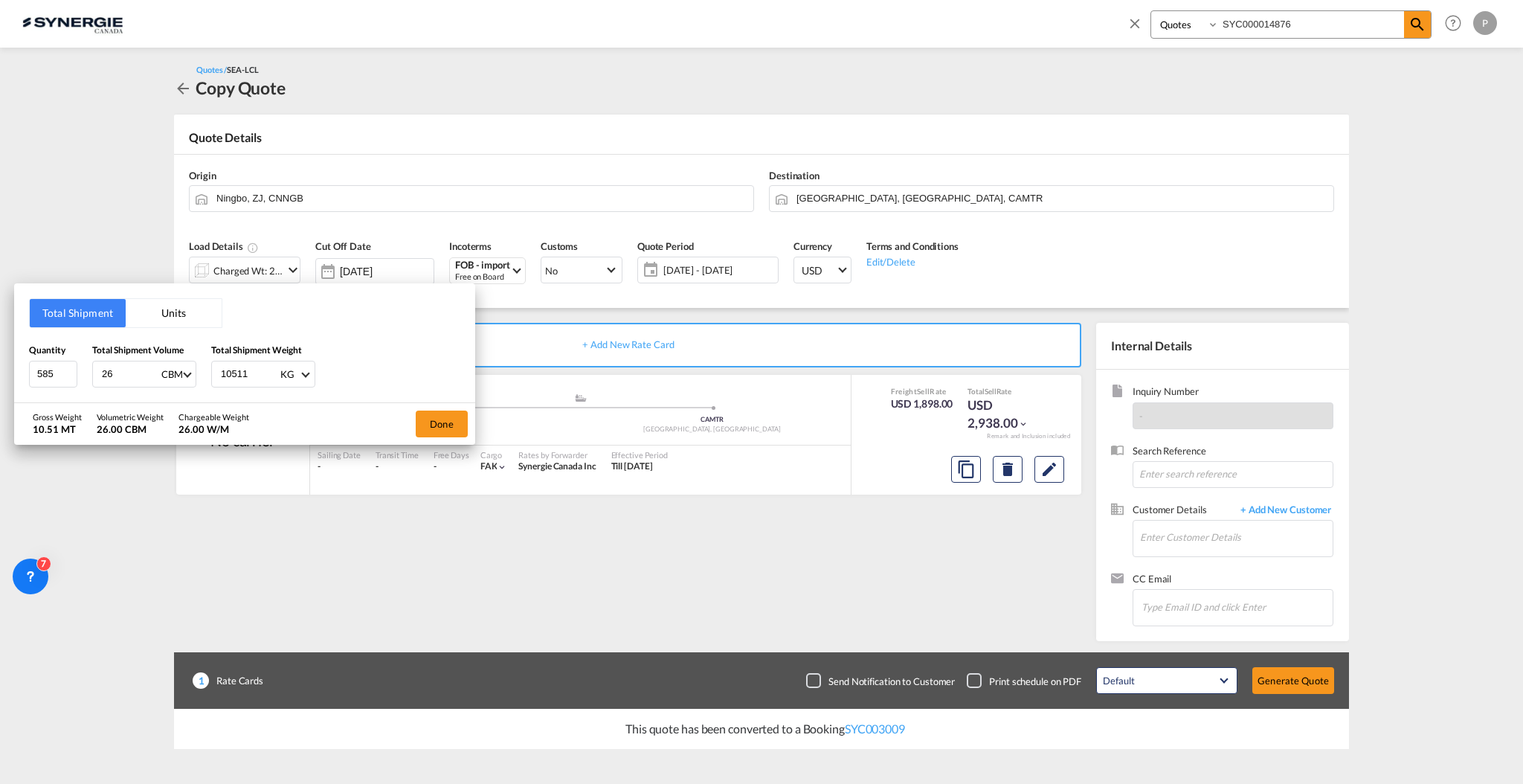
click at [104, 380] on input "26" at bounding box center [129, 374] width 59 height 26
type input "33"
click at [50, 381] on input "585" at bounding box center [53, 374] width 49 height 27
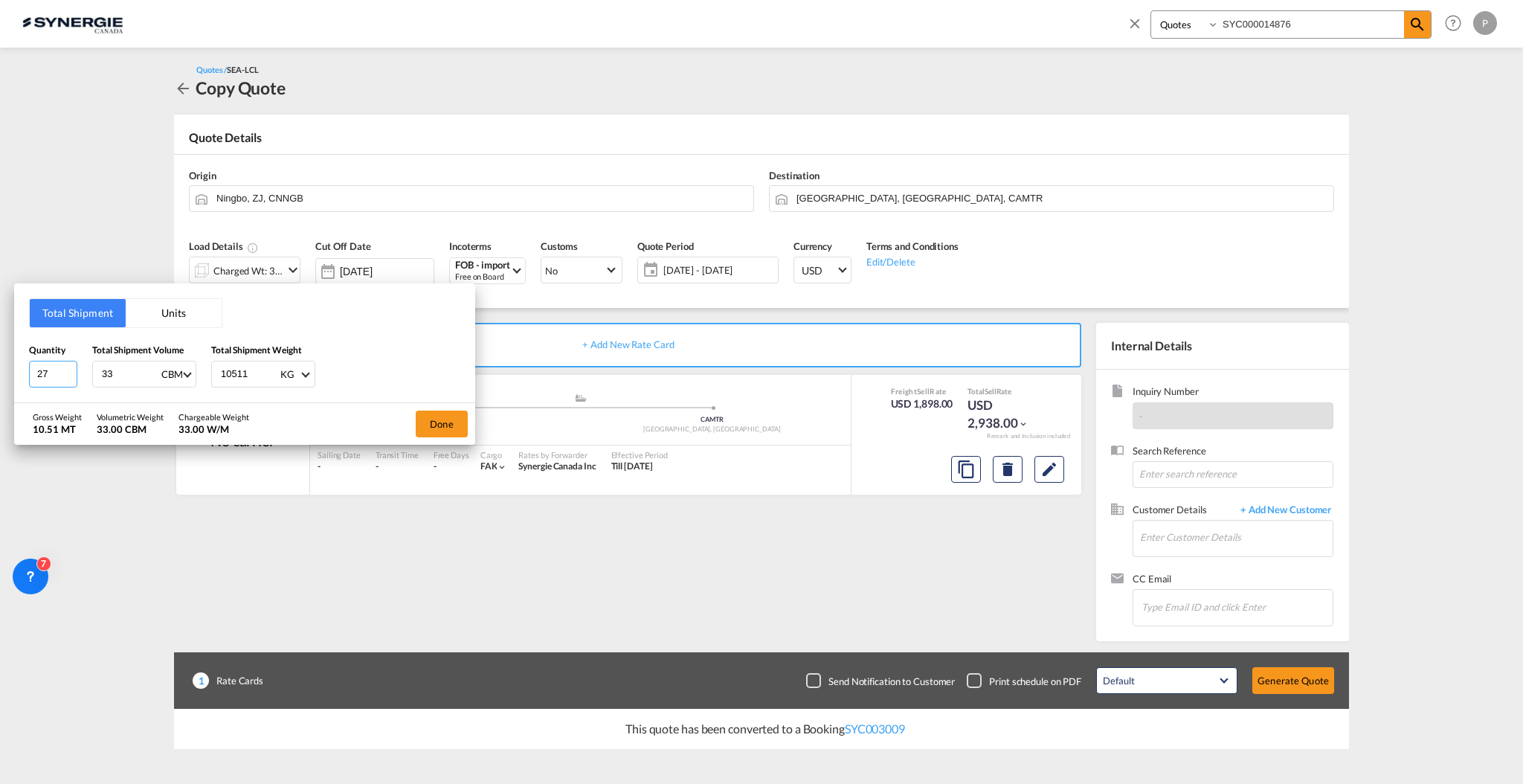
type input "27"
drag, startPoint x: 249, startPoint y: 372, endPoint x: 227, endPoint y: 368, distance: 22.4
click at [227, 368] on input "10511" at bounding box center [249, 374] width 59 height 26
type input "13400"
click at [432, 422] on button "Done" at bounding box center [442, 424] width 52 height 27
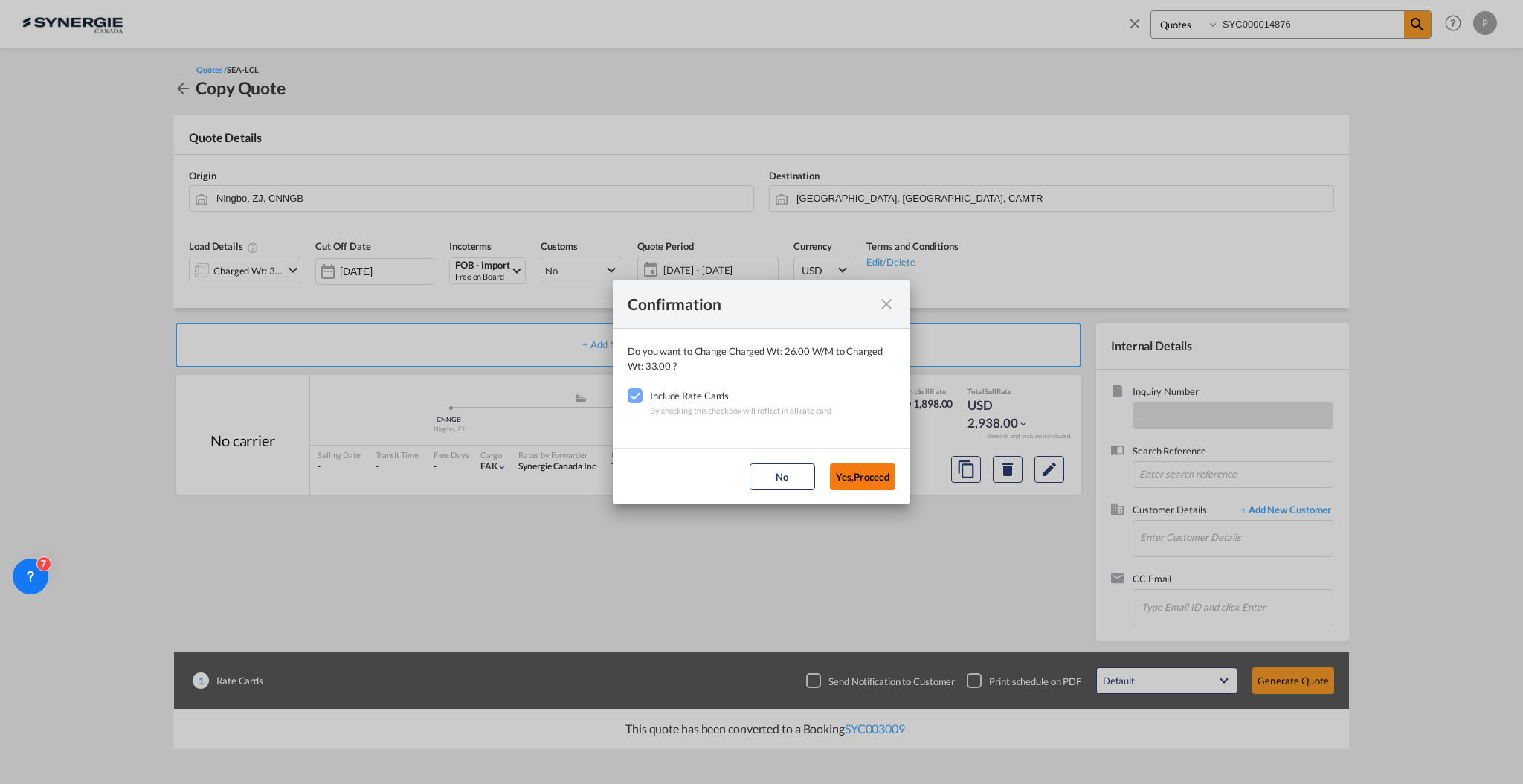
click at [866, 475] on button "Yes,Proceed" at bounding box center [863, 477] width 65 height 27
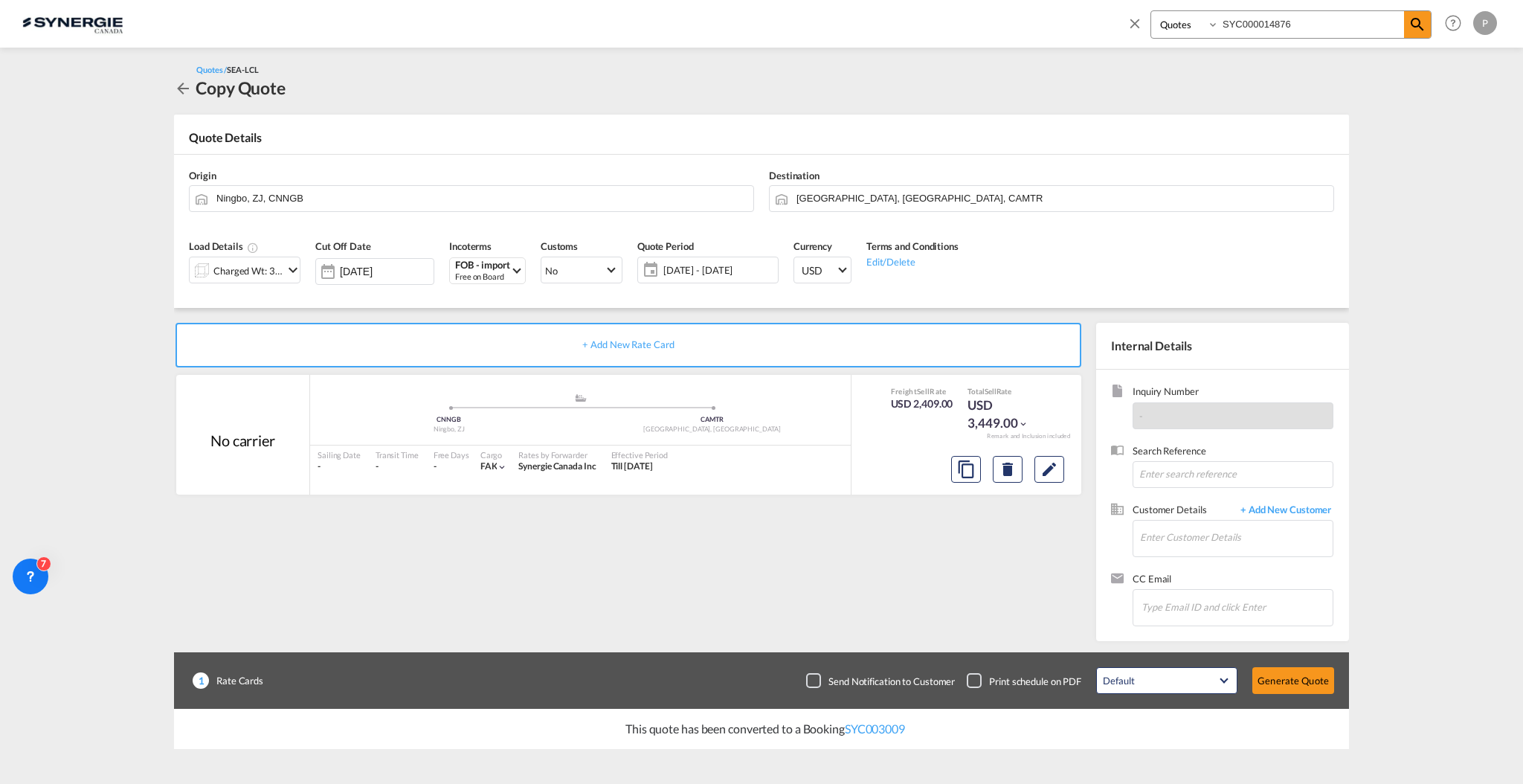
click at [675, 280] on span "18 Sep - 18 Oct 2025" at bounding box center [719, 270] width 119 height 21
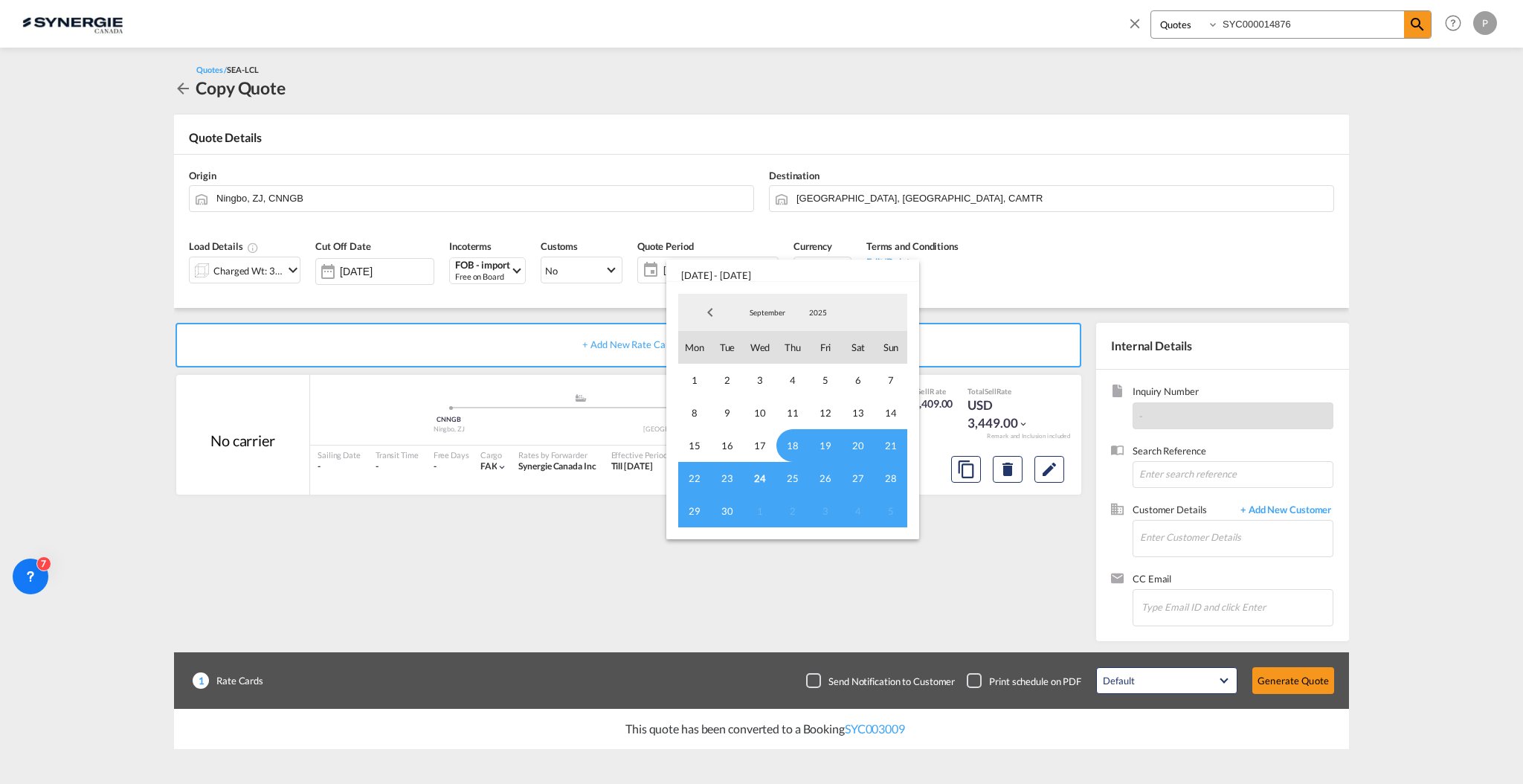
click at [787, 445] on span "18" at bounding box center [793, 445] width 33 height 33
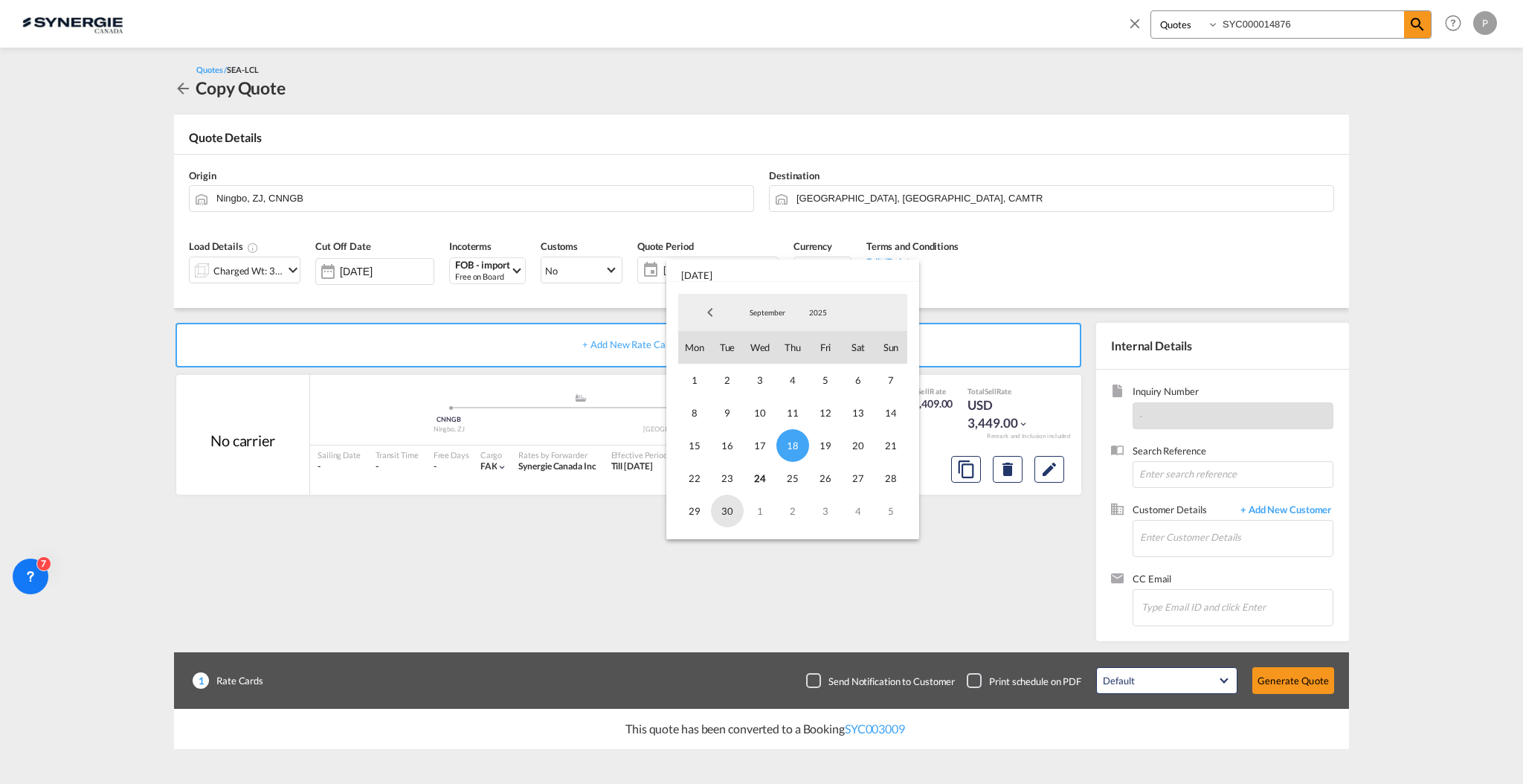
click at [732, 511] on span "30" at bounding box center [727, 511] width 33 height 33
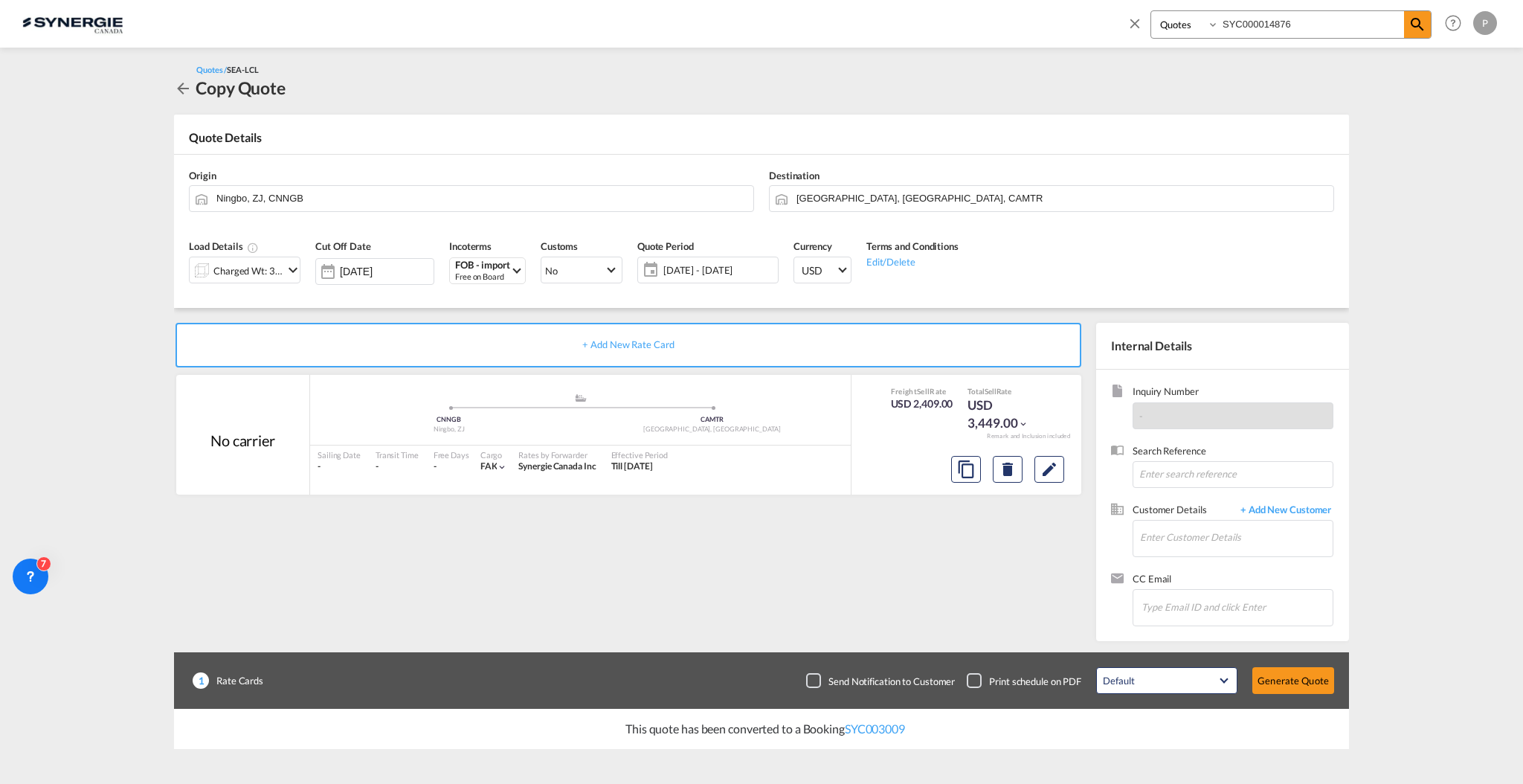
click at [727, 273] on span "18 - 30 Sep 2025" at bounding box center [719, 270] width 111 height 13
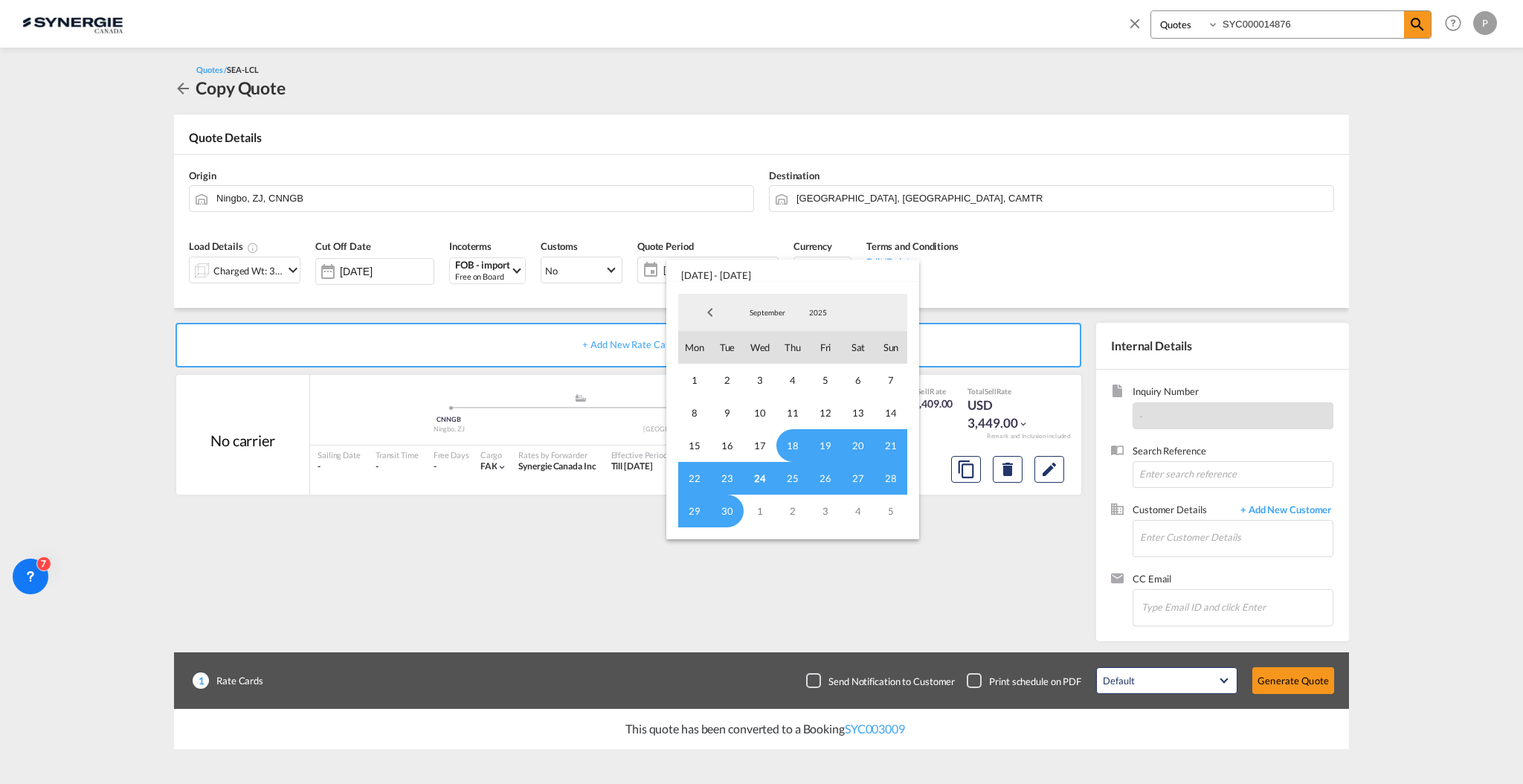
click at [766, 479] on span "24" at bounding box center [760, 478] width 33 height 33
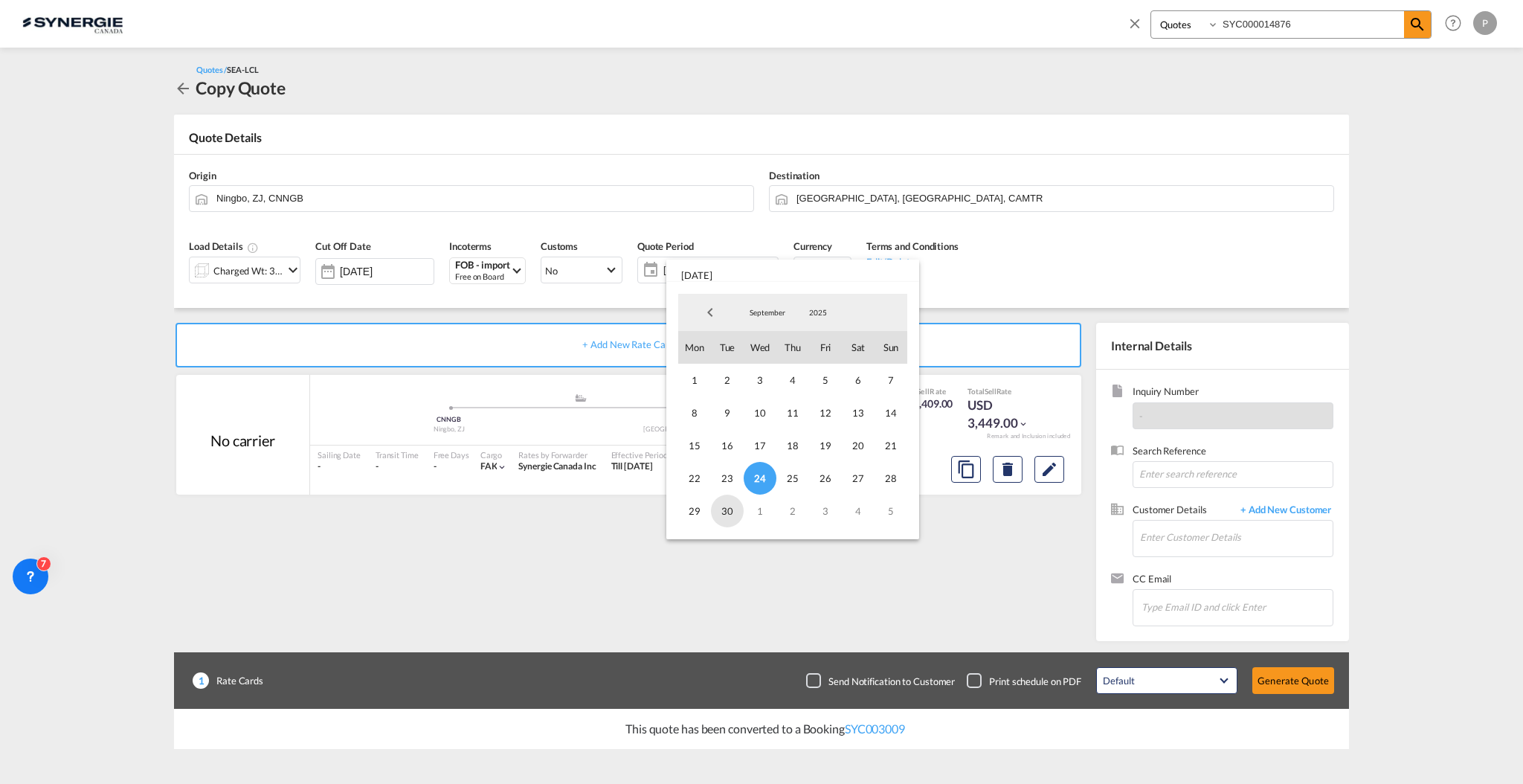
click at [728, 523] on span "30" at bounding box center [727, 511] width 33 height 33
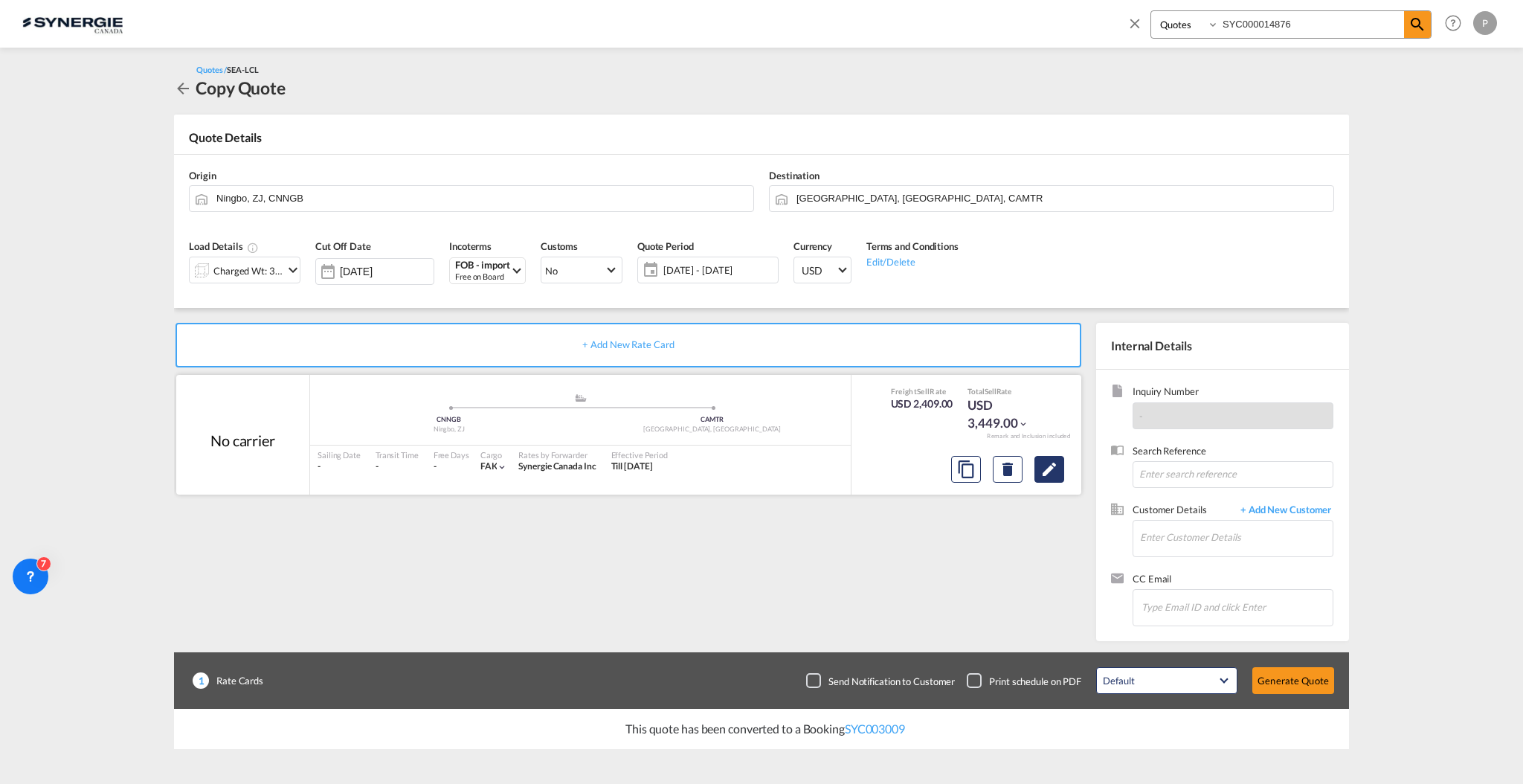
click at [1042, 472] on md-icon "Edit" at bounding box center [1050, 469] width 18 height 18
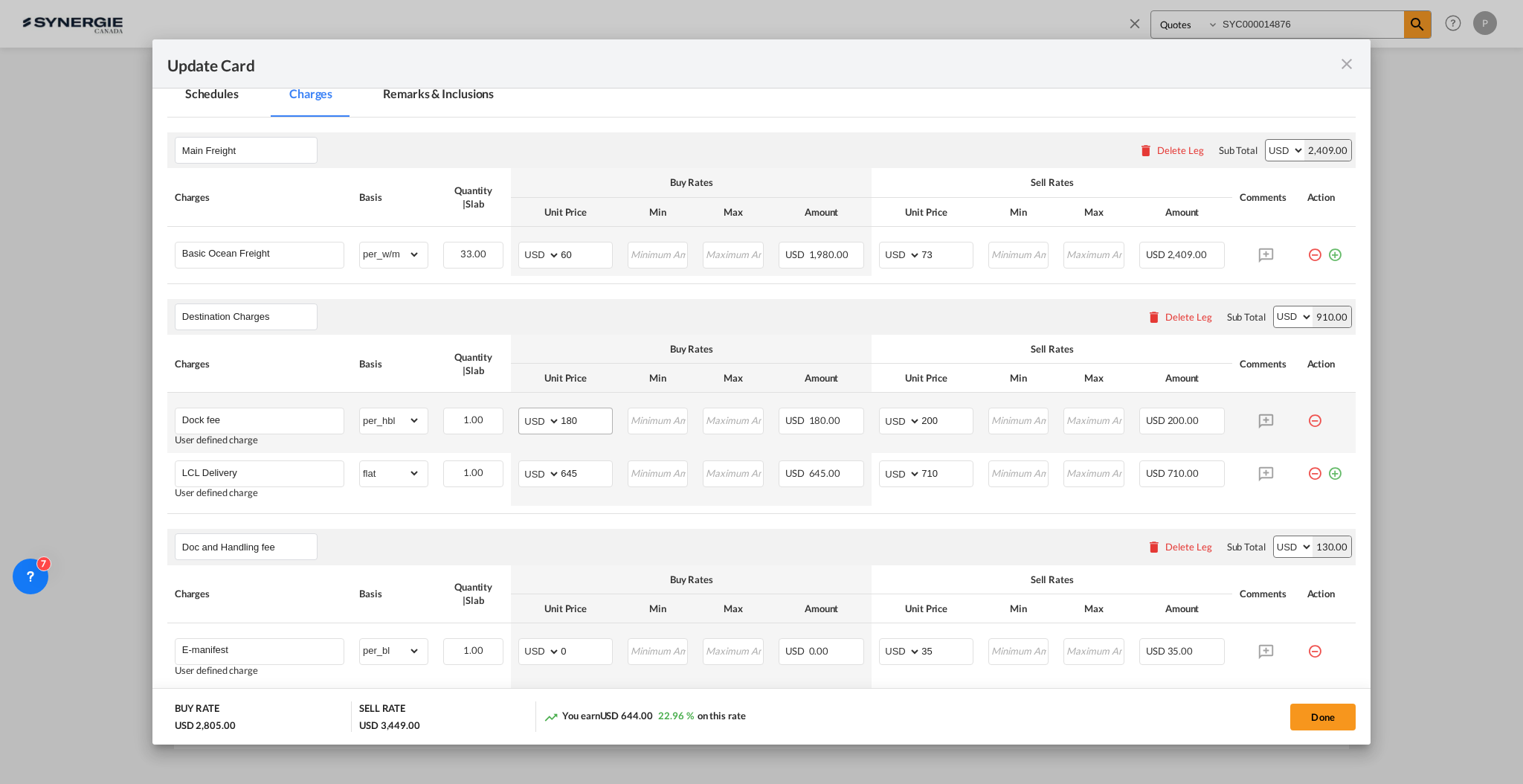
scroll to position [297, 0]
click at [938, 413] on input "200" at bounding box center [947, 415] width 51 height 22
type input "255"
click at [580, 411] on input "180" at bounding box center [587, 415] width 51 height 22
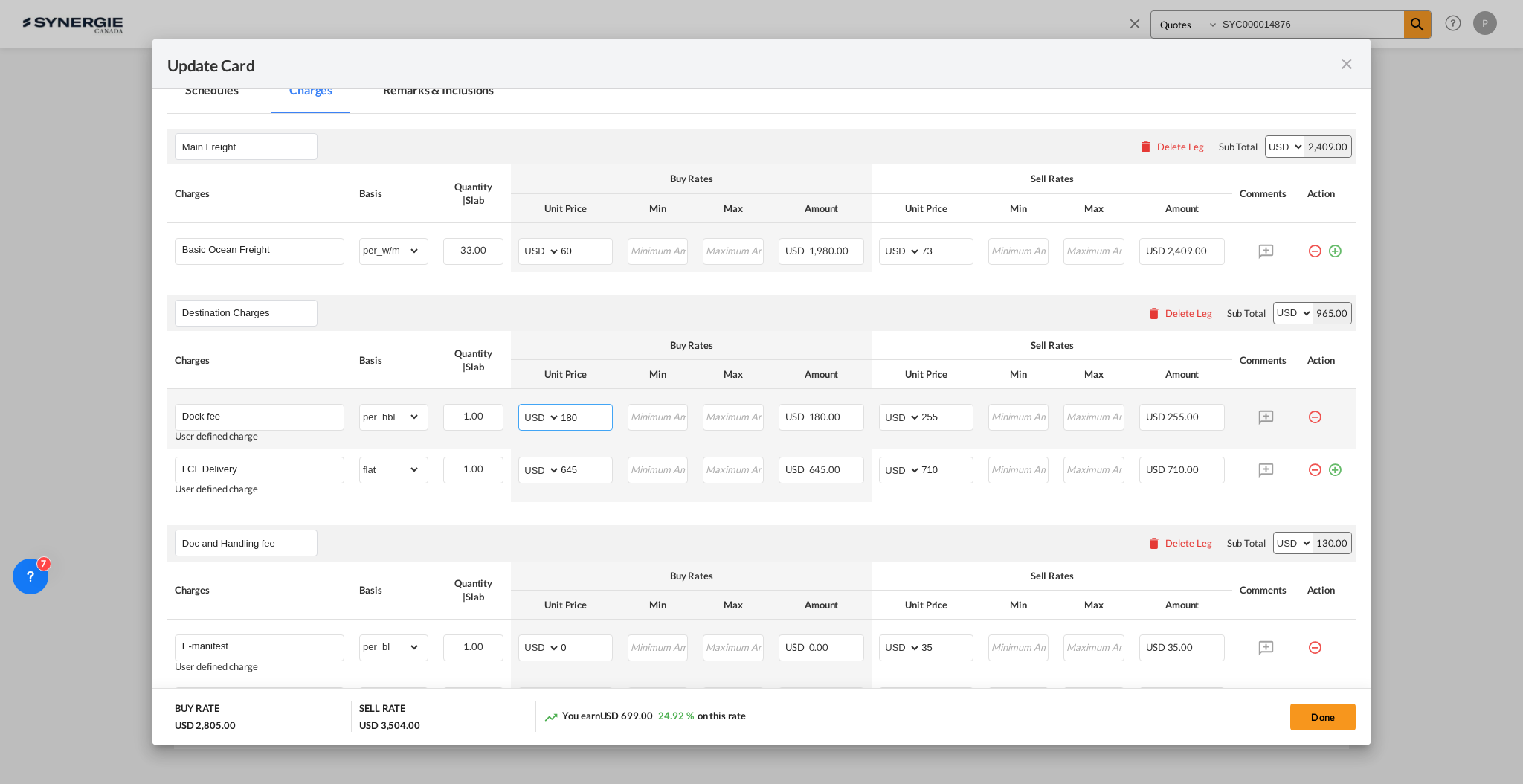
click at [580, 411] on input "180" at bounding box center [587, 415] width 51 height 22
type input "200"
click at [586, 356] on th "Buy Rates" at bounding box center [691, 345] width 361 height 29
click at [1338, 71] on md-icon "icon-close fg-AAA8AD m-0 pointer" at bounding box center [1347, 64] width 18 height 18
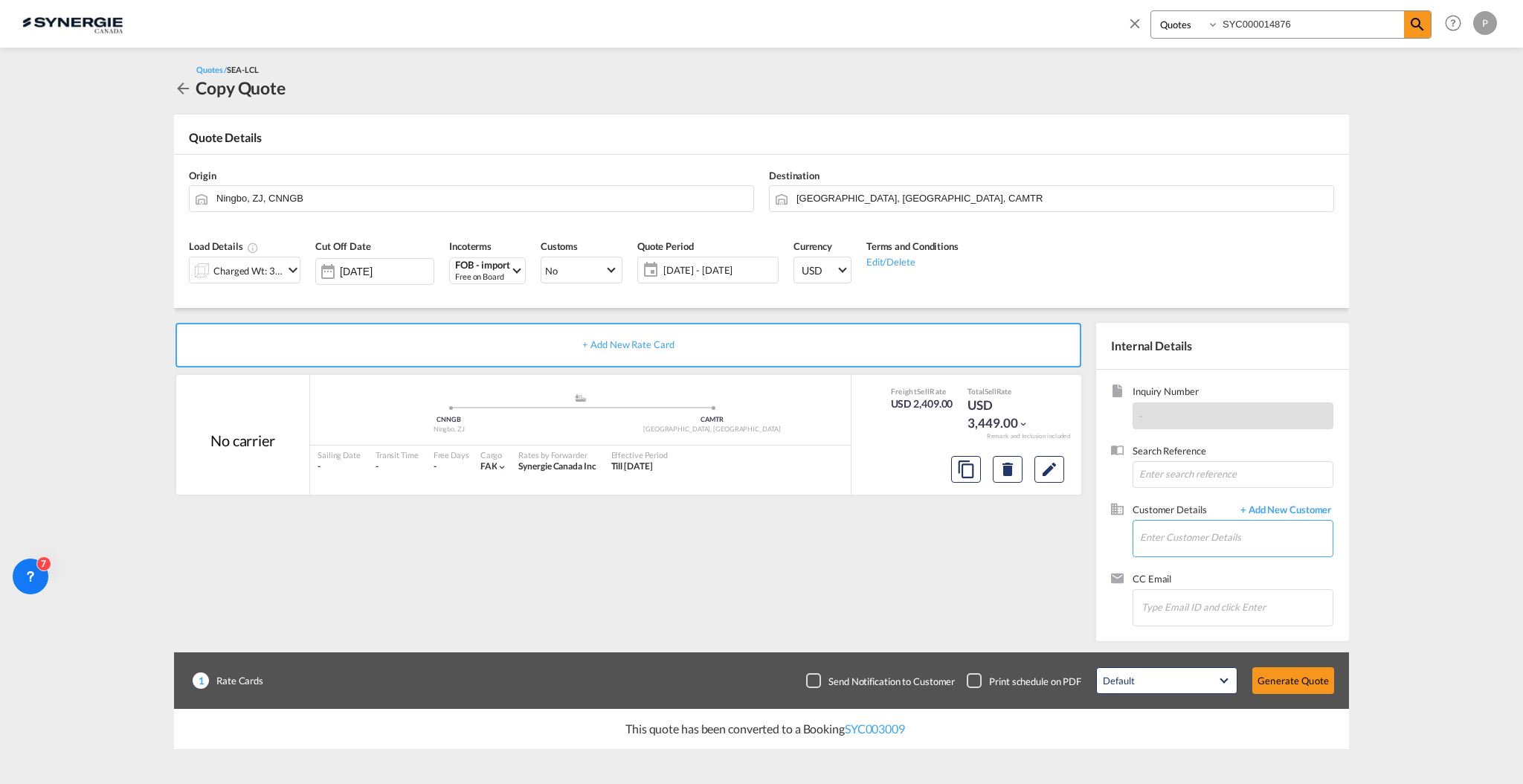
click at [1169, 549] on input "Enter Customer Details" at bounding box center [1237, 537] width 193 height 34
click at [1037, 470] on button "Edit" at bounding box center [1050, 469] width 30 height 27
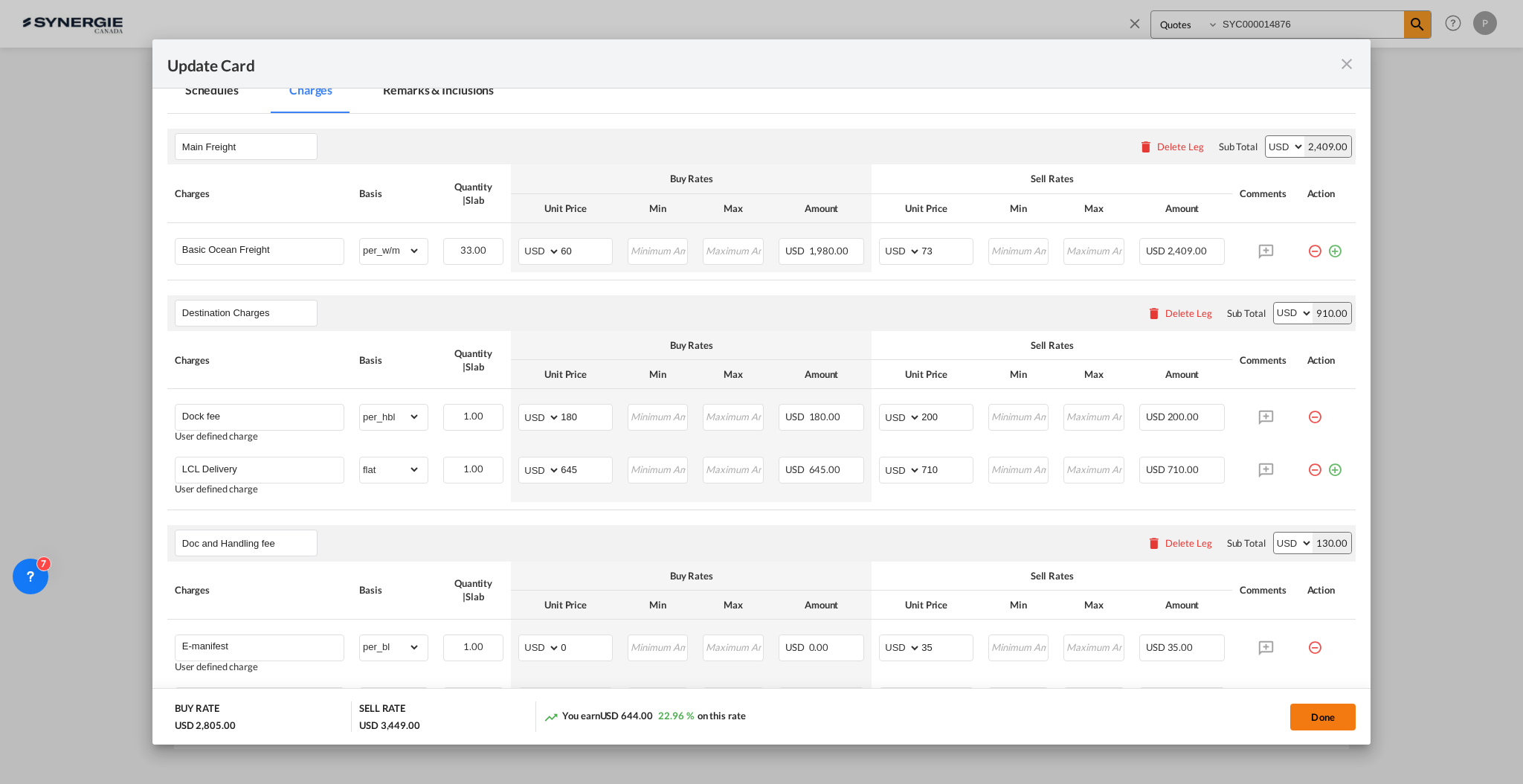
click at [1327, 720] on button "Done" at bounding box center [1323, 717] width 65 height 27
type input "17 Oct 2025"
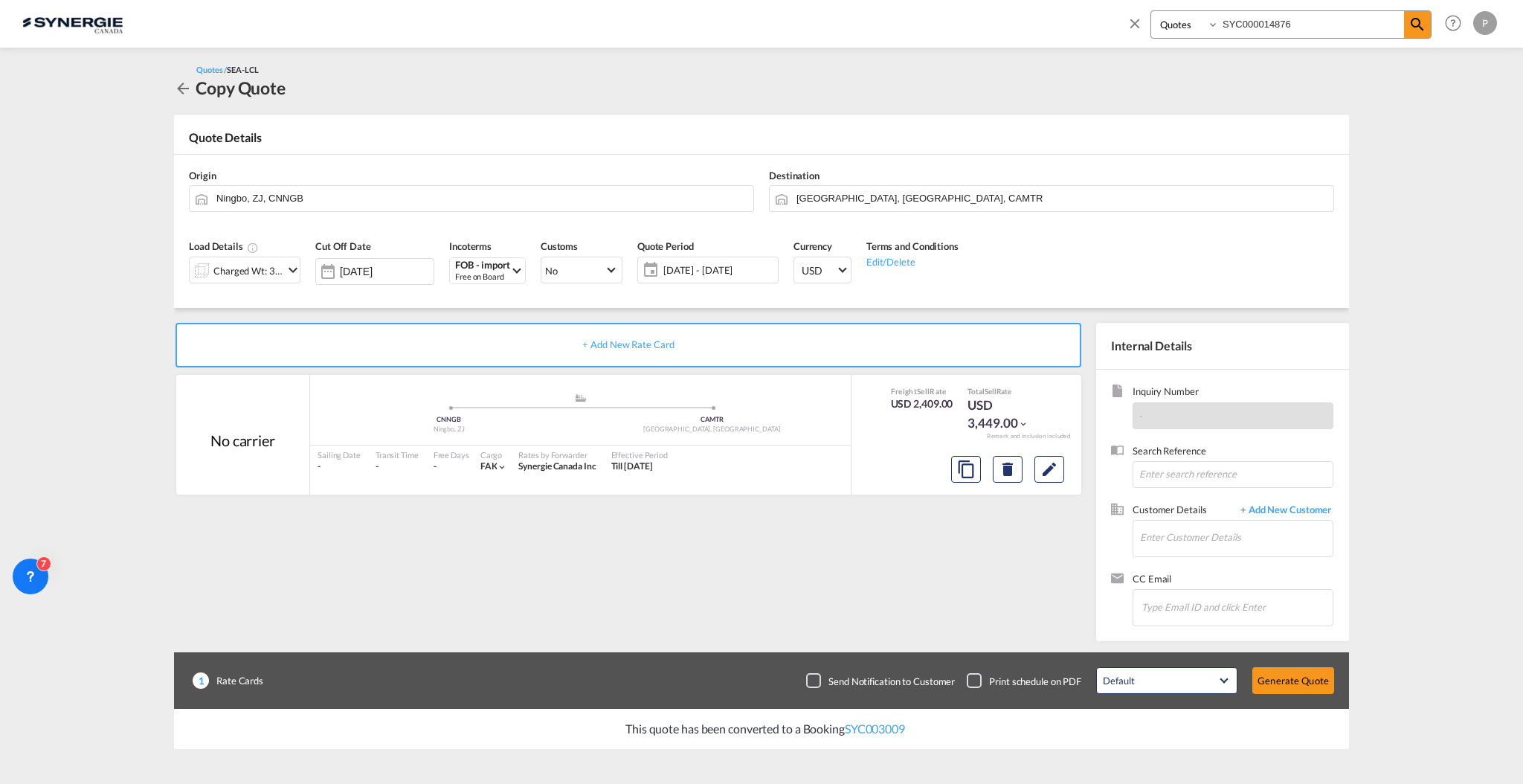
click at [1136, 23] on md-icon "icon-close" at bounding box center [1135, 23] width 16 height 16
click at [408, 20] on link "Quotes" at bounding box center [388, 23] width 54 height 49
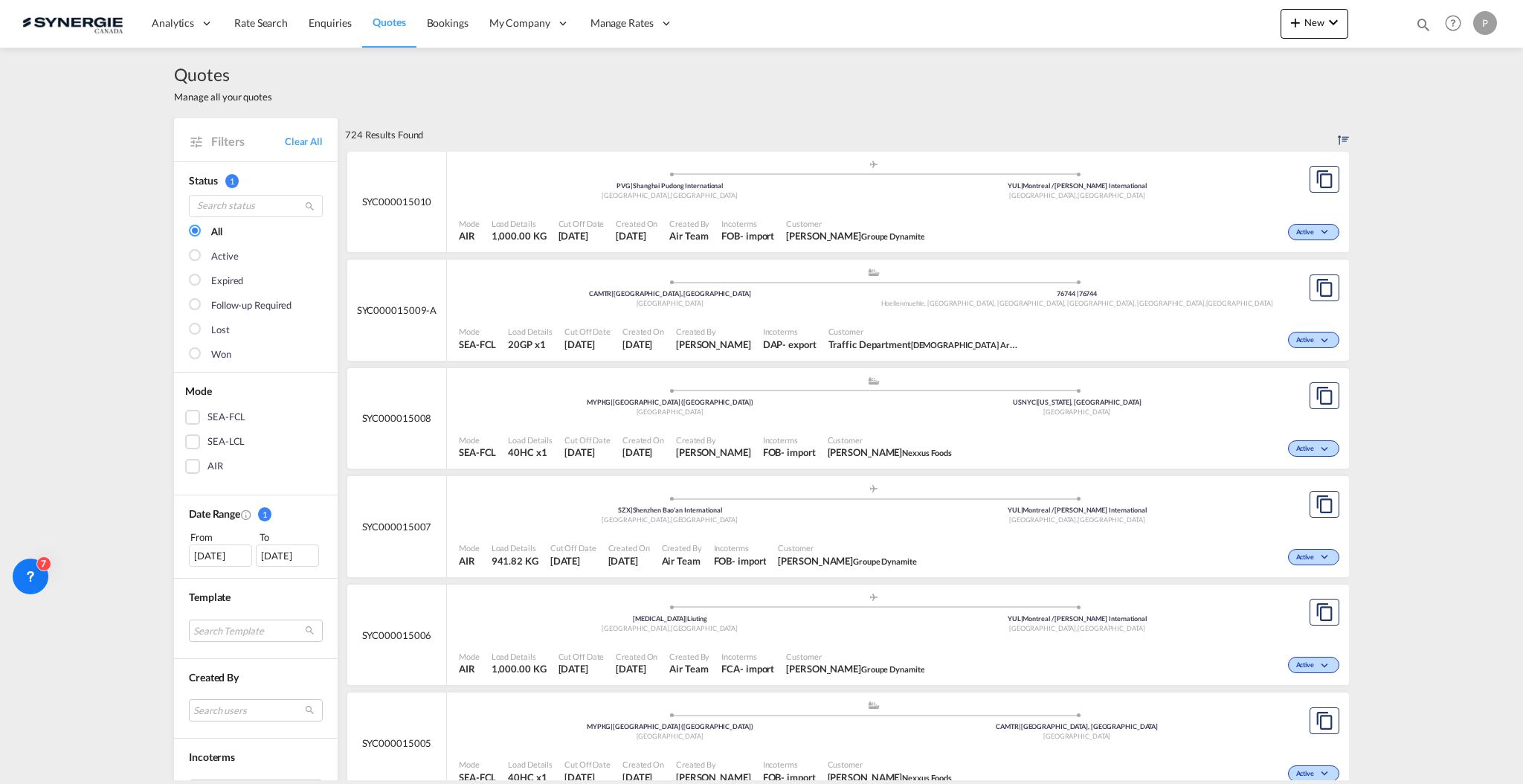
scroll to position [396, 0]
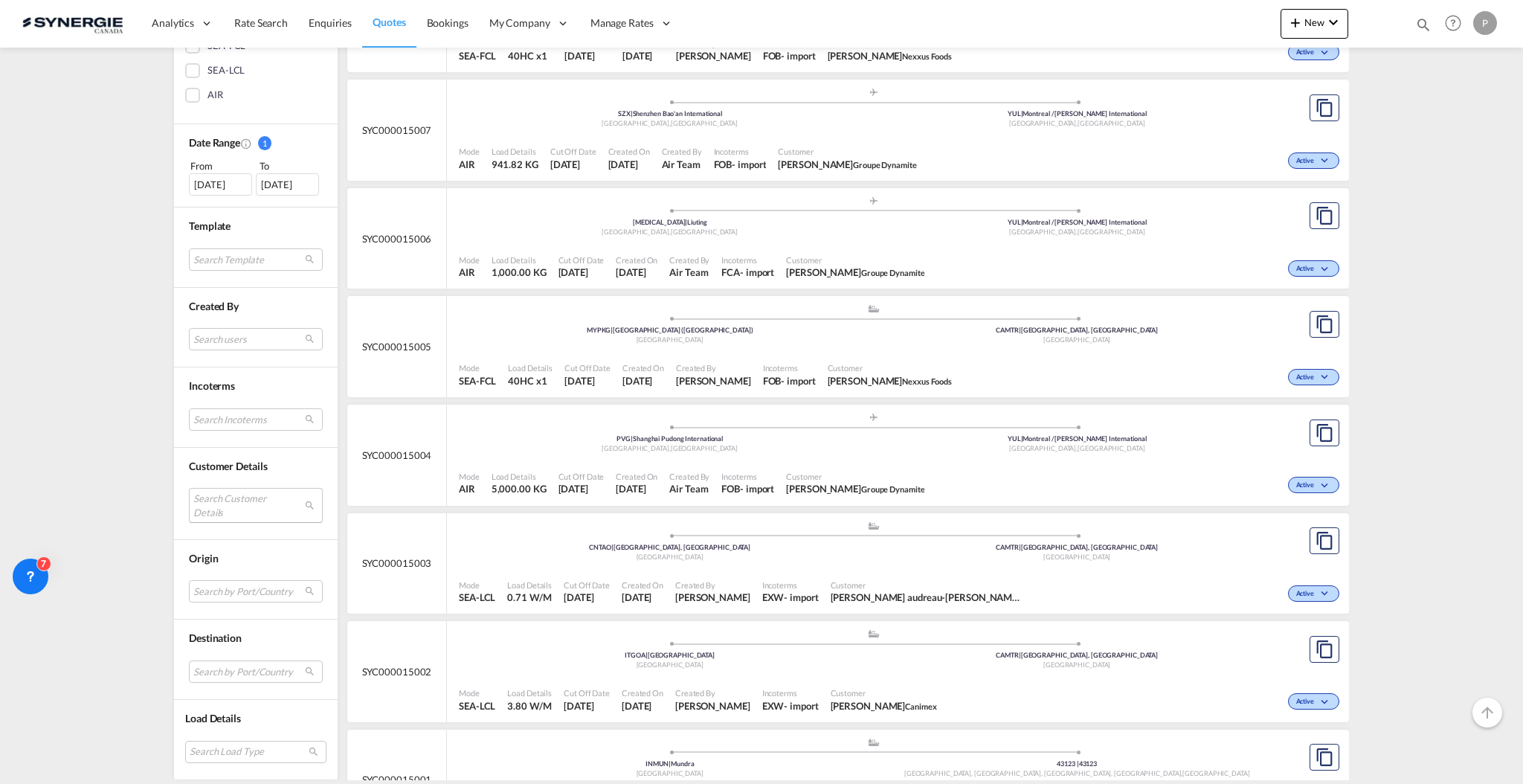
click at [258, 501] on md-select "Search Customer Details user name user murat Avci murat.avci@lit.de | l.i.t. ai…" at bounding box center [255, 504] width 134 height 35
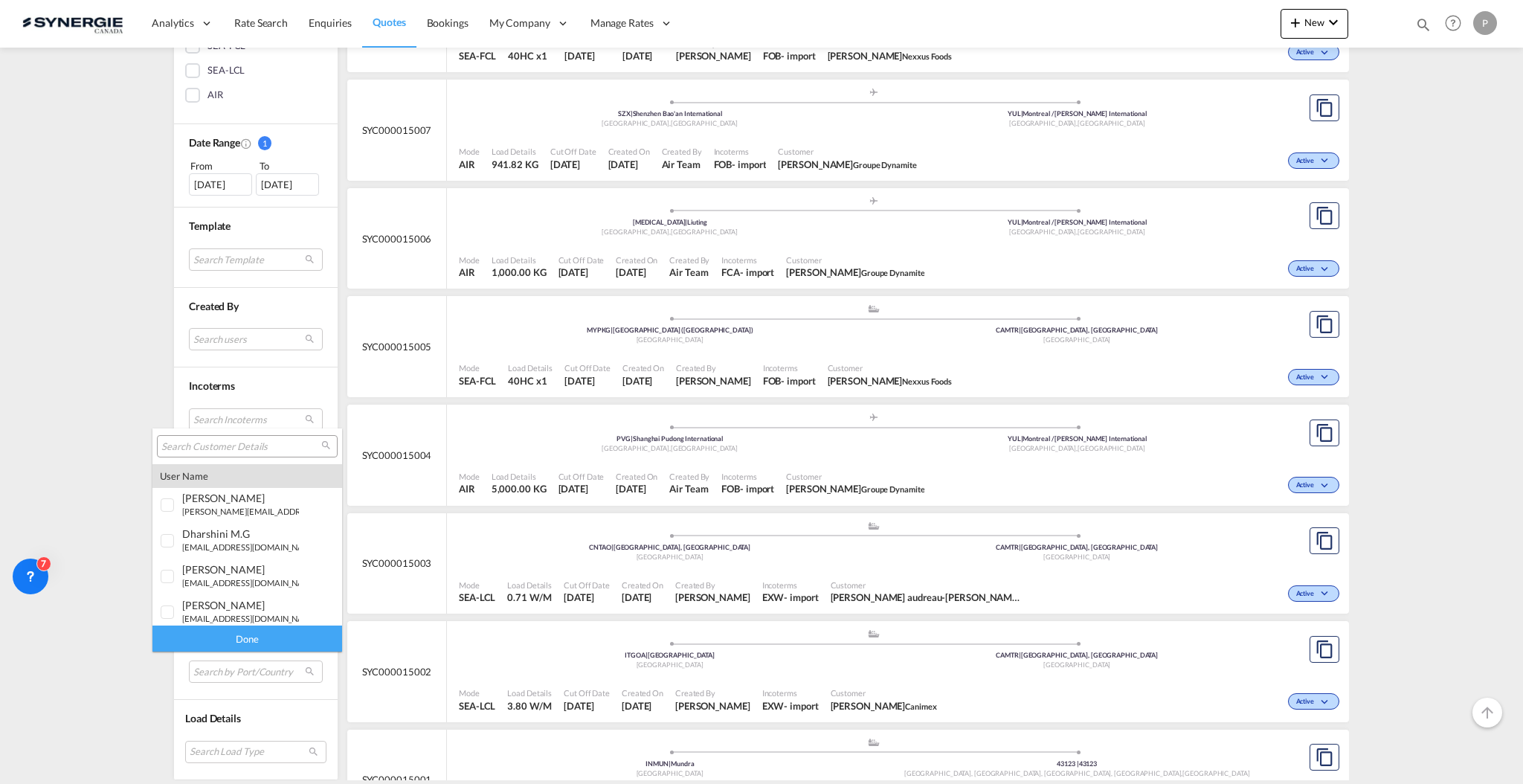
click at [235, 458] on md-select-header at bounding box center [247, 446] width 189 height 35
click at [239, 445] on input "search" at bounding box center [241, 447] width 160 height 13
type input "prestige"
click at [255, 500] on div "noémie Sirois" at bounding box center [241, 498] width 117 height 12
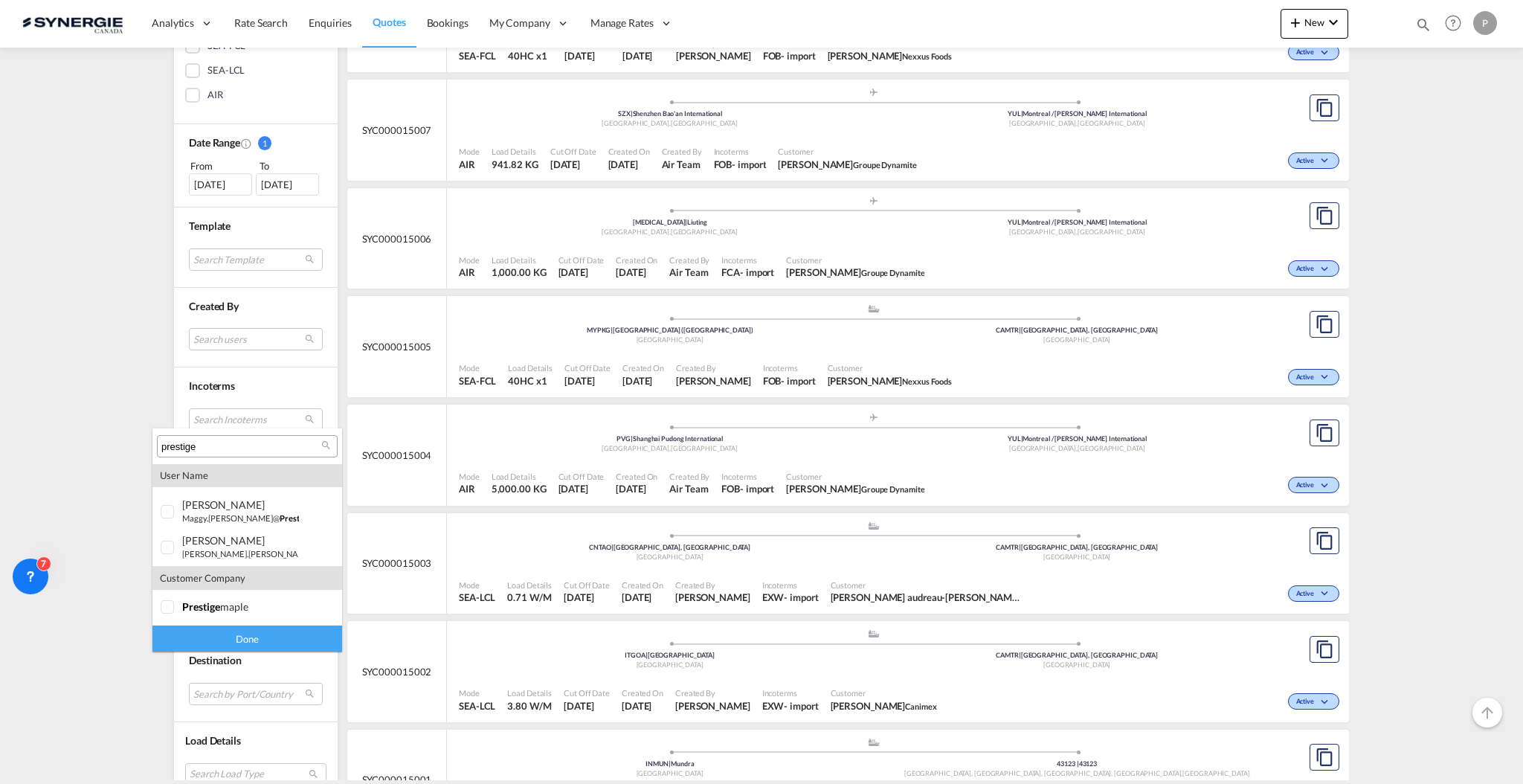
click at [227, 631] on div "Done" at bounding box center [247, 638] width 189 height 26
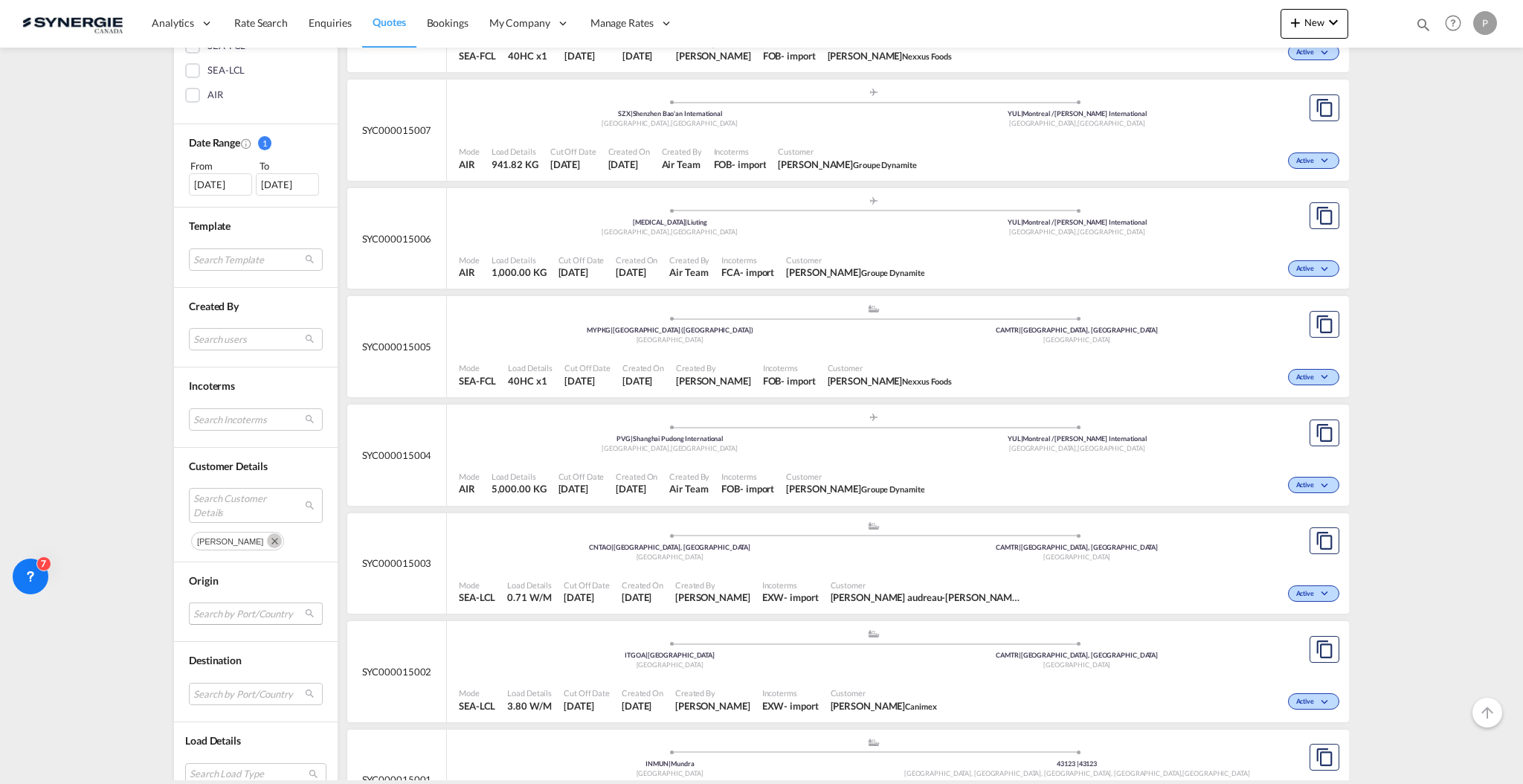
click at [228, 604] on div "Search by Port/Country JPNIC nichinan japan AEAMF mussafah united arab emirates…" at bounding box center [255, 616] width 134 height 27
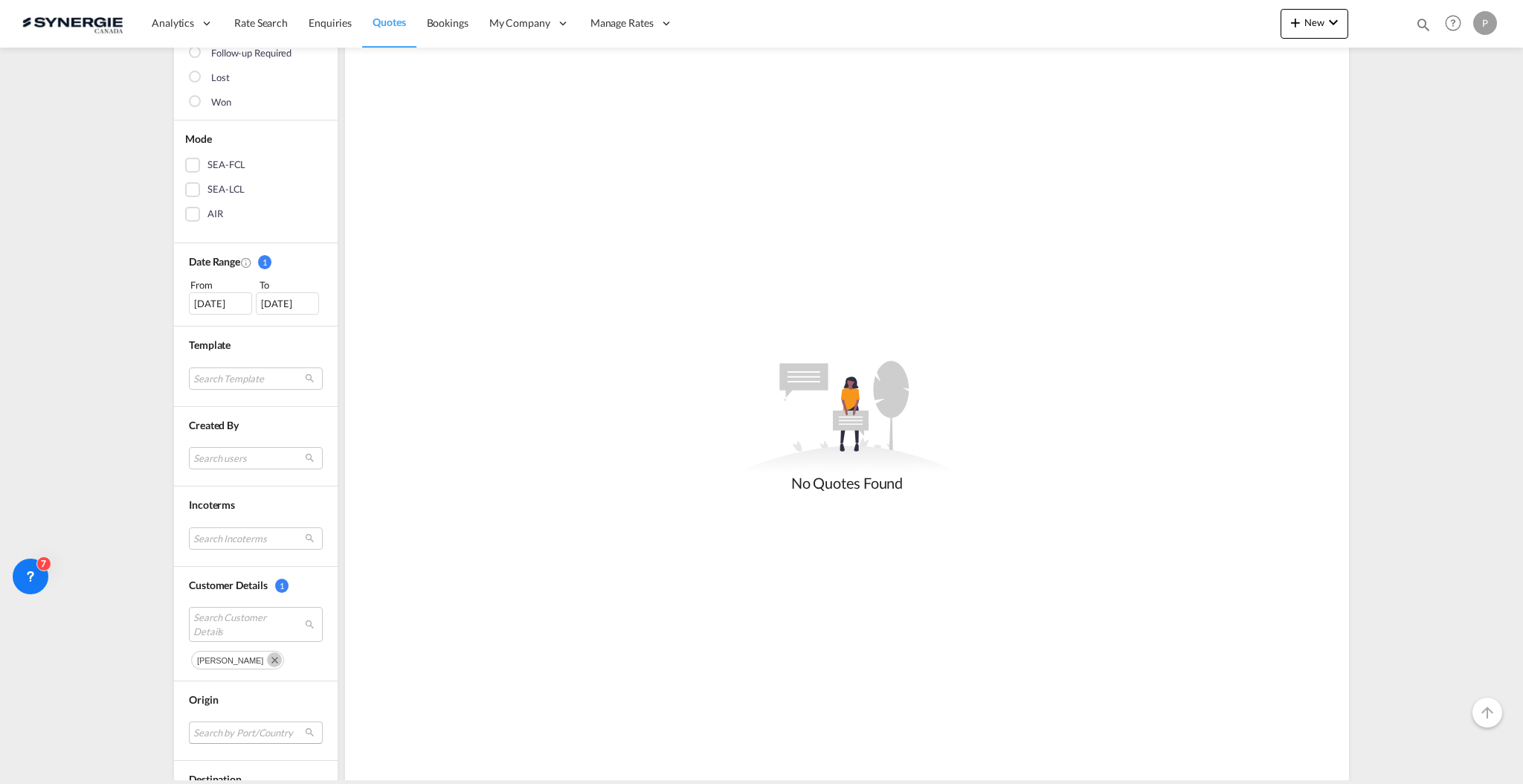
scroll to position [394, 0]
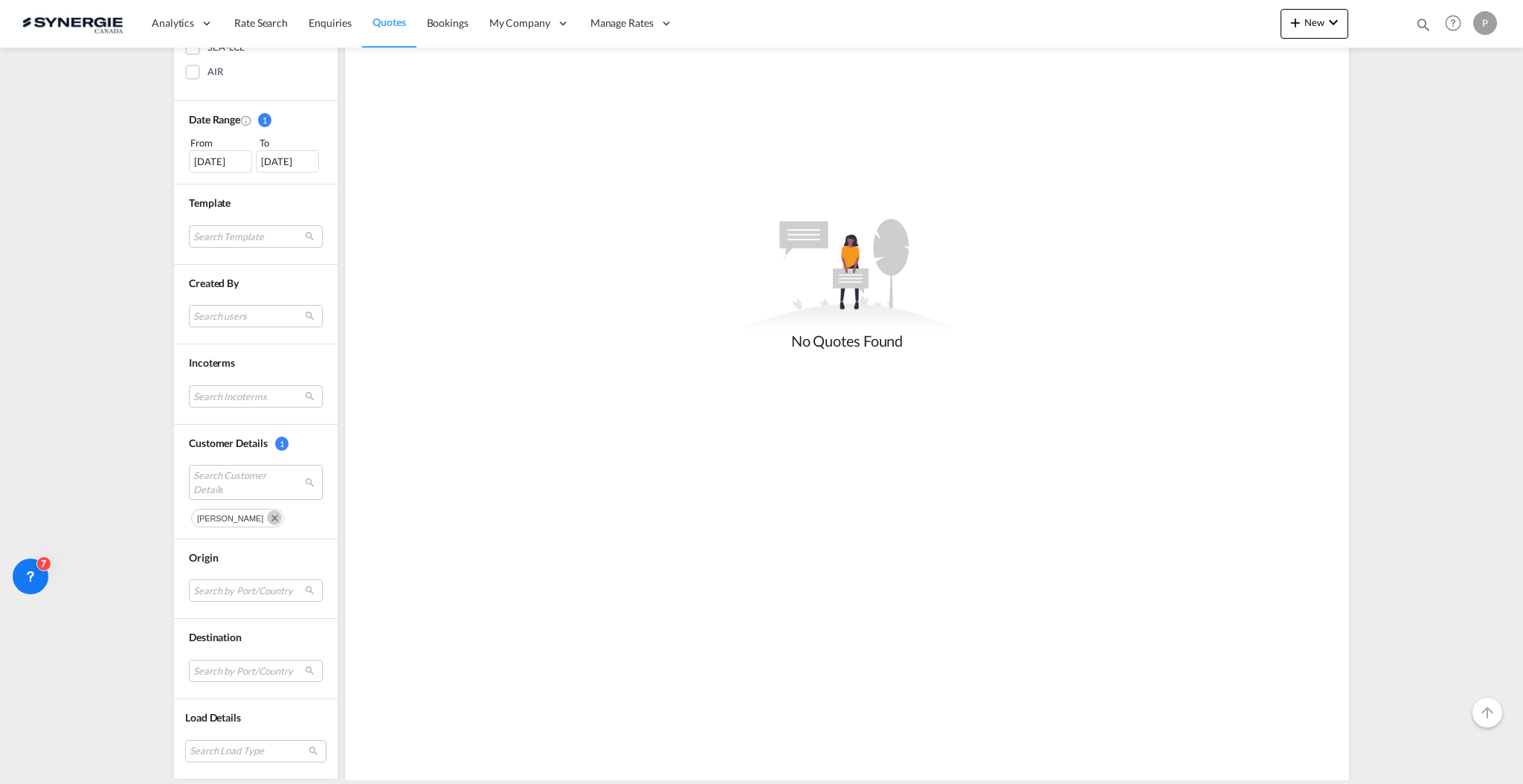
click at [240, 503] on div "Search Customer Details noémie sirois" at bounding box center [255, 496] width 134 height 62
click at [252, 477] on span "Search Customer Details" at bounding box center [244, 482] width 102 height 27
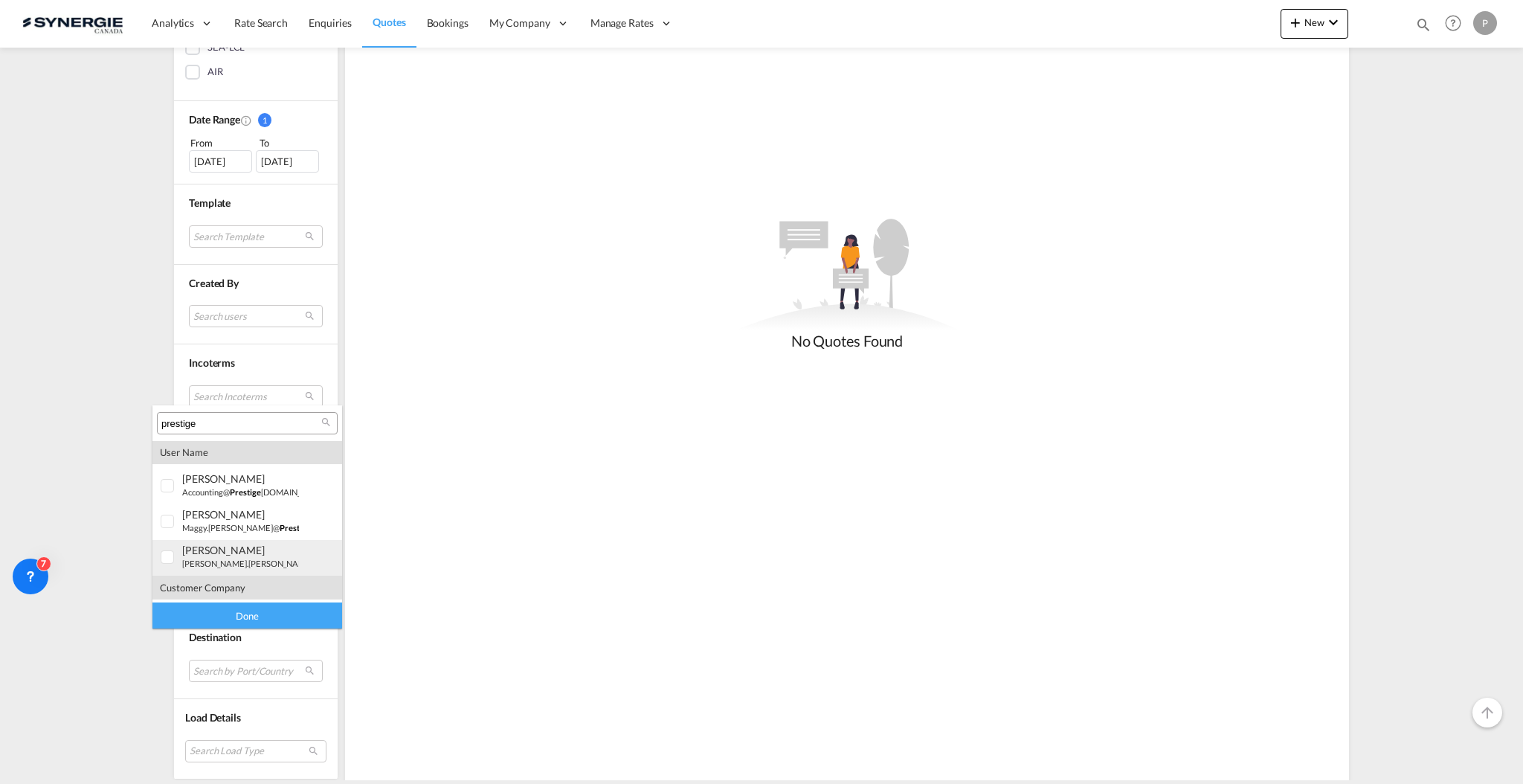
scroll to position [172, 0]
click at [235, 580] on div "prestige maple" at bounding box center [241, 583] width 117 height 12
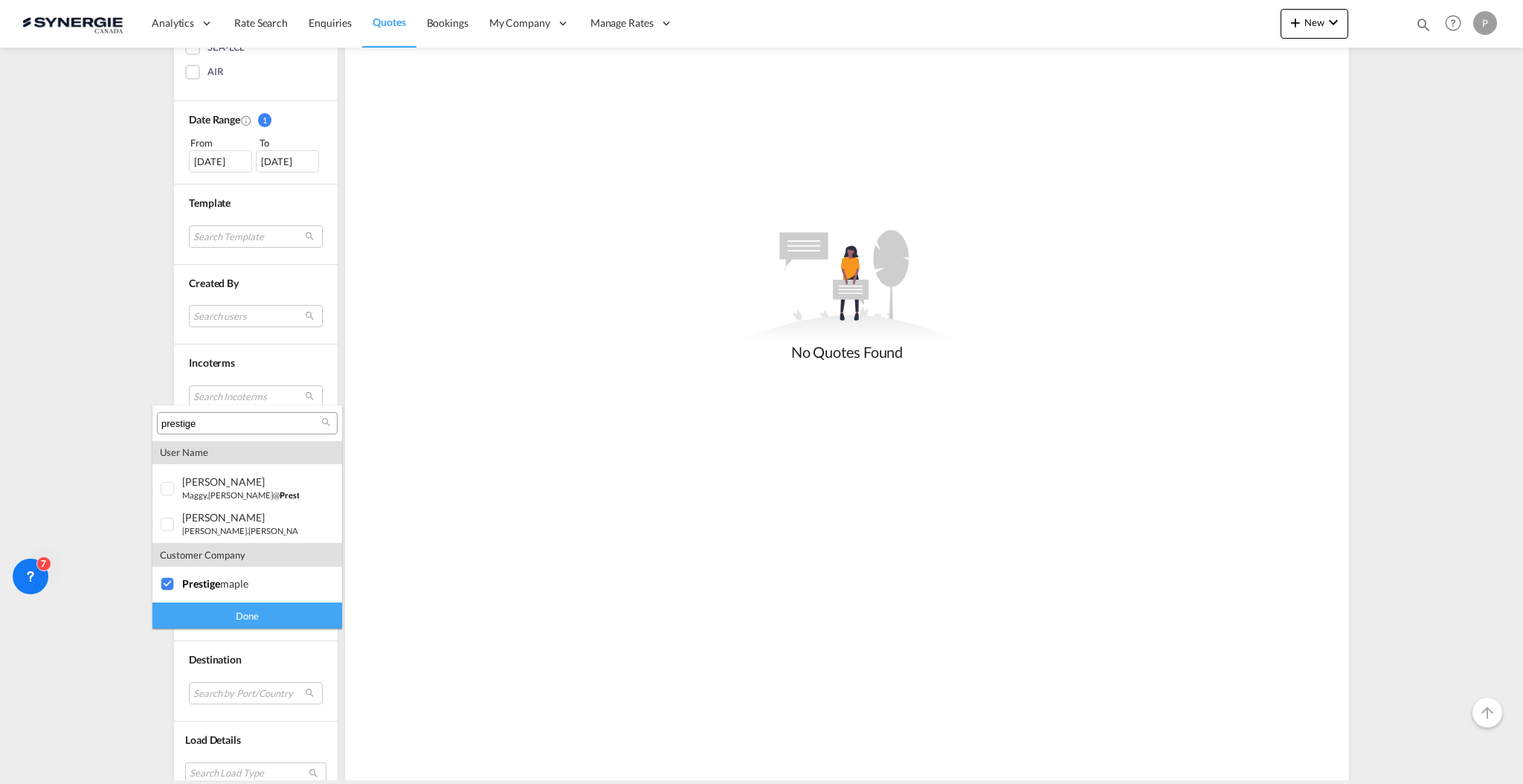
click at [235, 620] on div "Done" at bounding box center [247, 615] width 189 height 26
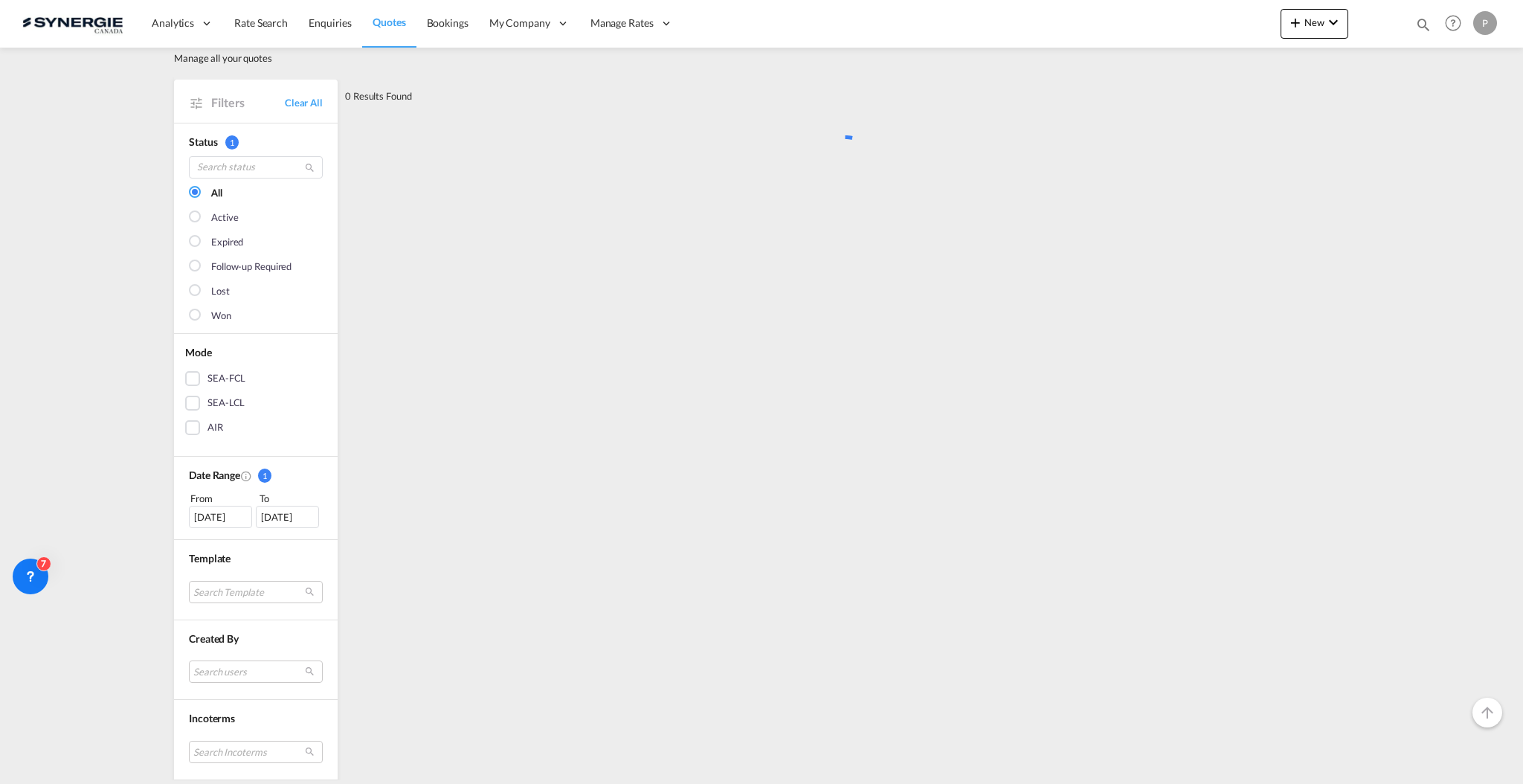
scroll to position [0, 0]
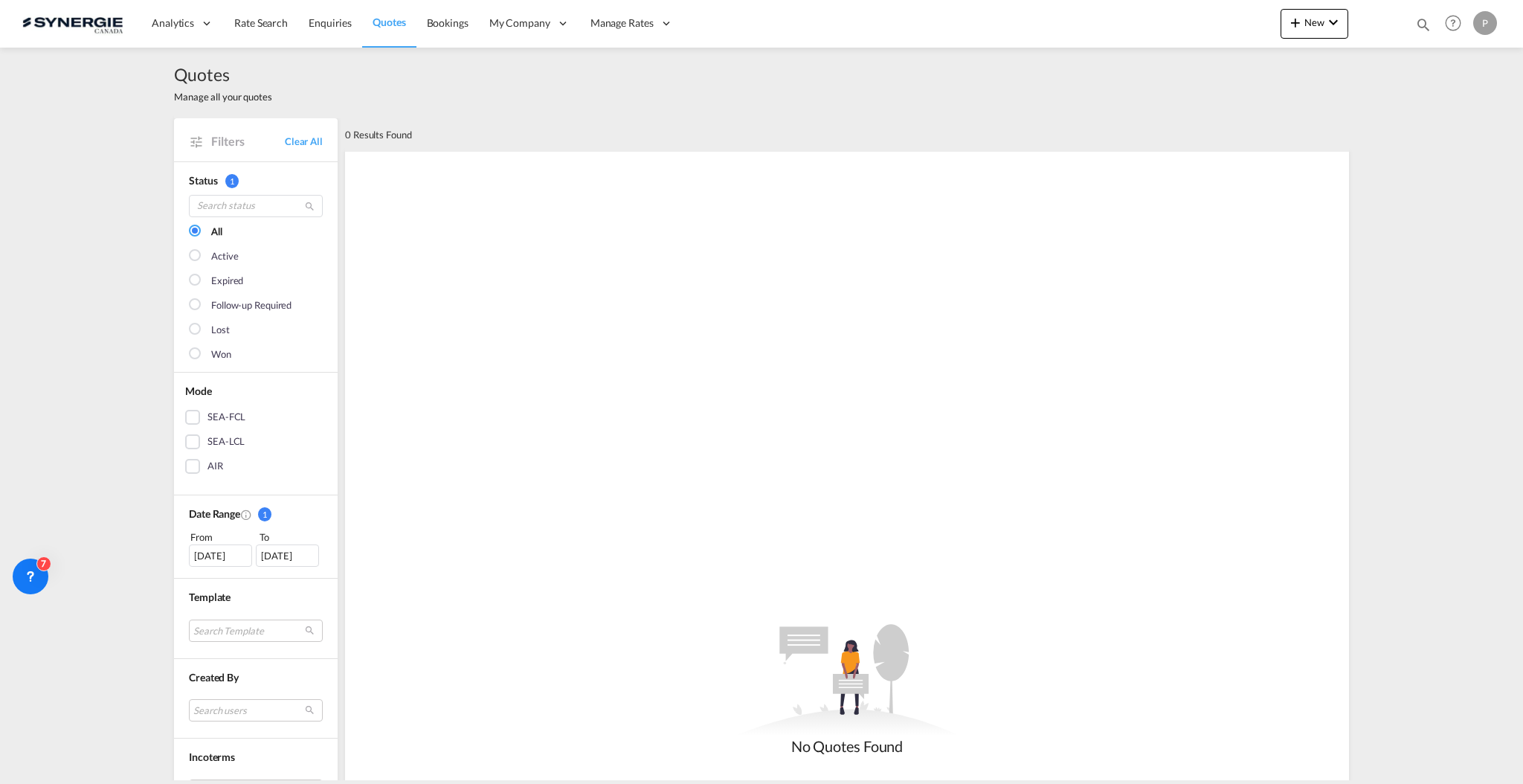
click at [227, 557] on div "25 Aug 2025" at bounding box center [219, 555] width 63 height 22
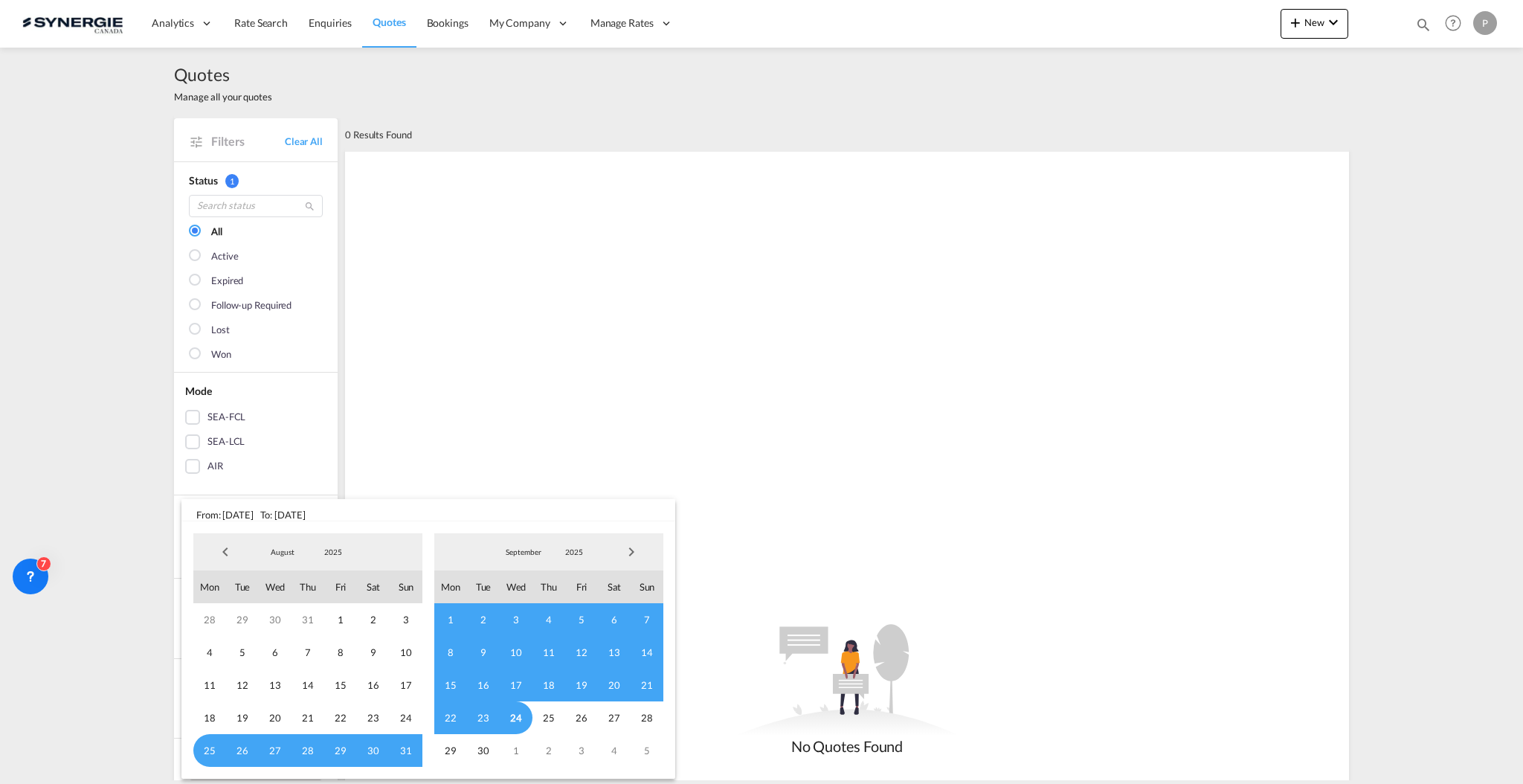
click at [227, 557] on span "Previous Month" at bounding box center [226, 552] width 30 height 30
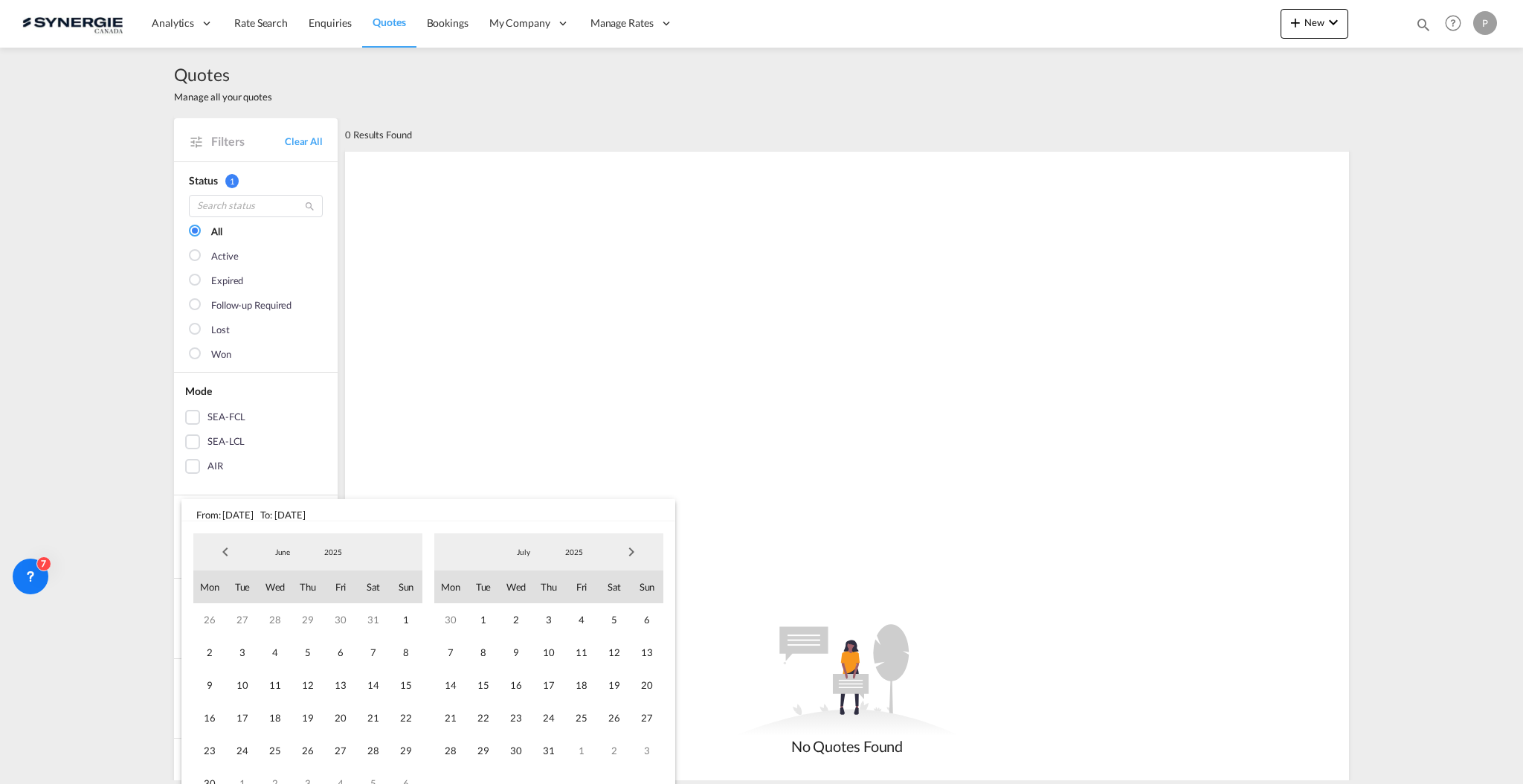
click at [227, 557] on span "Previous Month" at bounding box center [226, 552] width 30 height 30
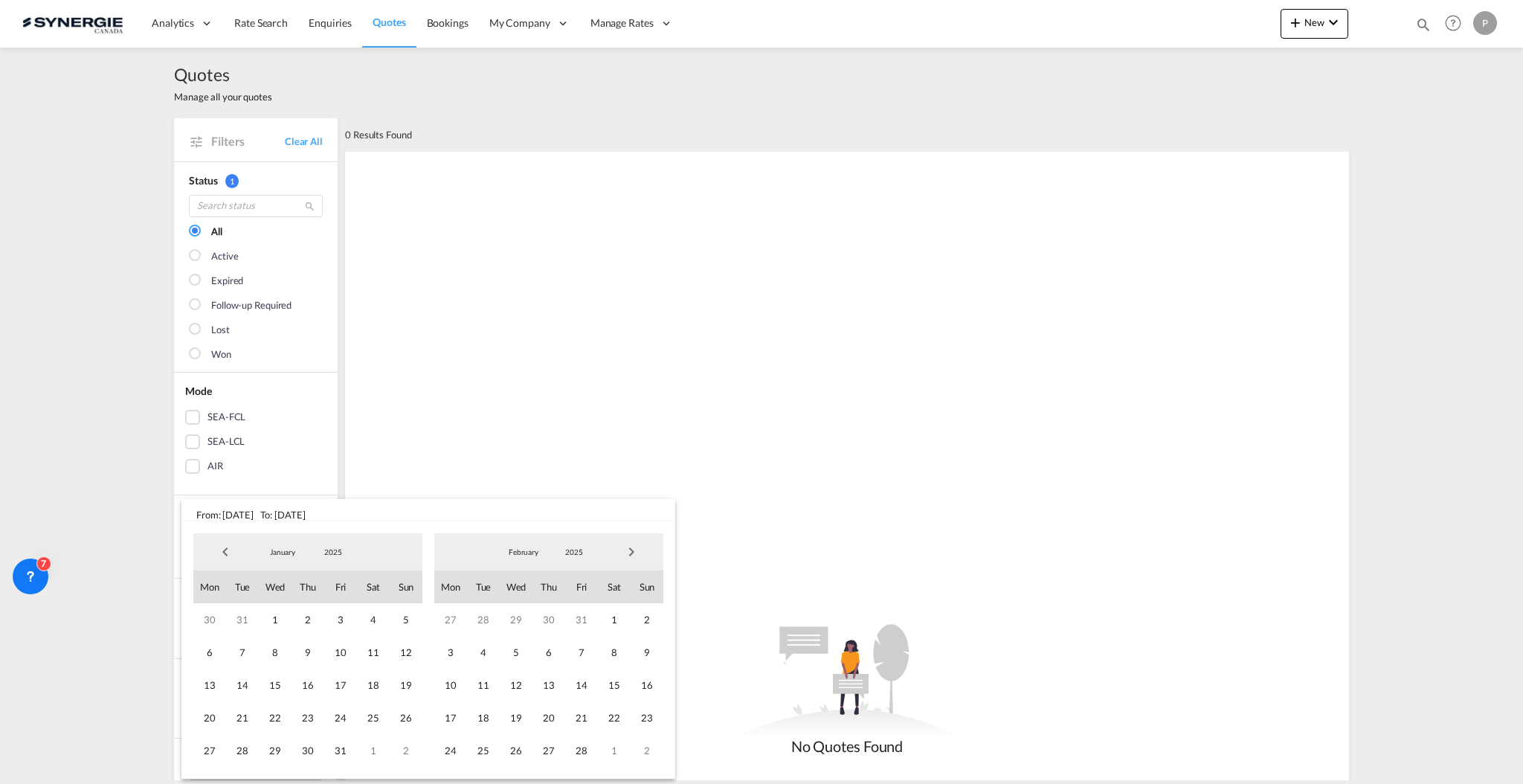
click at [227, 557] on span "Previous Month" at bounding box center [226, 552] width 30 height 30
click at [517, 614] on span "1" at bounding box center [516, 619] width 33 height 33
click at [640, 553] on span "Next Month" at bounding box center [632, 552] width 30 height 30
click at [638, 557] on span "Next Month" at bounding box center [632, 552] width 30 height 30
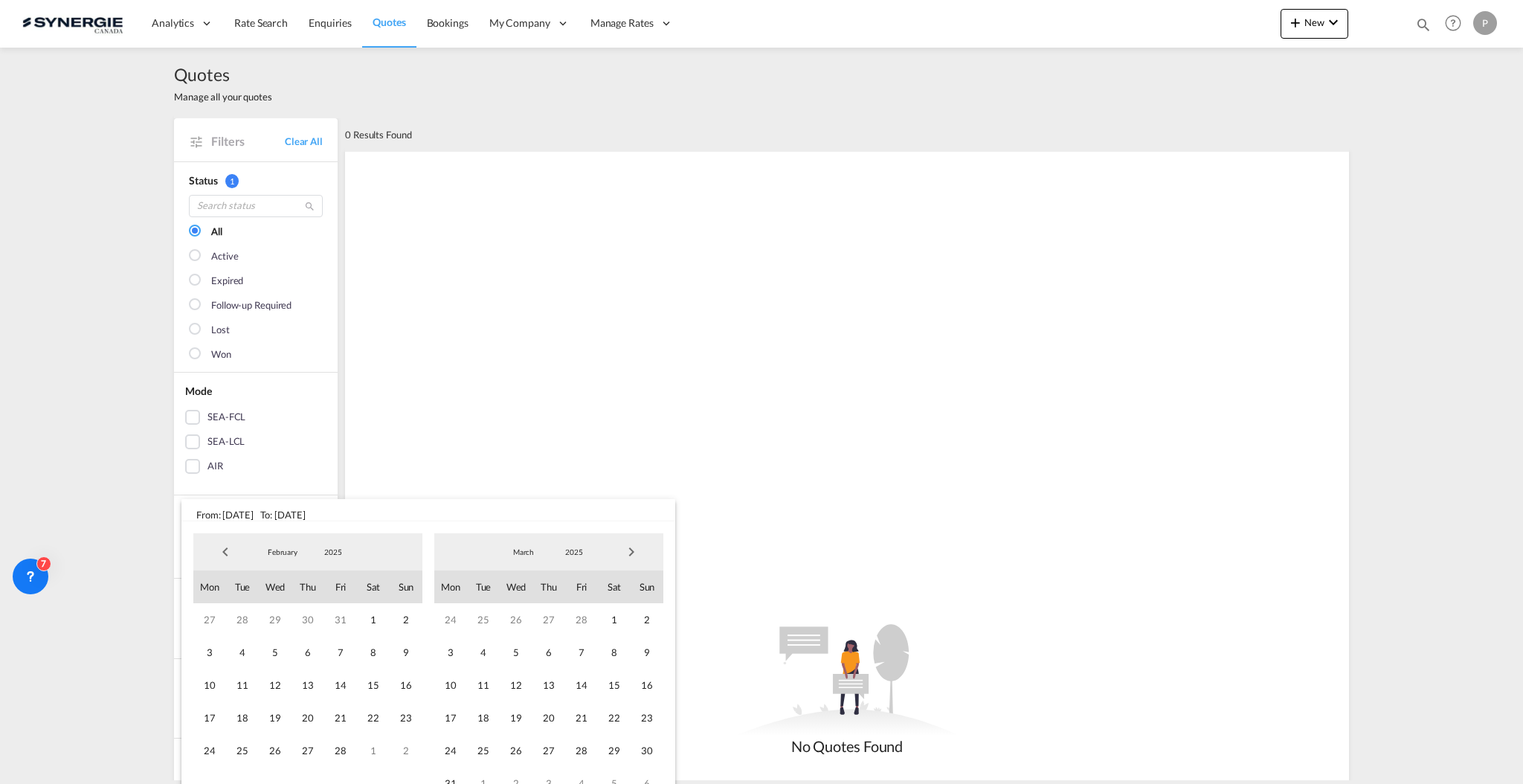
click at [638, 557] on span "Next Month" at bounding box center [632, 552] width 30 height 30
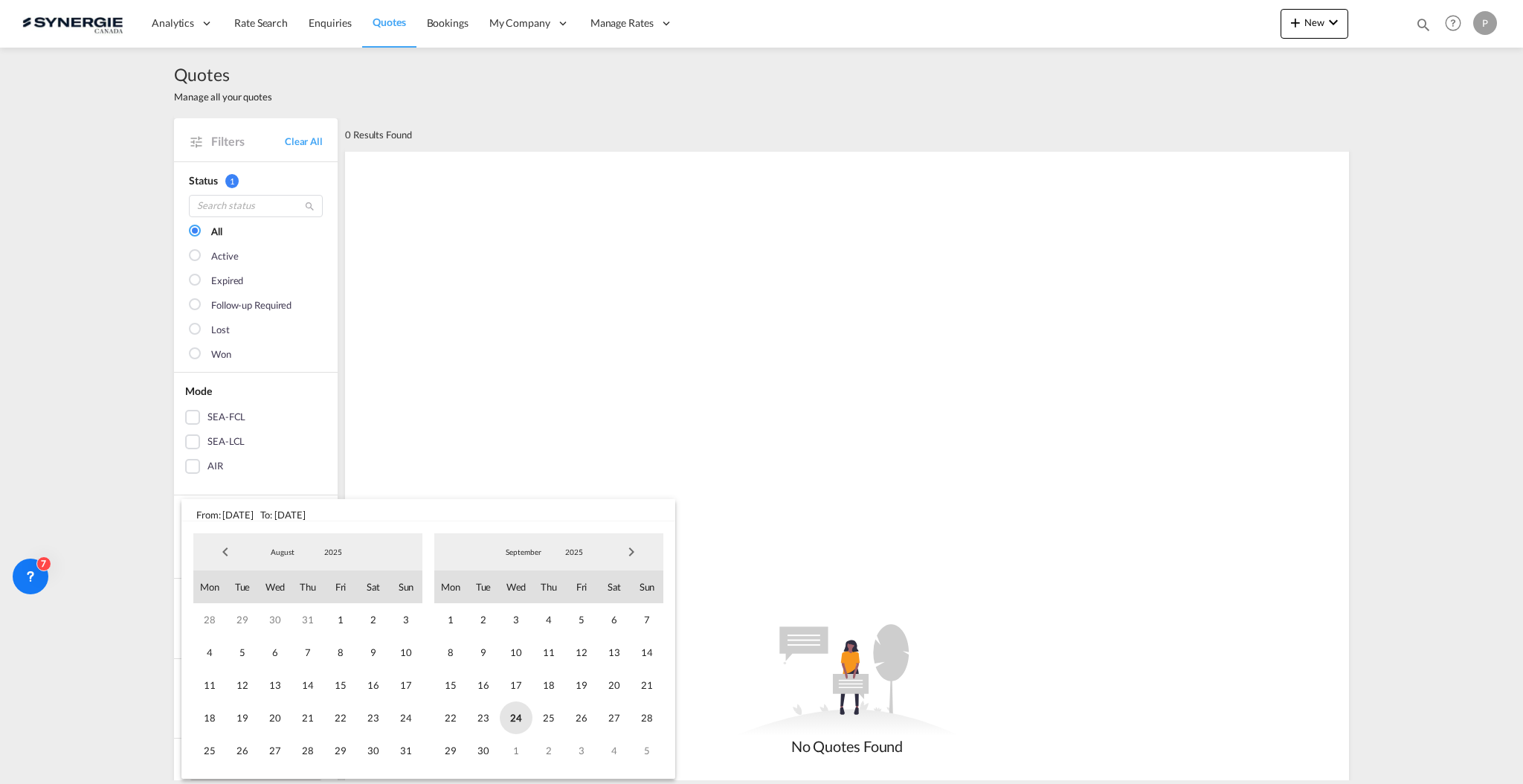
click at [508, 709] on span "24" at bounding box center [516, 718] width 33 height 33
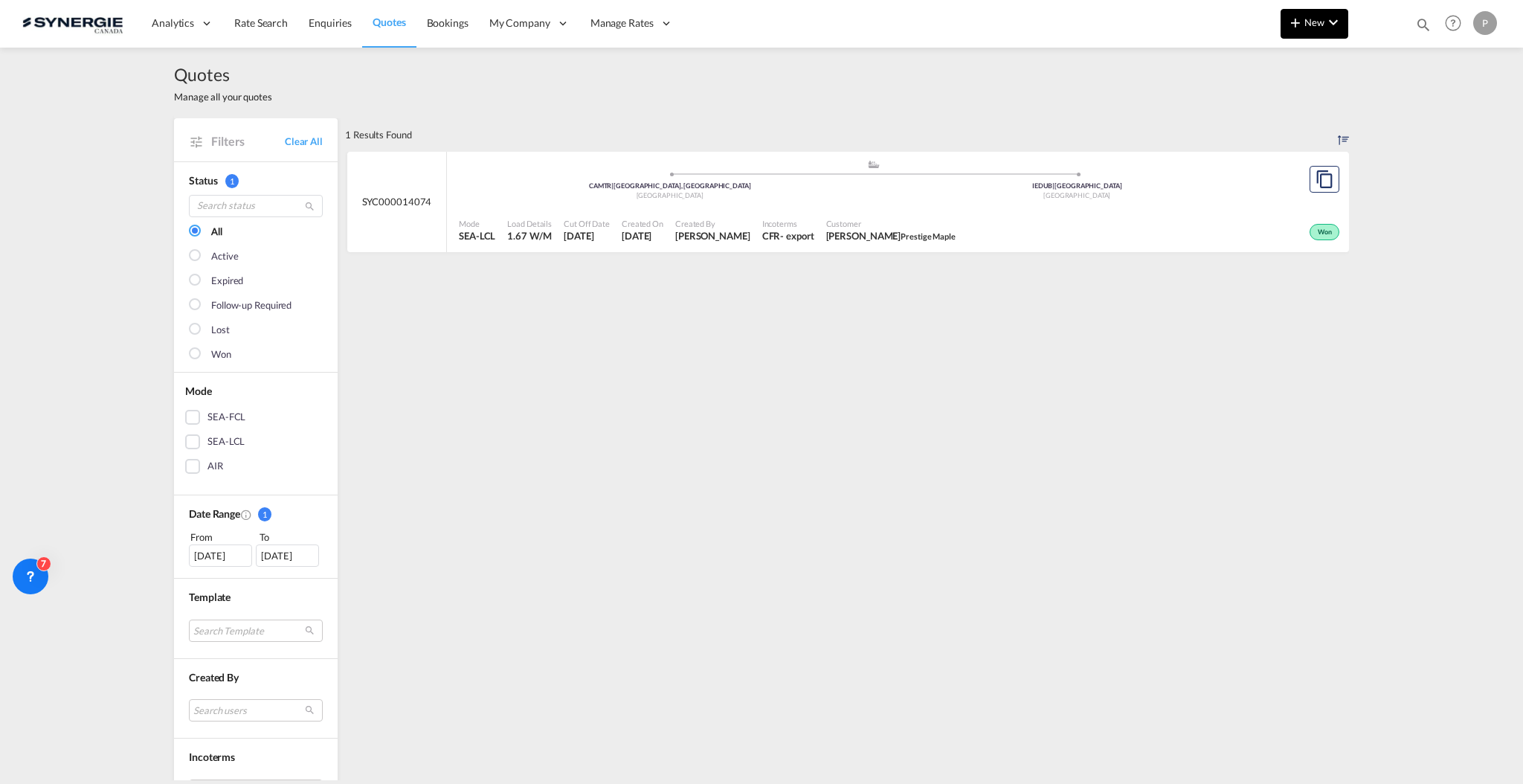
drag, startPoint x: 1276, startPoint y: 29, endPoint x: 1286, endPoint y: 25, distance: 10.8
click at [1276, 29] on div "Analytics Reports Dashboard Rate Search Enquiries Quotes Bookings" at bounding box center [761, 23] width 1479 height 46
click at [1286, 25] on button "New" at bounding box center [1314, 24] width 67 height 30
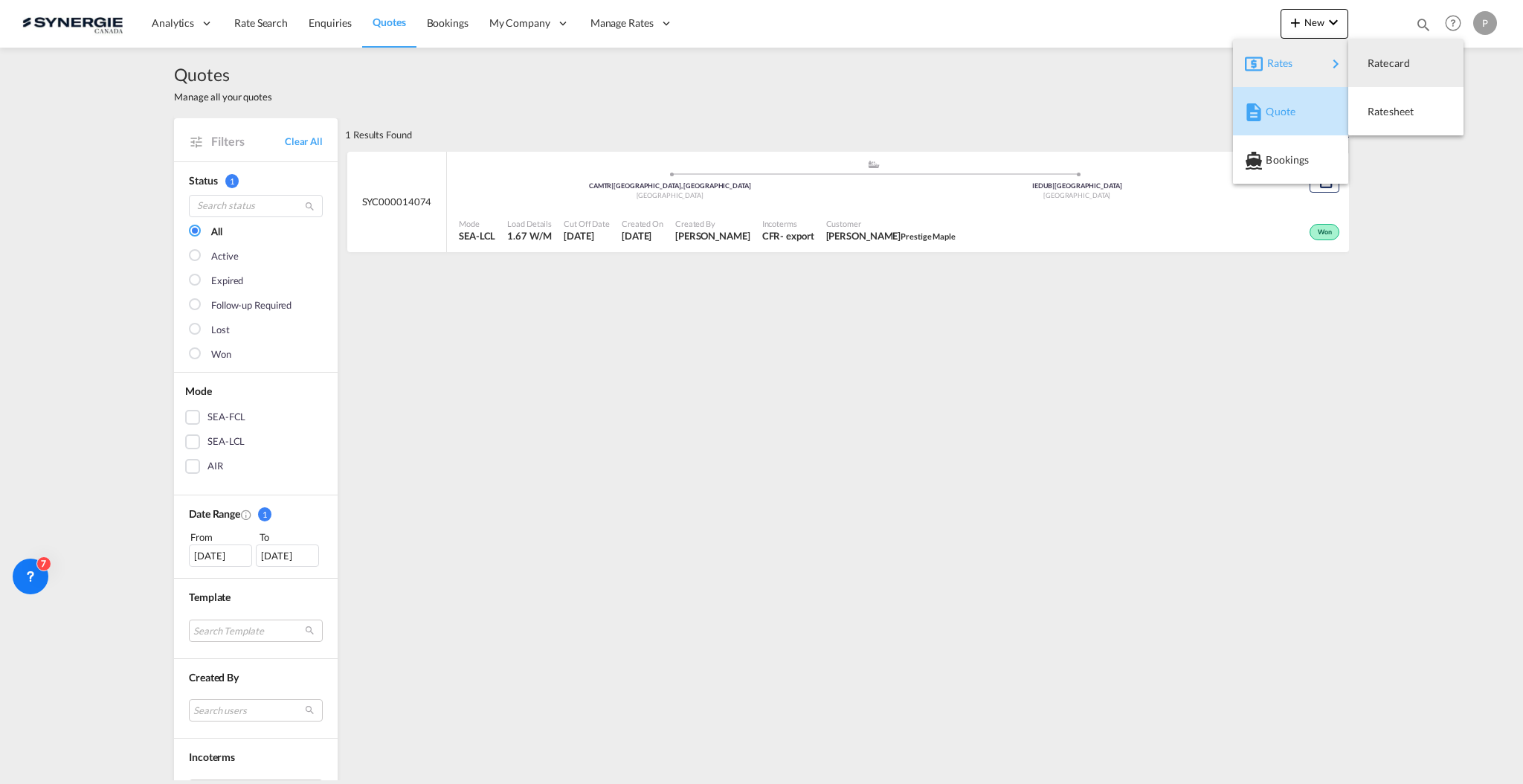
click at [1277, 100] on span "Quote" at bounding box center [1274, 111] width 16 height 30
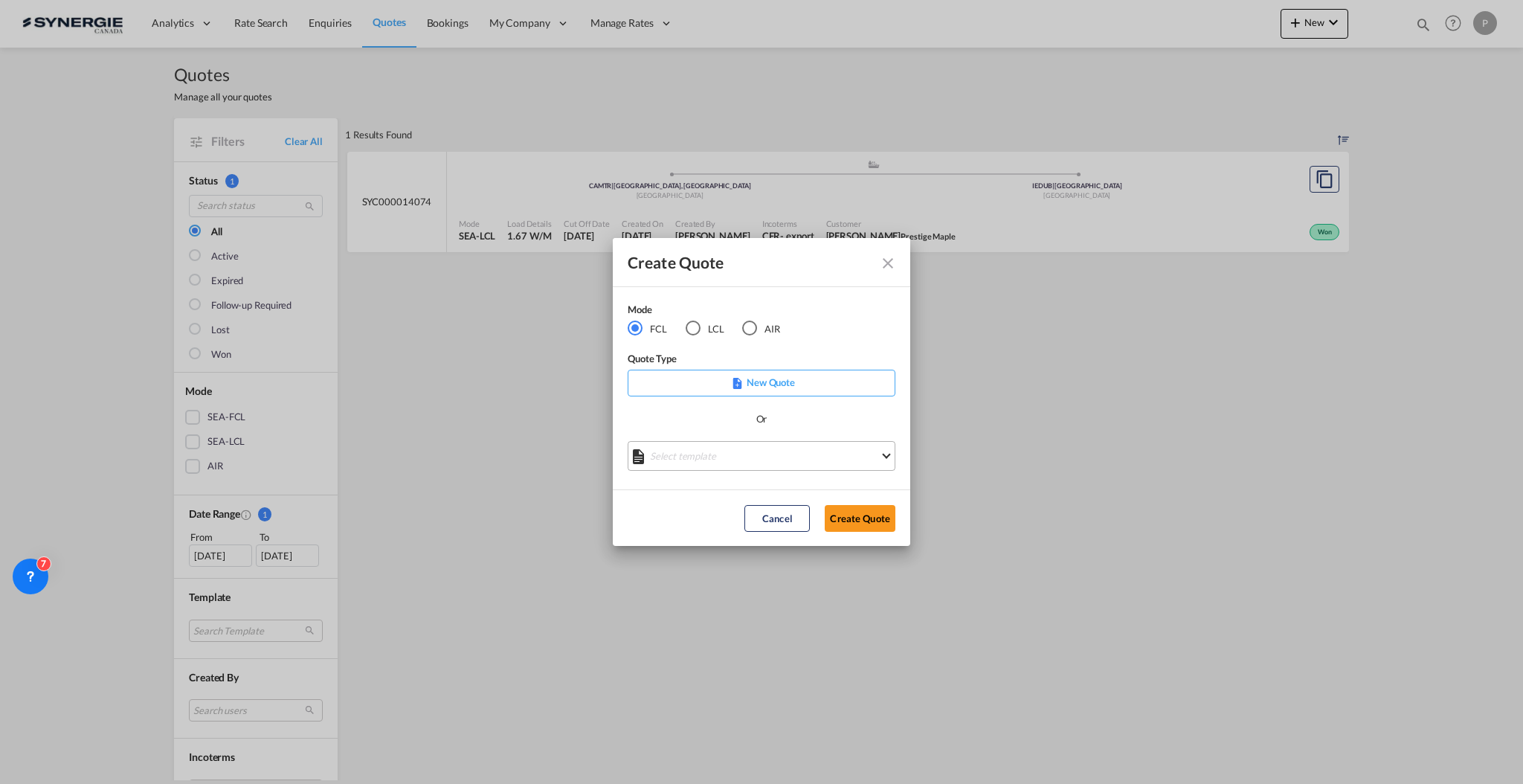
click at [730, 446] on md-select "Select template *NEW* FCL FREEHAND / DAP Pablo Gomez Saldarriaga | 10 Jul 2025 …" at bounding box center [761, 456] width 268 height 30
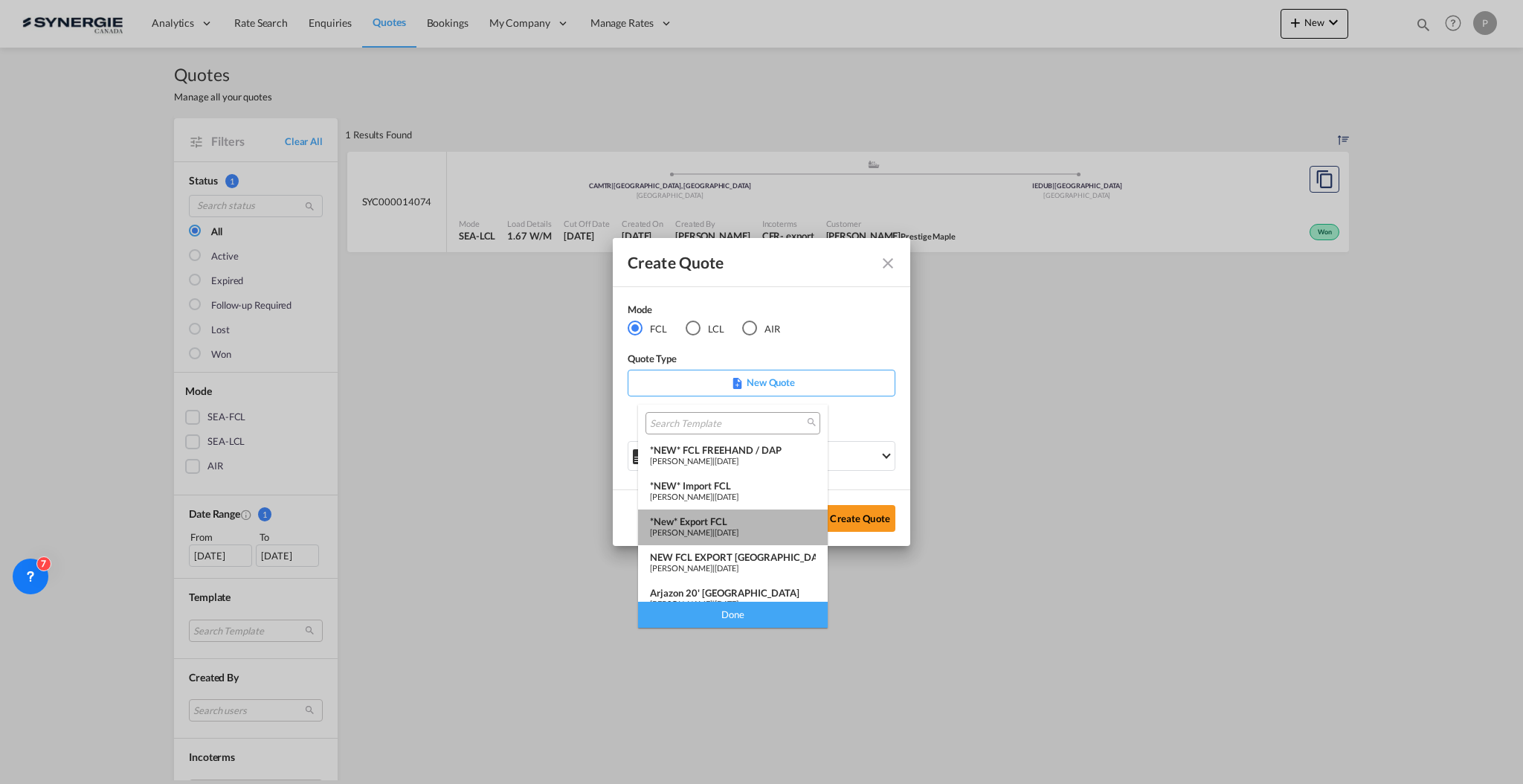
click at [735, 520] on div "*New* Export FCL" at bounding box center [733, 520] width 165 height 12
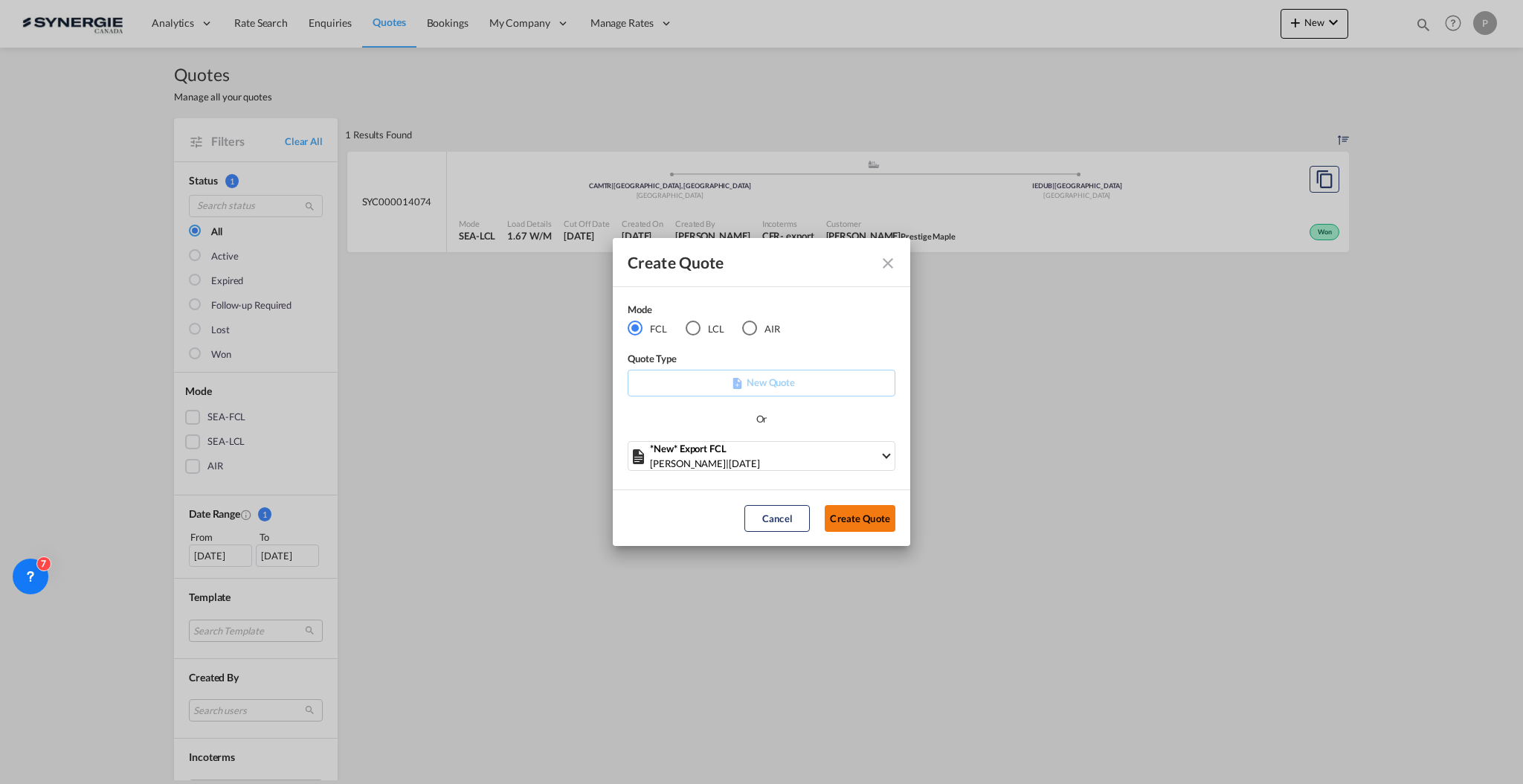
click at [887, 505] on button "Create Quote" at bounding box center [860, 519] width 71 height 27
